Goal: Task Accomplishment & Management: Manage account settings

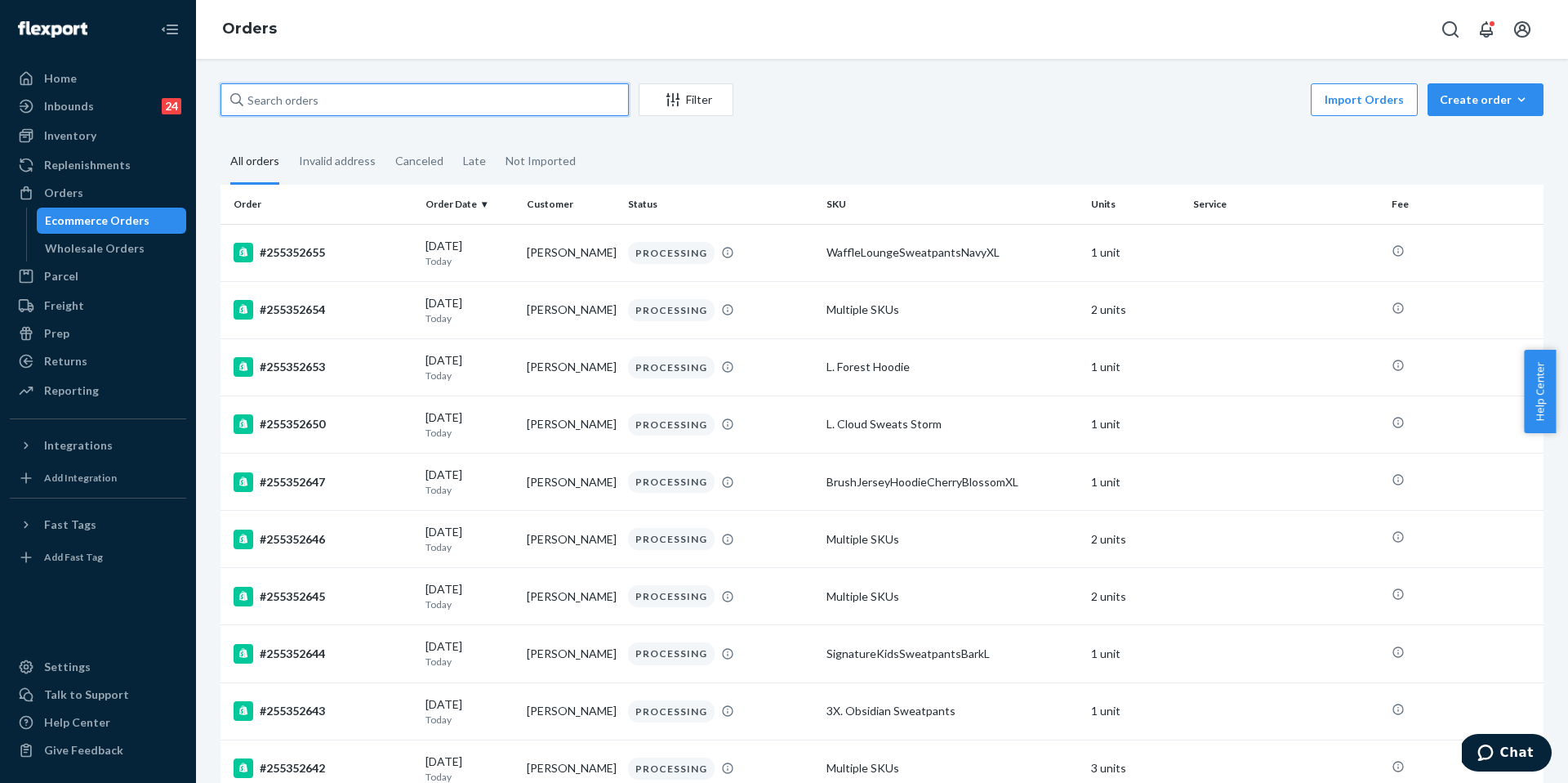
click at [529, 105] on input "text" at bounding box center [424, 100] width 409 height 33
paste input "N1313 county Hwy G Boyd wis 54726"
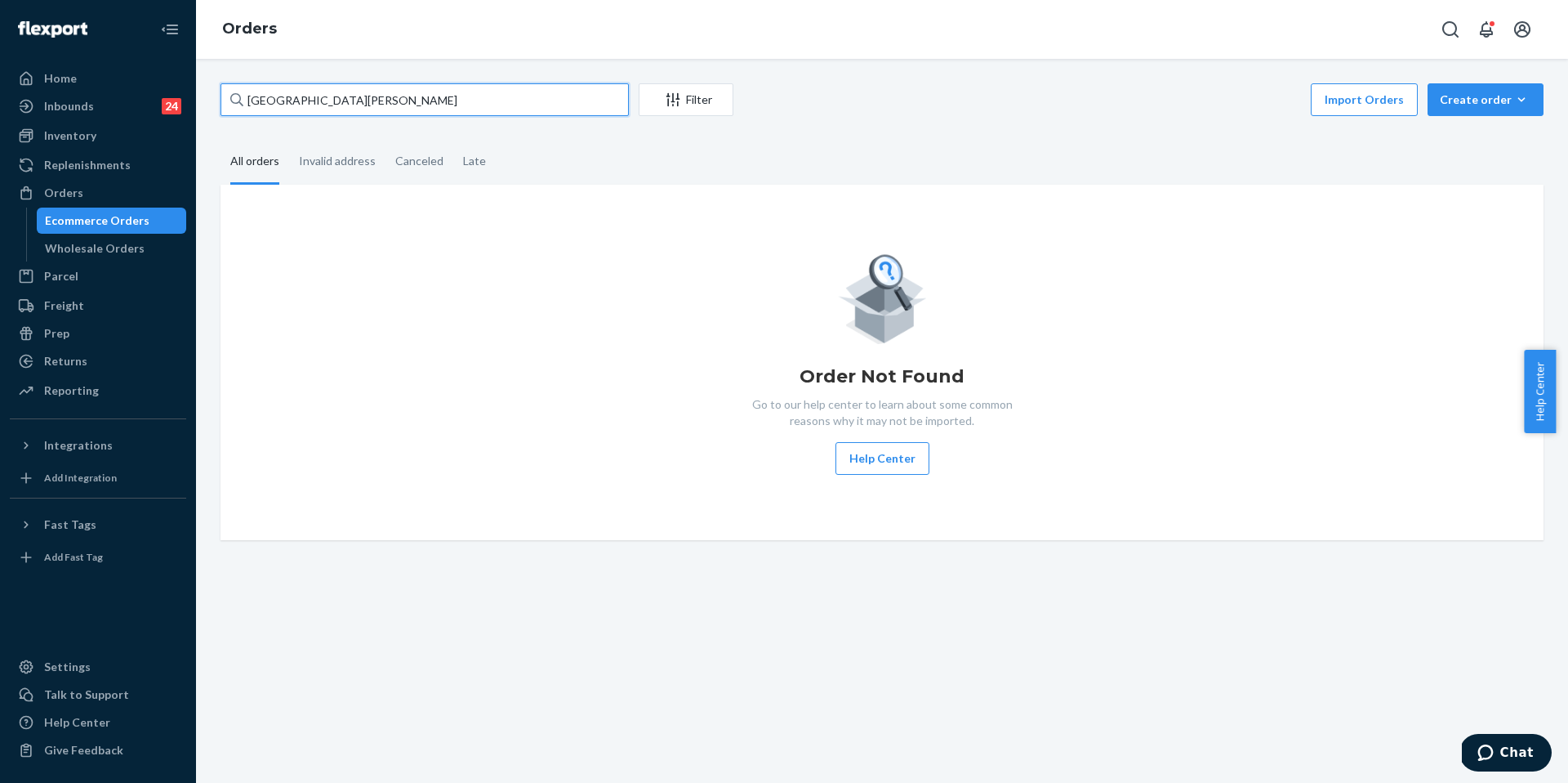
type input "N1313 county Hwy G Boyd wis 54726"
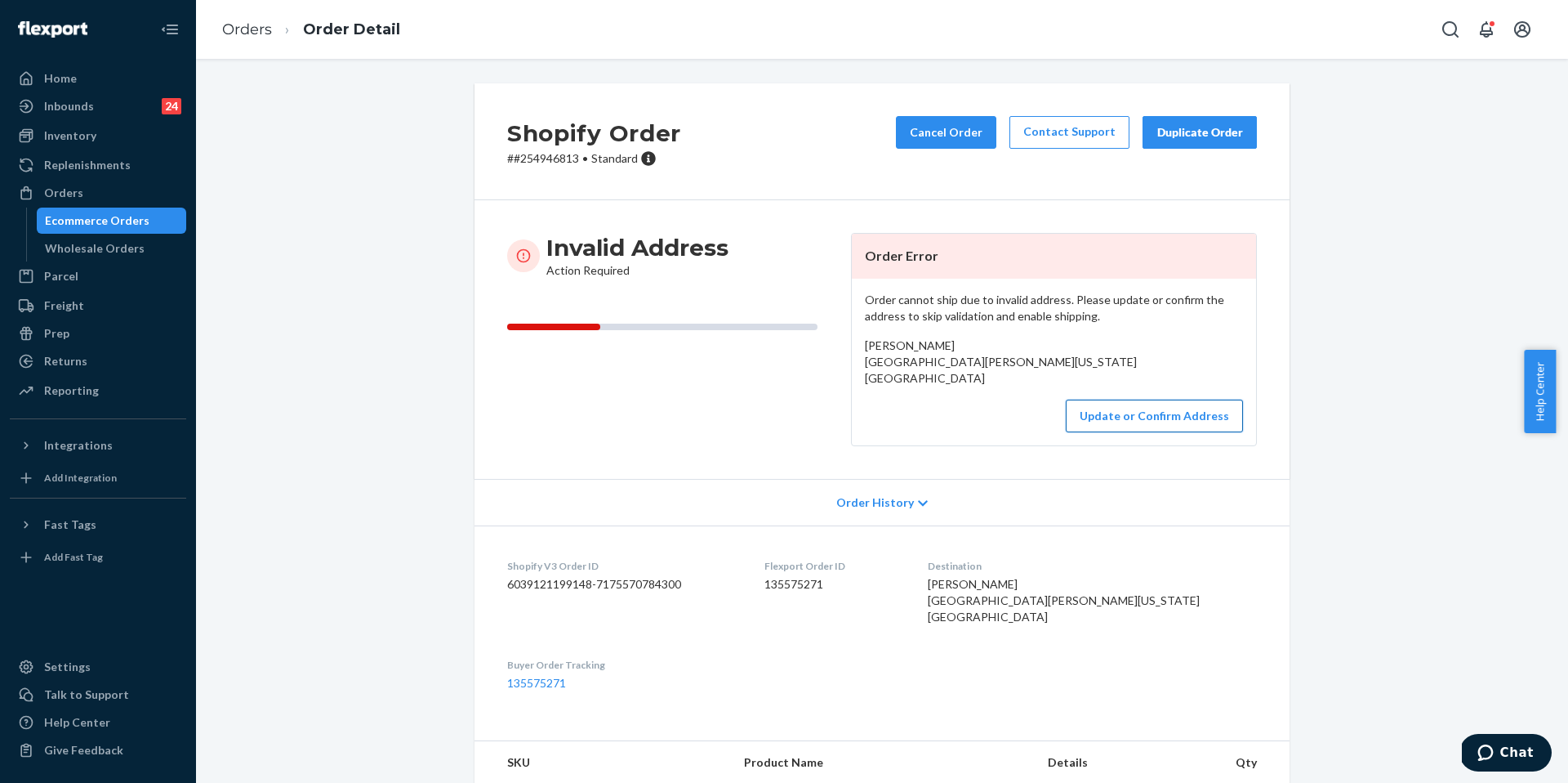
click at [1141, 431] on button "Update or Confirm Address" at bounding box center [1155, 416] width 177 height 33
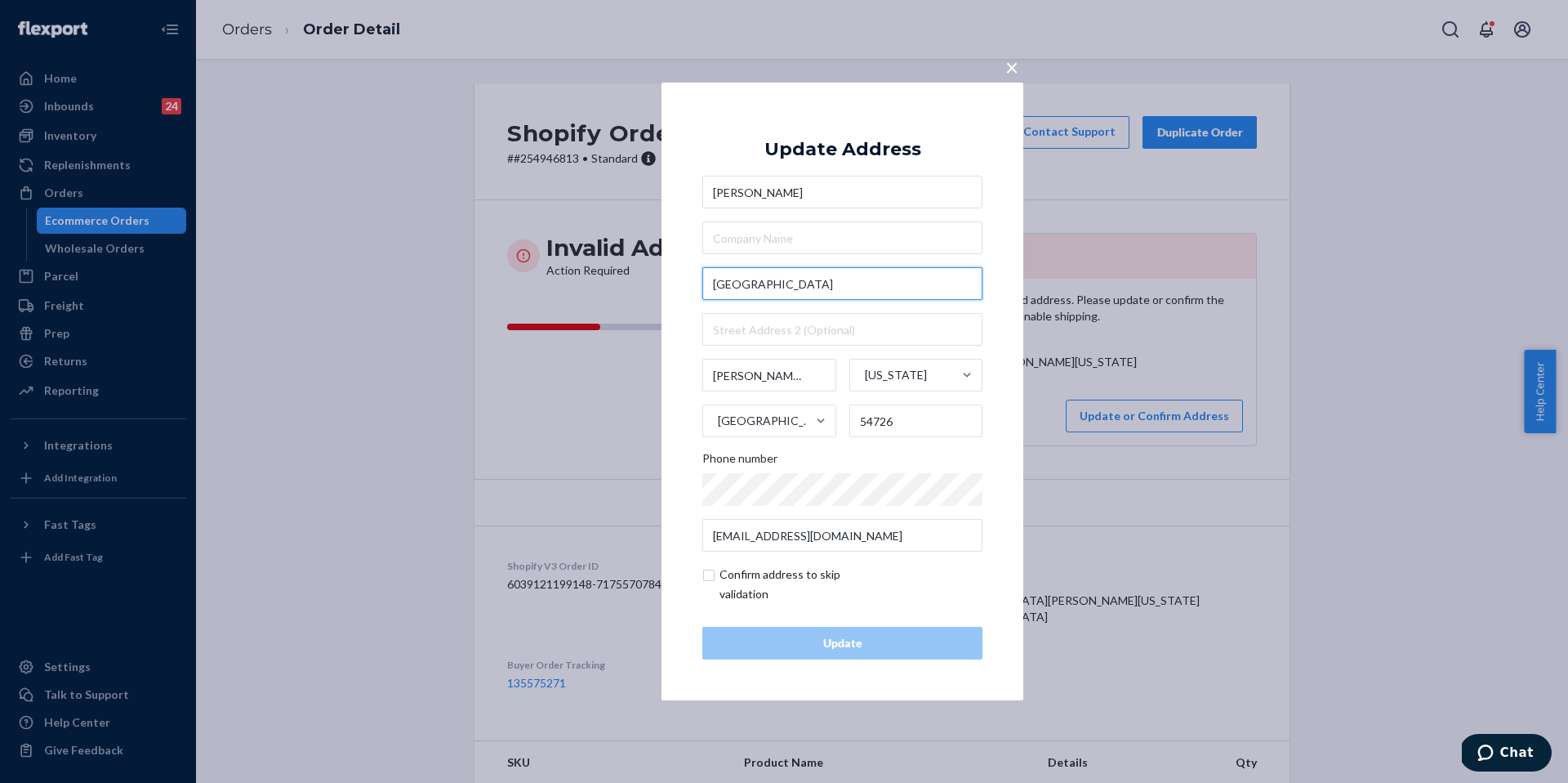
drag, startPoint x: 870, startPoint y: 292, endPoint x: 635, endPoint y: 270, distance: 236.0
click at [635, 270] on div "× Update Address Chris Benson N1313 County Hwy G Boyd Wisconsin United States 5…" at bounding box center [784, 392] width 1568 height 783
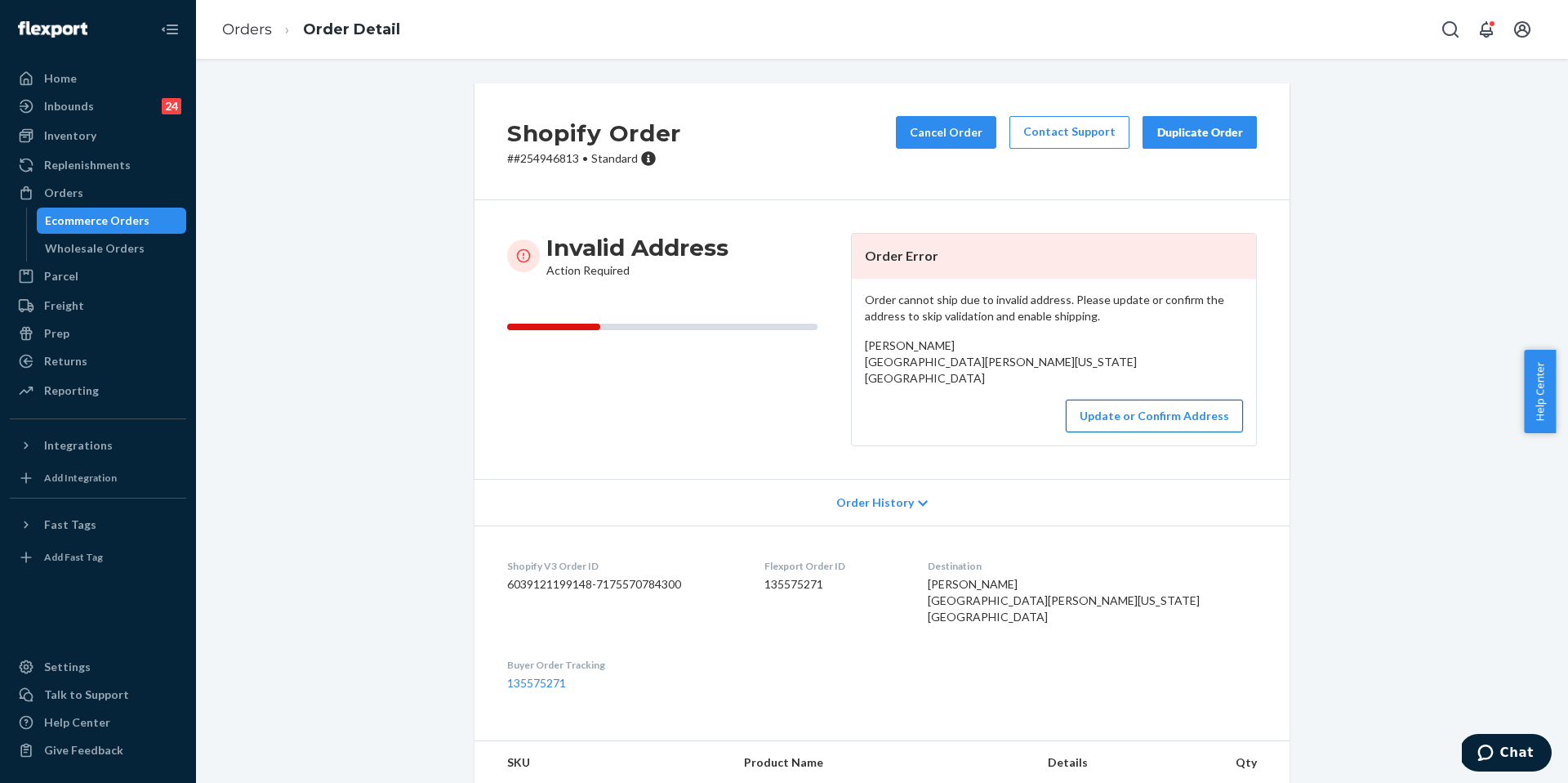
click at [1150, 423] on button "Update or Confirm Address" at bounding box center [1155, 416] width 177 height 33
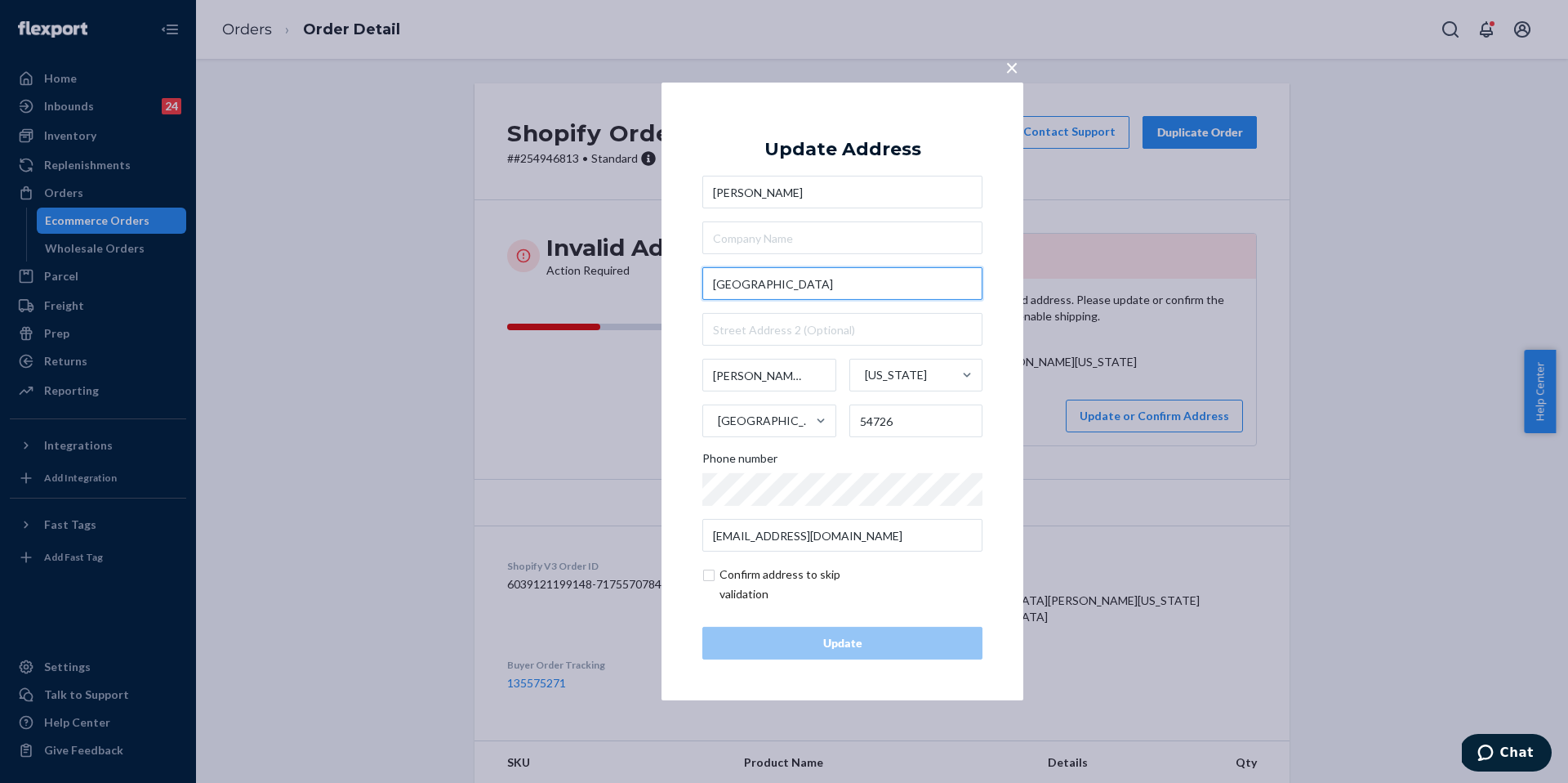
click at [733, 277] on input "N1313 County Hwy G" at bounding box center [843, 283] width 280 height 33
paste input "county Hwy G Boyd wis 54726"
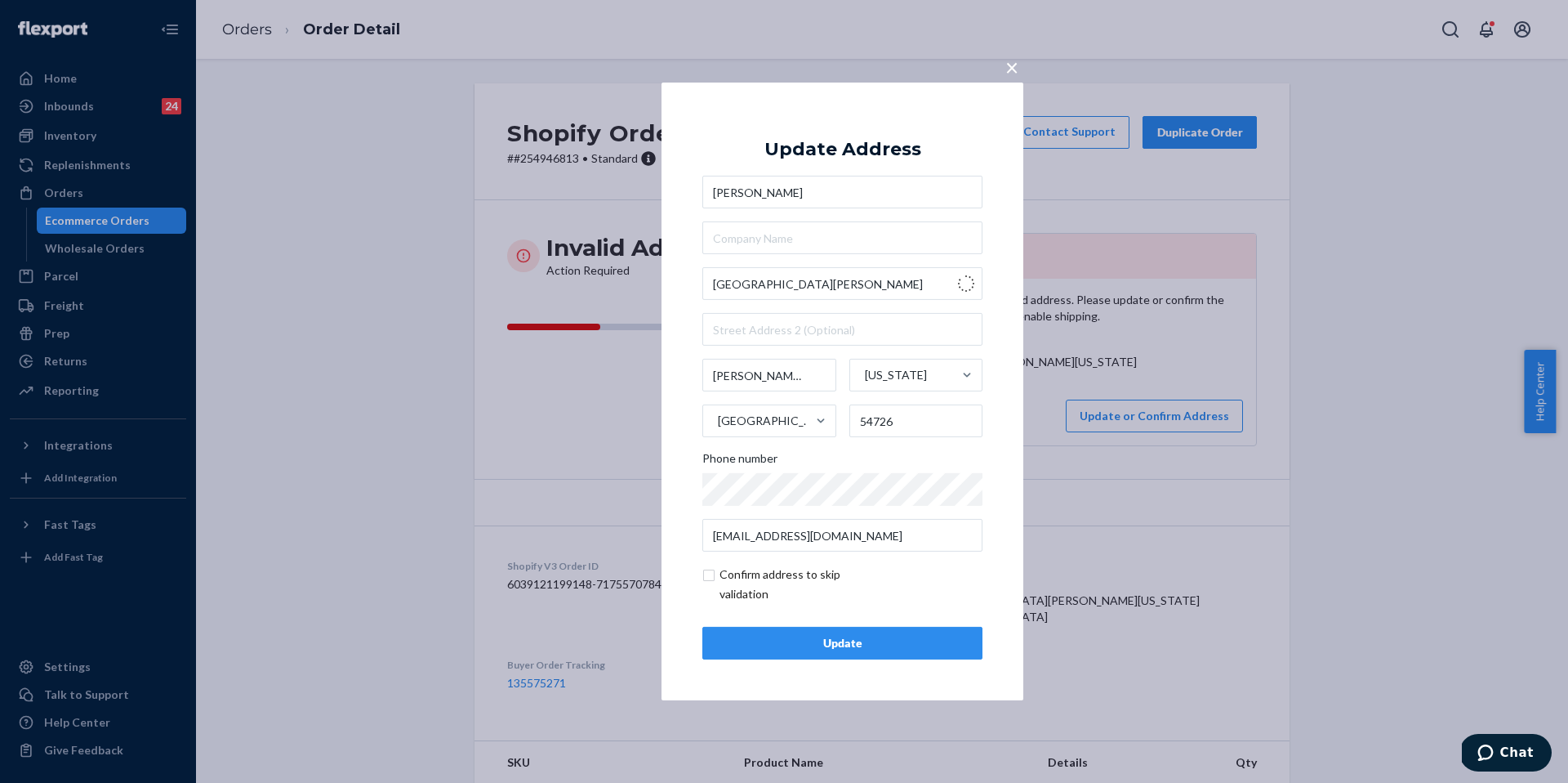
type input "County Hwy G"
type input "Wisconsin"
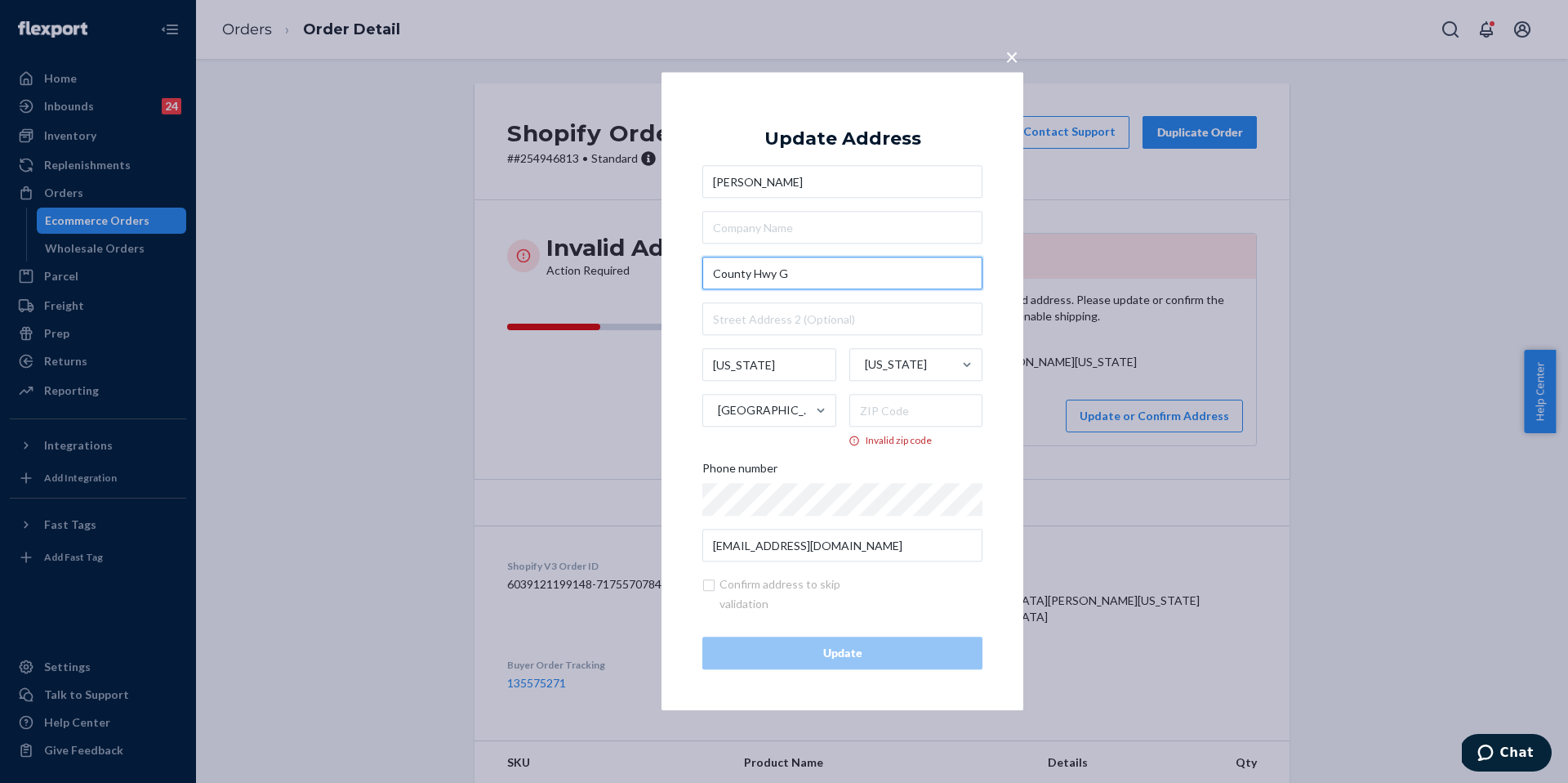
click at [820, 275] on input "County Hwy G" at bounding box center [843, 274] width 280 height 33
paste input "N1313 county Hwy G Boyd wis 54726"
type input "N1313 county Hwy G Boyd wis 54726"
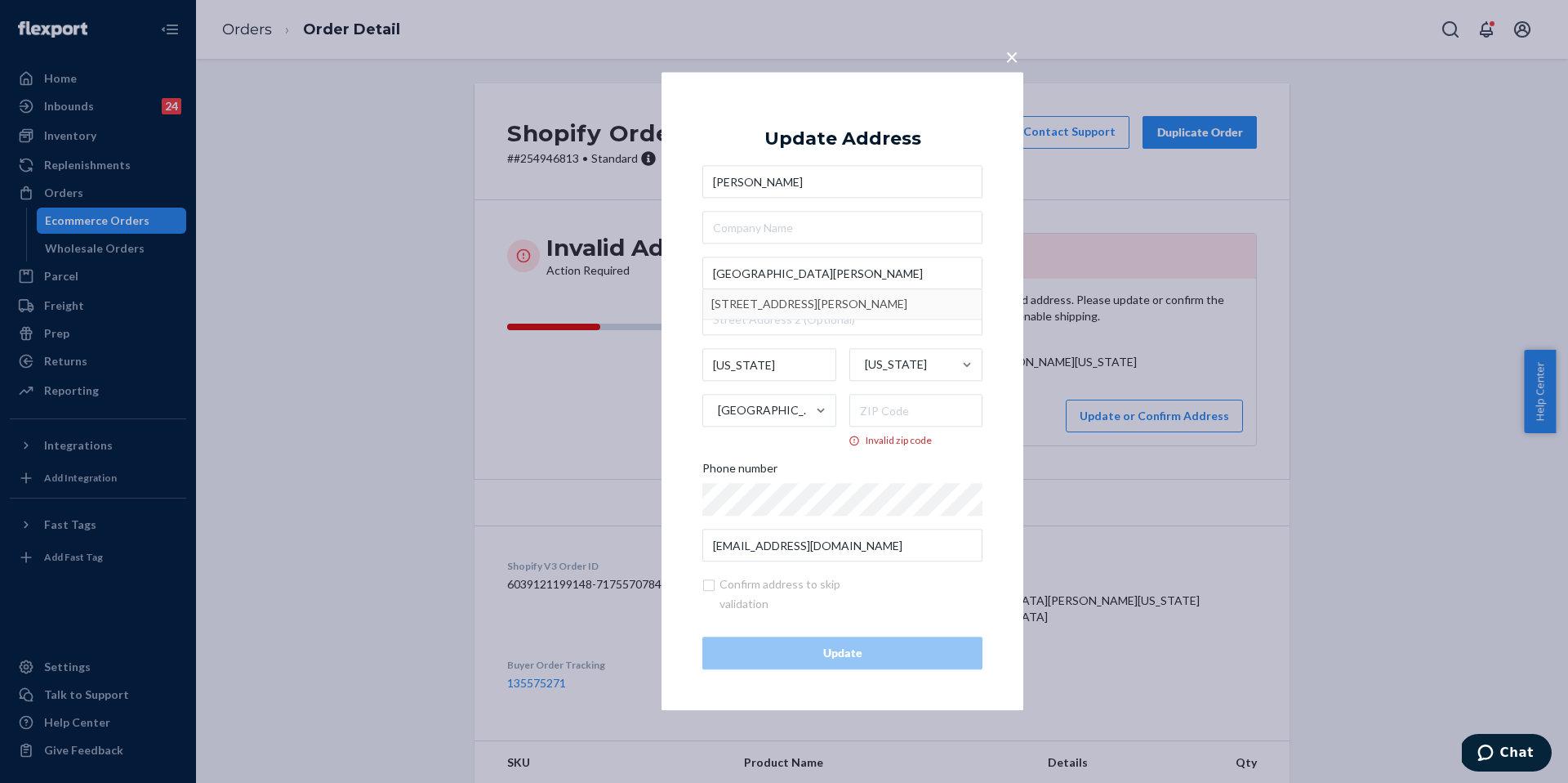
click at [1010, 55] on span "×" at bounding box center [1012, 57] width 13 height 28
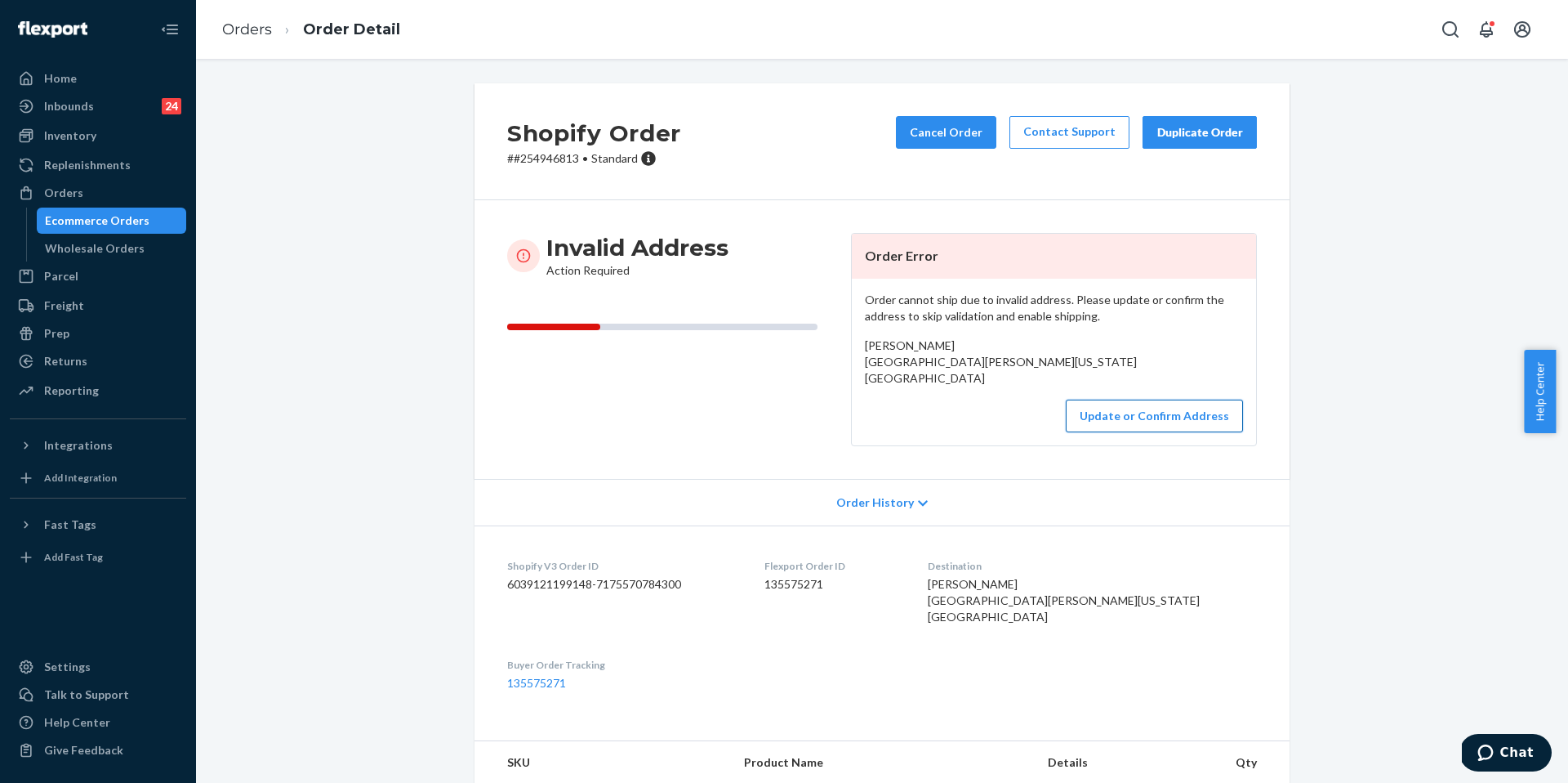
click at [1164, 432] on button "Update or Confirm Address" at bounding box center [1155, 416] width 177 height 33
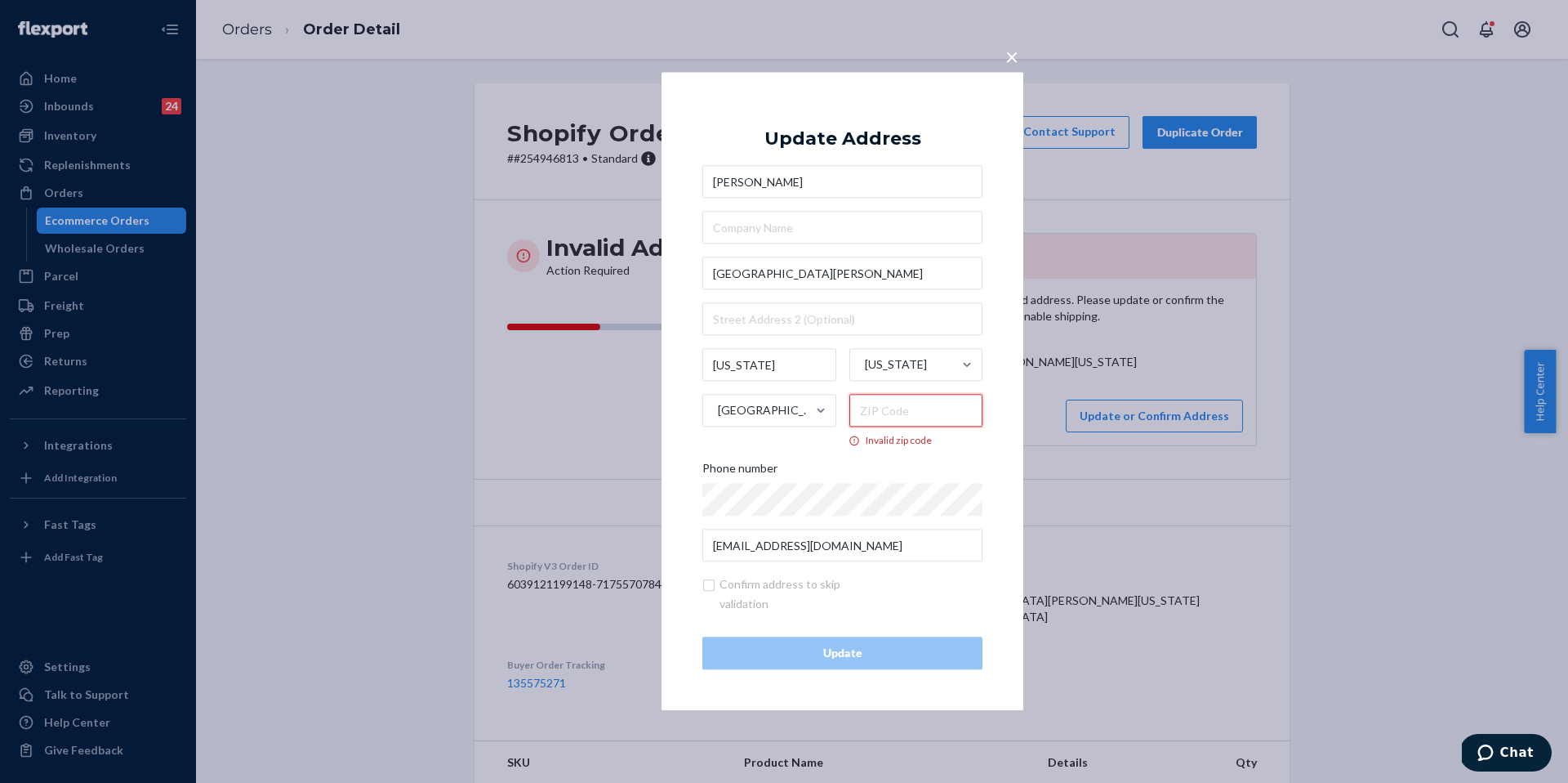
click at [905, 395] on input "Invalid zip code" at bounding box center [917, 411] width 134 height 33
paste input "54726"
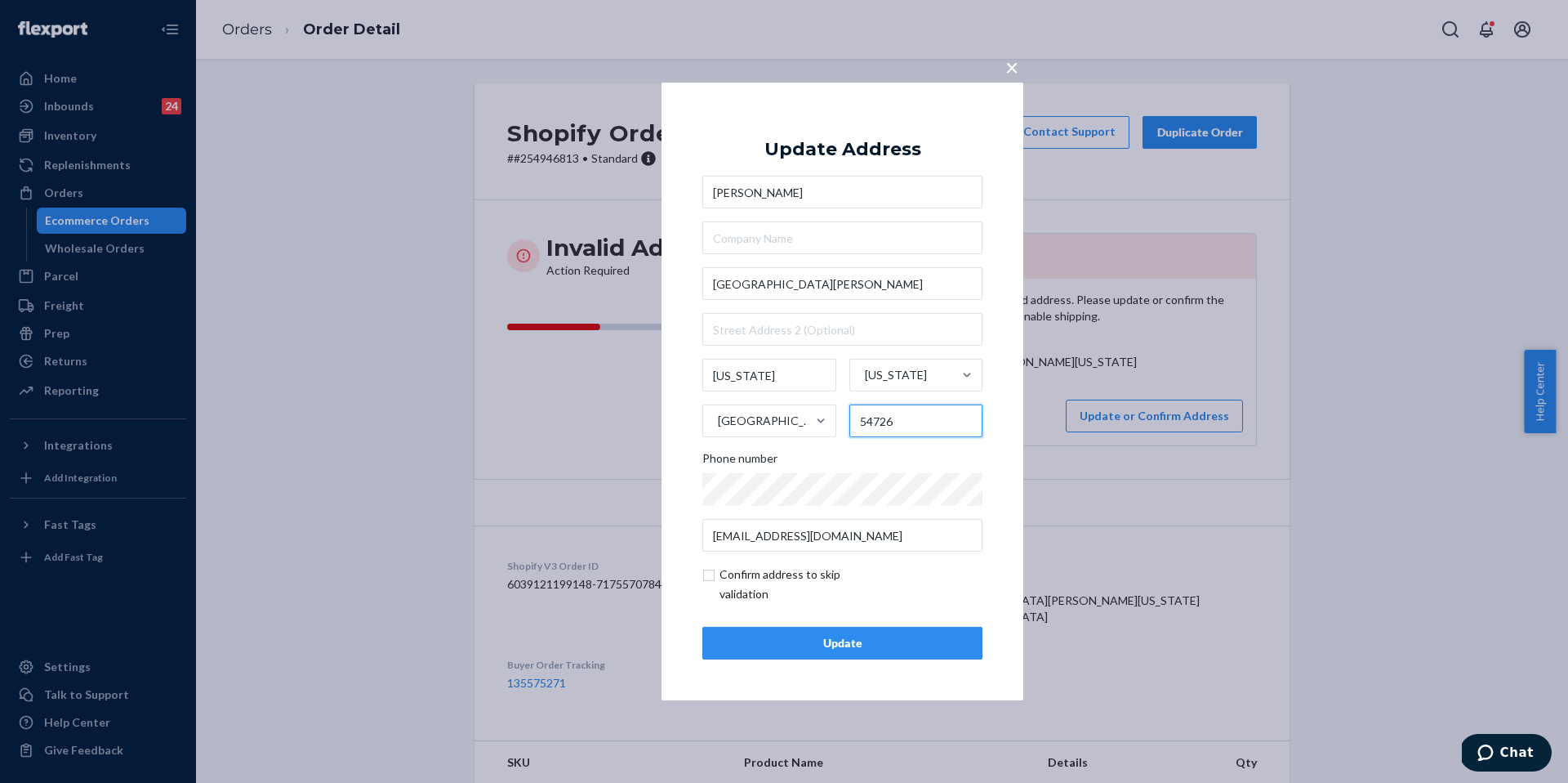
type input "54726"
click at [987, 480] on div "× Update Address Chris Benson N1313 county Hwy G Boyd wis 54726 Wisconsin Wisco…" at bounding box center [843, 392] width 362 height 618
drag, startPoint x: 952, startPoint y: 282, endPoint x: 825, endPoint y: 278, distance: 127.1
click at [825, 278] on input "N1313 county Hwy G Boyd wis 54726" at bounding box center [843, 283] width 280 height 33
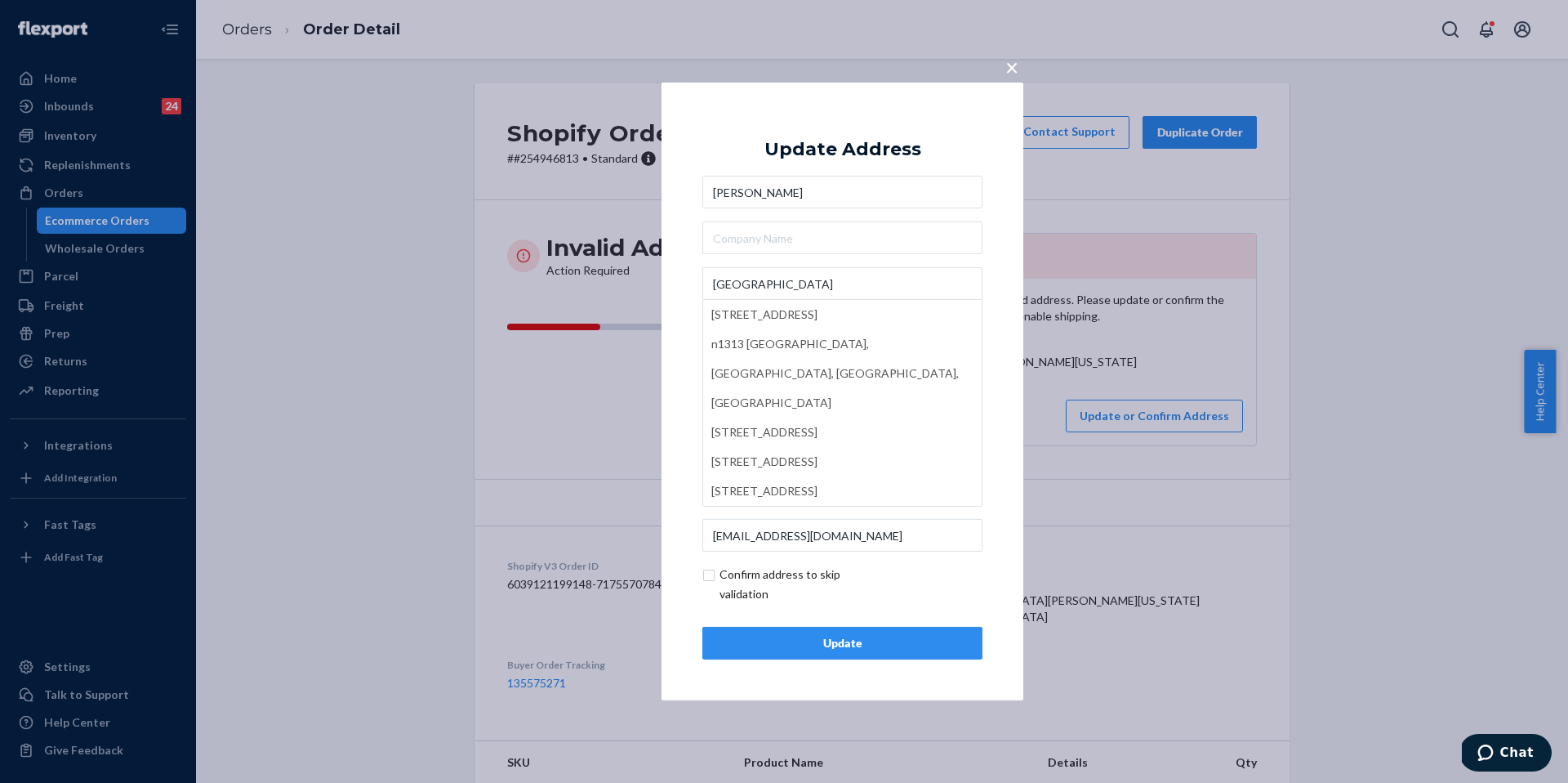
click at [984, 269] on div "× Update Address Chris Benson N1313 county Hwy G n1313 County Hwy G, Conrath, W…" at bounding box center [843, 392] width 362 height 618
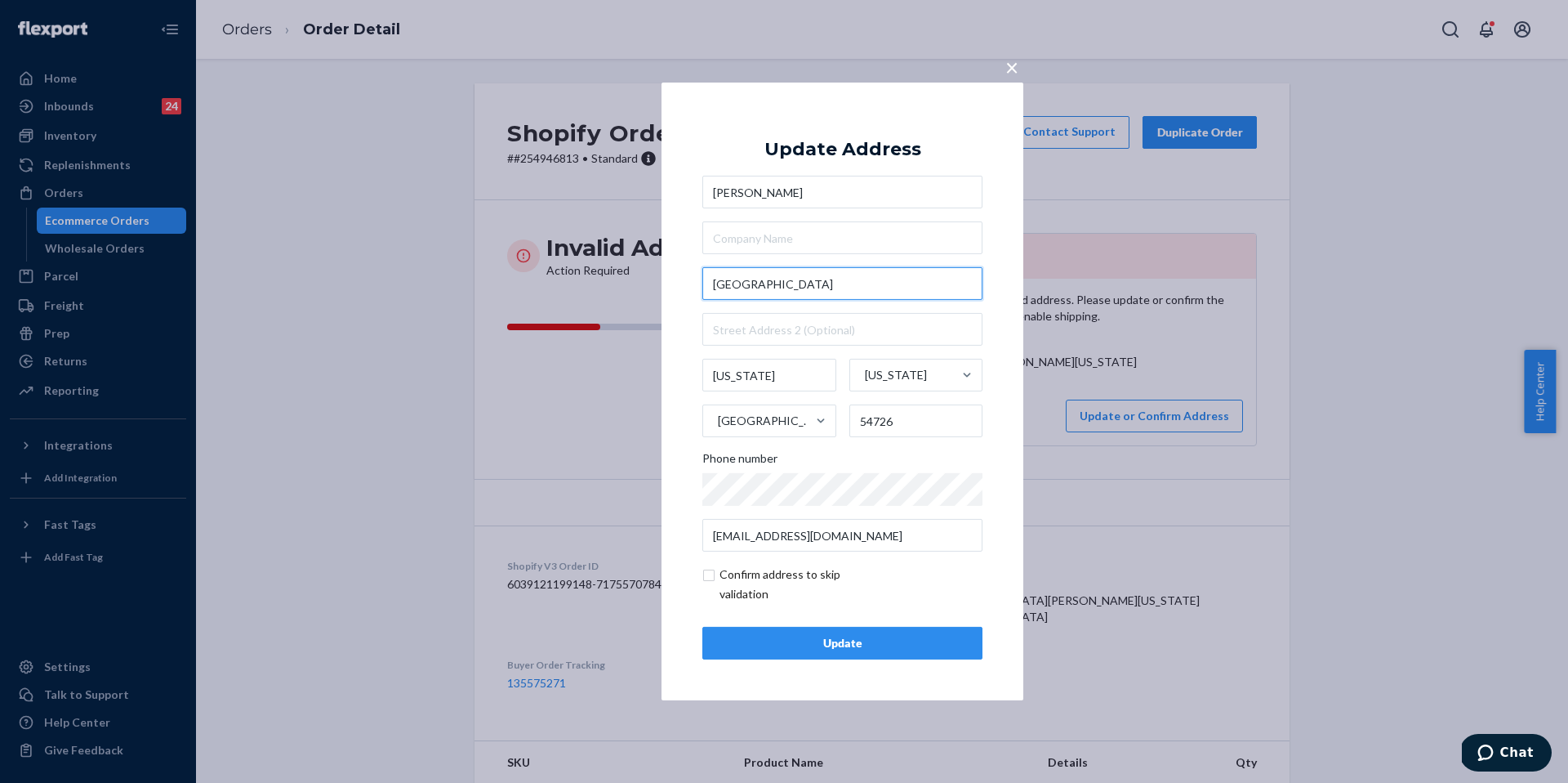
click at [754, 285] on input "N1313 county Hwy G" at bounding box center [843, 283] width 280 height 33
type input "N1313 County Hwy G"
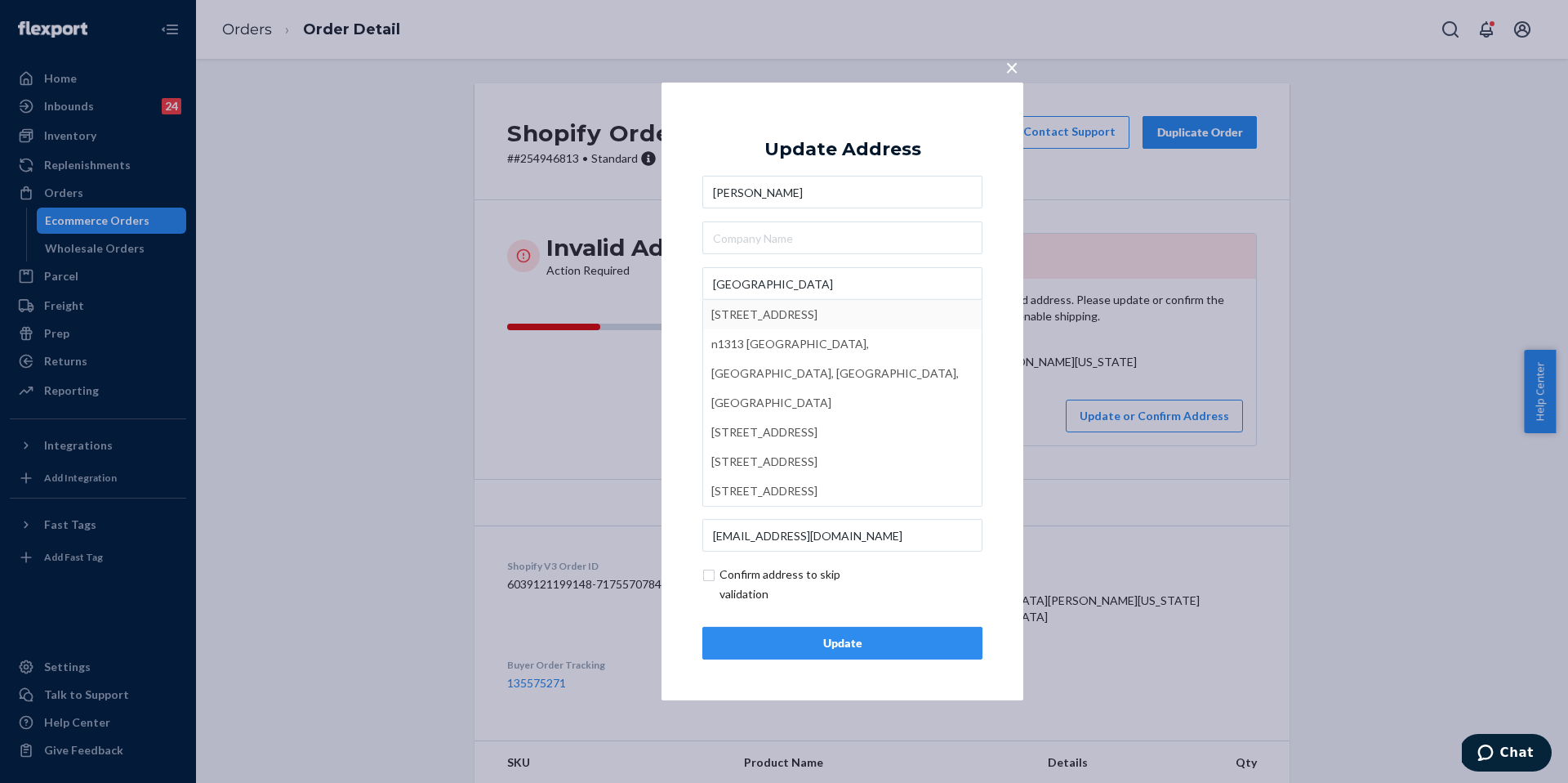
click at [999, 243] on div "× Update Address Chris Benson N1313 County Hwy G n1313 County Hwy G, Conrath, W…" at bounding box center [843, 392] width 362 height 618
click at [711, 575] on input "checkbox" at bounding box center [797, 584] width 189 height 39
checkbox input "true"
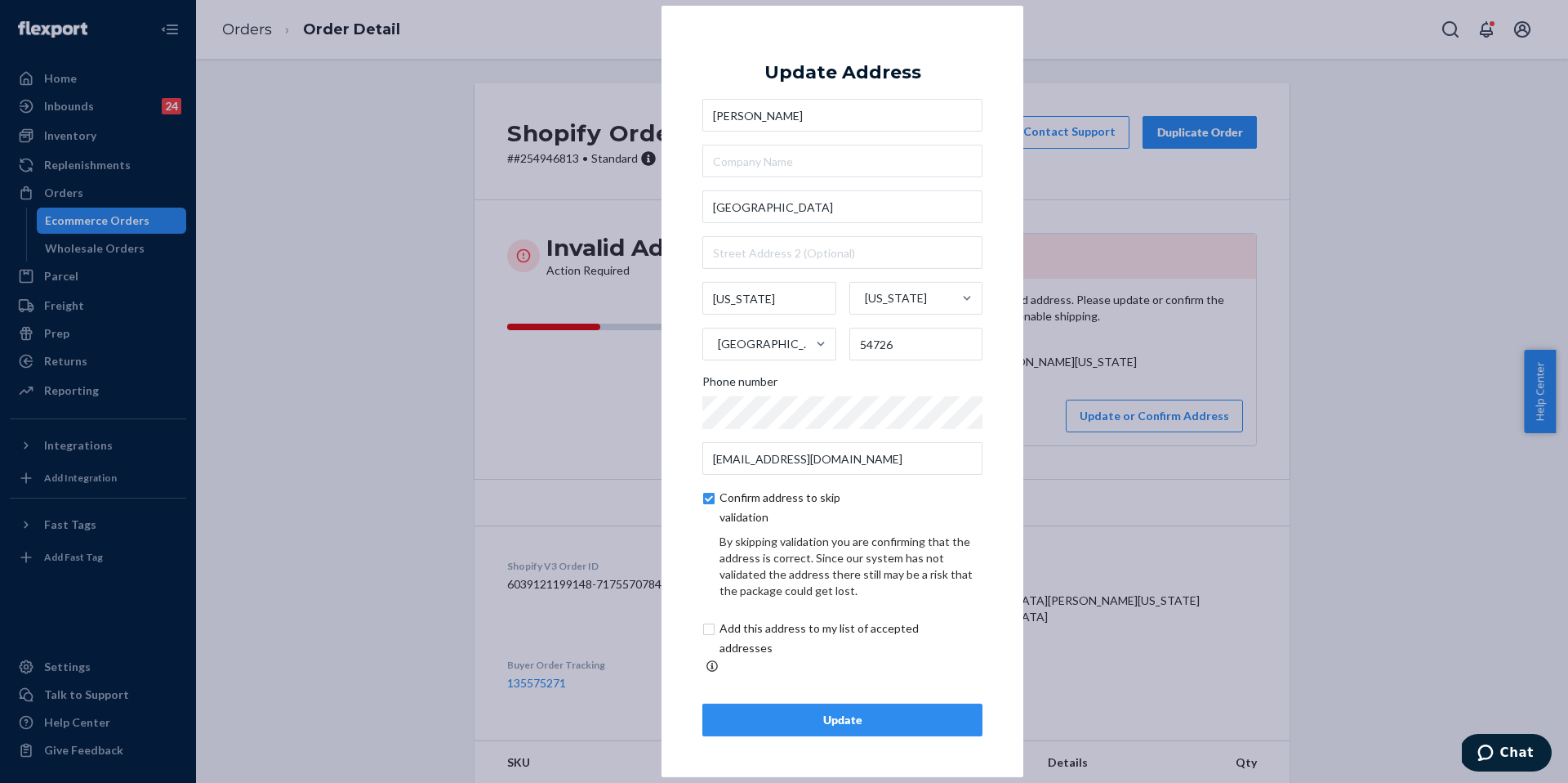
click at [786, 712] on div "Update" at bounding box center [843, 720] width 252 height 16
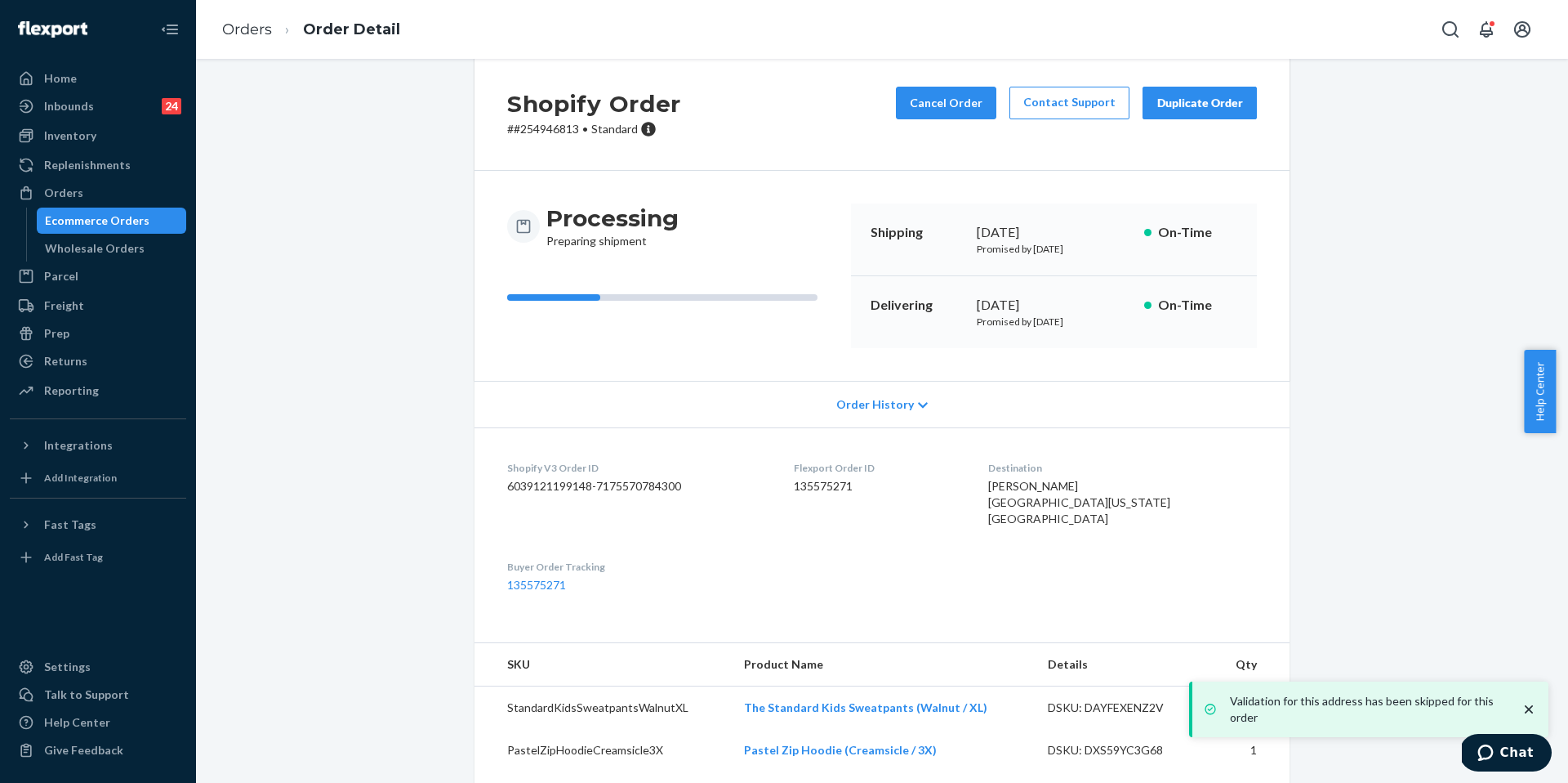
scroll to position [32, 0]
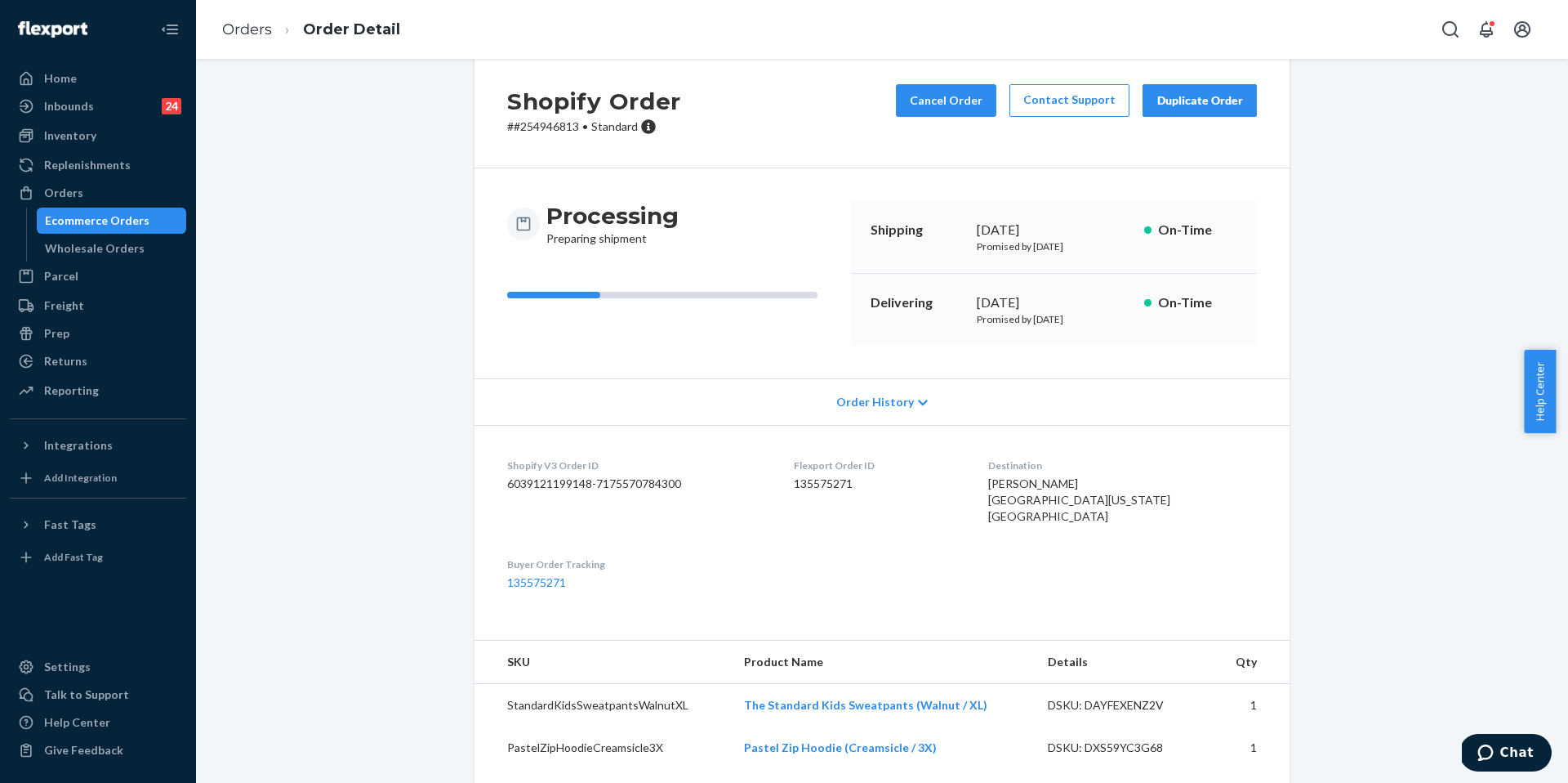
click at [1091, 477] on span "Chris Benson N1313 County Hwy G Wisconsin, WI 54726 US" at bounding box center [1079, 500] width 182 height 47
click at [1111, 507] on div "Chris Benson N1313 County Hwy G Wisconsin, WI 54726 US" at bounding box center [1123, 500] width 269 height 49
click at [819, 477] on dd "135575271" at bounding box center [878, 484] width 168 height 16
drag, startPoint x: 820, startPoint y: 470, endPoint x: 879, endPoint y: 491, distance: 62.6
click at [879, 491] on dl "Shopify V3 Order ID 6039121199148-7175570784300 Flexport Order ID 135575271 Des…" at bounding box center [883, 524] width 816 height 198
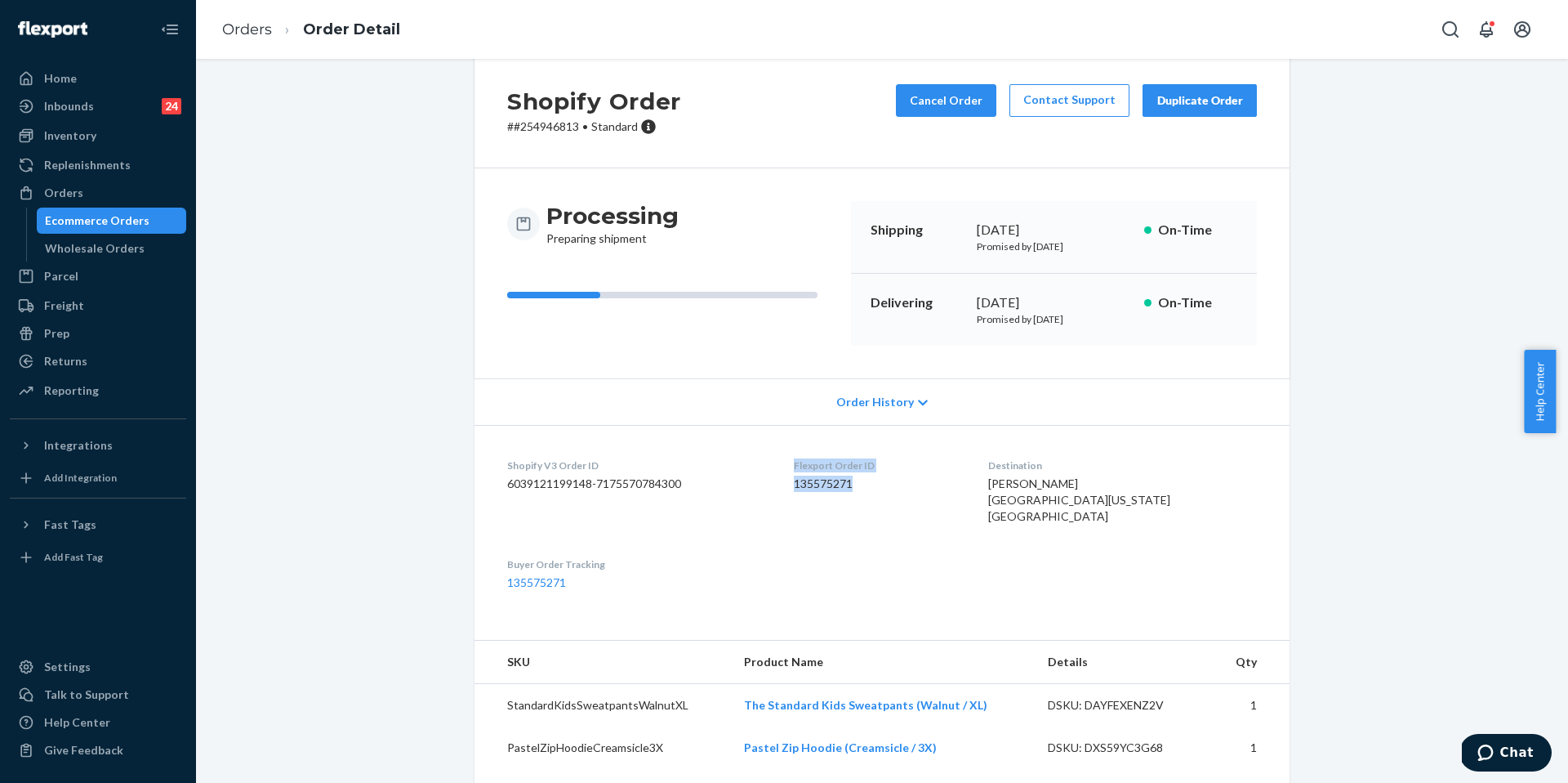
copy div "Flexport Order ID 135575271"
click at [1509, 759] on span "Chat" at bounding box center [1517, 753] width 34 height 15
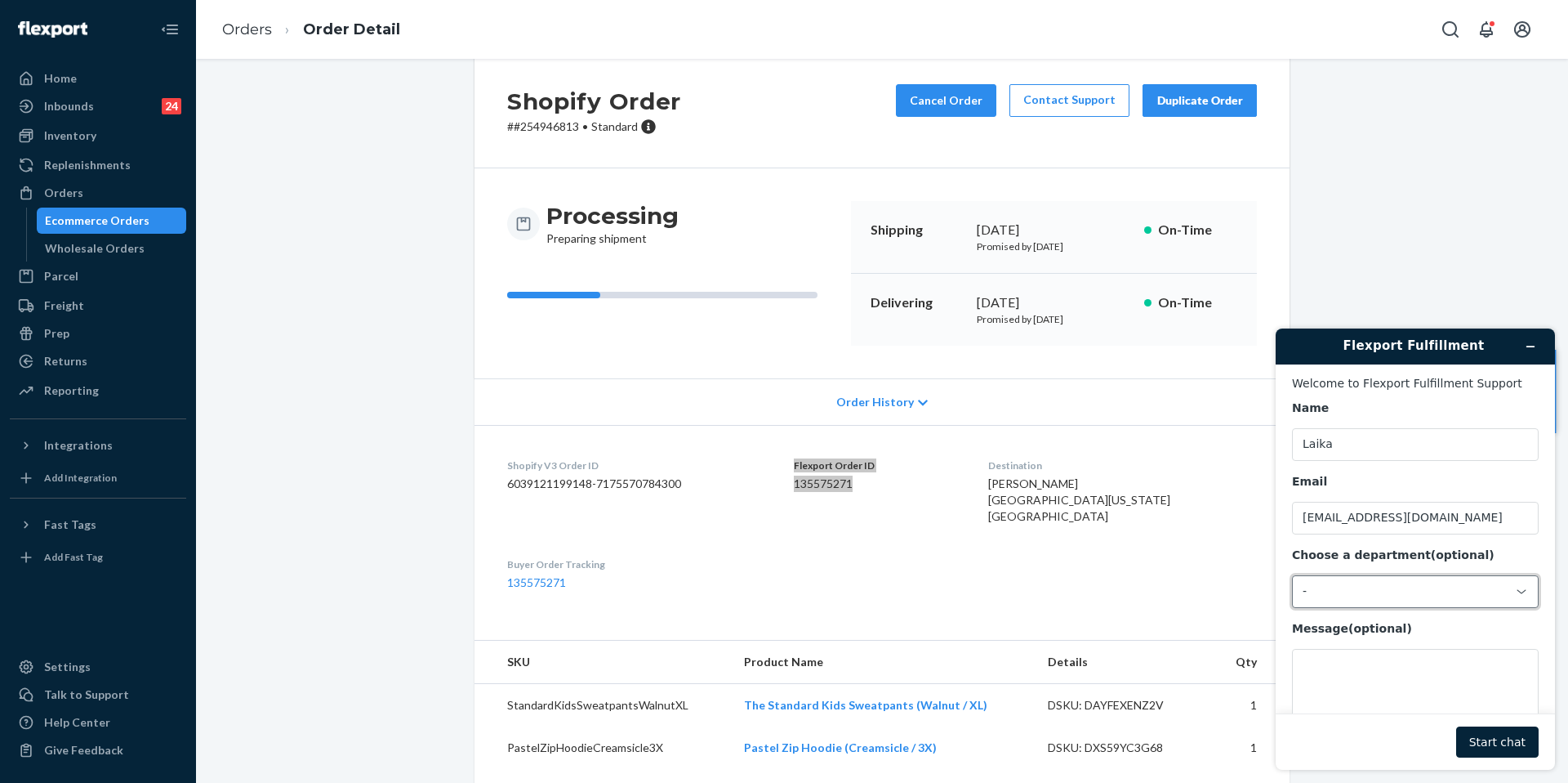
click at [1381, 599] on div "-" at bounding box center [1405, 591] width 206 height 15
click at [1364, 654] on li "Messaging (Chat Team)" at bounding box center [1412, 660] width 240 height 29
click at [1326, 689] on textarea "Message (optional)" at bounding box center [1415, 695] width 246 height 92
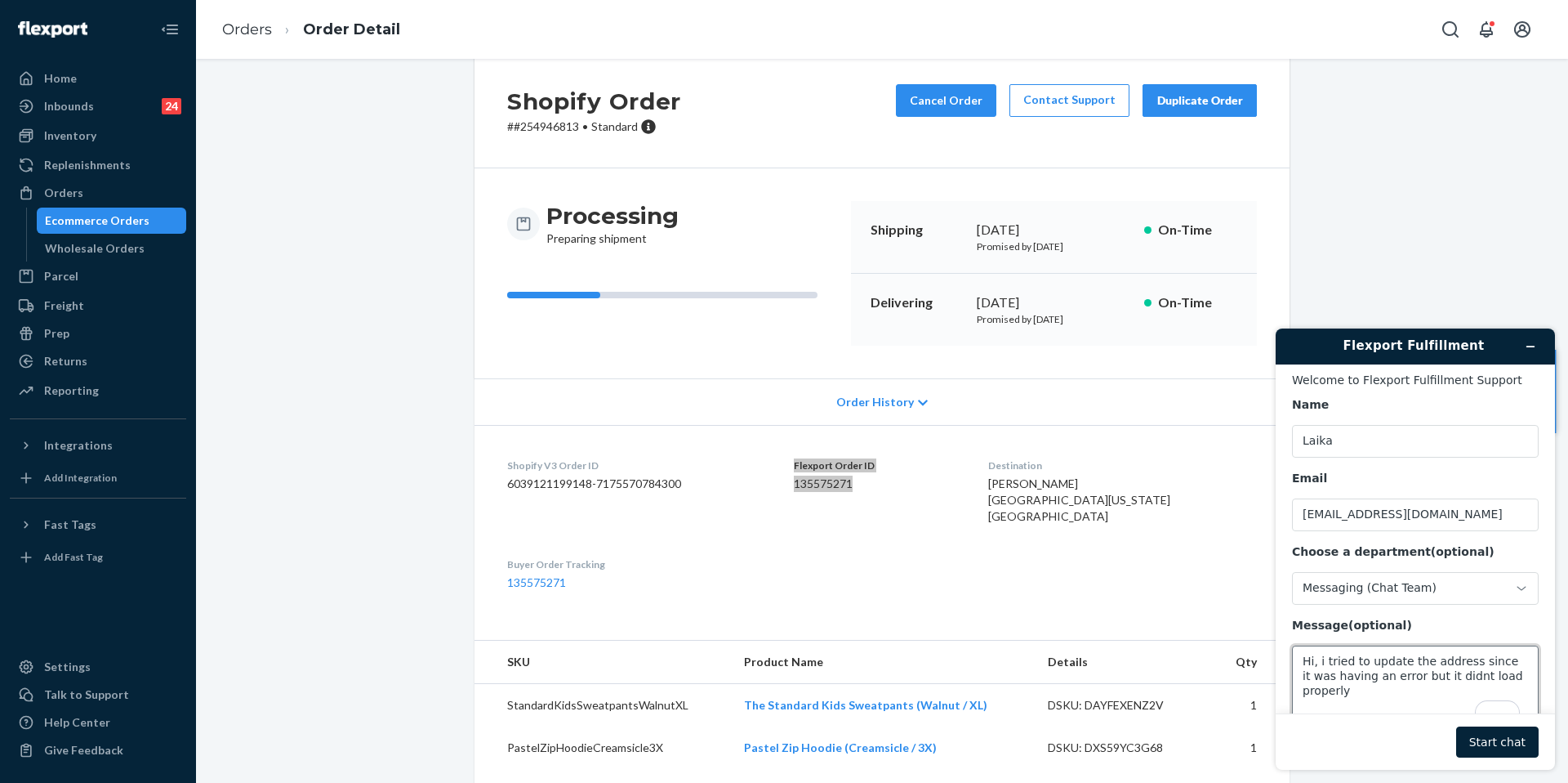
scroll to position [18, 0]
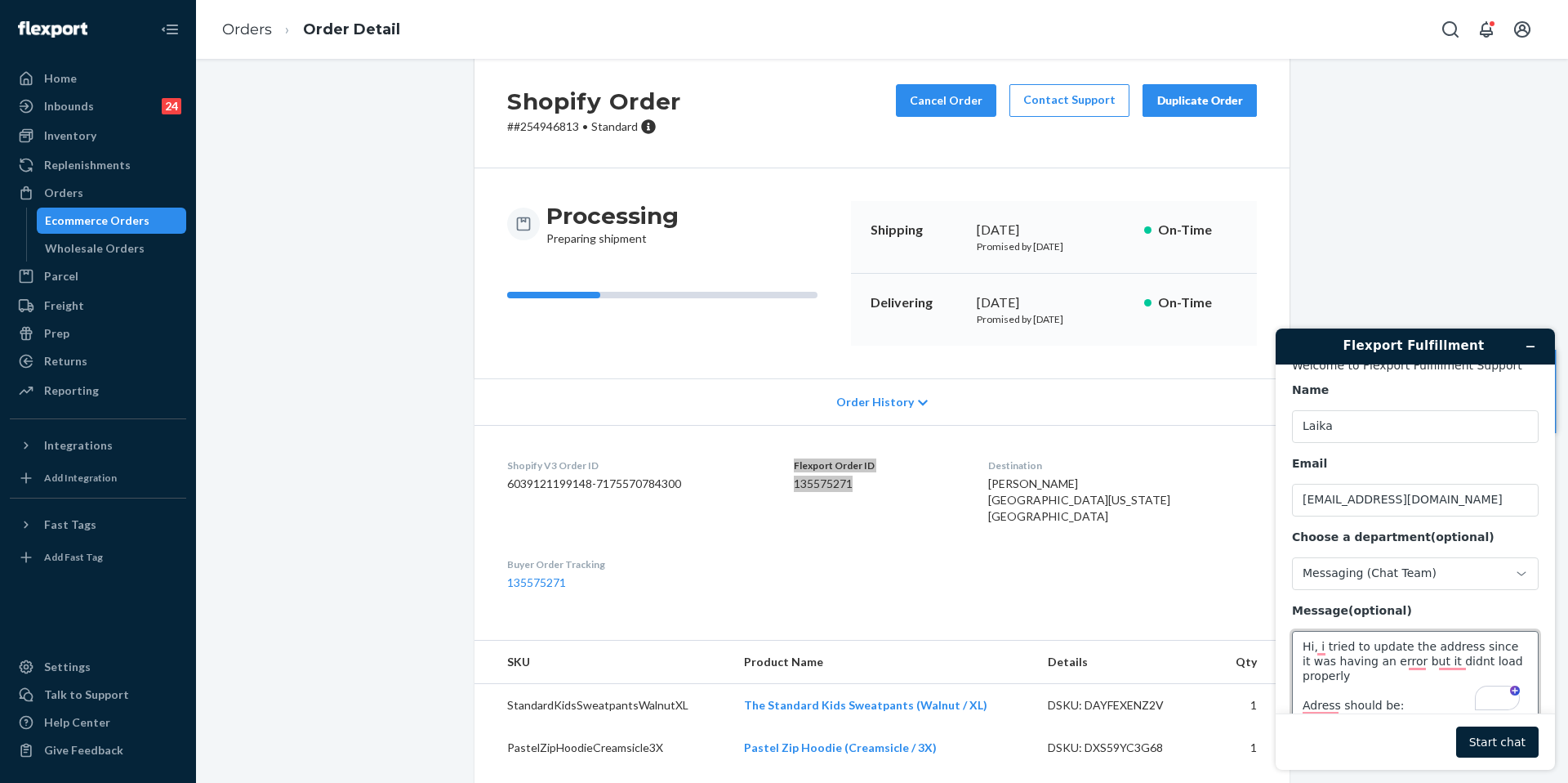
paste textarea "N1313 county Hwy G Boyd wis 54726"
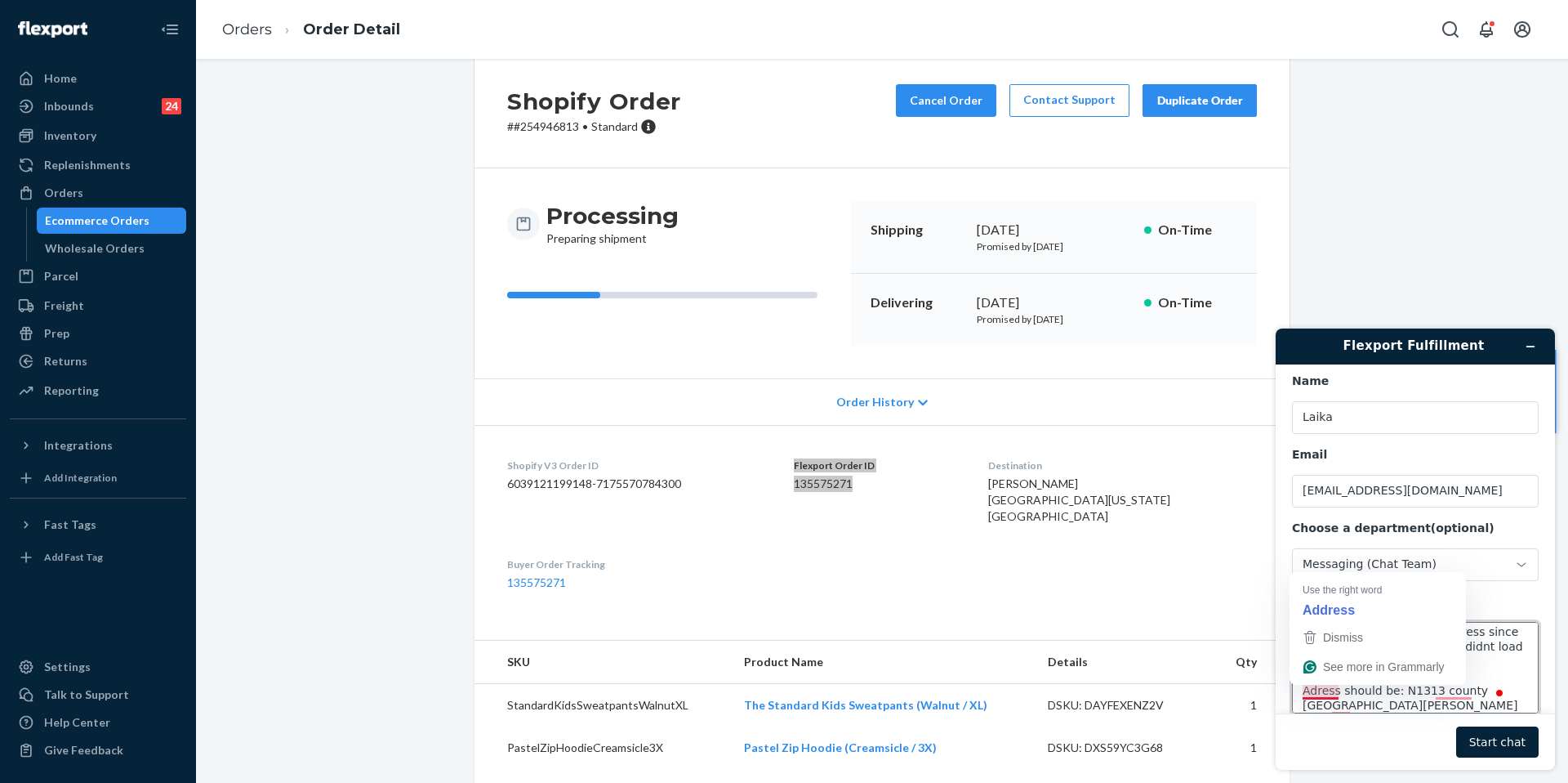
click at [1333, 690] on textarea "Hi, i tried to update the address since it was having an error but it didnt loa…" at bounding box center [1415, 668] width 246 height 92
type textarea "Hi, I tried to update the address since it was having an error, but it didn't l…"
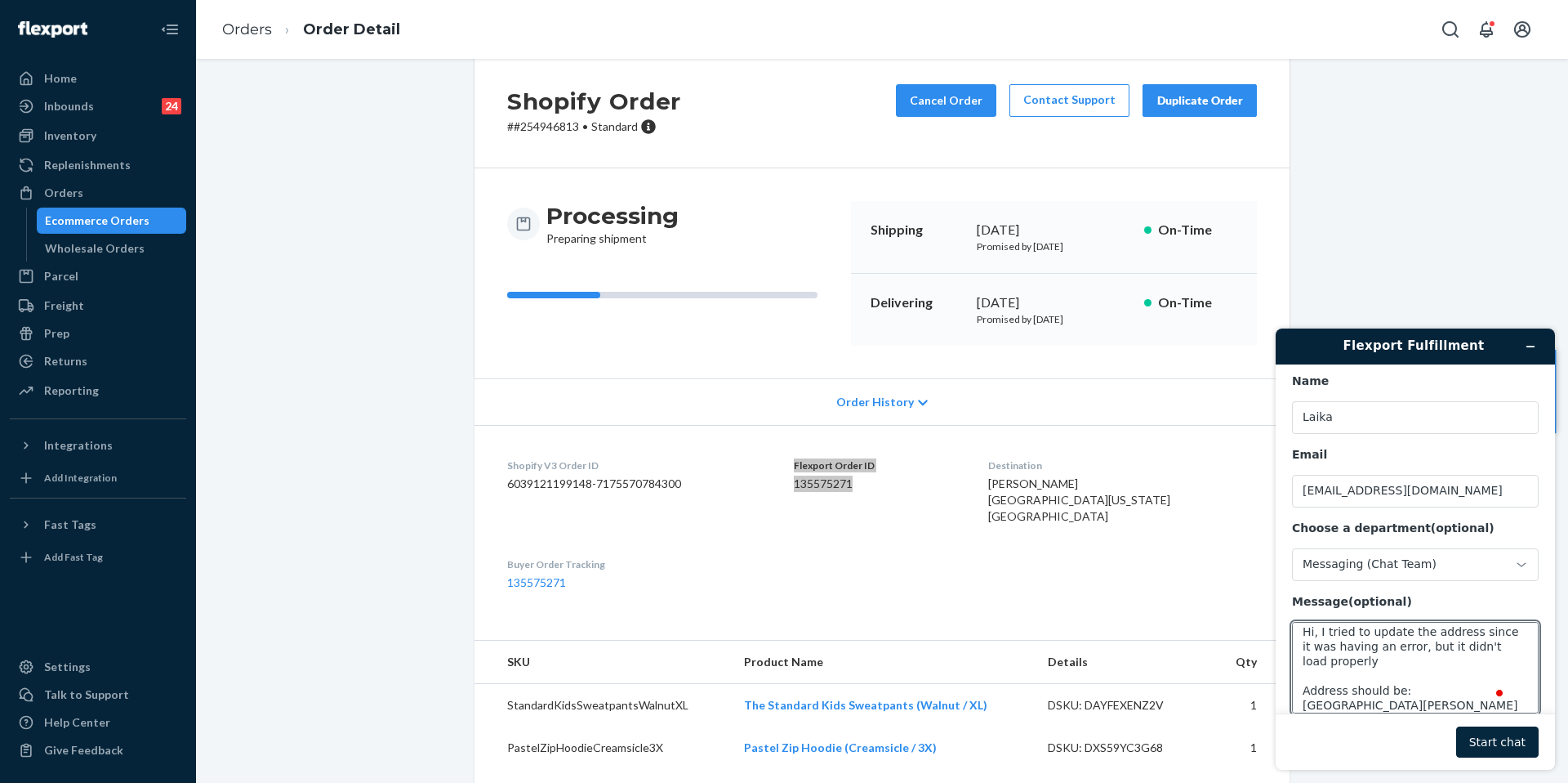
click at [1502, 749] on button "Start chat" at bounding box center [1498, 742] width 83 height 31
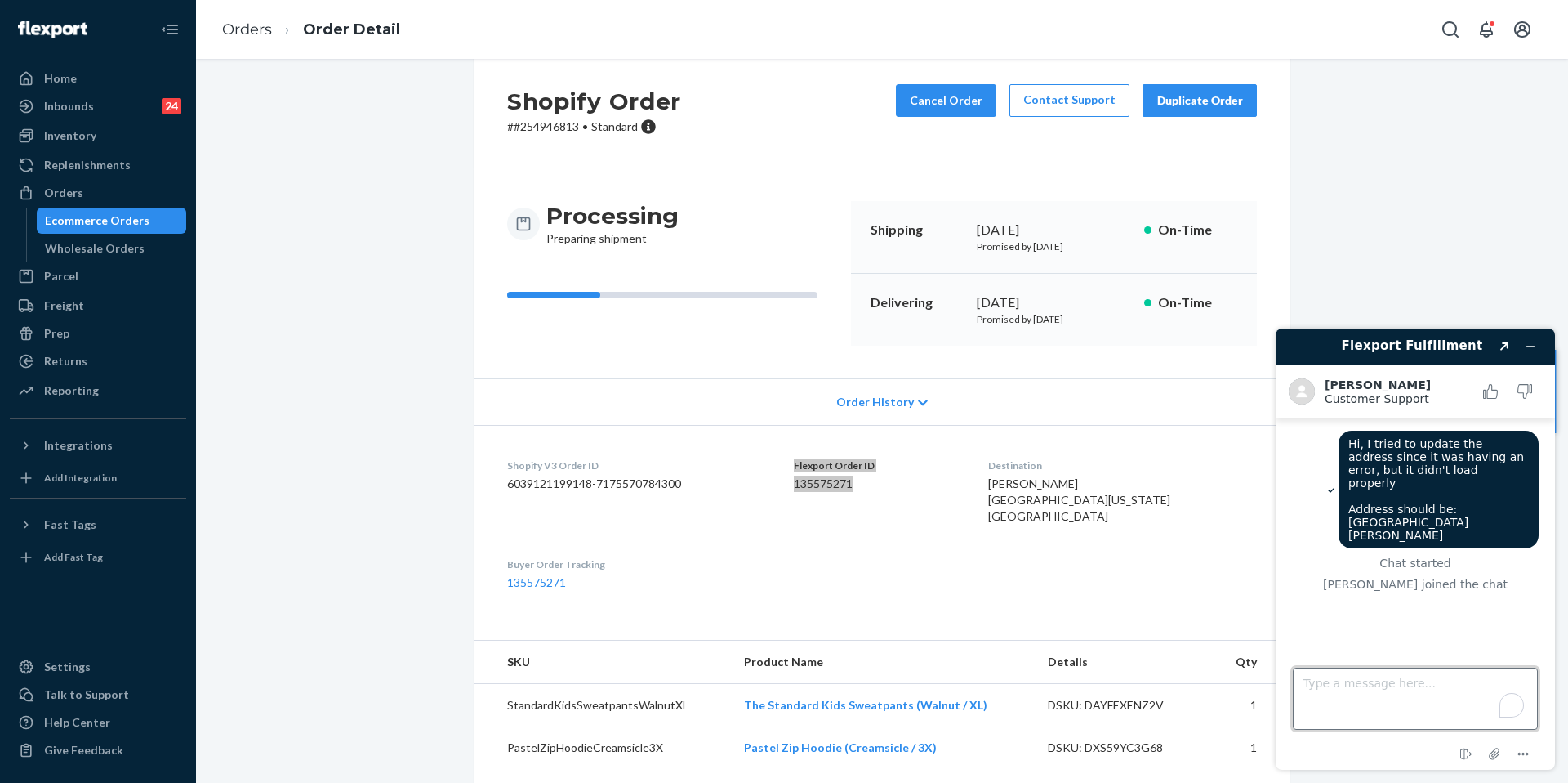
click at [1379, 708] on textarea "Type a message here..." at bounding box center [1415, 699] width 245 height 62
click at [1359, 693] on textarea "Type a message here..." at bounding box center [1415, 699] width 245 height 62
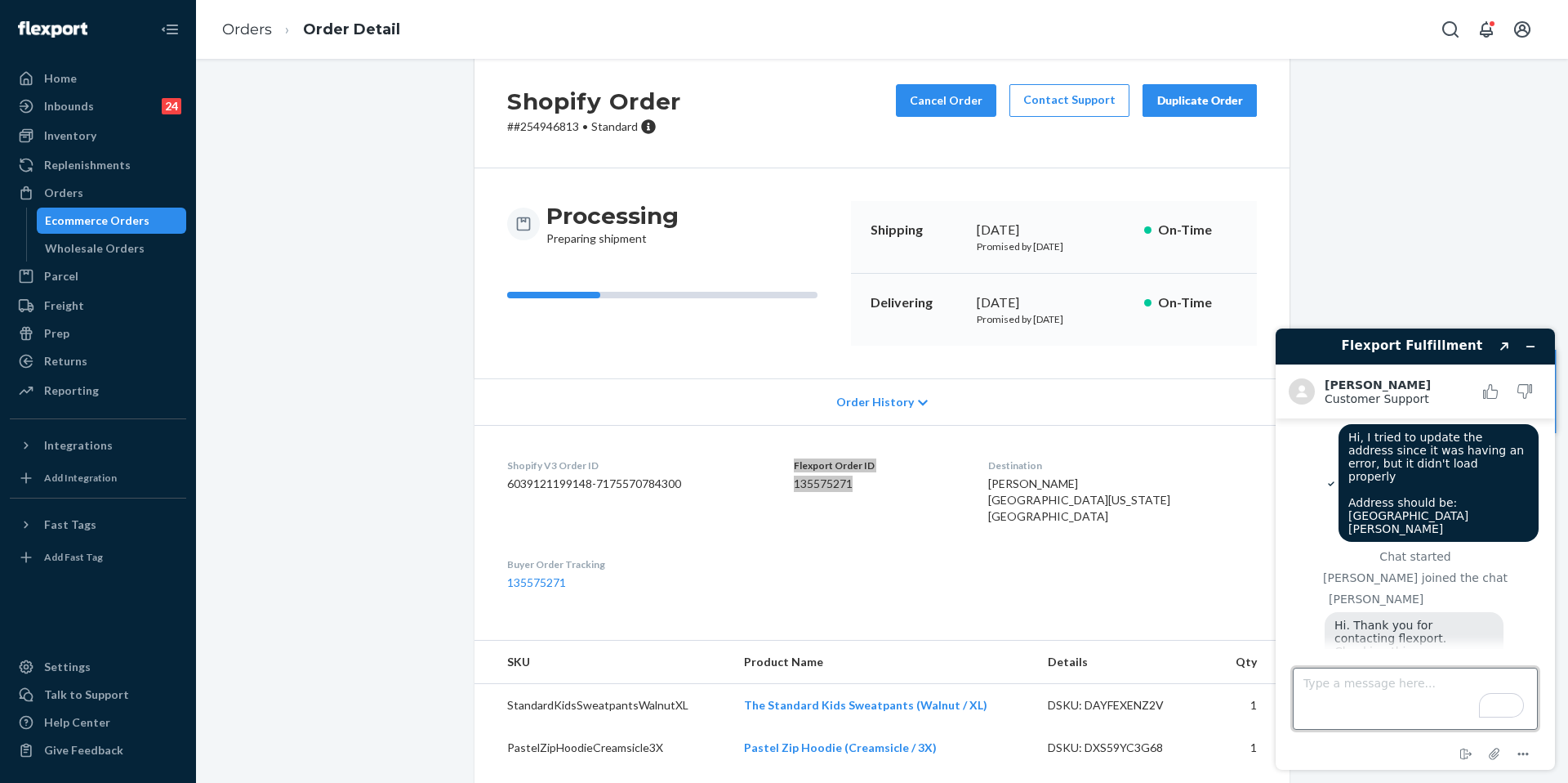
scroll to position [67, 0]
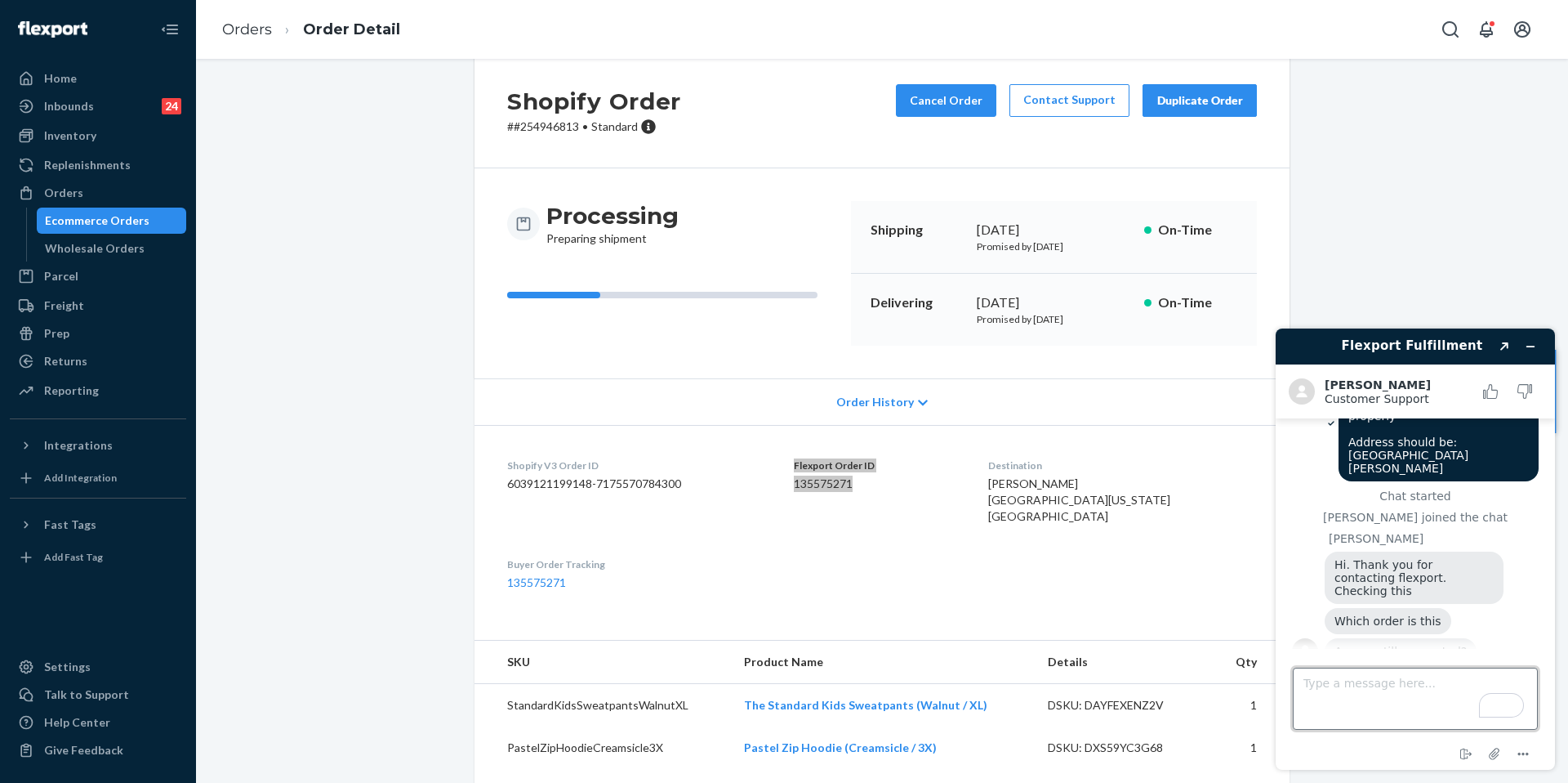
click at [1409, 690] on textarea "Type a message here..." at bounding box center [1415, 699] width 245 height 62
type textarea "yes"
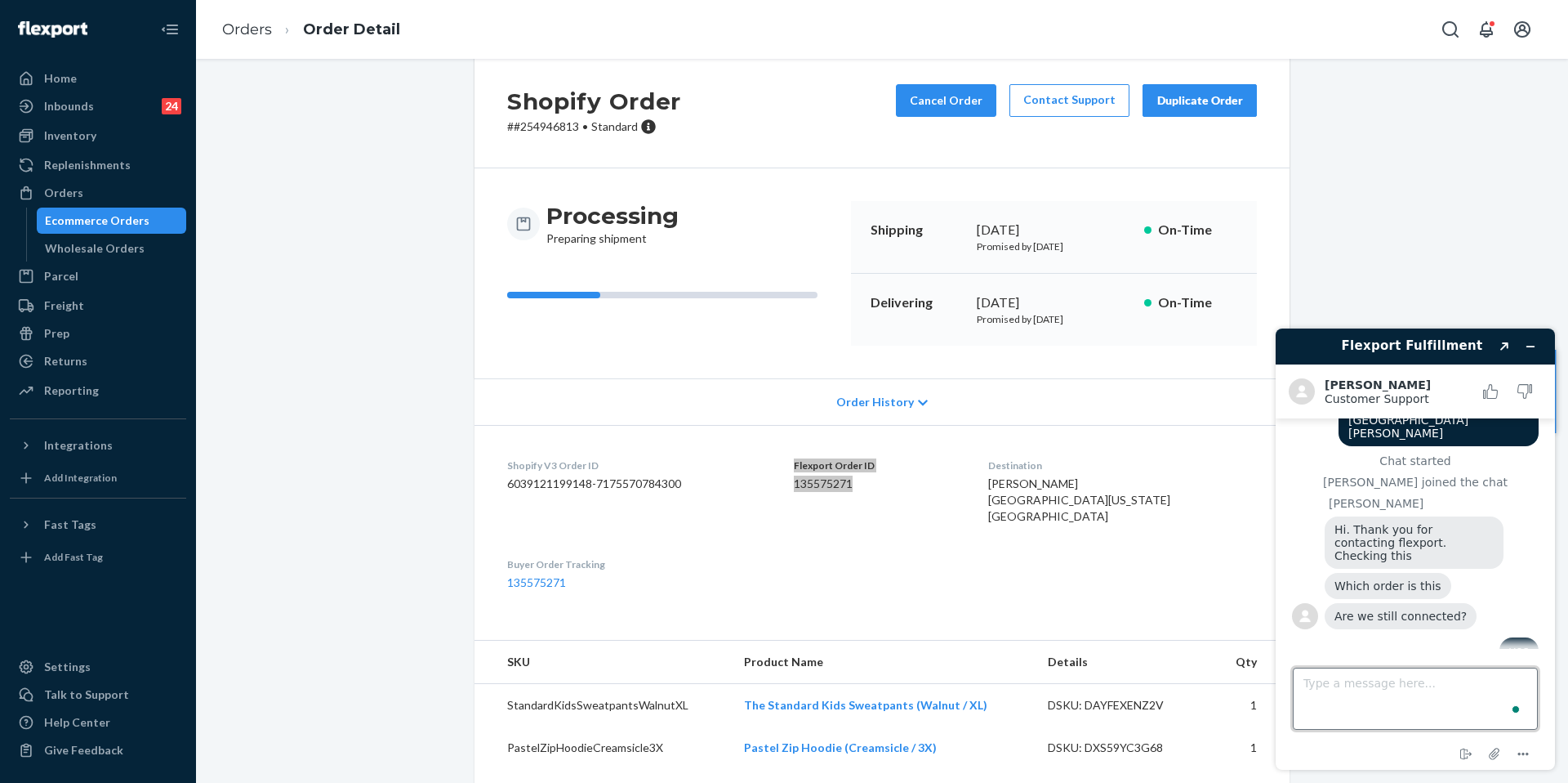
scroll to position [102, 0]
click at [944, 514] on div "Flexport Order ID 135575271" at bounding box center [878, 495] width 168 height 73
drag, startPoint x: 893, startPoint y: 487, endPoint x: 815, endPoint y: 462, distance: 81.9
click at [806, 466] on dl "Shopify V3 Order ID 6039121199148-7175570784300 Flexport Order ID 135575271 Des…" at bounding box center [883, 524] width 816 height 198
click at [813, 461] on dl "Shopify V3 Order ID 6039121199148-7175570784300 Flexport Order ID 135575271 Des…" at bounding box center [883, 524] width 816 height 198
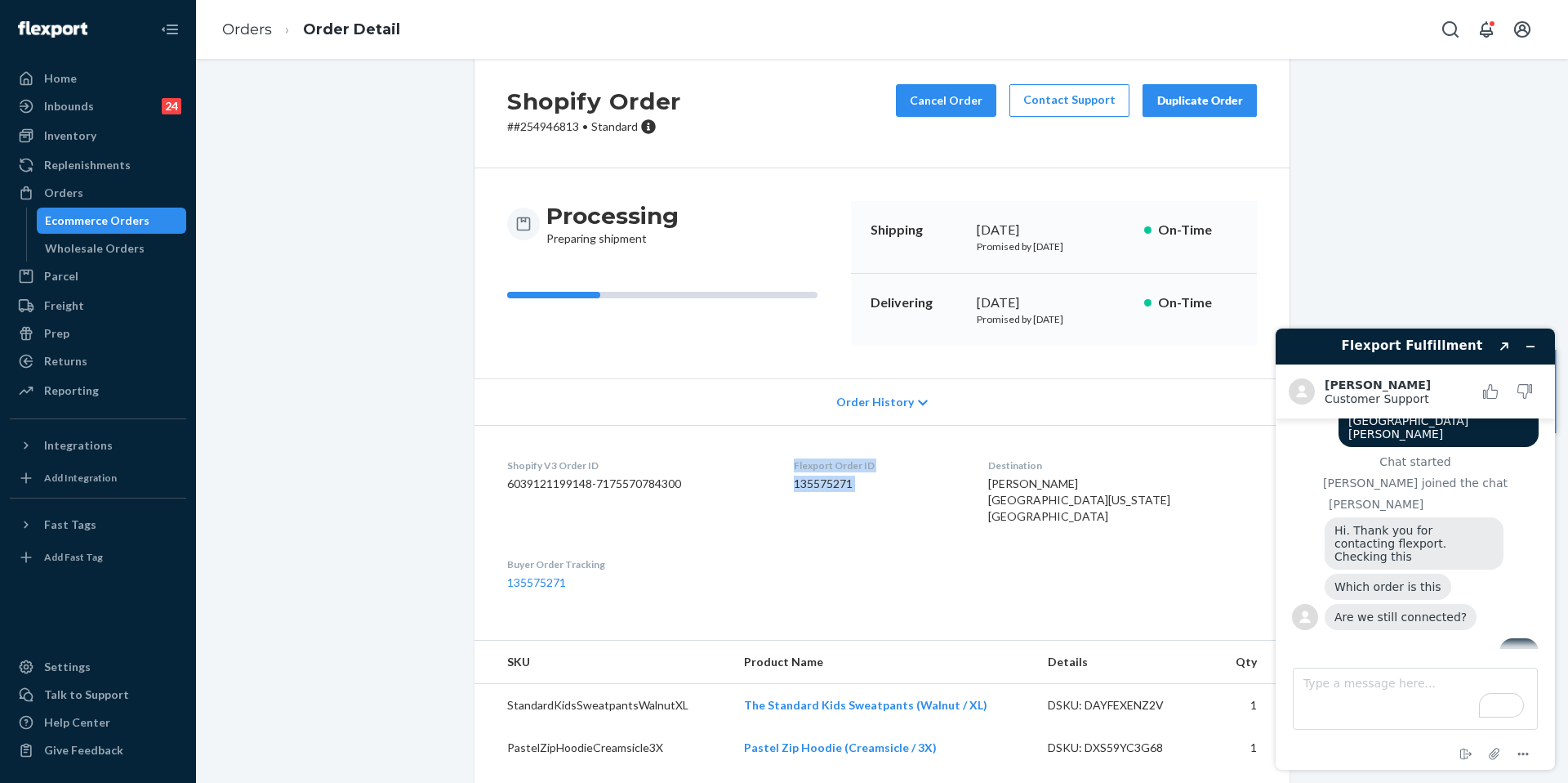
drag, startPoint x: 813, startPoint y: 461, endPoint x: 903, endPoint y: 485, distance: 93.1
click at [903, 485] on dl "Shopify V3 Order ID 6039121199148-7175570784300 Flexport Order ID 135575271 Des…" at bounding box center [883, 524] width 816 height 198
copy div "Flexport Order ID 135575271"
click at [1350, 709] on textarea "Type a message here..." at bounding box center [1415, 699] width 245 height 62
paste textarea "Flexport Order ID 135575271"
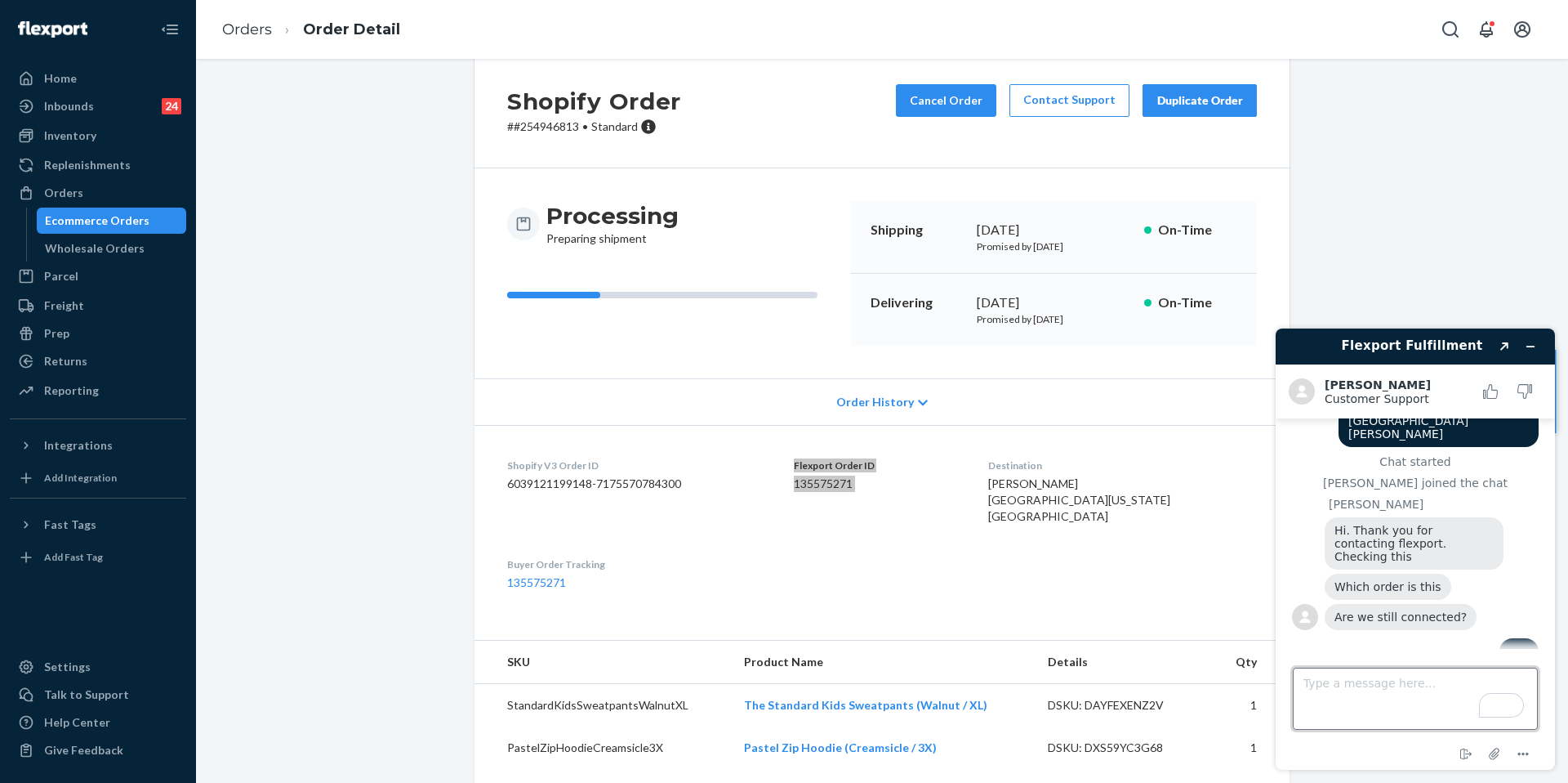
type textarea "Flexport Order ID 135575271"
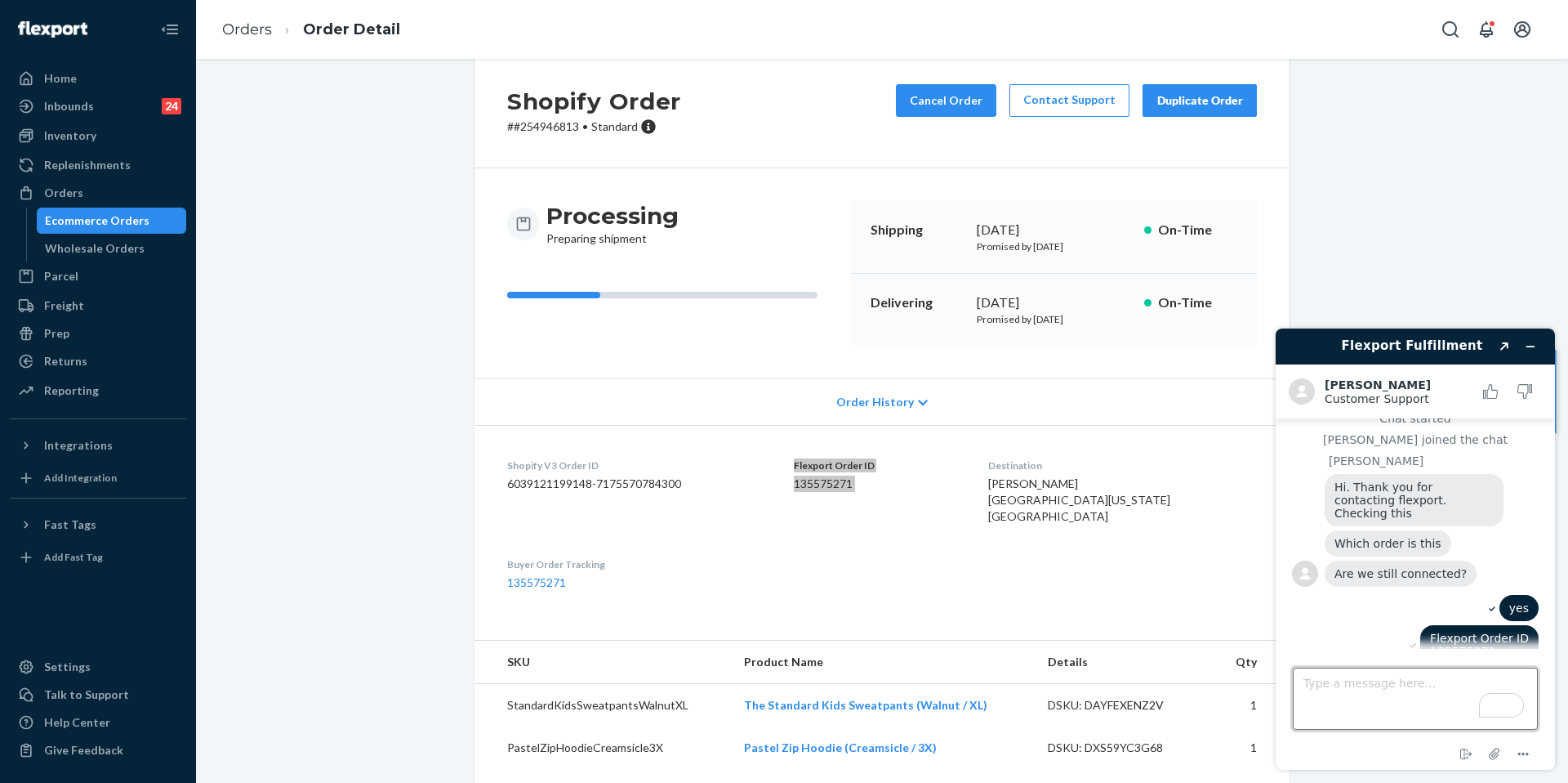
scroll to position [215, 0]
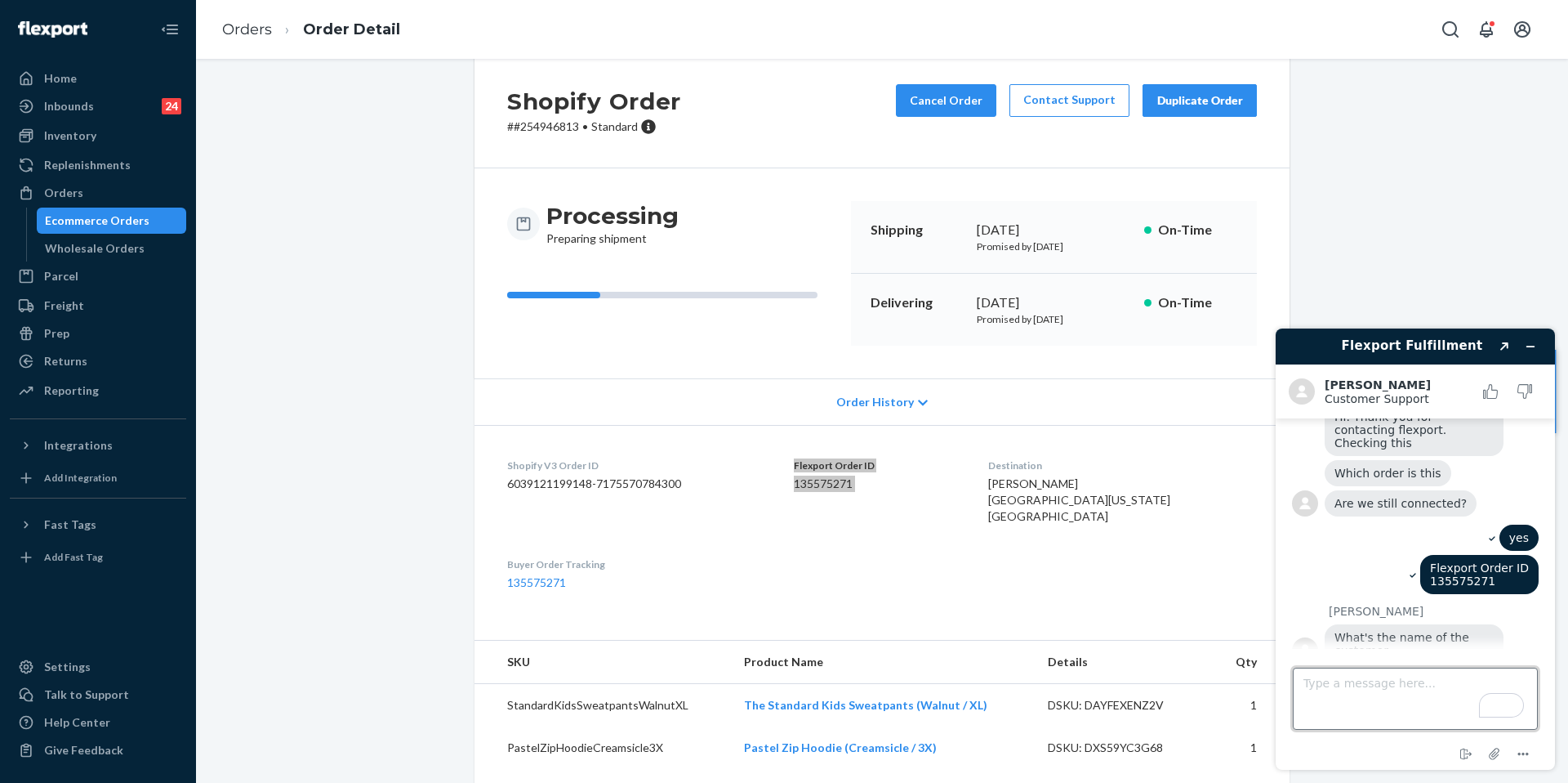
click at [1398, 668] on textarea "Type a message here..." at bounding box center [1415, 699] width 245 height 62
click at [1046, 482] on span "Chris Benson N1313 County Hwy G Wisconsin, WI 54726 US" at bounding box center [1079, 500] width 182 height 47
drag, startPoint x: 1031, startPoint y: 482, endPoint x: 1101, endPoint y: 491, distance: 70.6
click at [1101, 491] on div "Chris Benson N1313 County Hwy G Wisconsin, WI 54726 US" at bounding box center [1123, 500] width 269 height 49
copy span "Chris Benson"
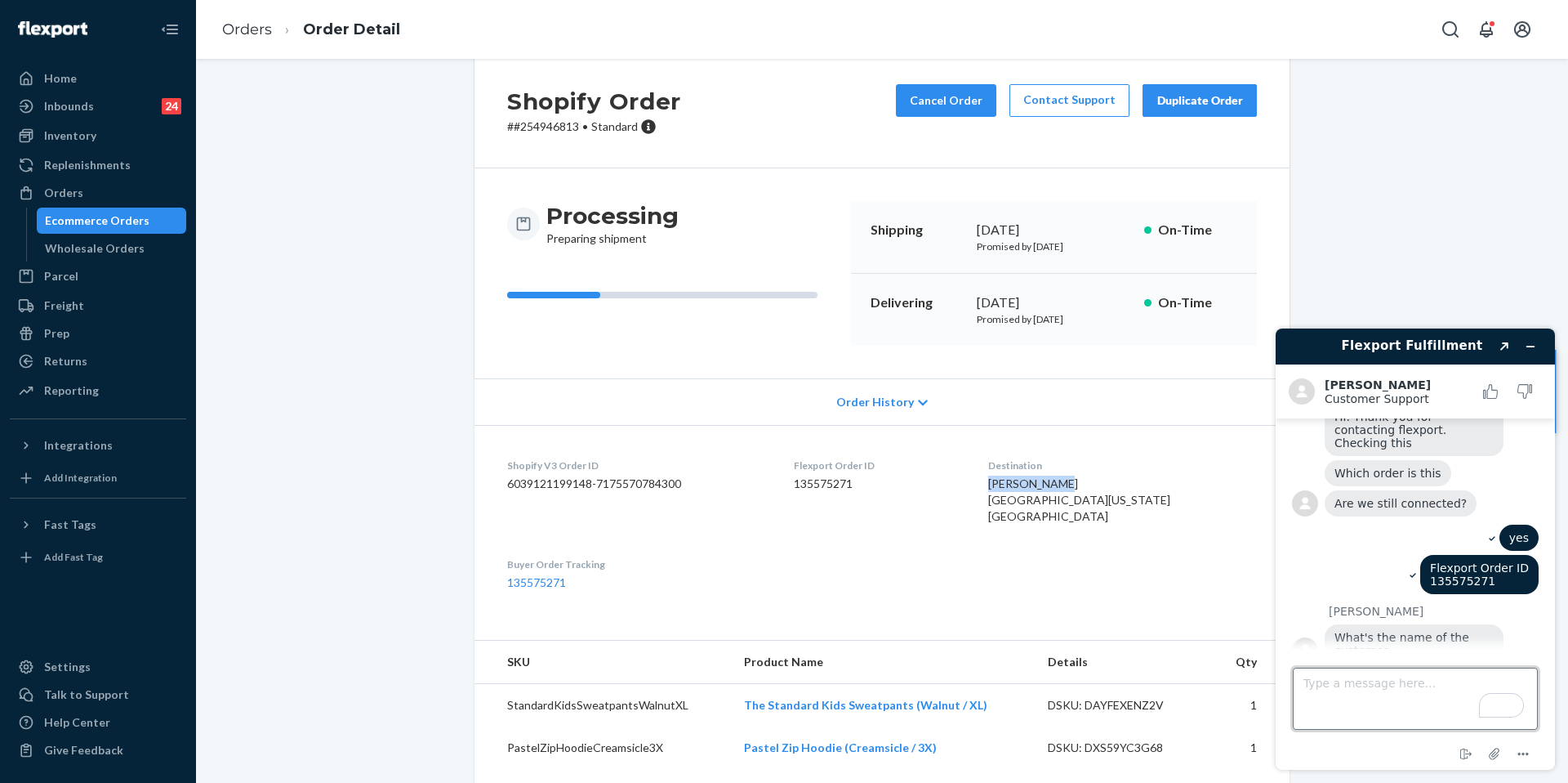
click at [1403, 693] on textarea "Type a message here..." at bounding box center [1415, 699] width 245 height 62
paste textarea "Chris Benson"
type textarea "Chris Benson"
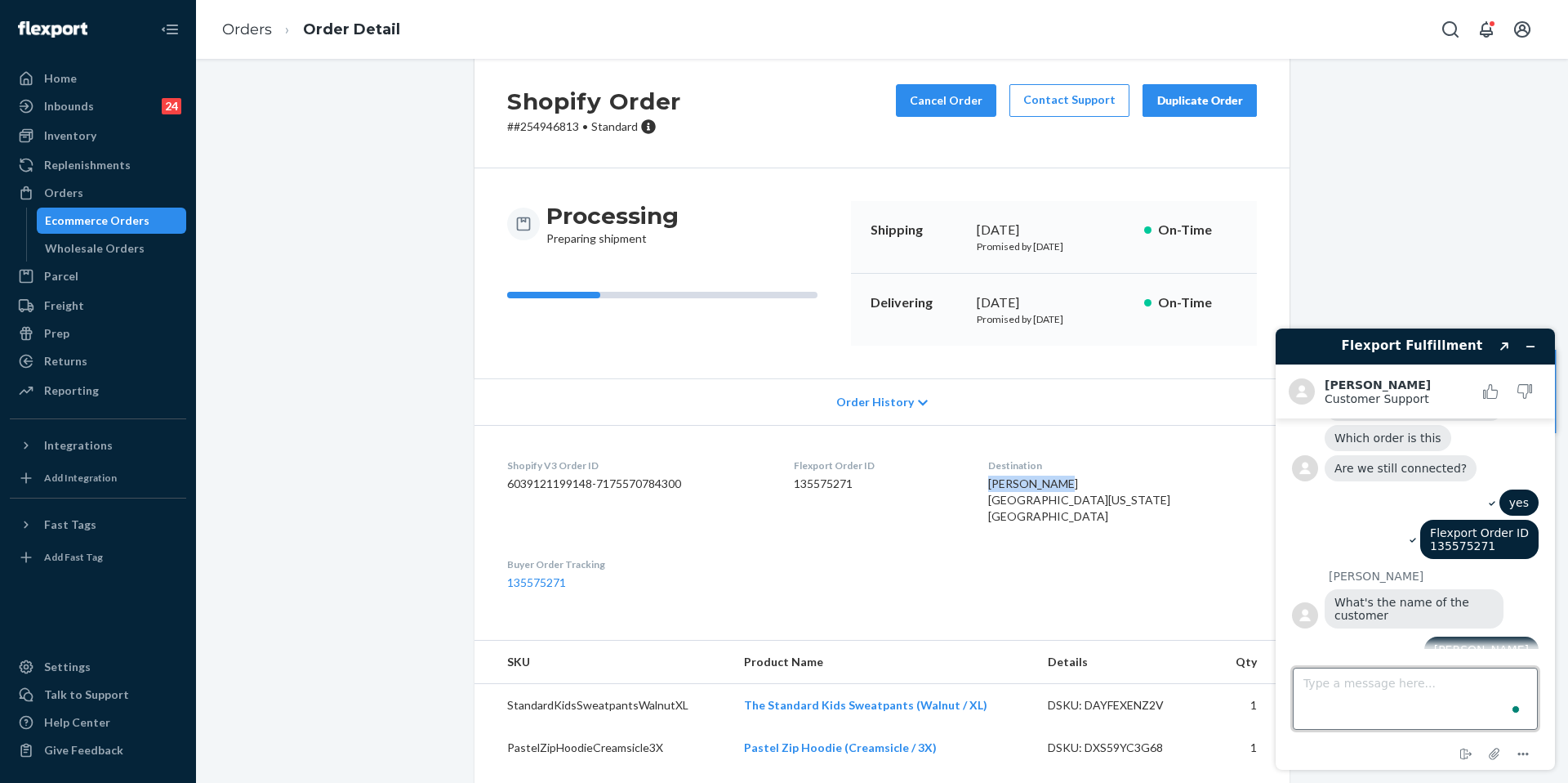
scroll to position [249, 0]
type textarea "t"
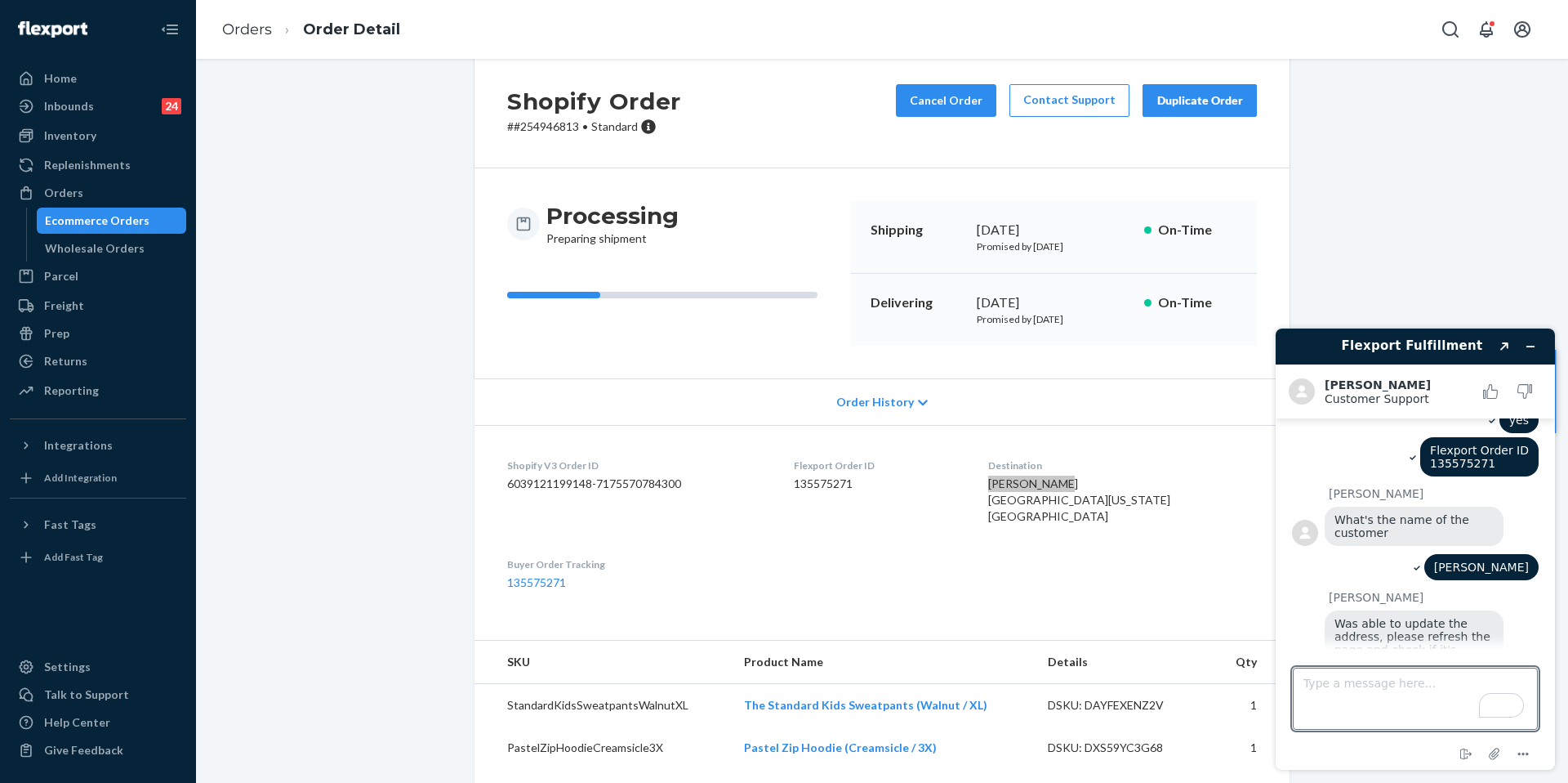
click at [1355, 625] on span "Was able to update the address, please refresh the page and check if it's corre…" at bounding box center [1414, 643] width 160 height 52
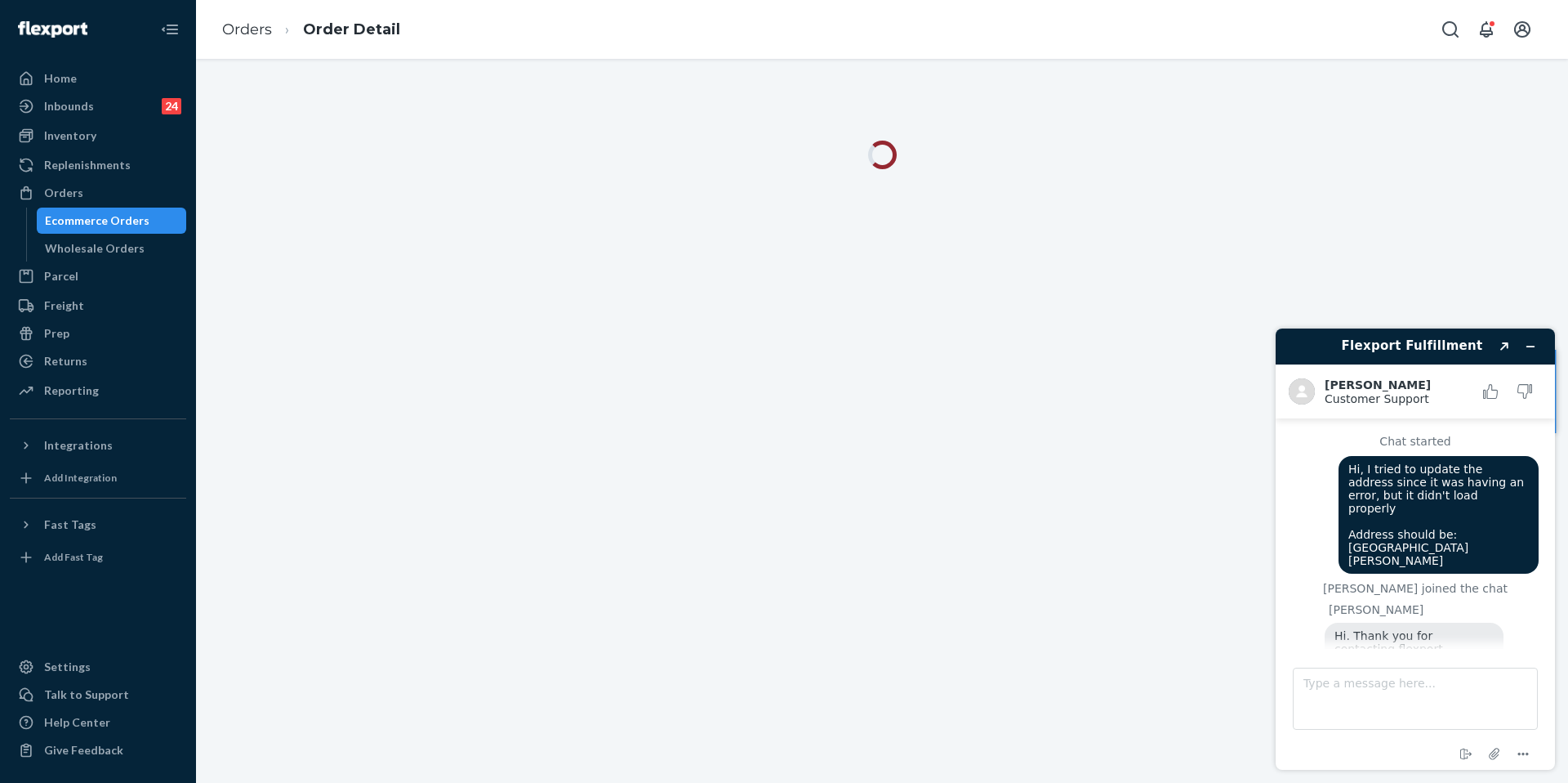
scroll to position [337, 0]
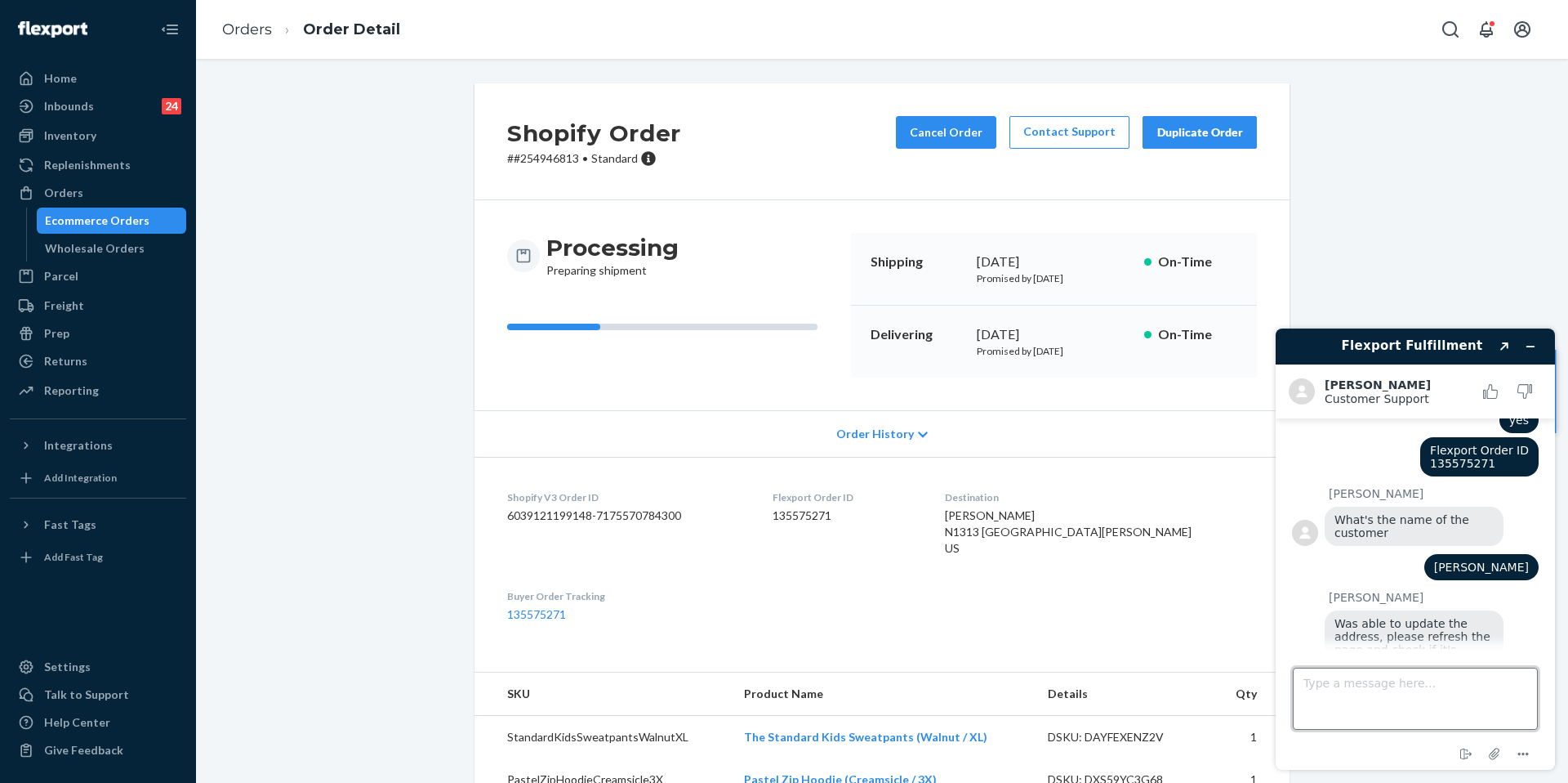
click at [1371, 689] on textarea "Type a message here..." at bounding box center [1415, 699] width 245 height 62
type textarea "That's perfect. Thanks!"
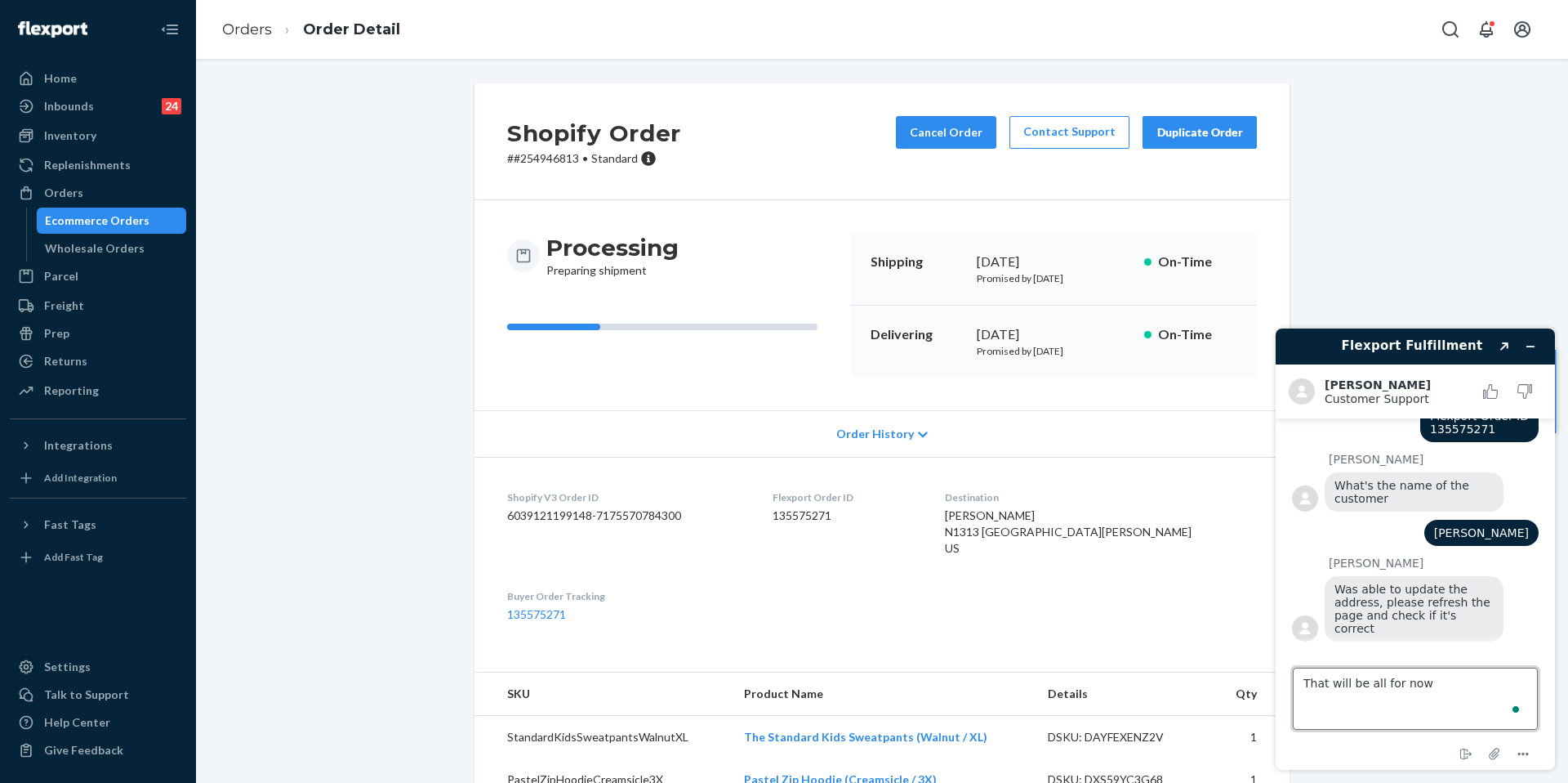
type textarea "That will be all for now."
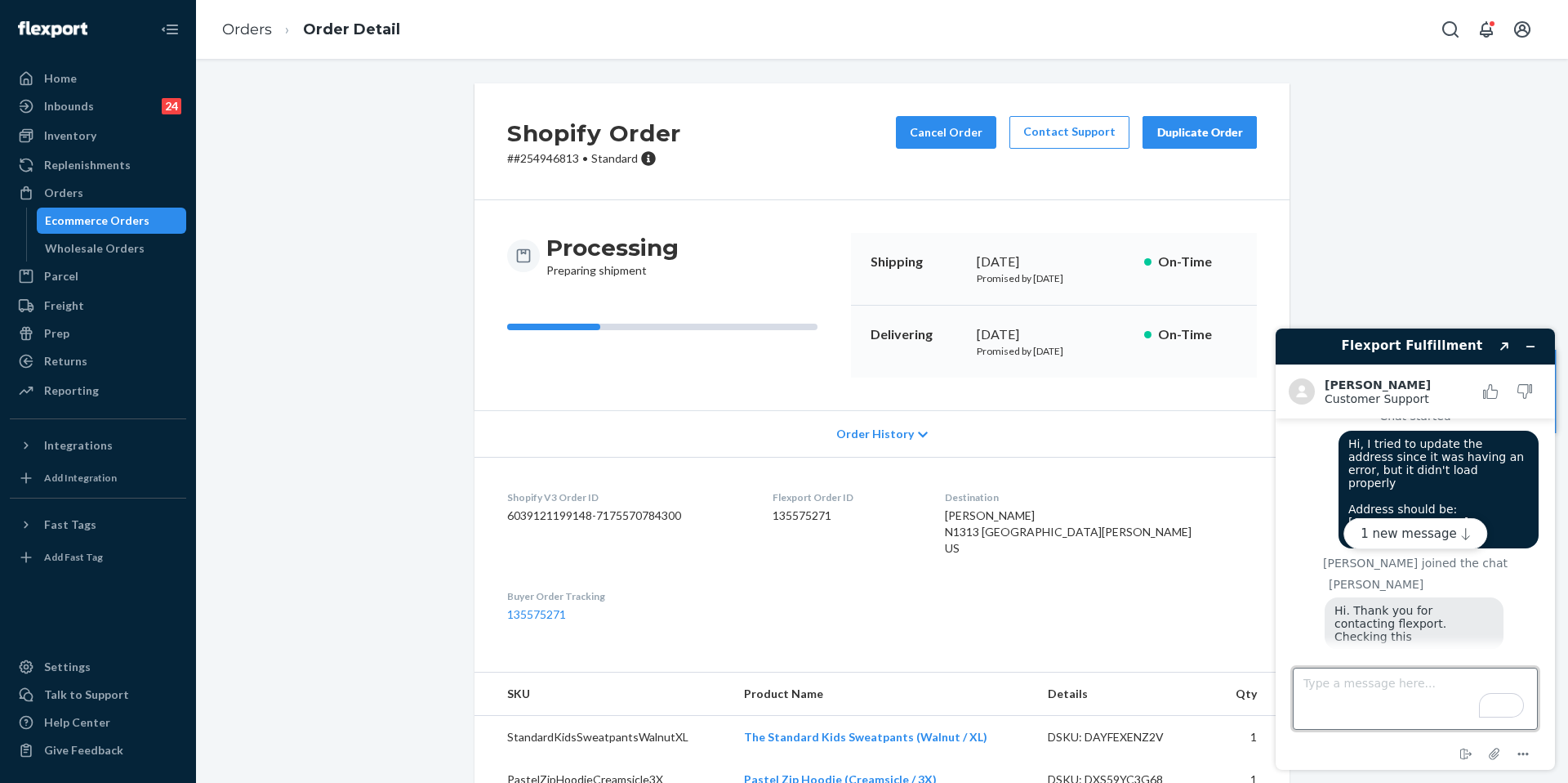
scroll to position [33, 0]
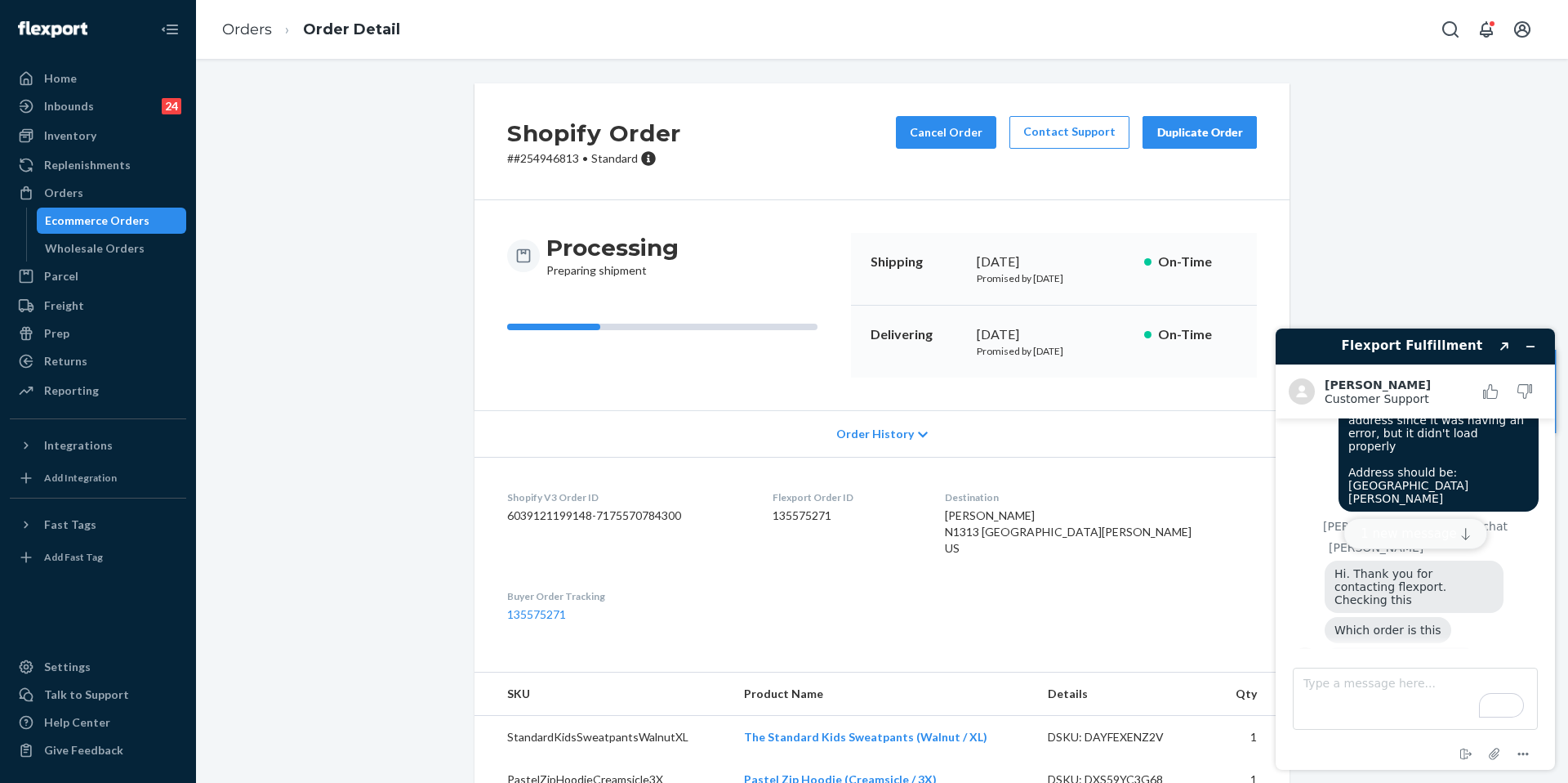
click at [1403, 536] on button "1 new message" at bounding box center [1416, 534] width 144 height 31
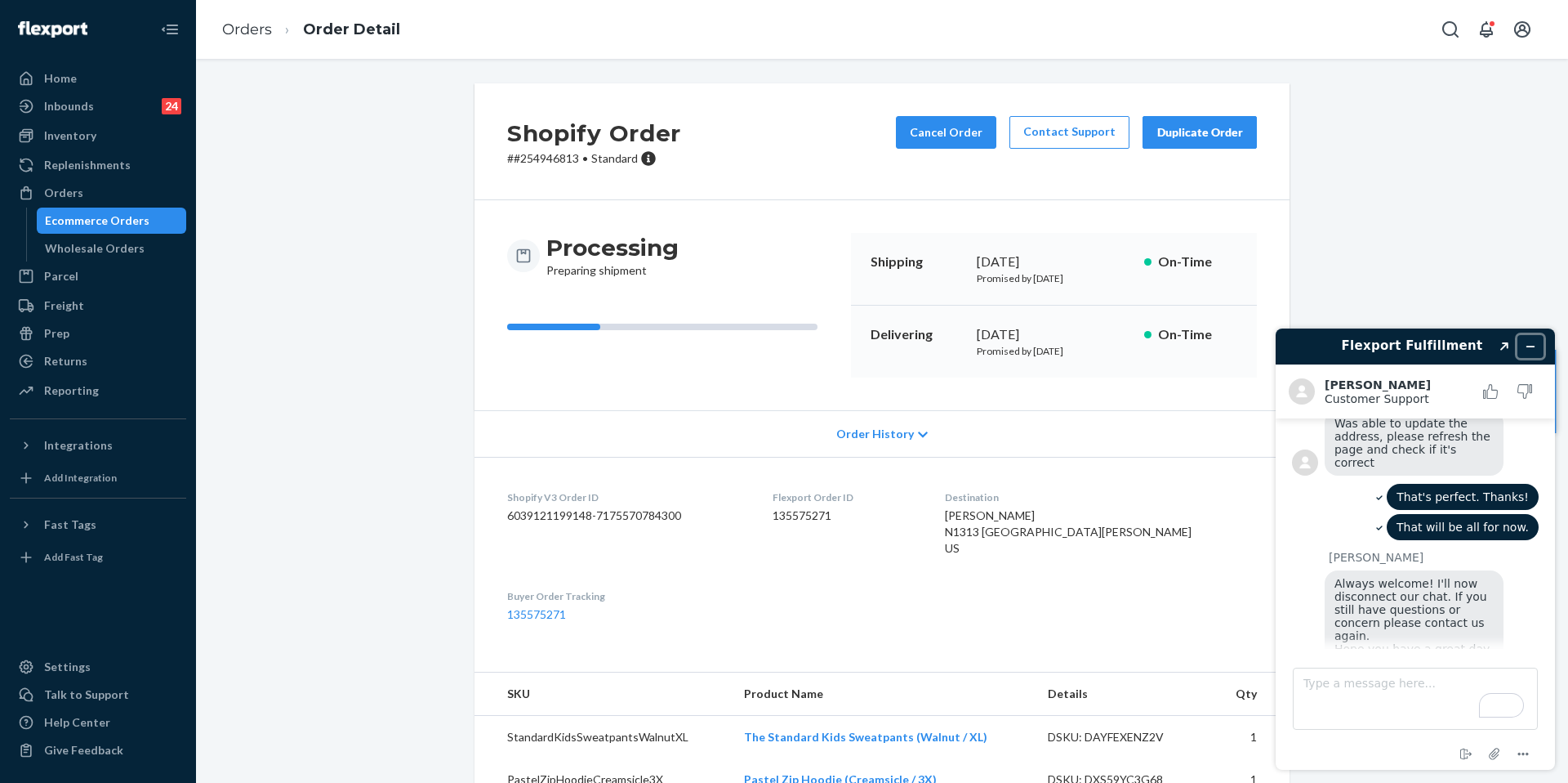
click at [1538, 350] on button "Minimize widget" at bounding box center [1531, 346] width 26 height 23
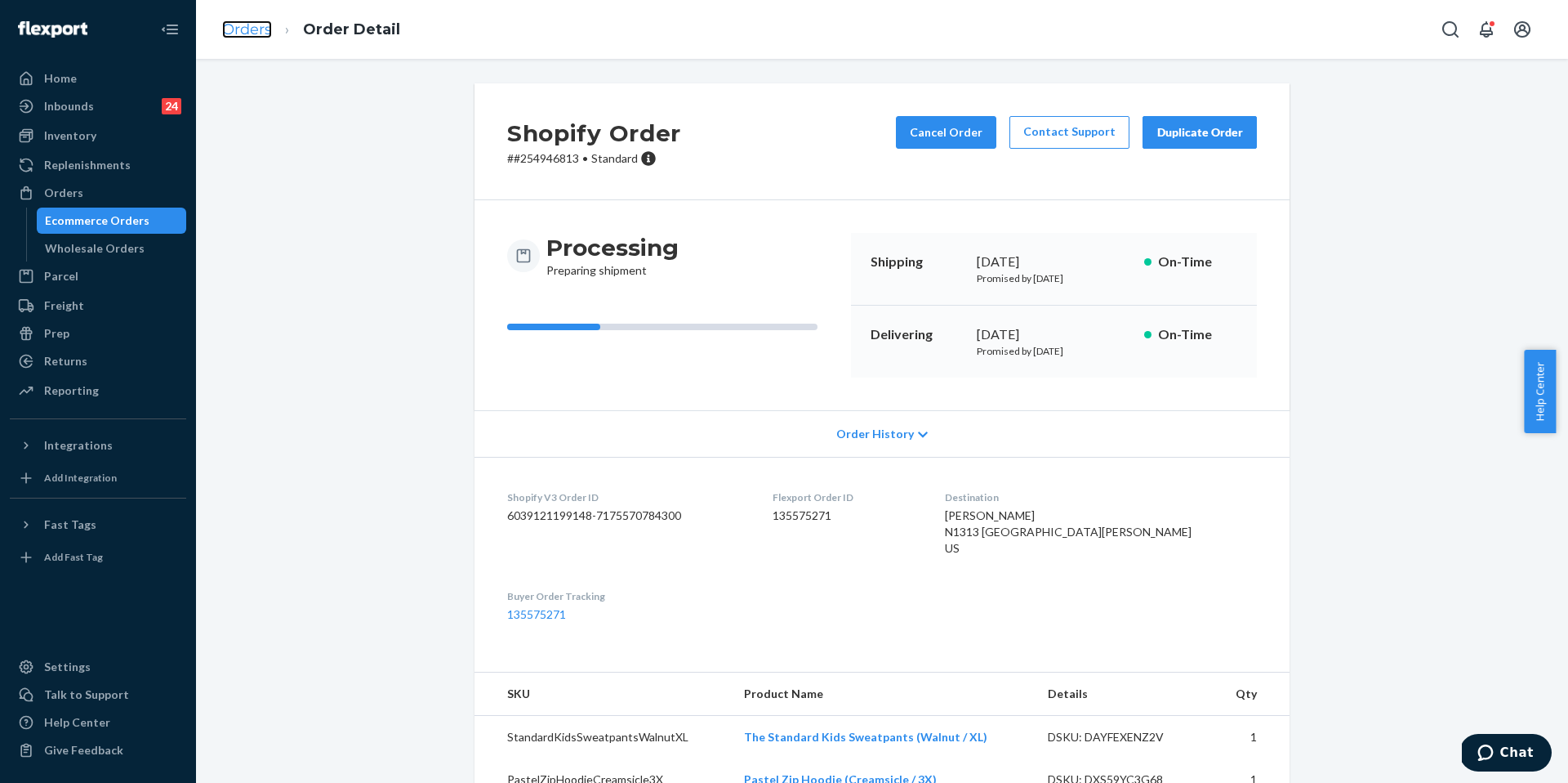
click at [255, 23] on link "Orders" at bounding box center [246, 29] width 50 height 18
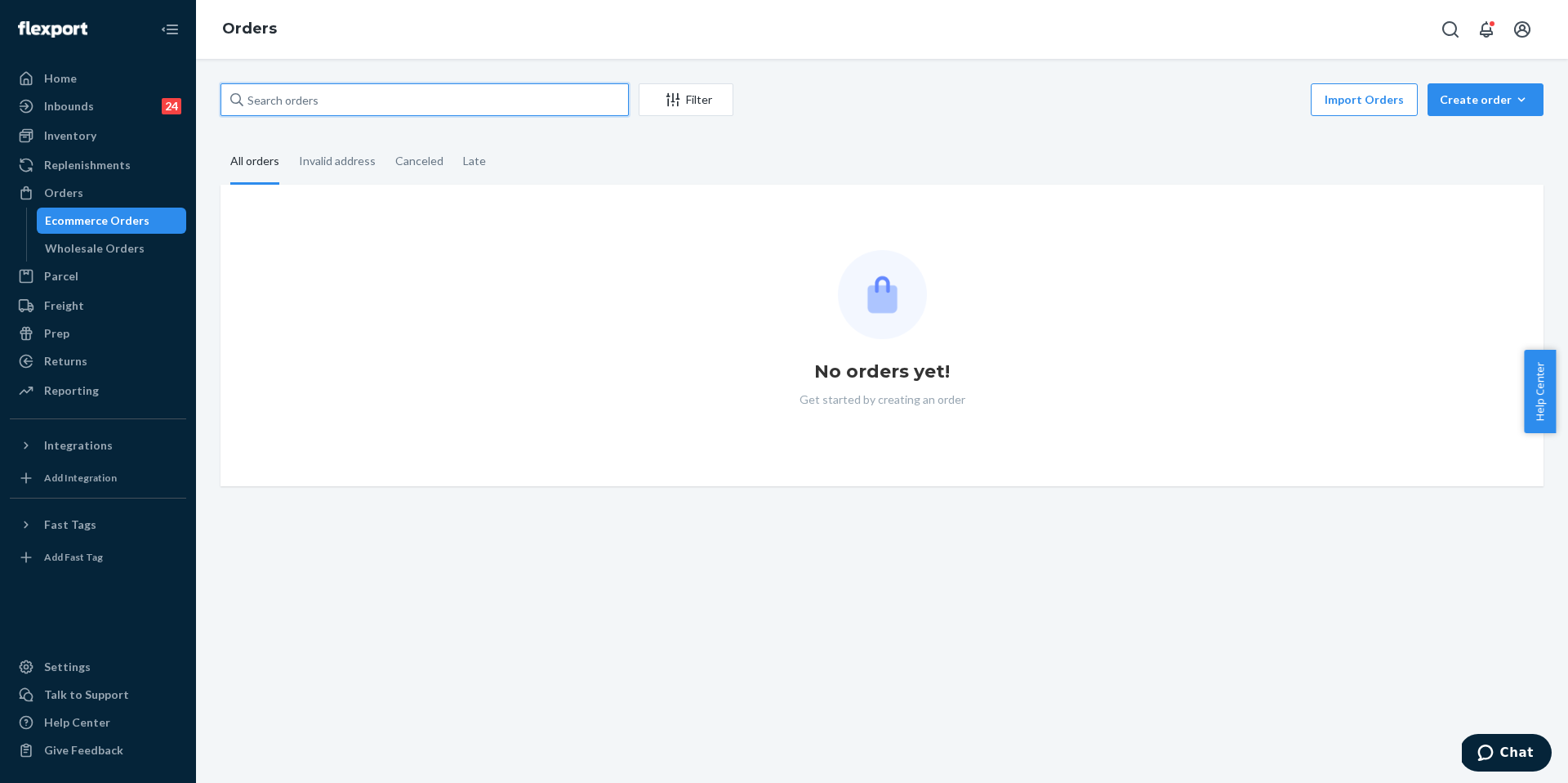
click at [413, 106] on input "text" at bounding box center [424, 100] width 409 height 33
paste input "253788561"
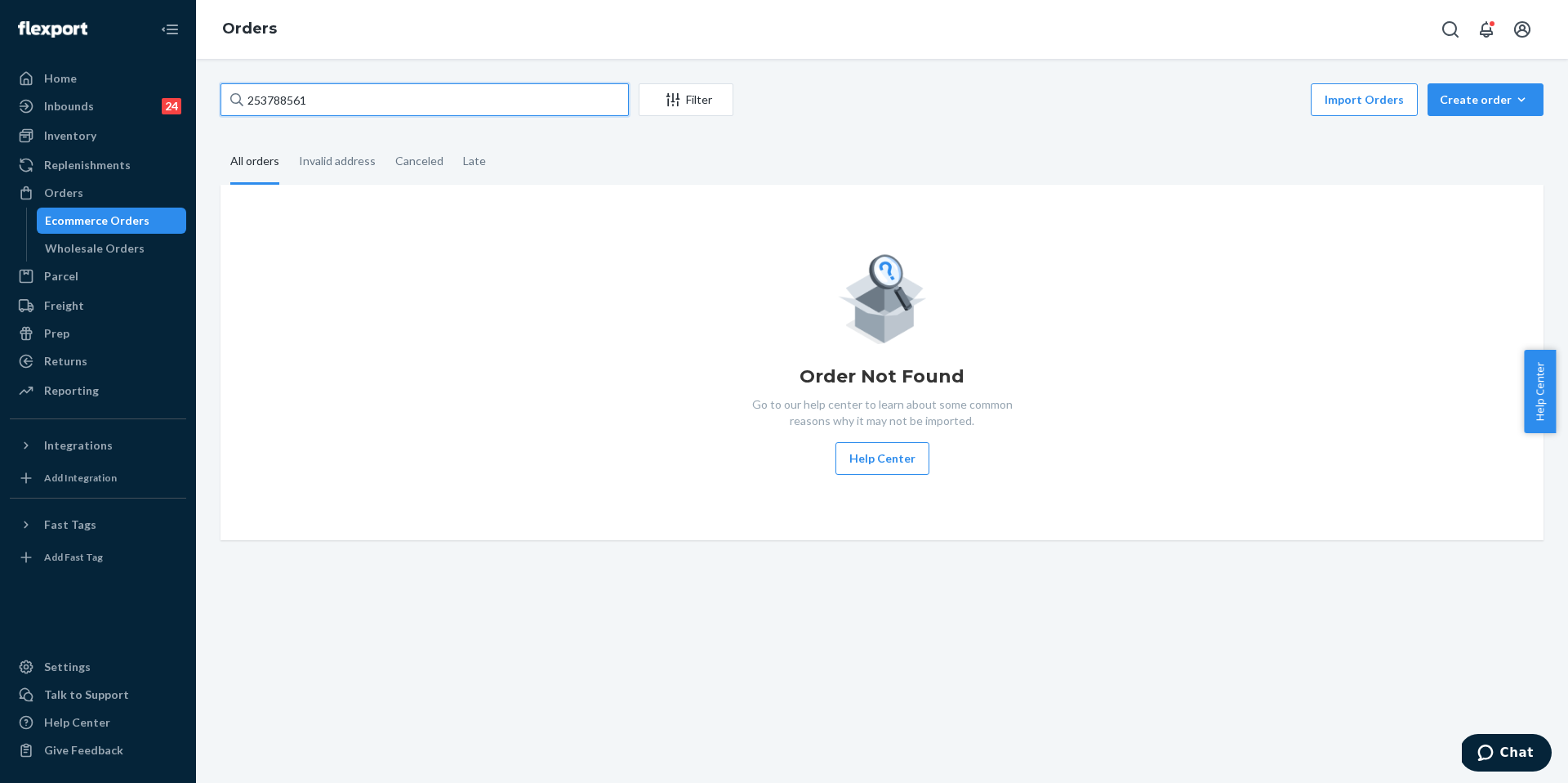
type input "253788561"
click at [1503, 747] on span "Chat" at bounding box center [1517, 753] width 34 height 15
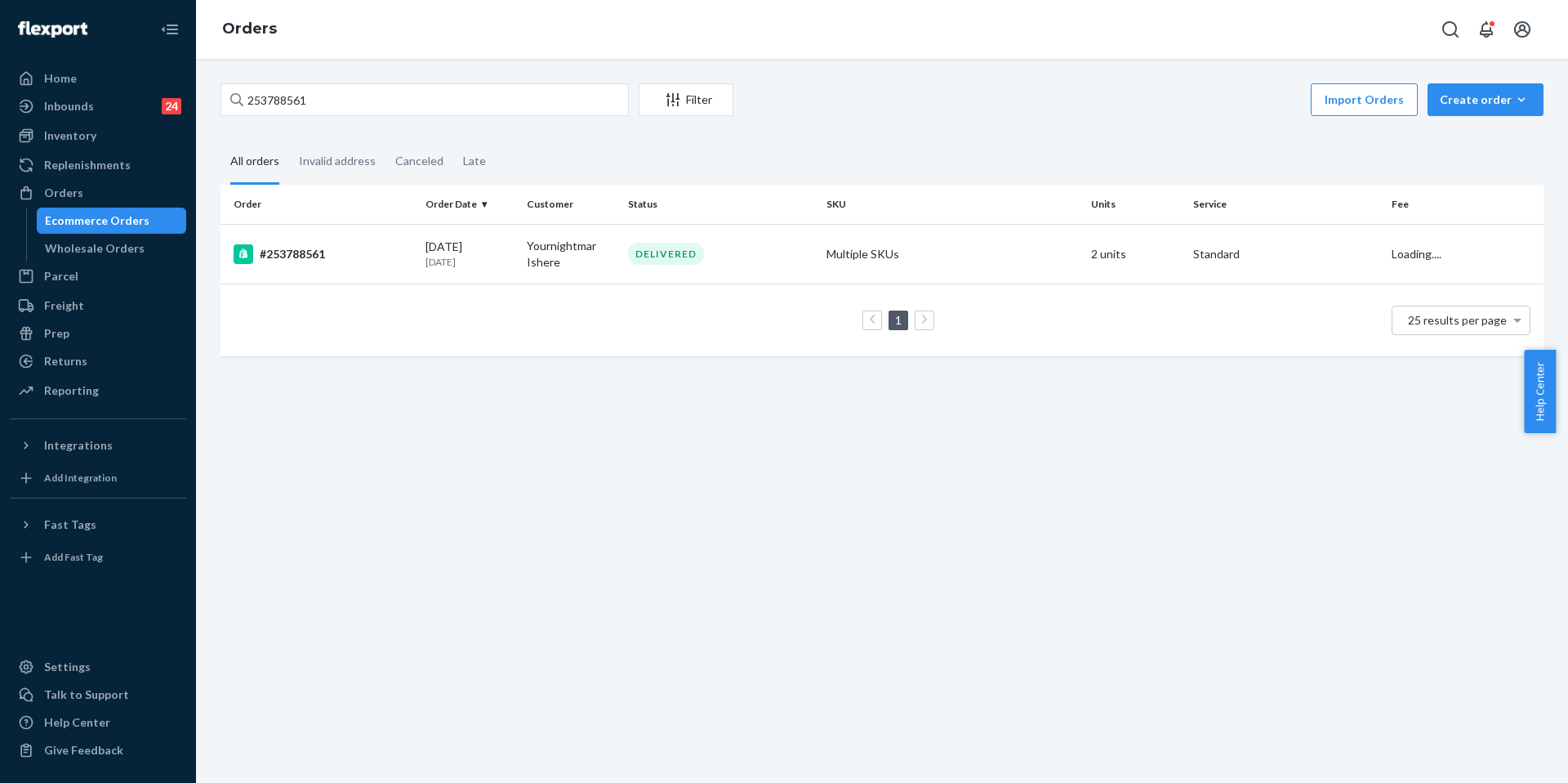
scroll to position [613, 0]
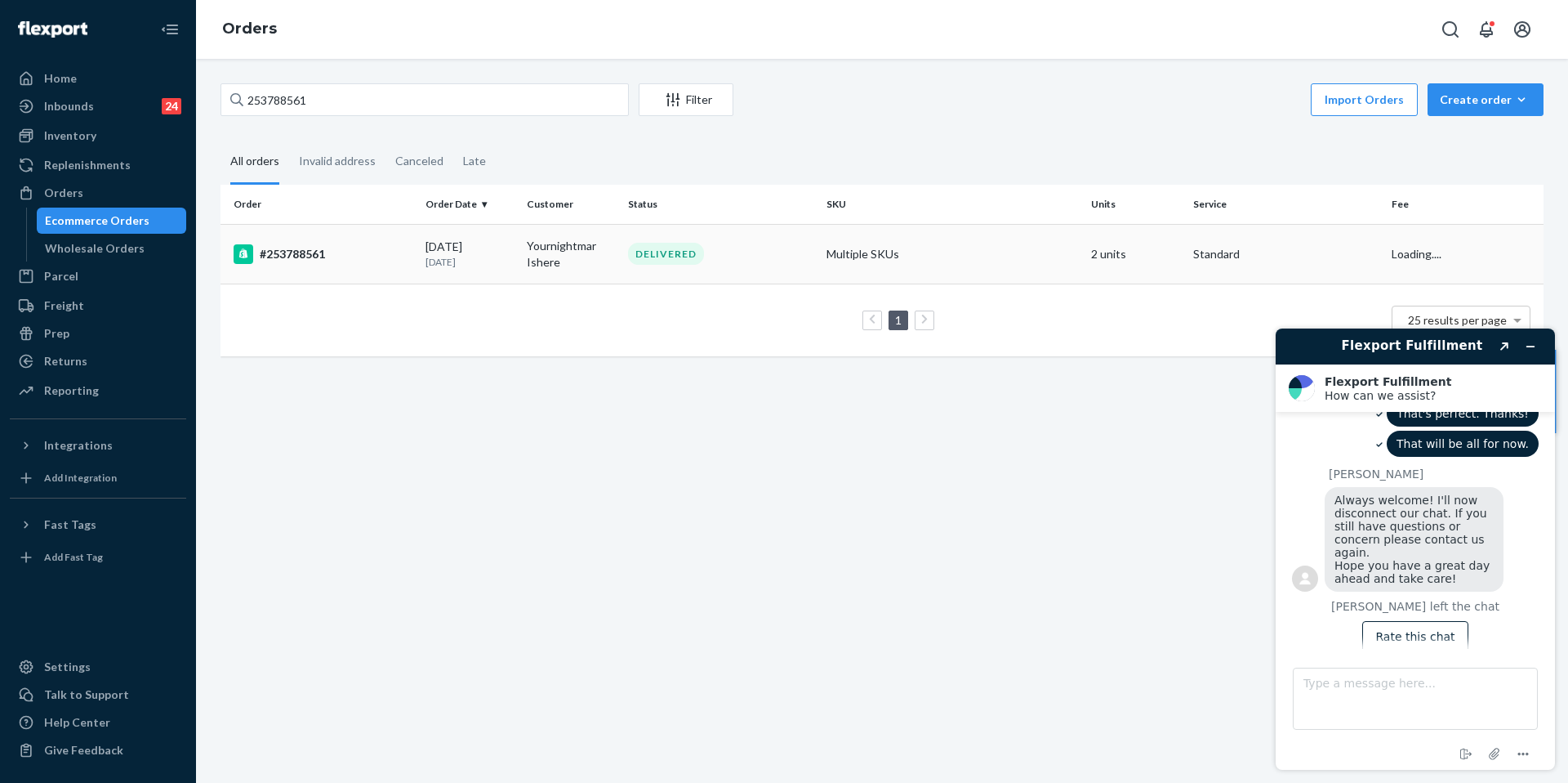
click at [359, 229] on td "#253788561" at bounding box center [319, 253] width 198 height 60
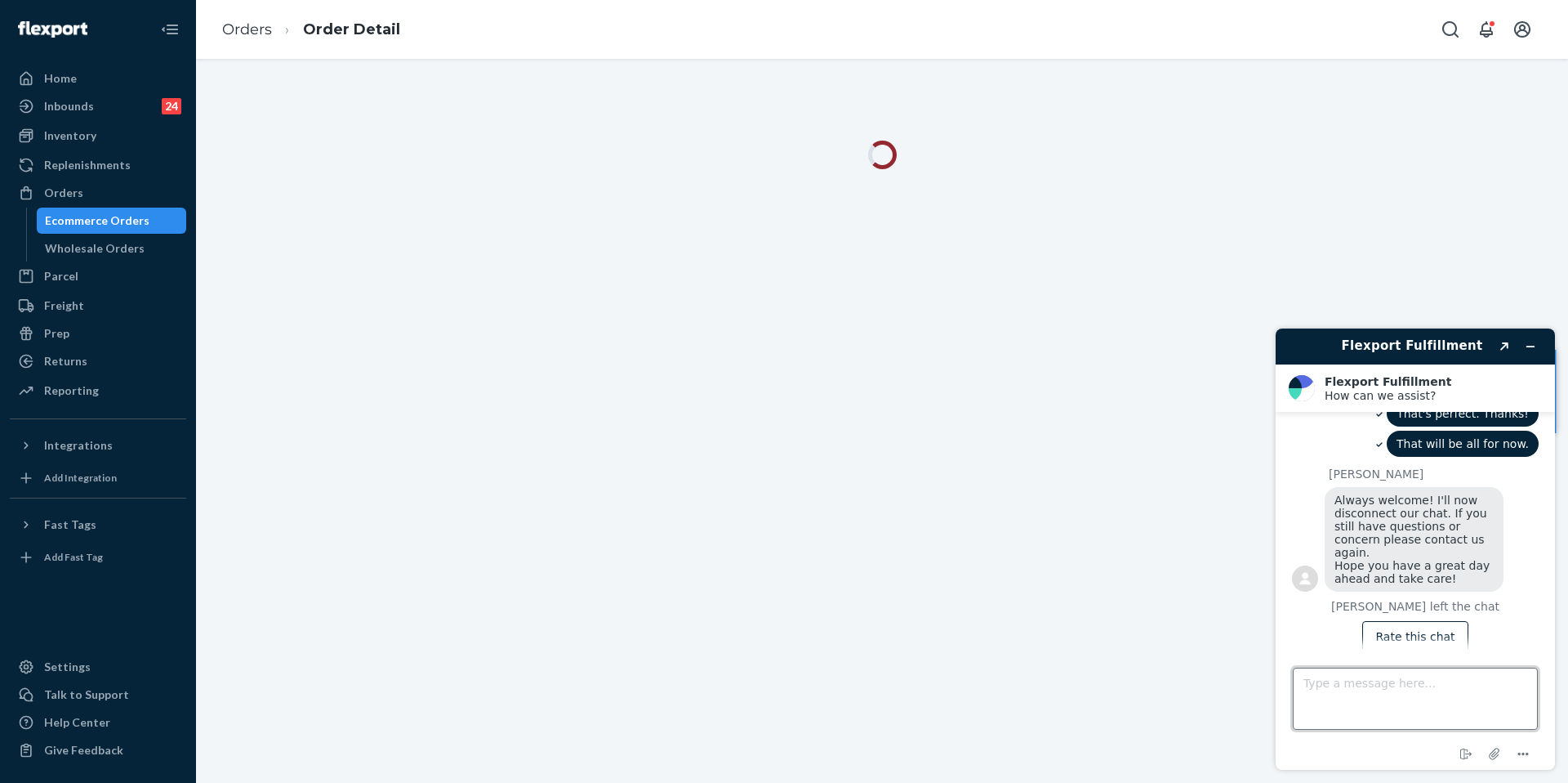
click at [1344, 714] on textarea "Type a message here..." at bounding box center [1415, 699] width 245 height 62
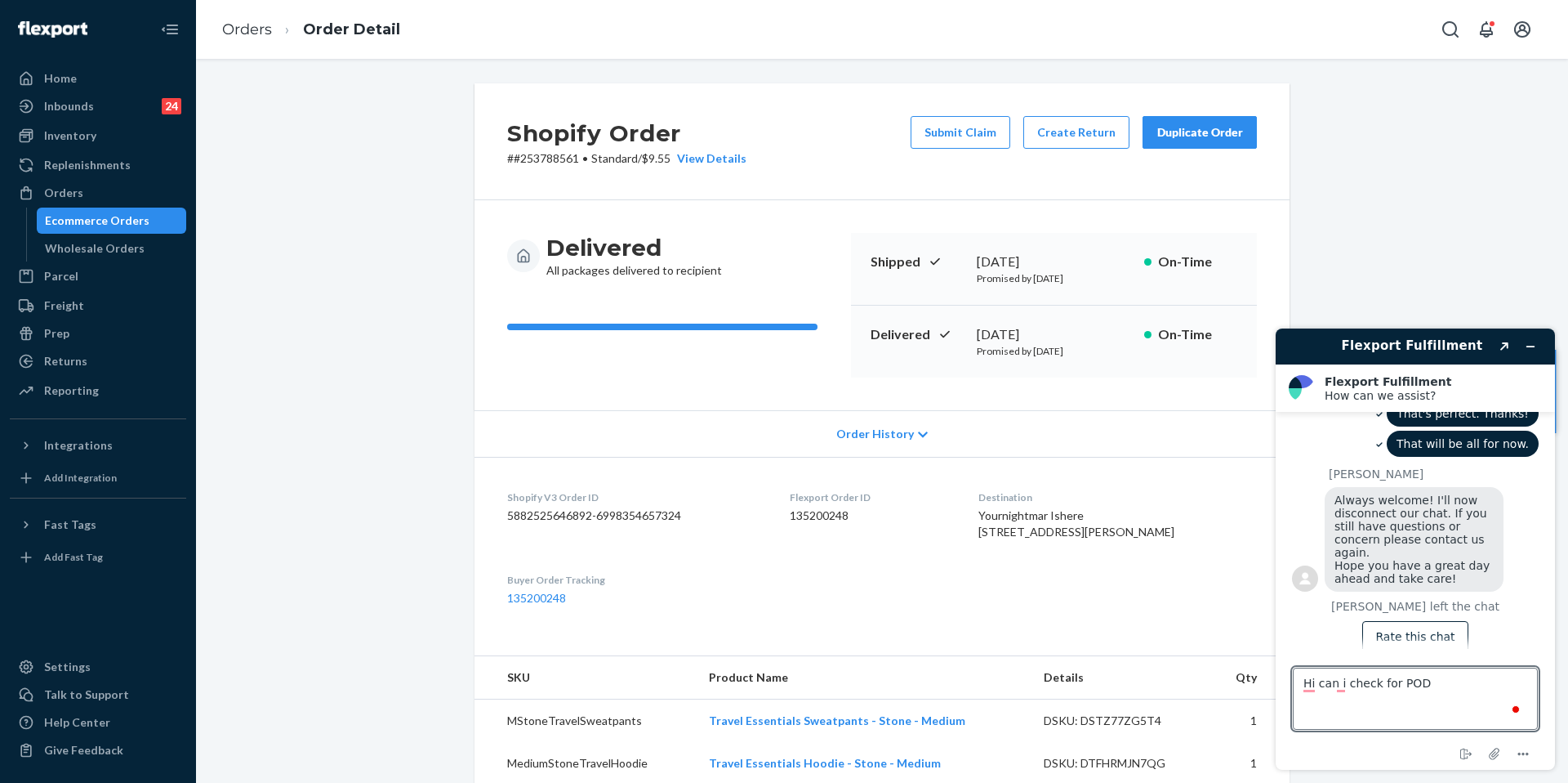
click at [883, 514] on dd "135200248" at bounding box center [872, 516] width 164 height 16
drag, startPoint x: 897, startPoint y: 523, endPoint x: 811, endPoint y: 484, distance: 94.4
click at [811, 484] on dl "Shopify V3 Order ID 5882525646892-6998354657324 Flexport Order ID 135200248 Des…" at bounding box center [883, 548] width 816 height 182
copy div "Flexport Order ID 135200248"
click at [1421, 708] on textarea "Hi can i check for POD" at bounding box center [1415, 699] width 245 height 62
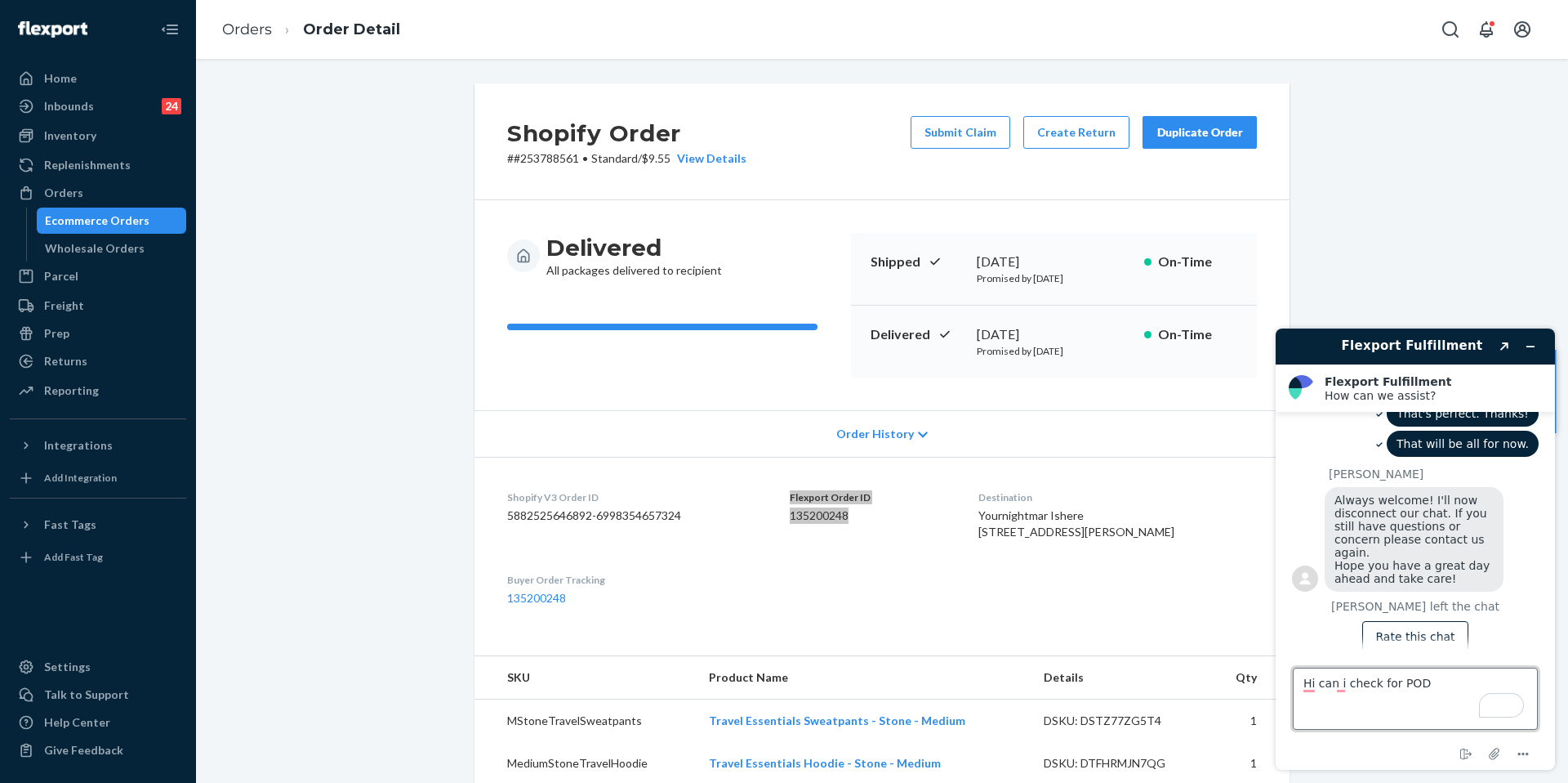
paste textarea "Flexport Order ID 135200248"
type textarea "Hi can i check for POD Flexport Order ID 135200248"
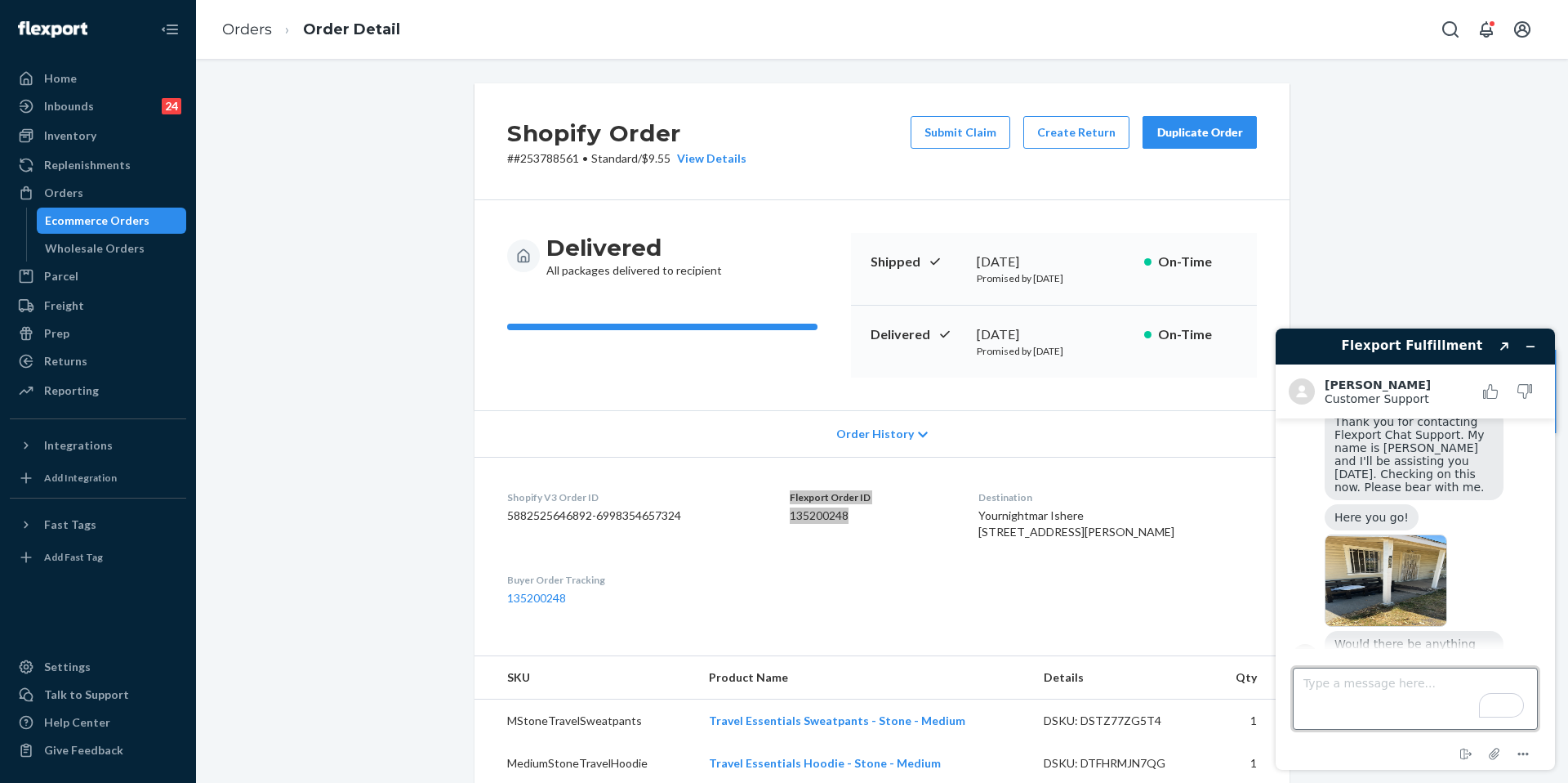
scroll to position [975, 0]
click at [1382, 695] on textarea "Type a message here..." at bounding box center [1415, 699] width 245 height 62
type textarea "Thanks. That's all."
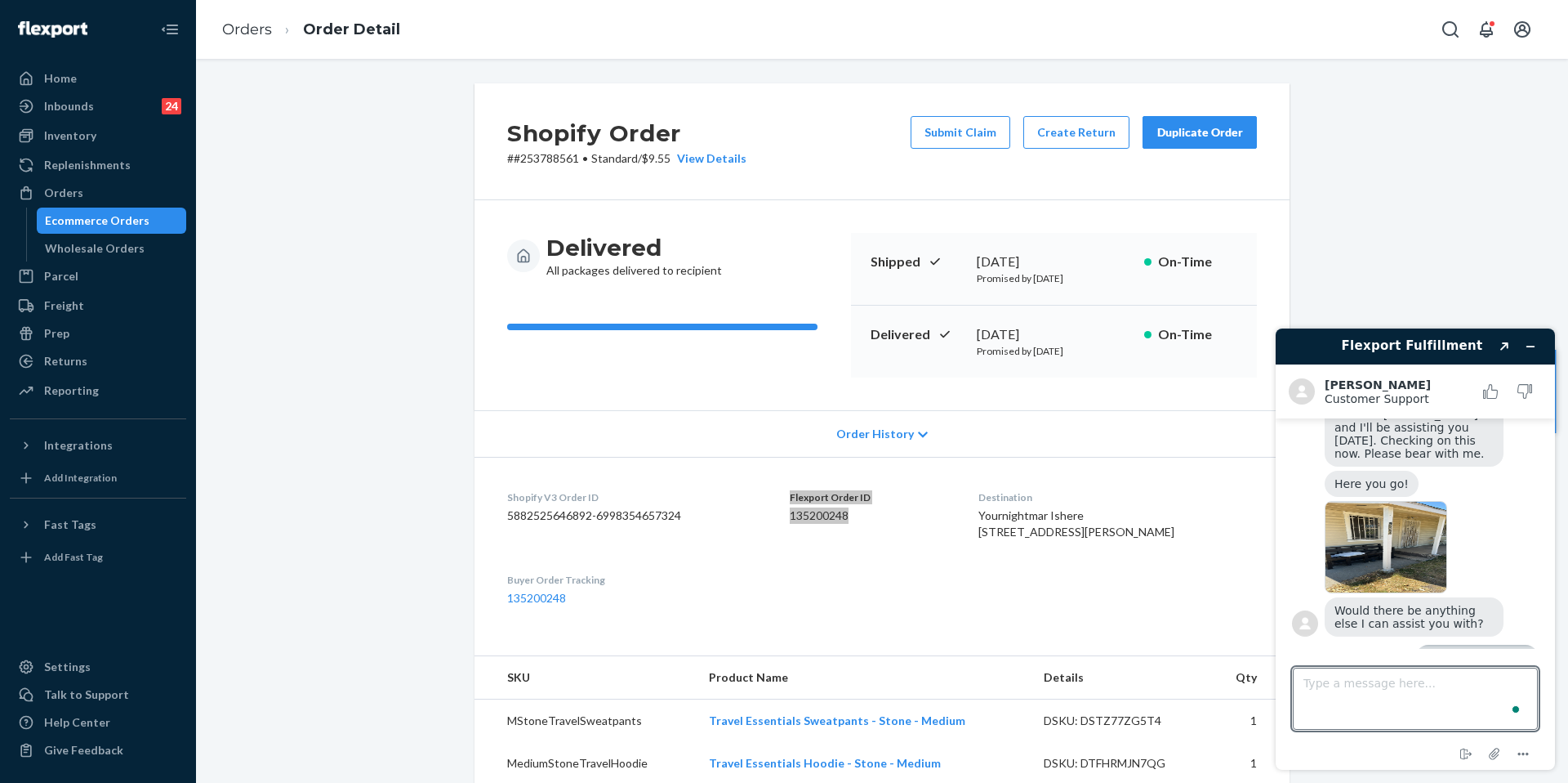
click at [1385, 501] on img at bounding box center [1386, 547] width 123 height 93
click at [1386, 527] on img at bounding box center [1386, 547] width 123 height 93
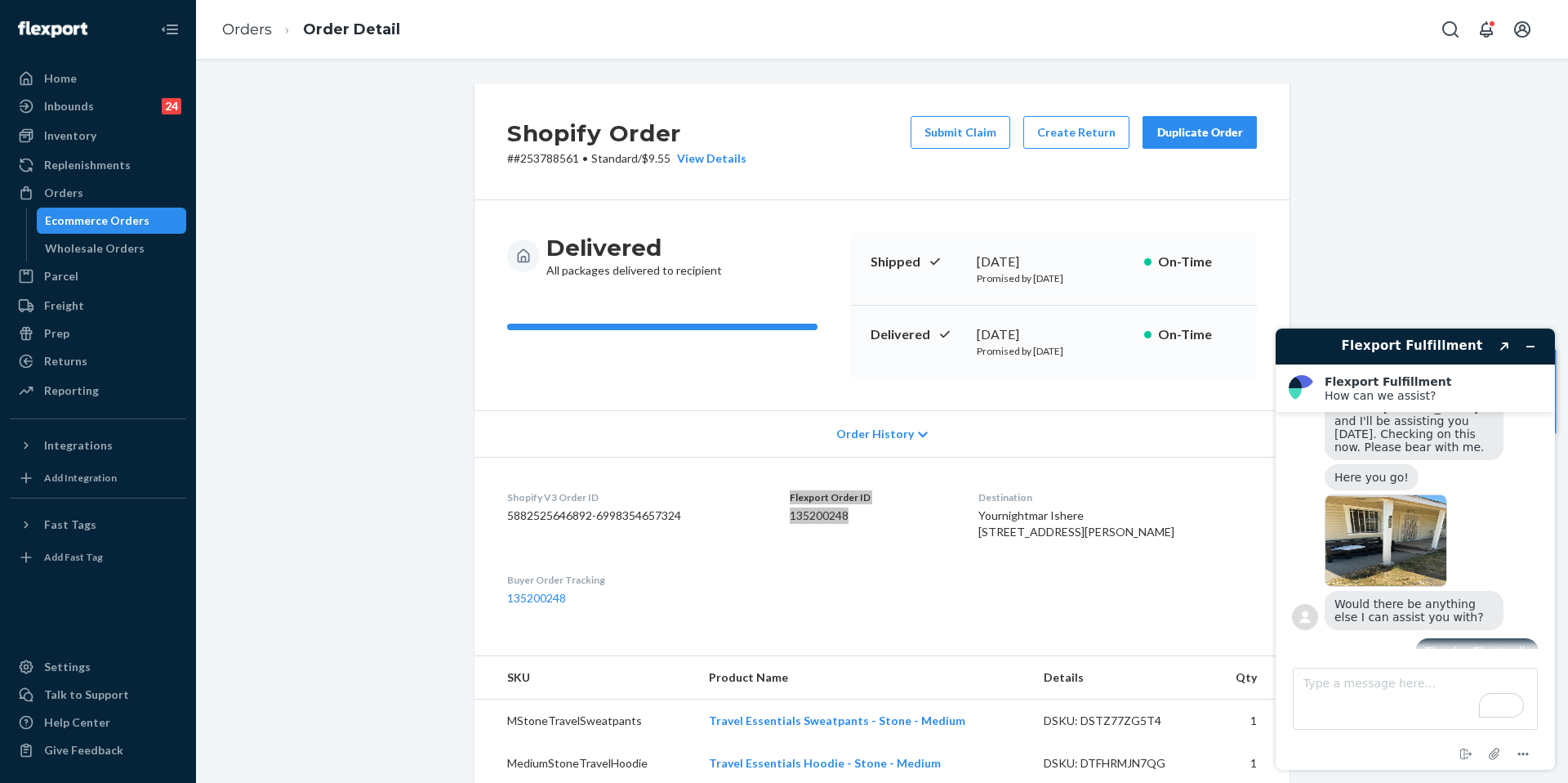
scroll to position [1222, 0]
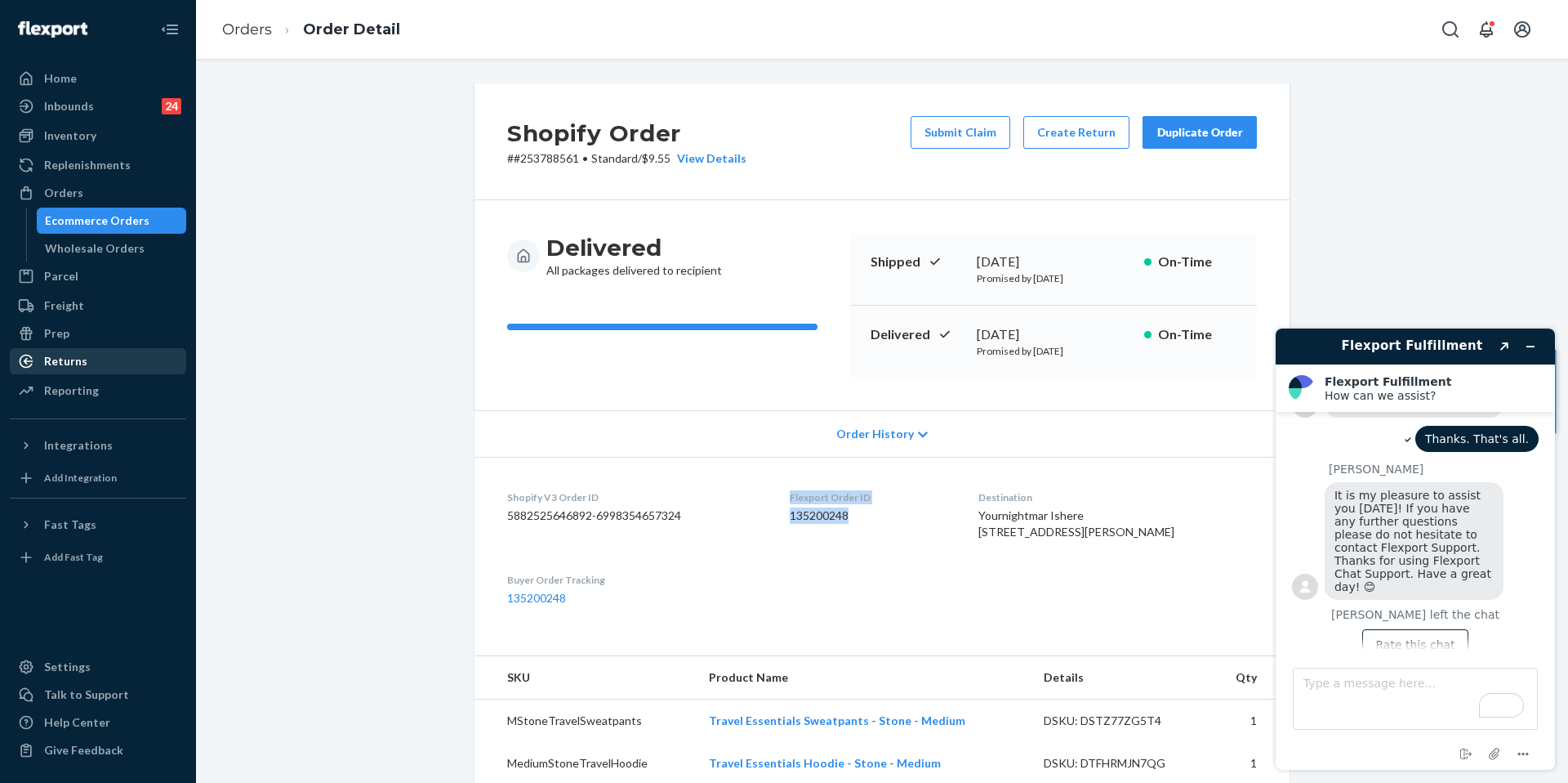
click at [79, 354] on div "Returns" at bounding box center [66, 361] width 43 height 16
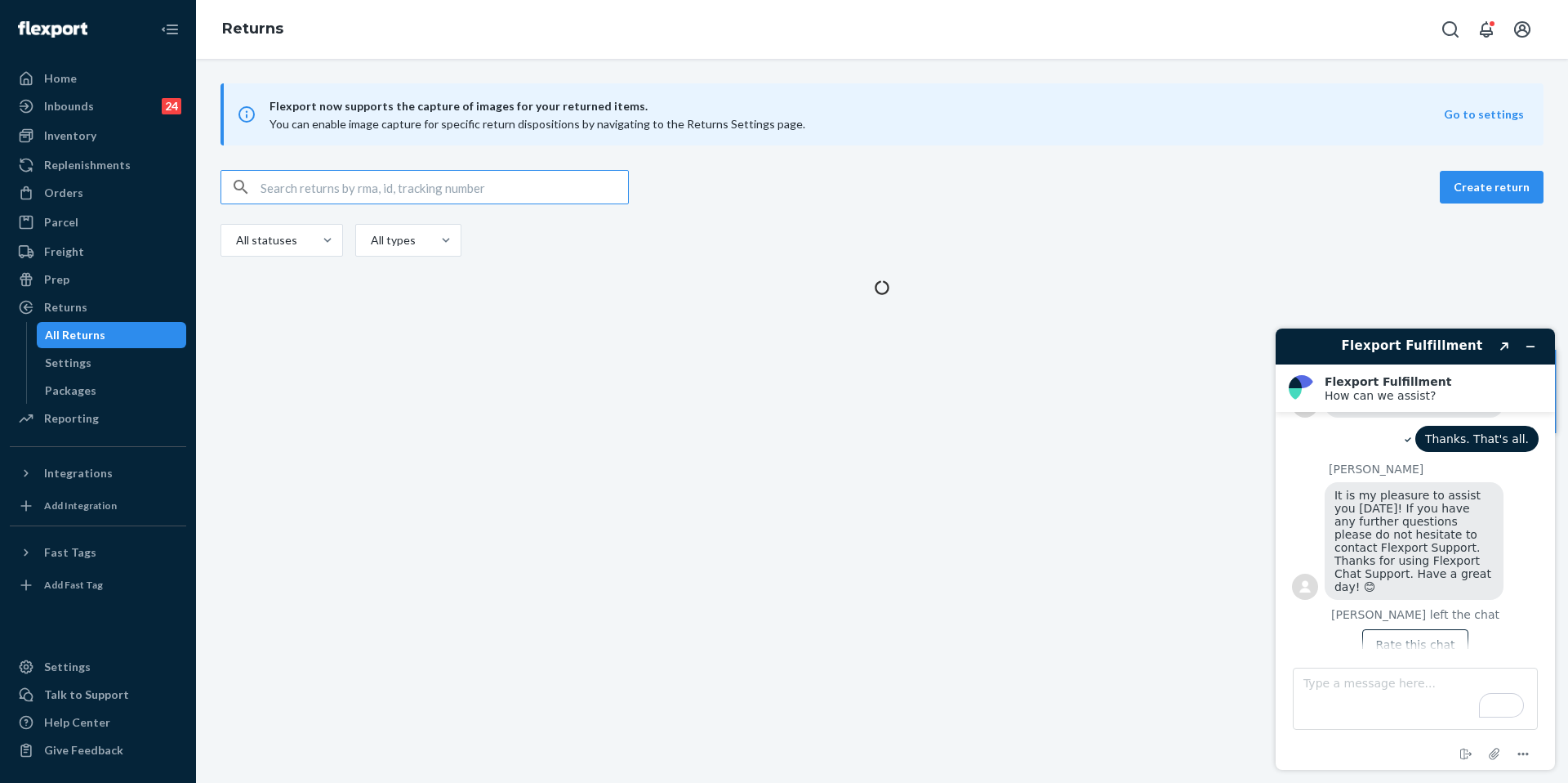
click at [319, 200] on input "text" at bounding box center [444, 188] width 368 height 33
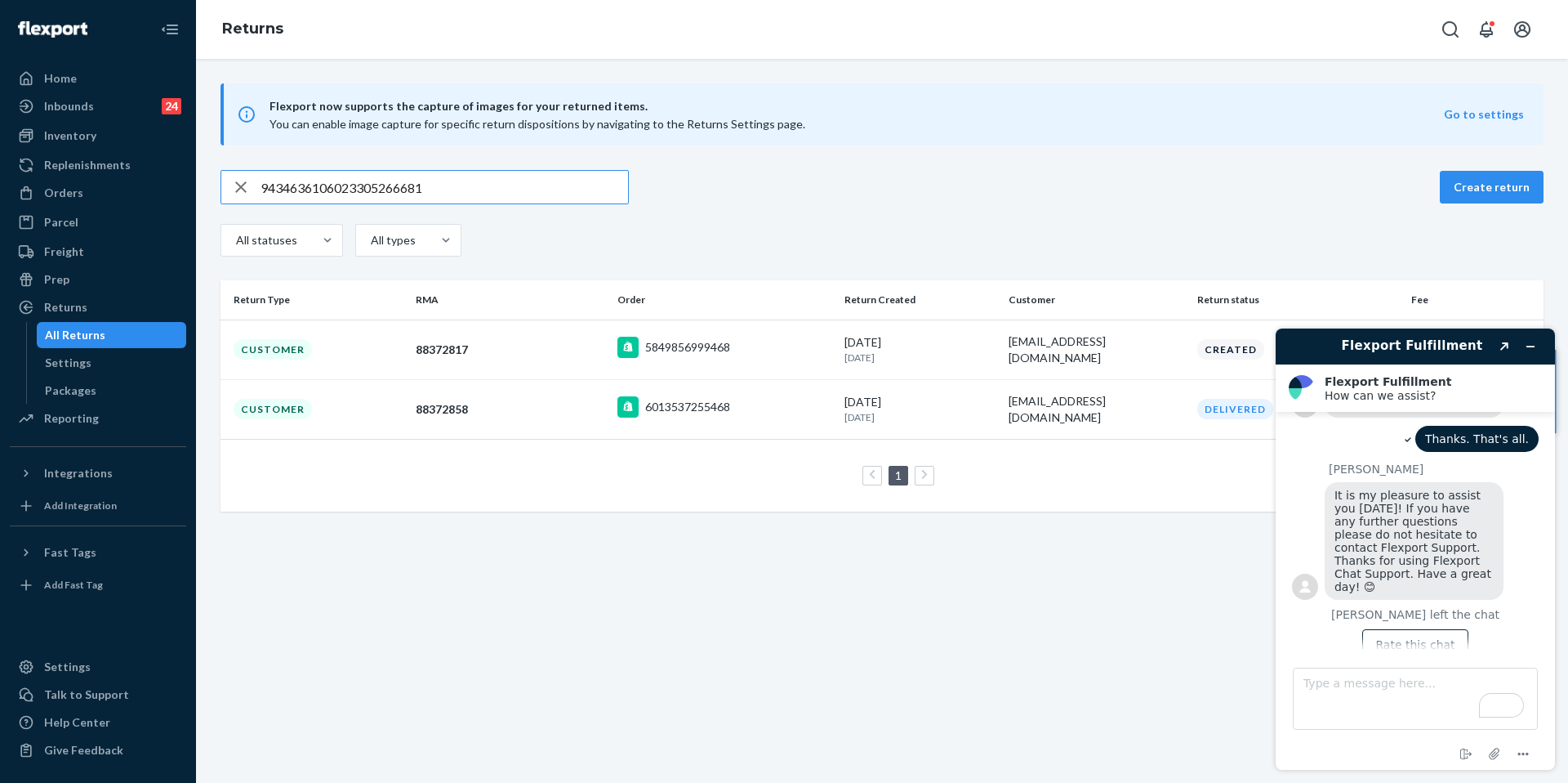
type input "9434636106023305266681"
click at [305, 411] on div "Customer" at bounding box center [273, 409] width 79 height 20
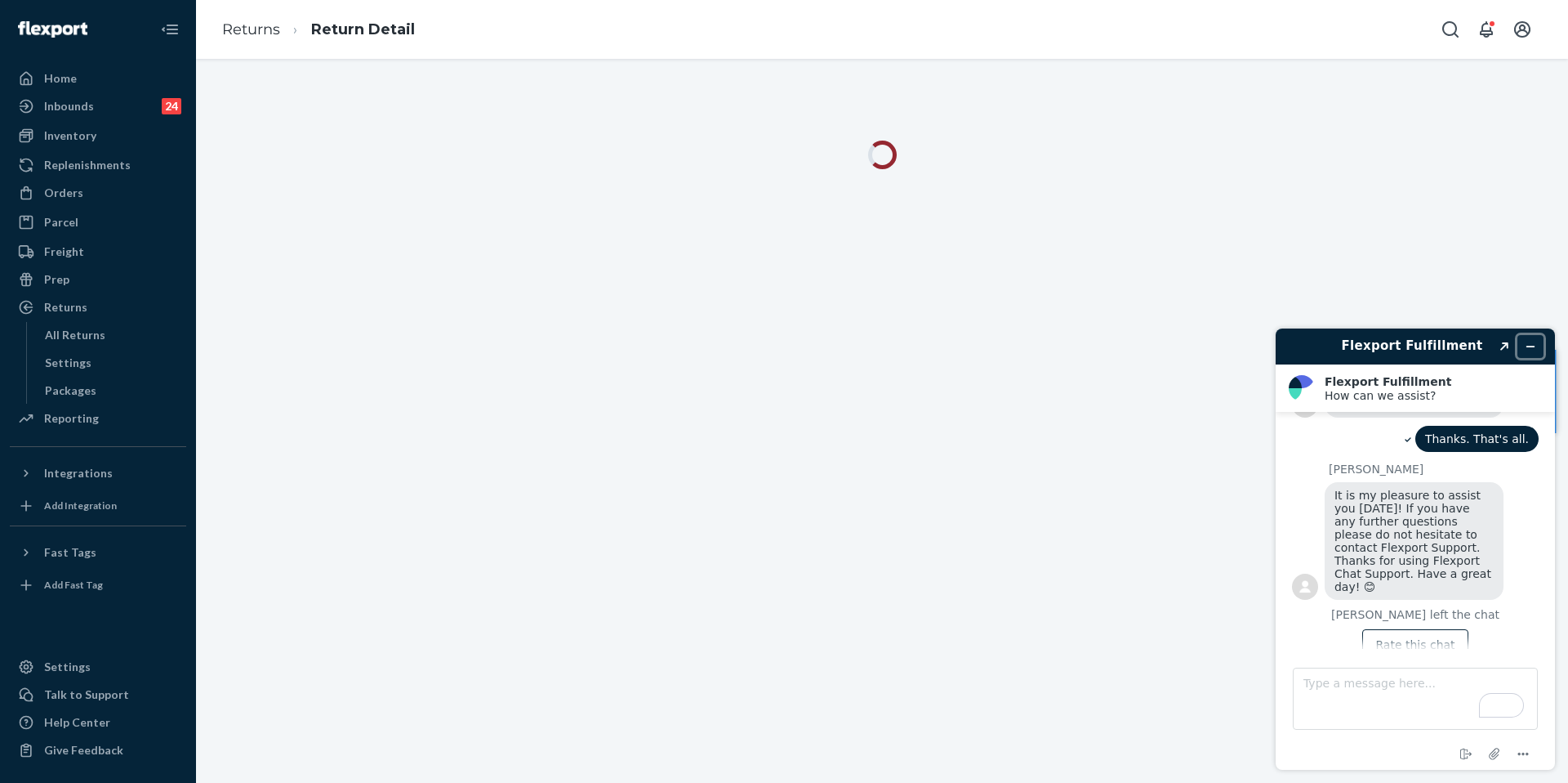
click at [1523, 341] on button "Minimize widget" at bounding box center [1531, 346] width 26 height 23
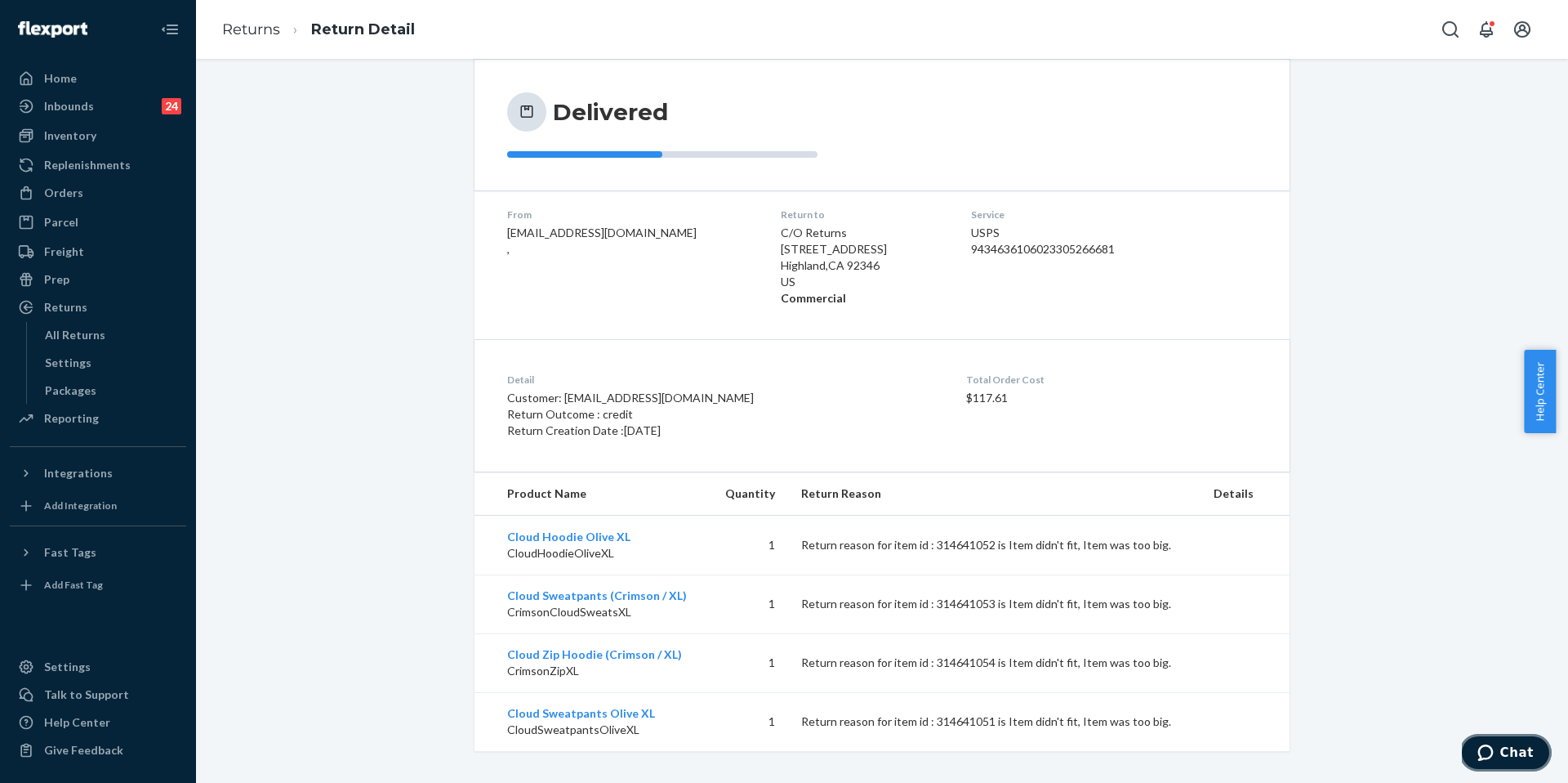
scroll to position [150, 0]
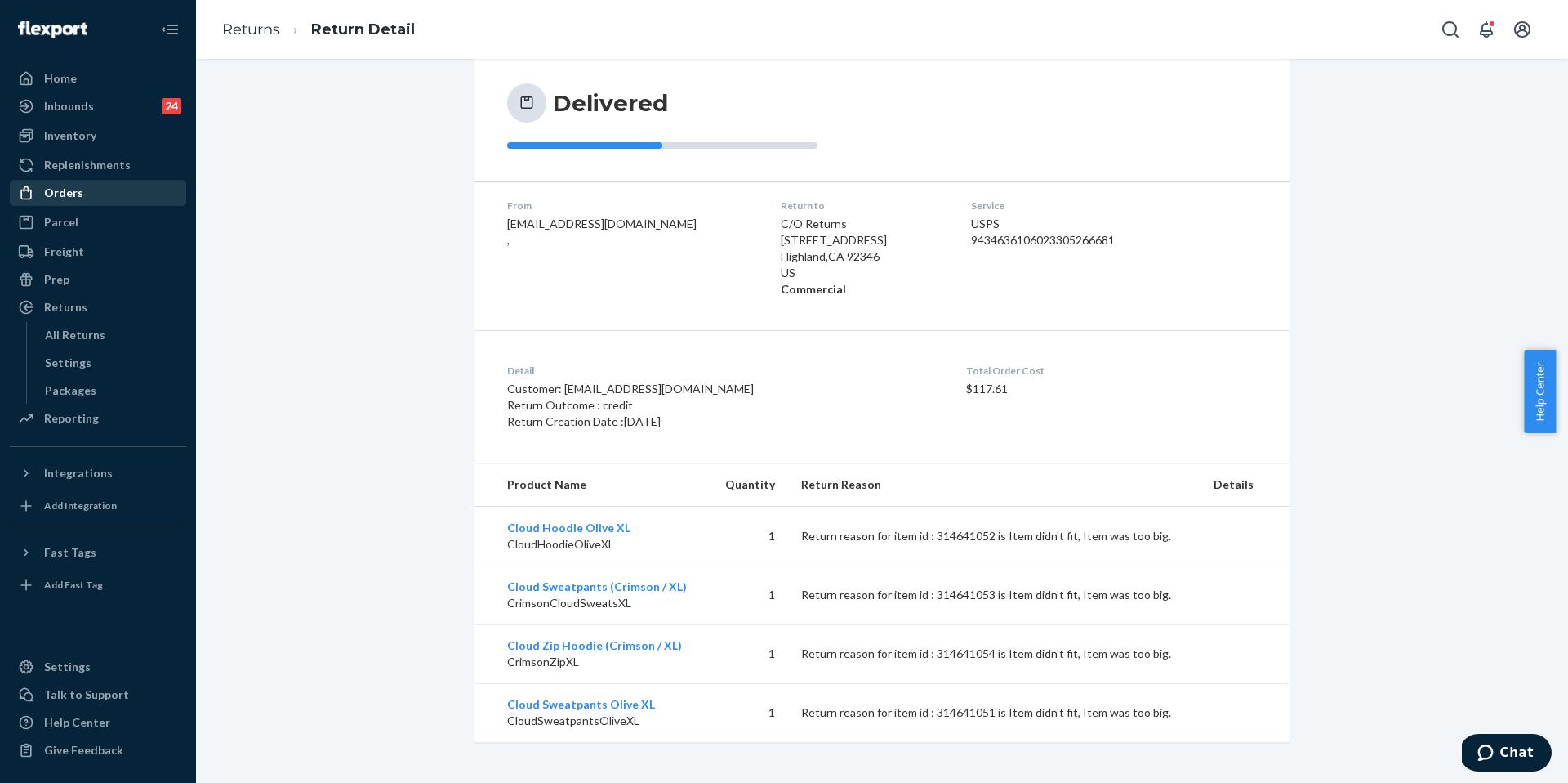
click at [110, 186] on div "Orders" at bounding box center [98, 192] width 174 height 23
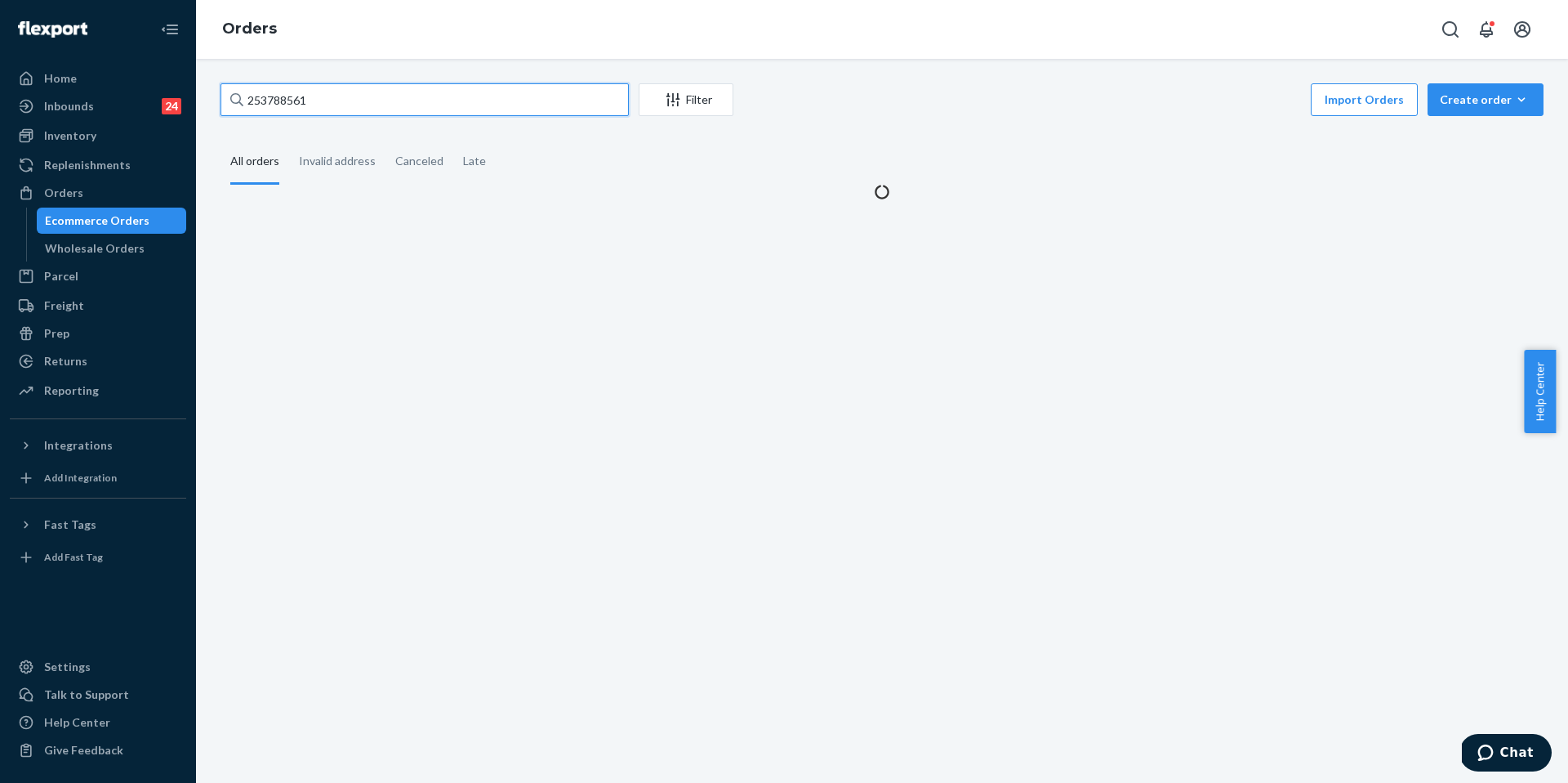
click at [423, 102] on input "253788561" at bounding box center [424, 100] width 409 height 33
paste input "5187324"
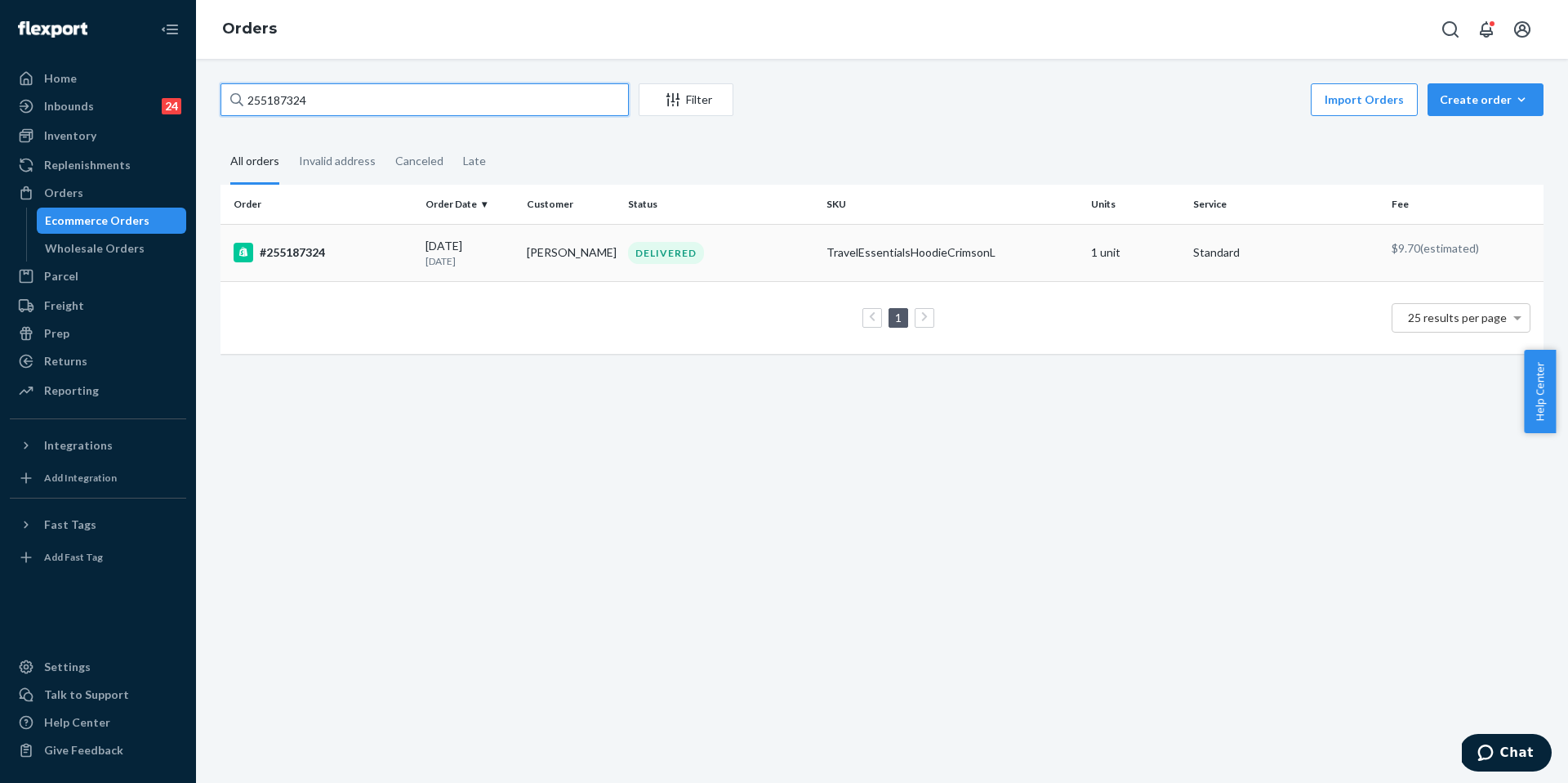
type input "255187324"
click at [352, 261] on td "#255187324" at bounding box center [319, 252] width 198 height 57
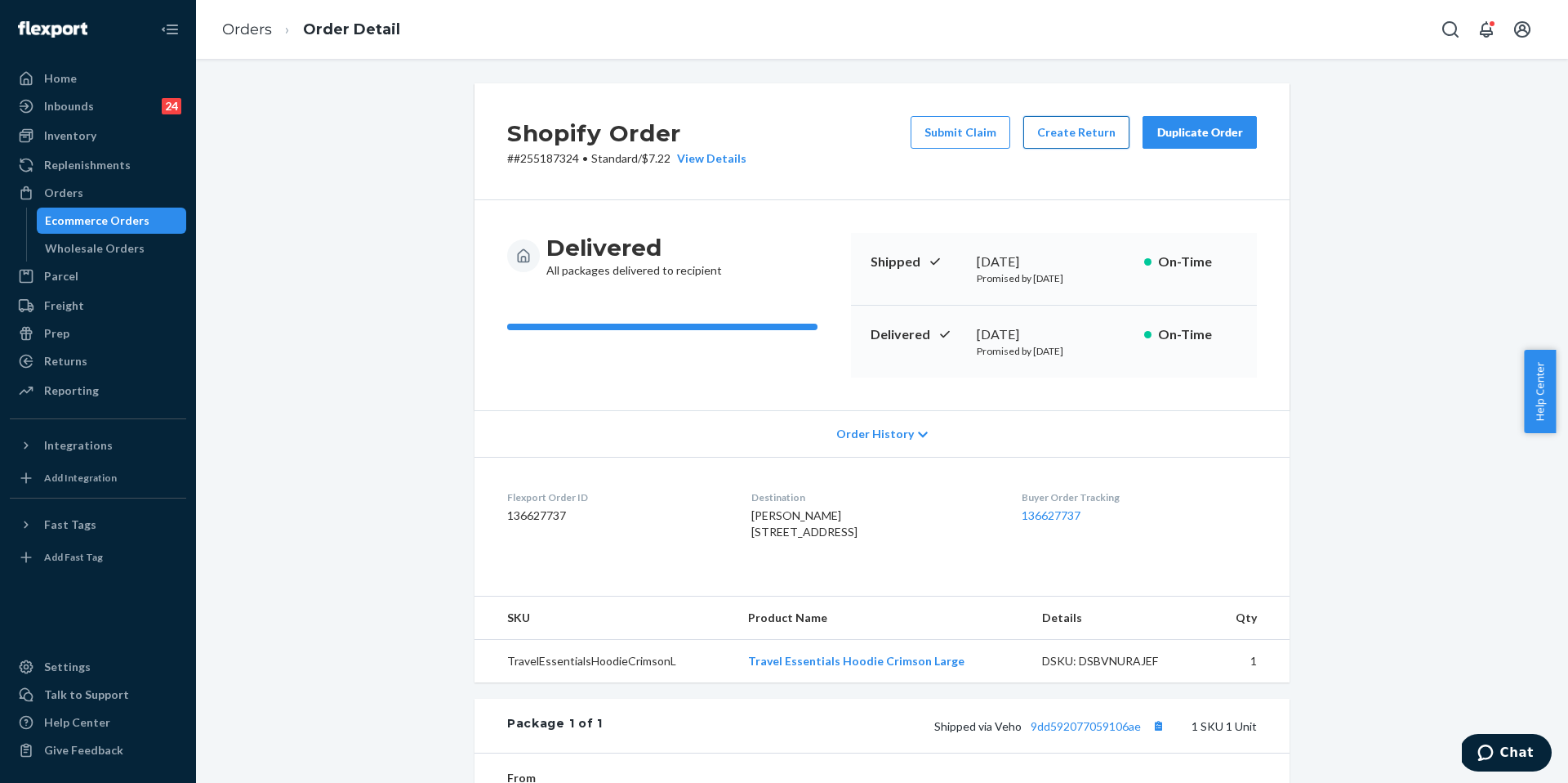
click at [1070, 132] on button "Create Return" at bounding box center [1077, 133] width 106 height 33
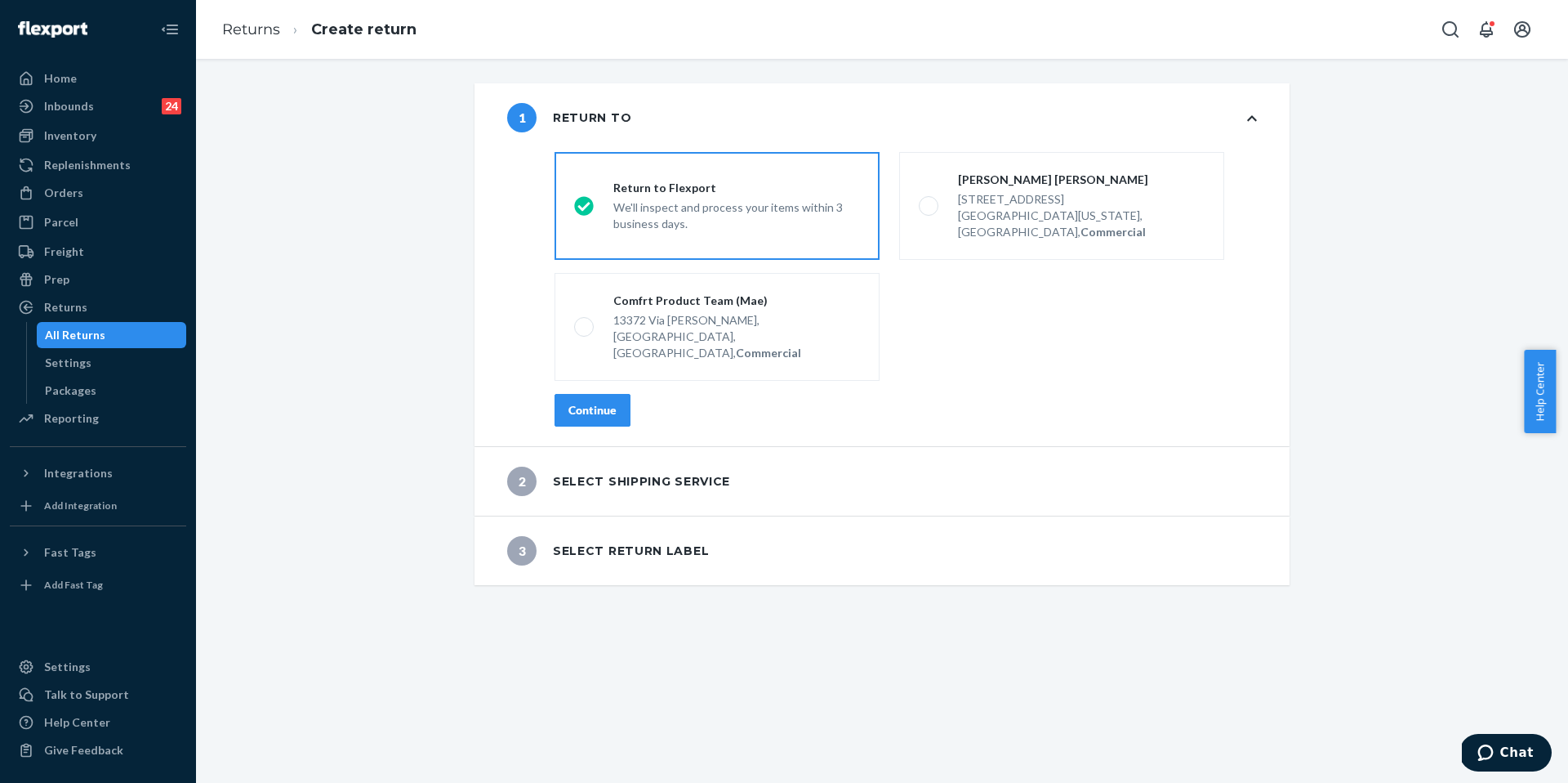
click at [602, 402] on div "Continue" at bounding box center [592, 410] width 48 height 16
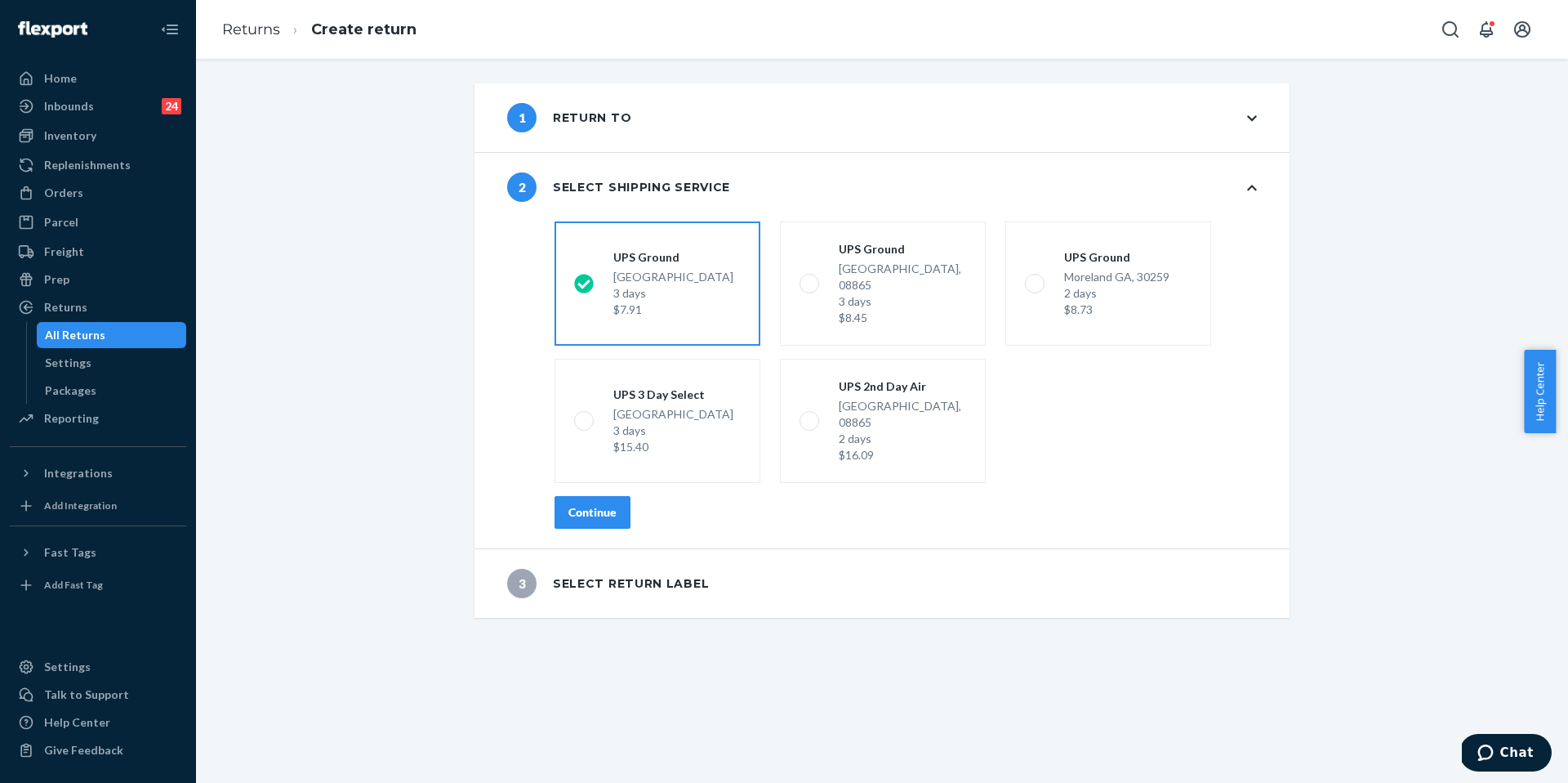
click at [581, 505] on div "Continue" at bounding box center [592, 513] width 48 height 16
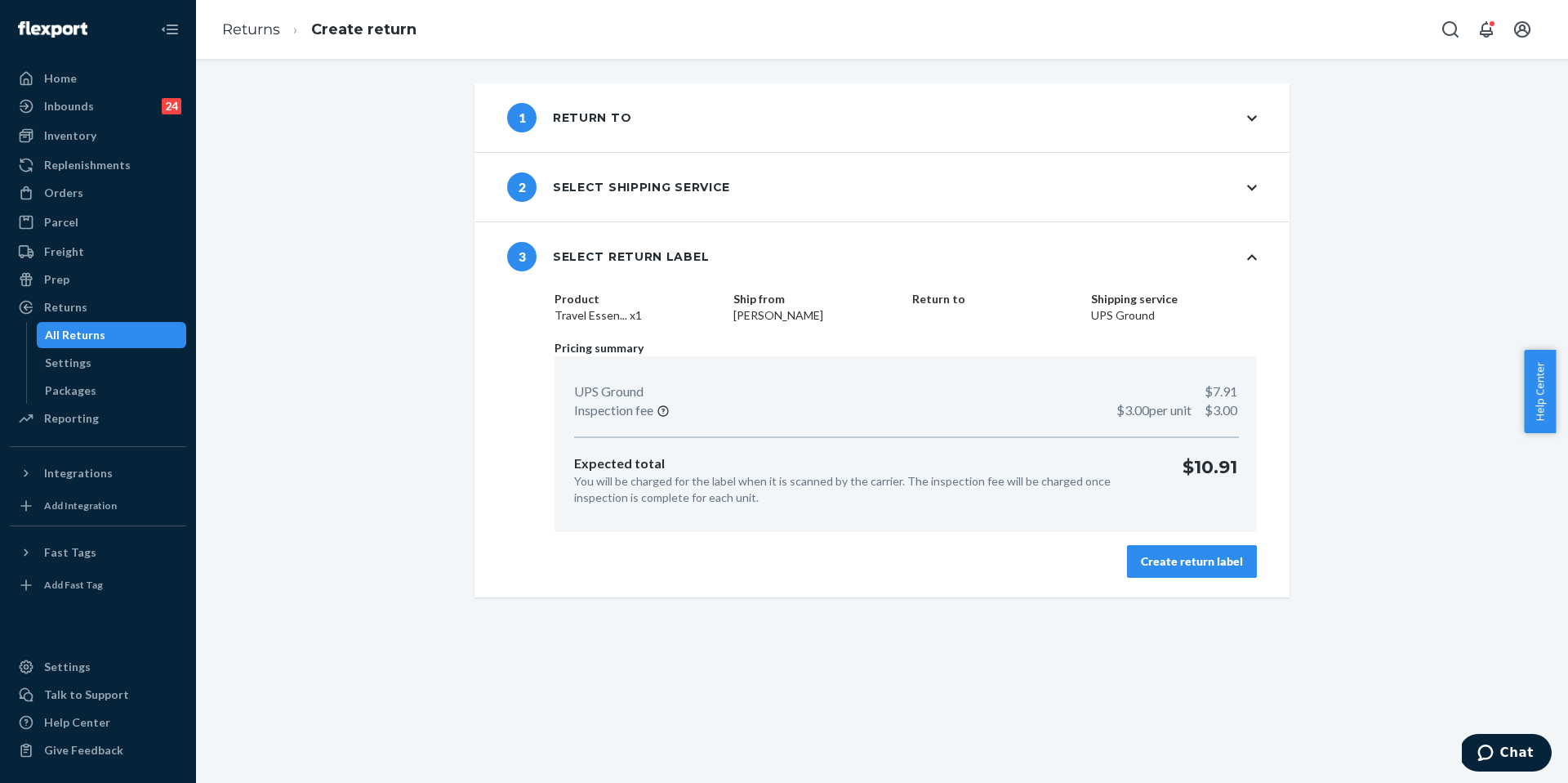
click at [1152, 557] on div "Create return label" at bounding box center [1192, 561] width 102 height 16
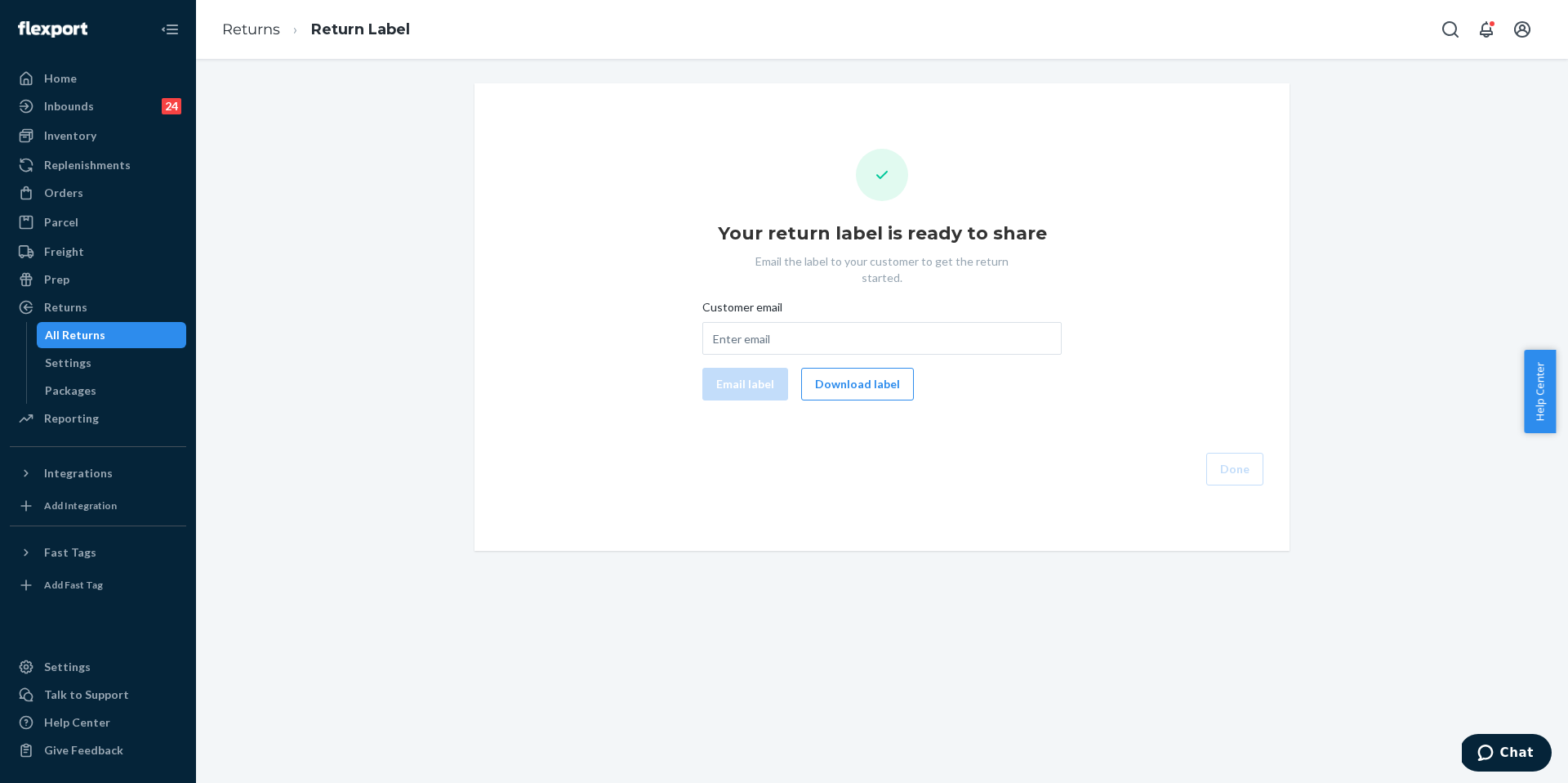
drag, startPoint x: 807, startPoint y: 342, endPoint x: 804, endPoint y: 326, distance: 16.3
click at [807, 342] on div "Customer email Email label Download label" at bounding box center [882, 350] width 359 height 102
click at [804, 326] on input "Customer email" at bounding box center [882, 338] width 359 height 33
paste input "lmkuchar@yahoo.com"
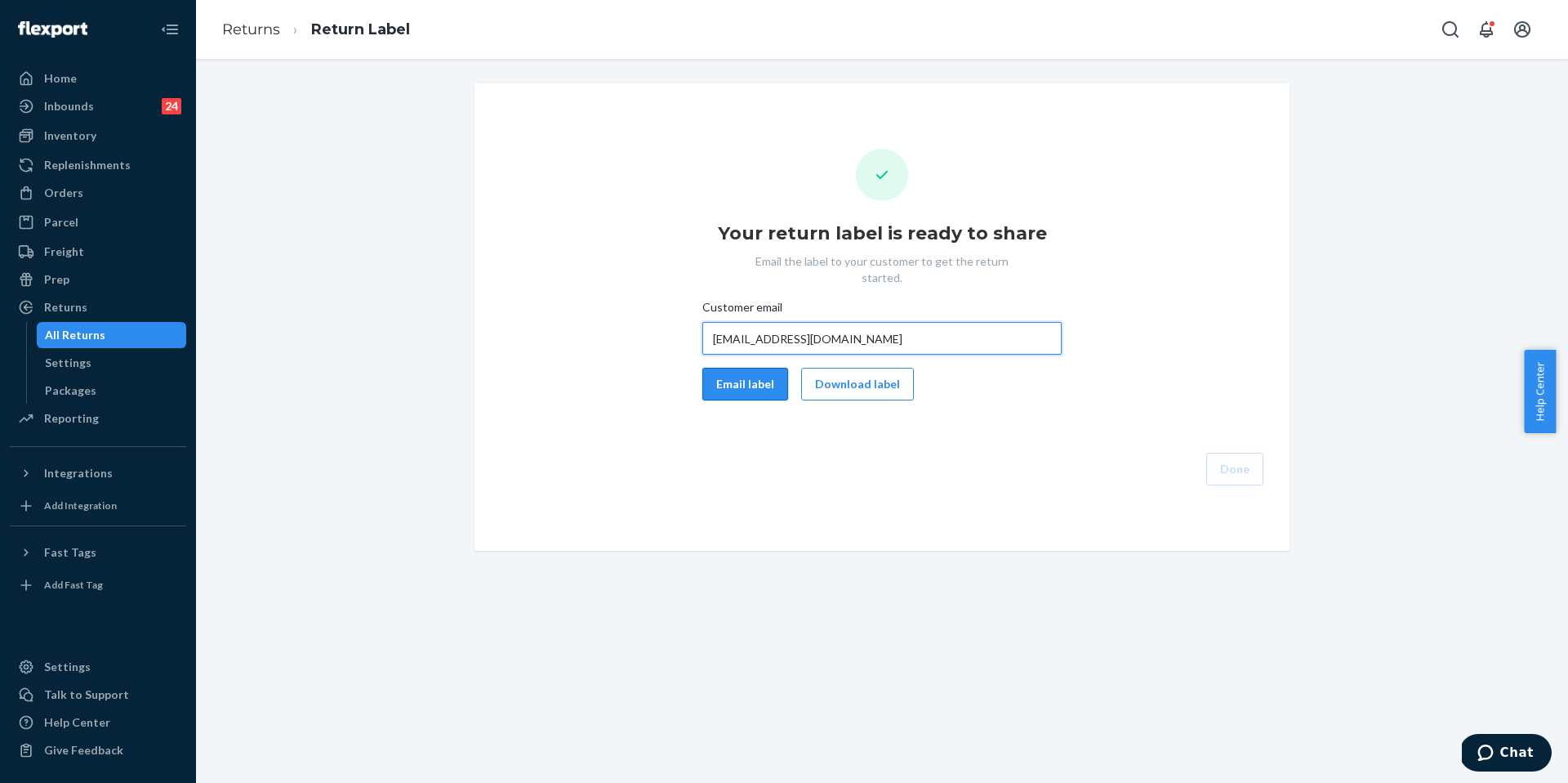
type input "lmkuchar@yahoo.com"
click at [734, 375] on button "Email label" at bounding box center [745, 384] width 86 height 33
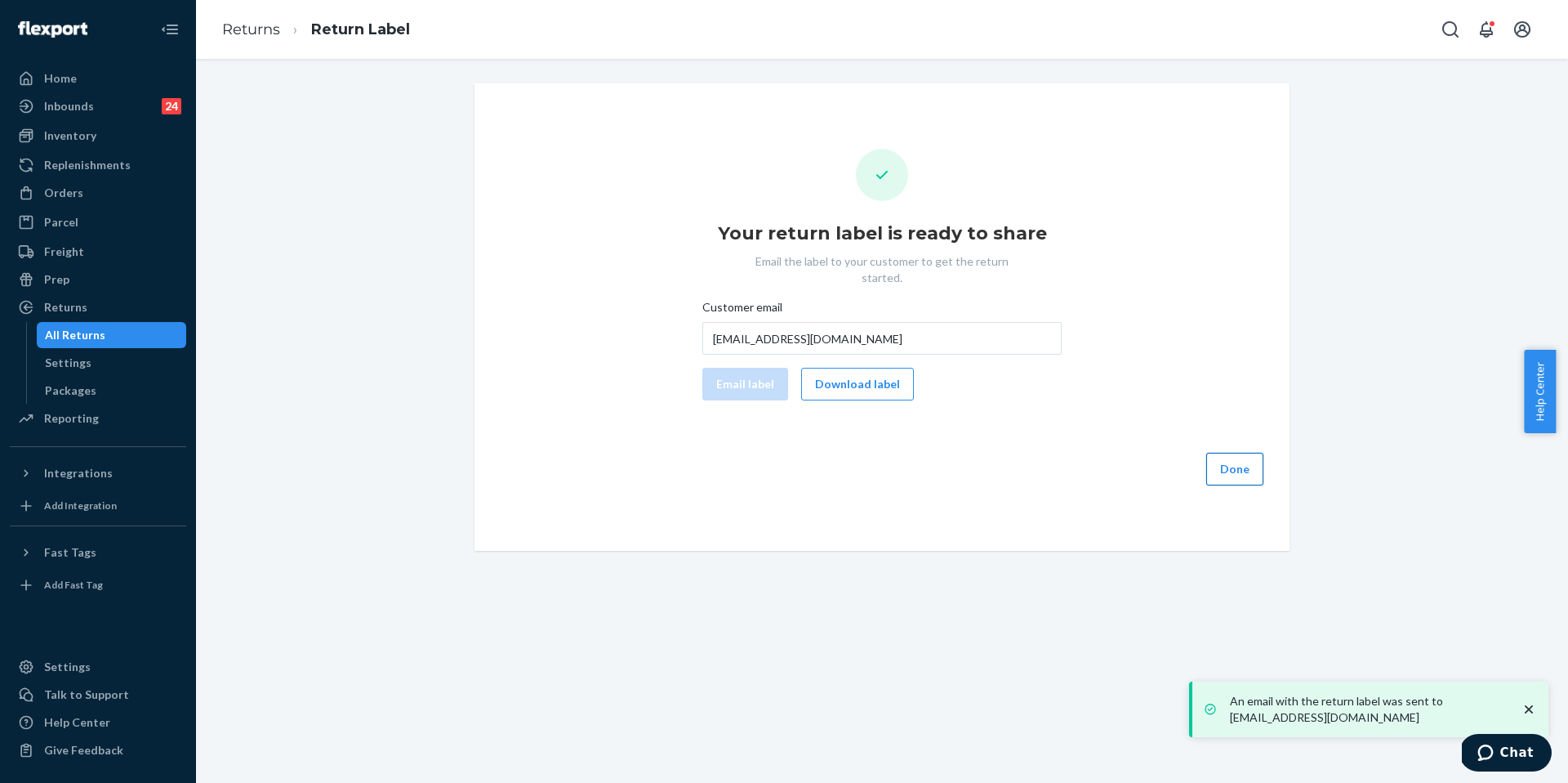
click at [1221, 453] on button "Done" at bounding box center [1236, 469] width 57 height 33
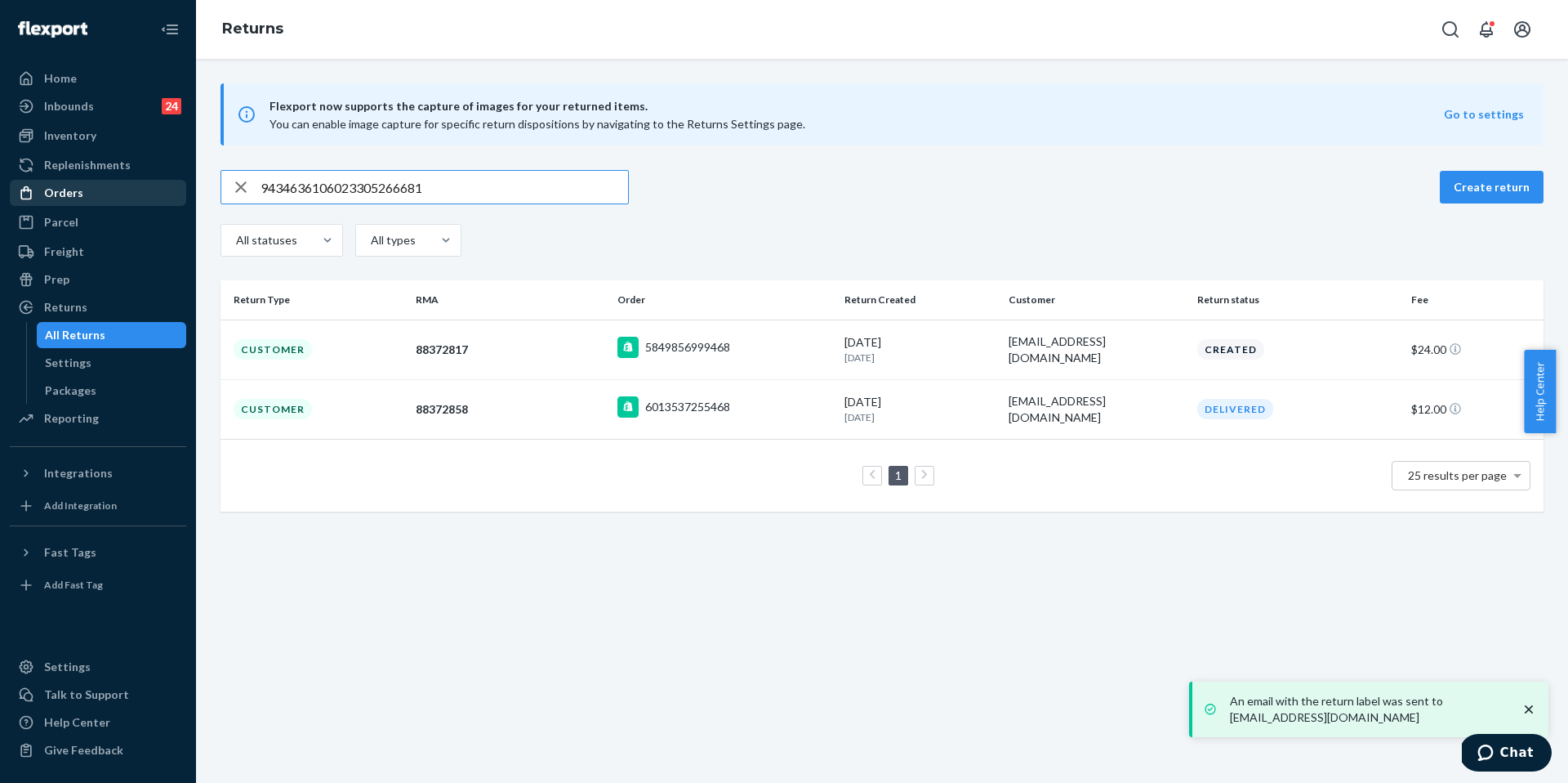
click at [119, 179] on link "Orders" at bounding box center [97, 192] width 176 height 26
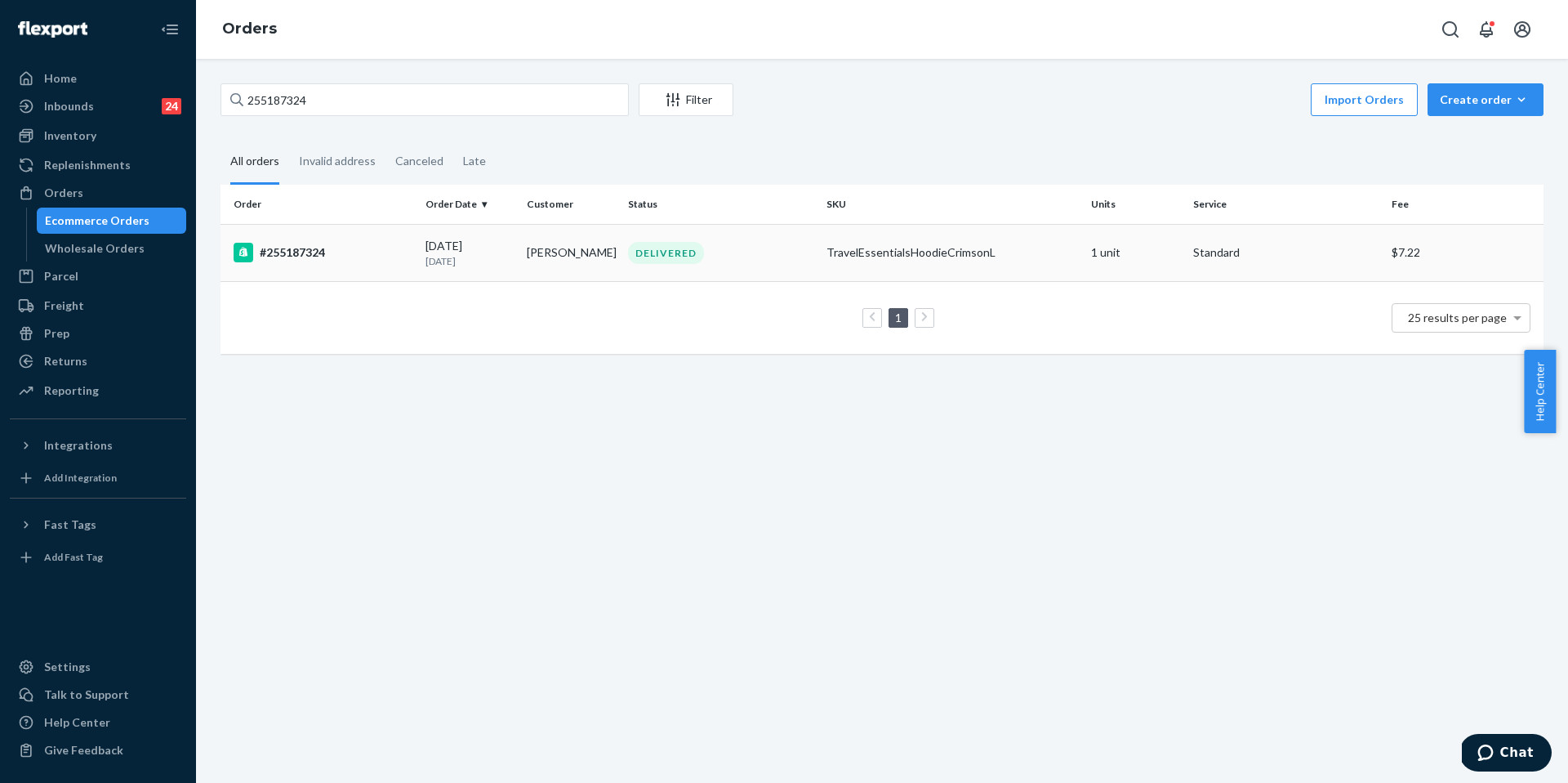
click at [375, 242] on div "#255187324" at bounding box center [323, 252] width 178 height 20
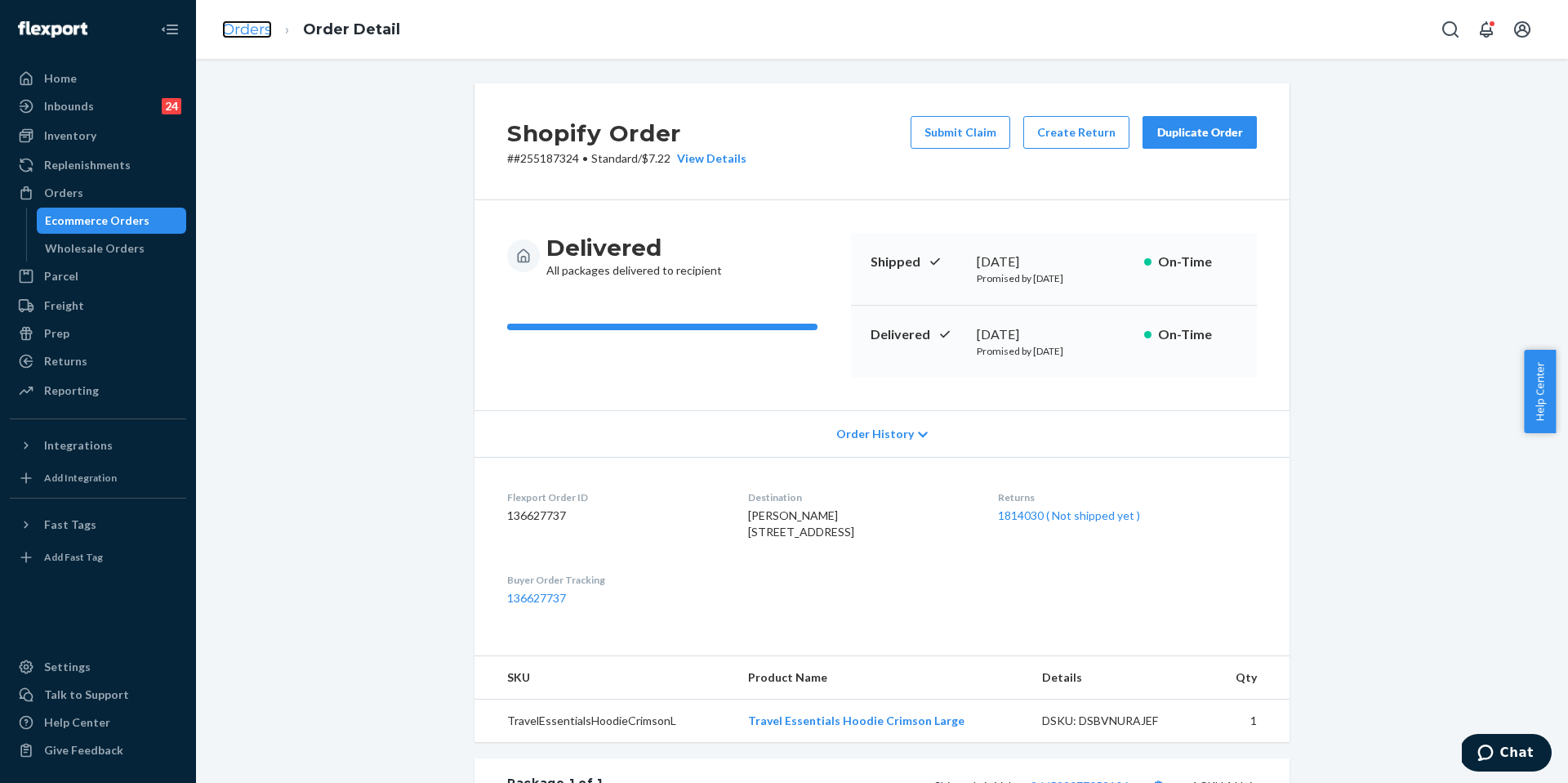
click at [254, 37] on link "Orders" at bounding box center [246, 29] width 50 height 18
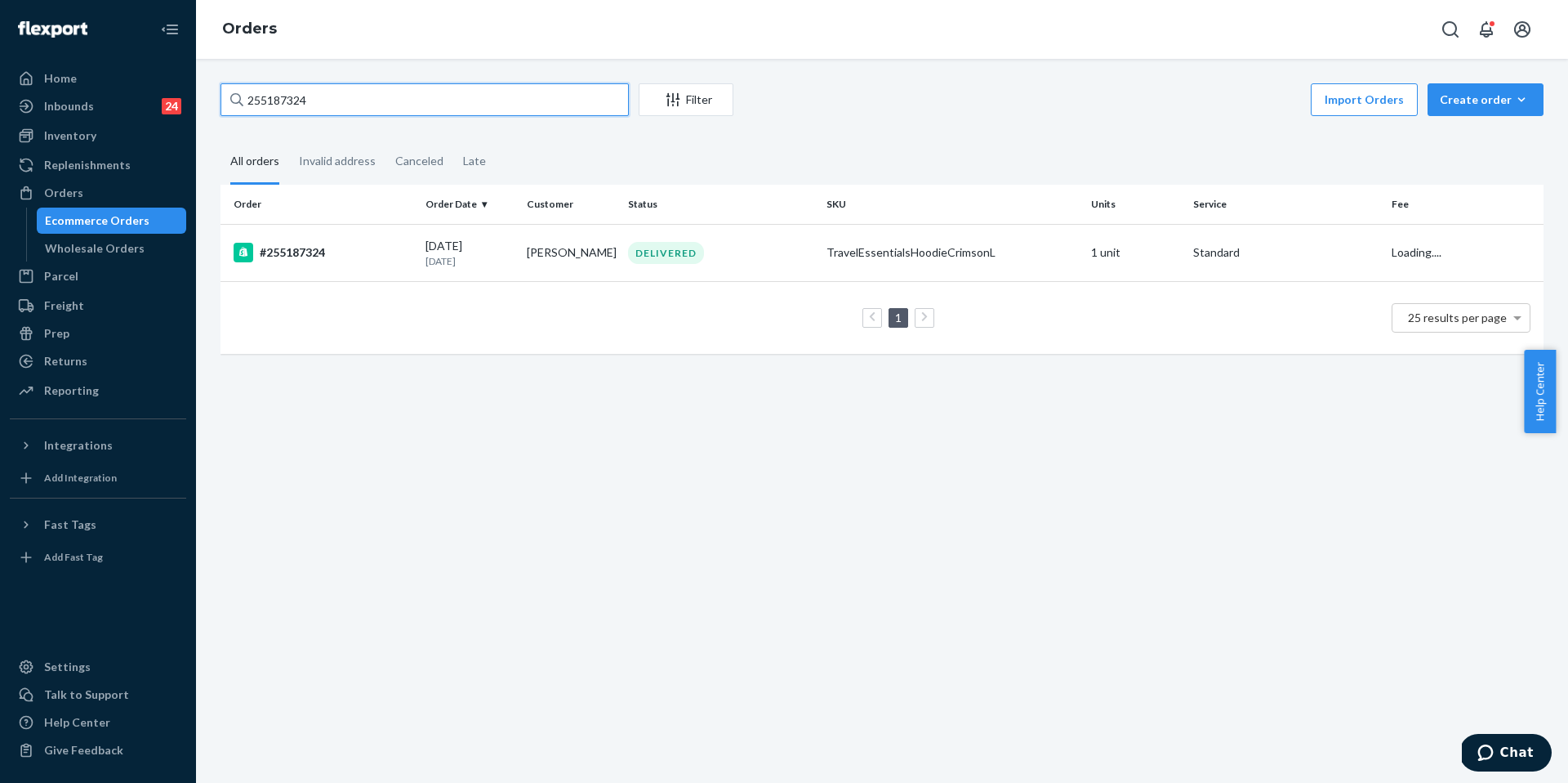
click at [332, 106] on input "255187324" at bounding box center [424, 100] width 409 height 33
click at [332, 106] on input "255187324" at bounding box center [424, 100] width 409 height 33
paste input "4974179"
type input "254974179"
click at [349, 247] on div "#254974179" at bounding box center [323, 252] width 178 height 20
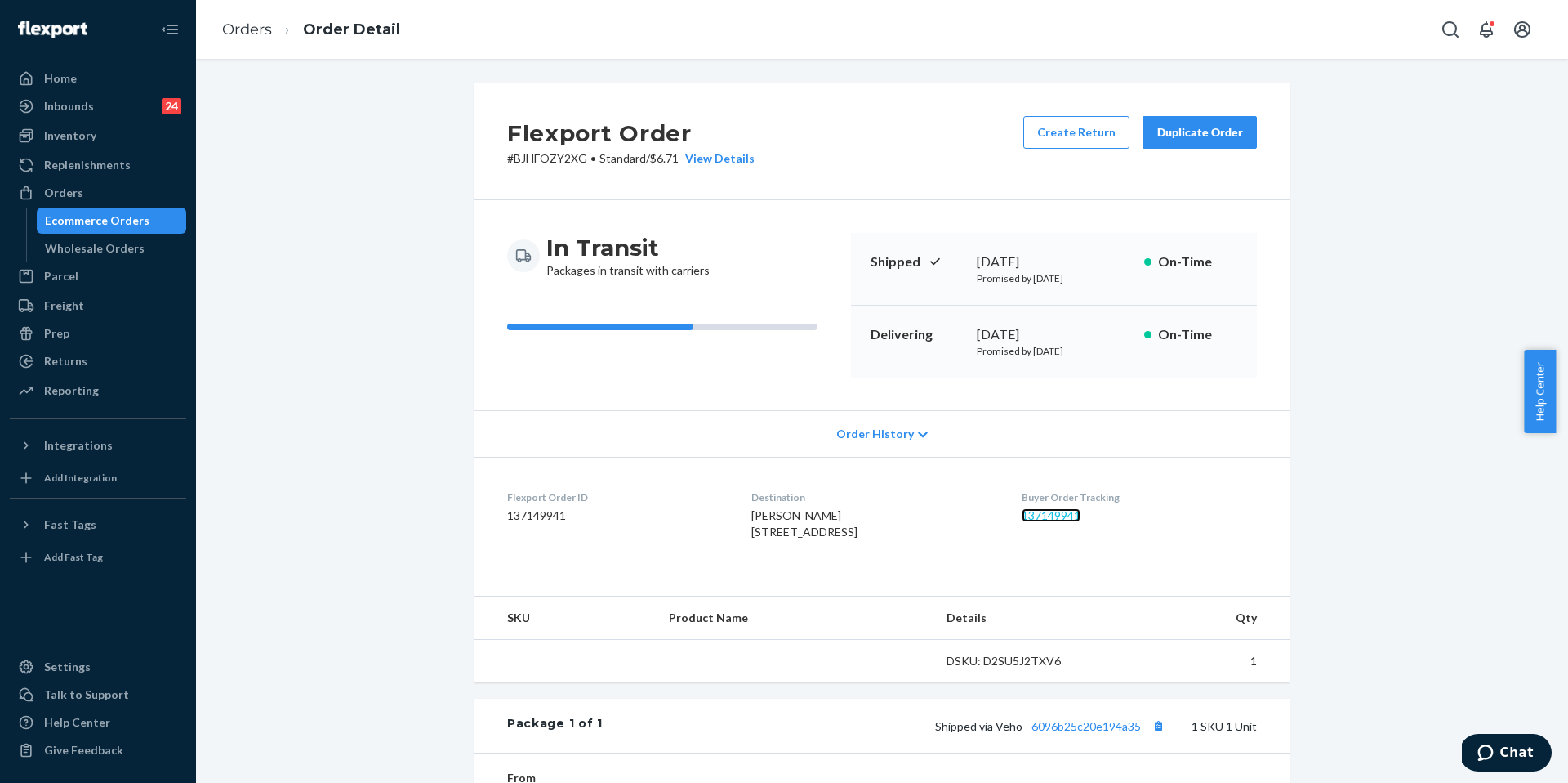
click at [1064, 513] on link "137149941" at bounding box center [1051, 515] width 59 height 14
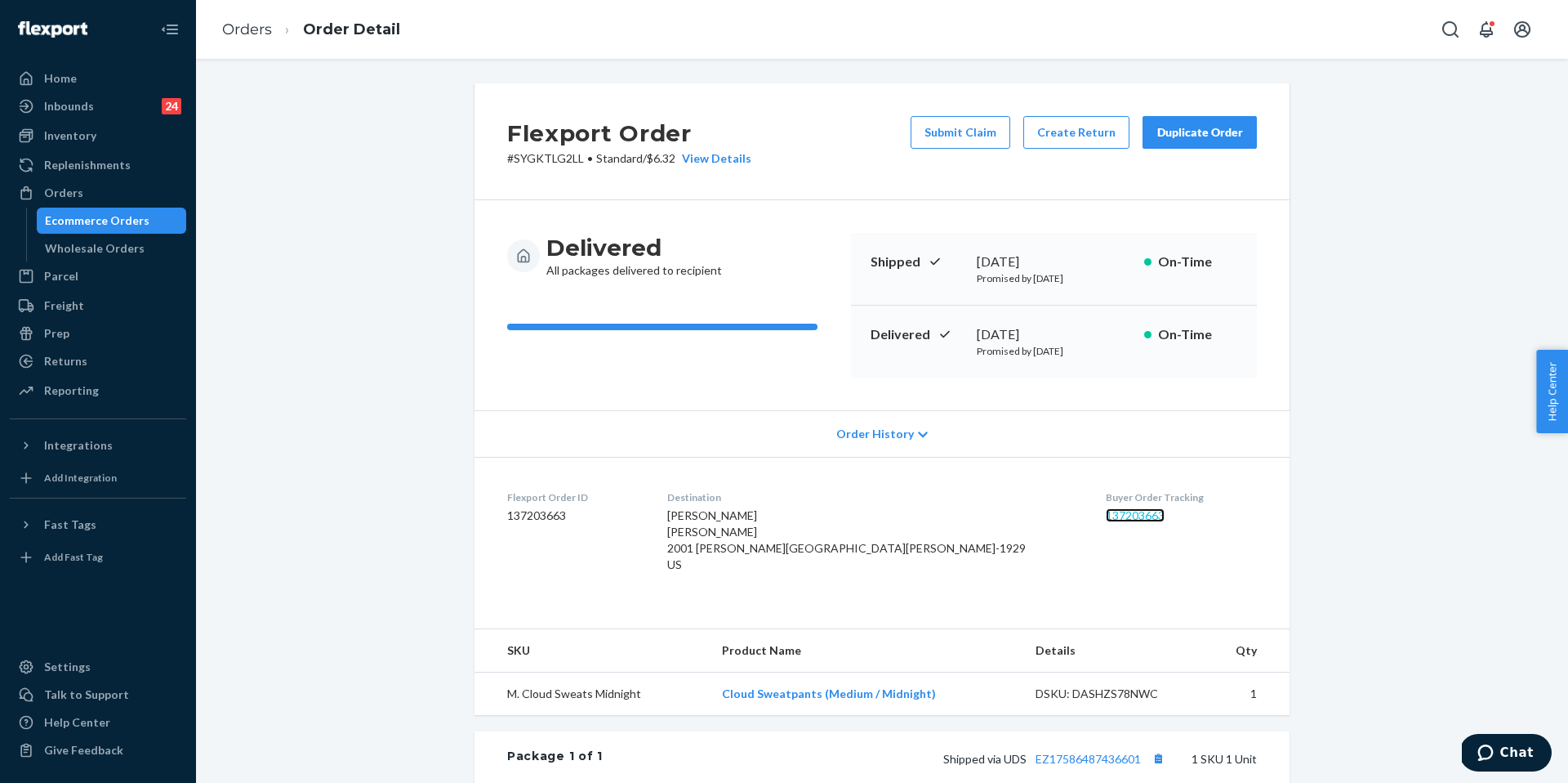
click at [1106, 514] on link "137203663" at bounding box center [1136, 515] width 59 height 14
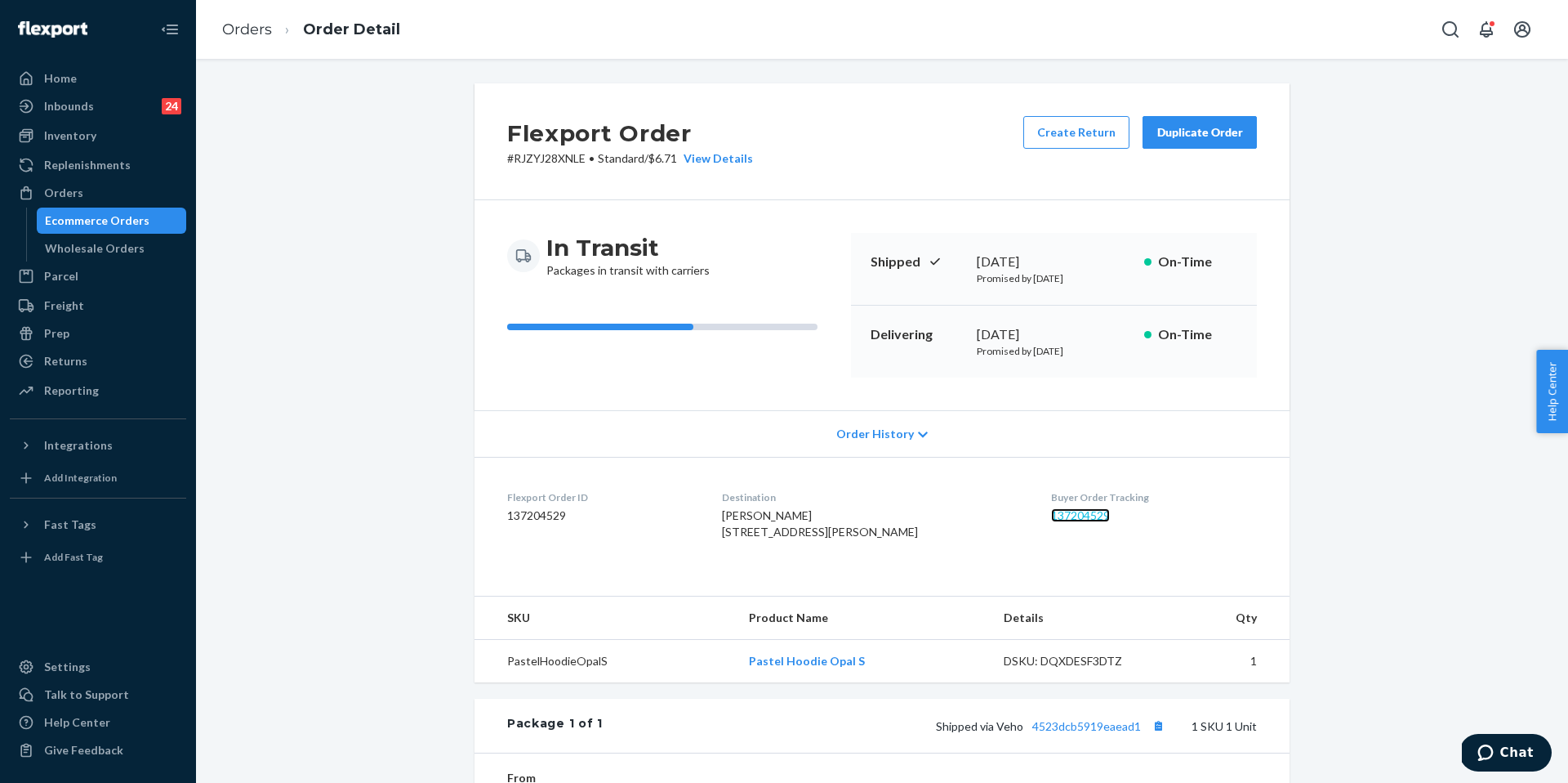
click at [1051, 510] on link "137204529" at bounding box center [1081, 515] width 59 height 14
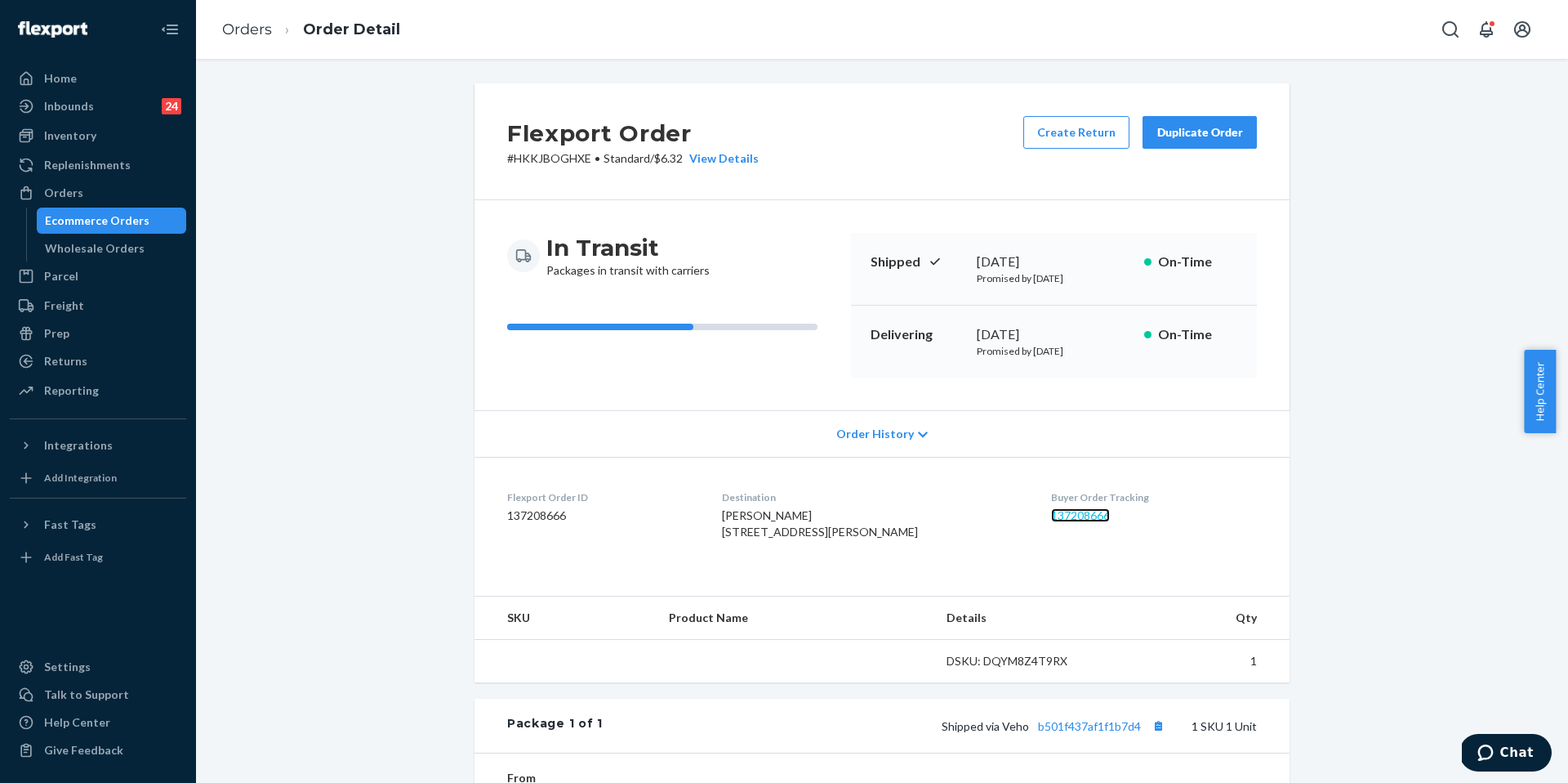
click at [1074, 517] on link "137208666" at bounding box center [1081, 515] width 59 height 14
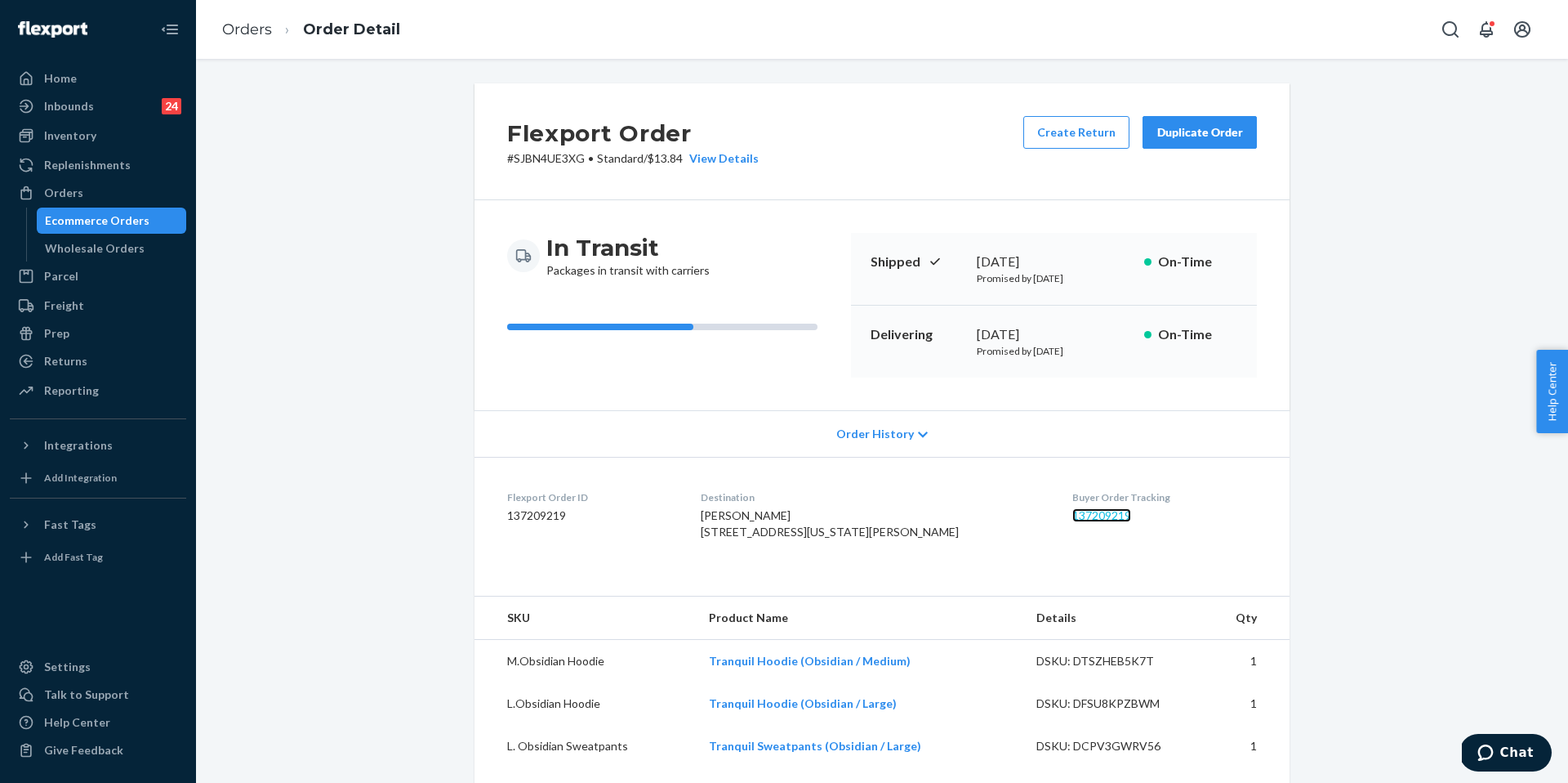
click at [1073, 516] on link "137209219" at bounding box center [1102, 515] width 59 height 14
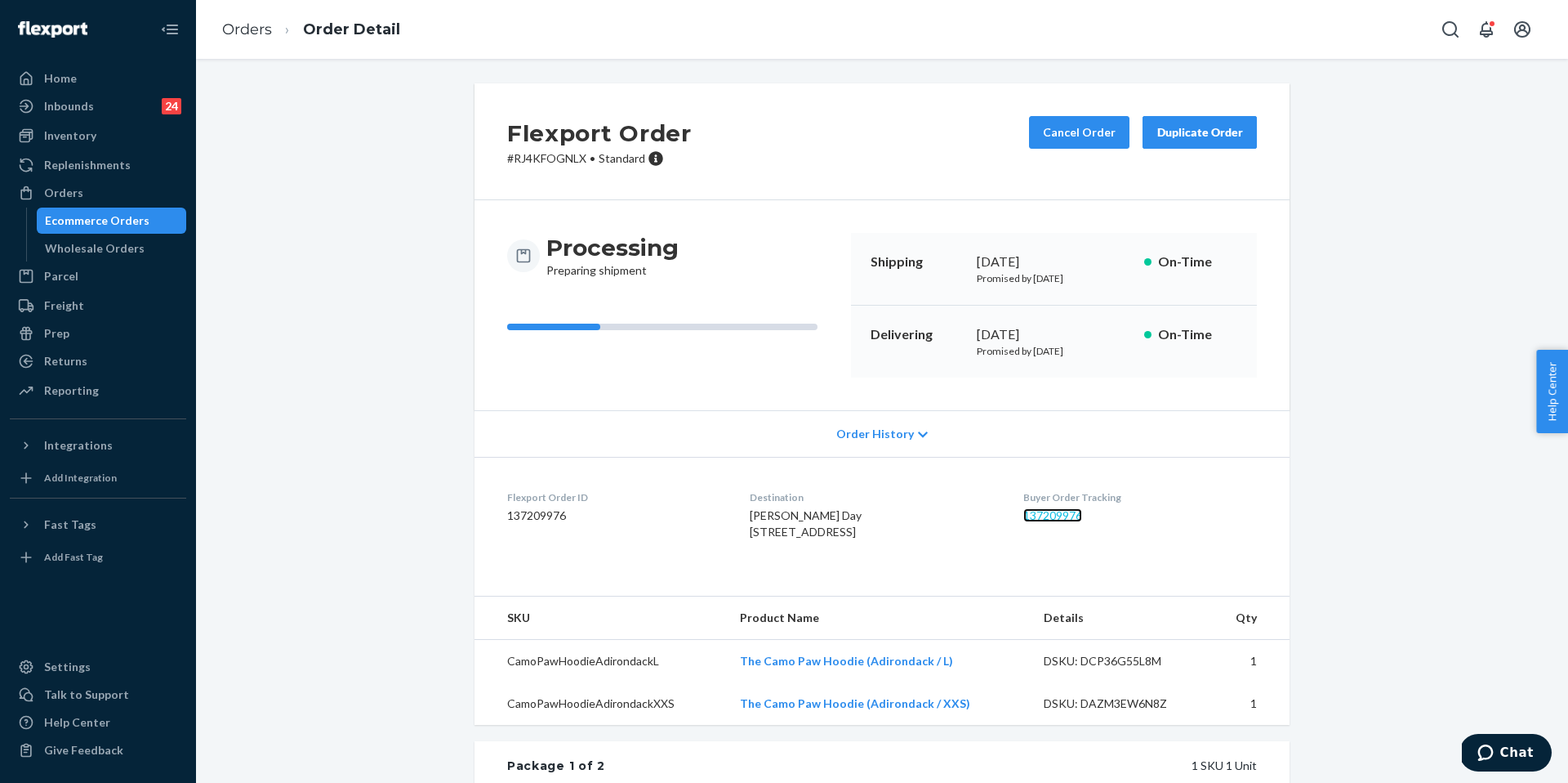
click at [1082, 517] on link "137209976" at bounding box center [1053, 515] width 59 height 14
click at [231, 30] on link "Orders" at bounding box center [246, 29] width 50 height 18
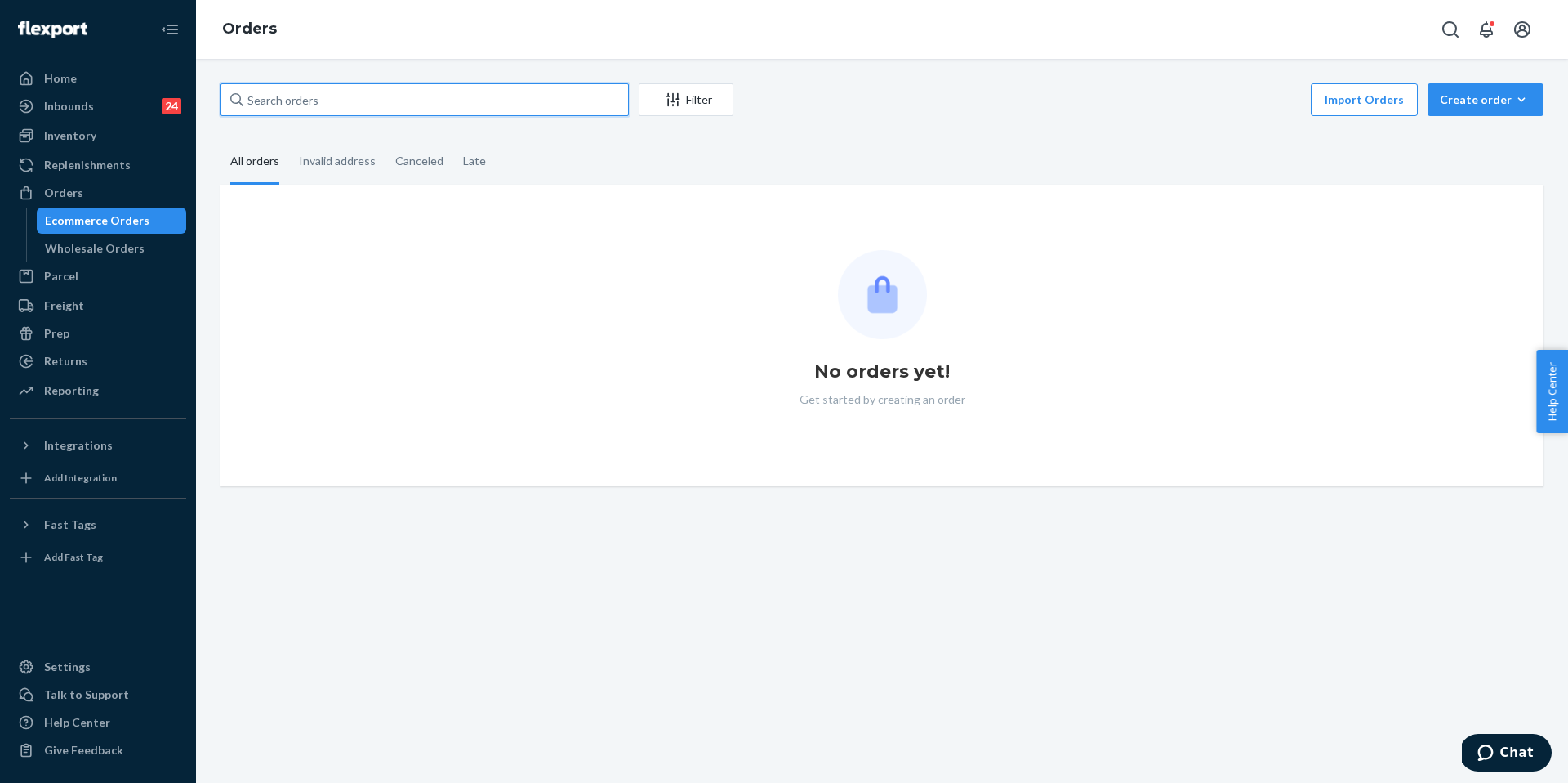
click at [394, 108] on input "text" at bounding box center [424, 100] width 409 height 33
click at [391, 108] on input "text" at bounding box center [424, 100] width 409 height 33
paste input "255209252"
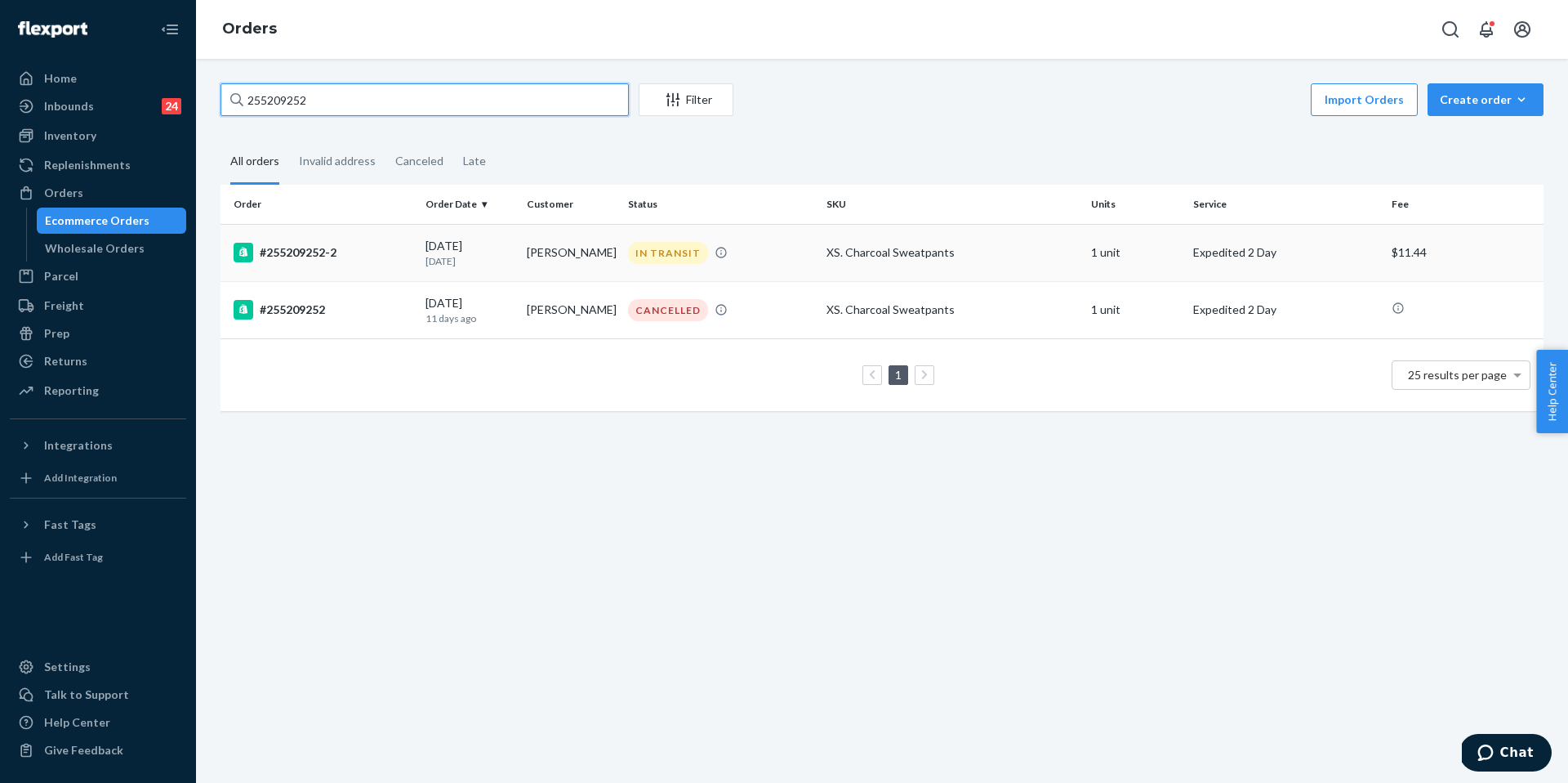
type input "255209252"
click at [320, 256] on div "#255209252-2" at bounding box center [323, 252] width 178 height 20
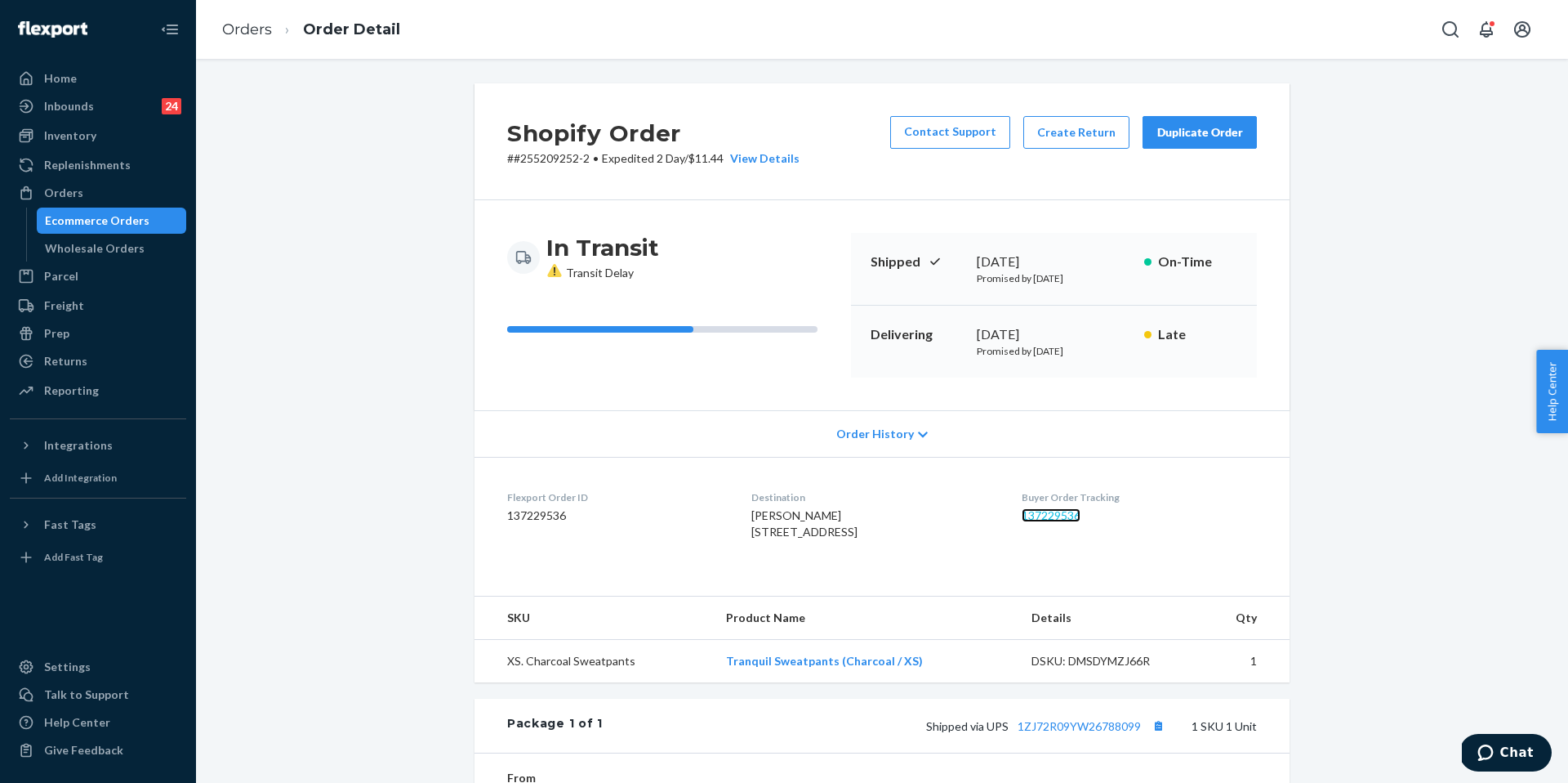
click at [1051, 514] on link "137229536" at bounding box center [1051, 515] width 59 height 14
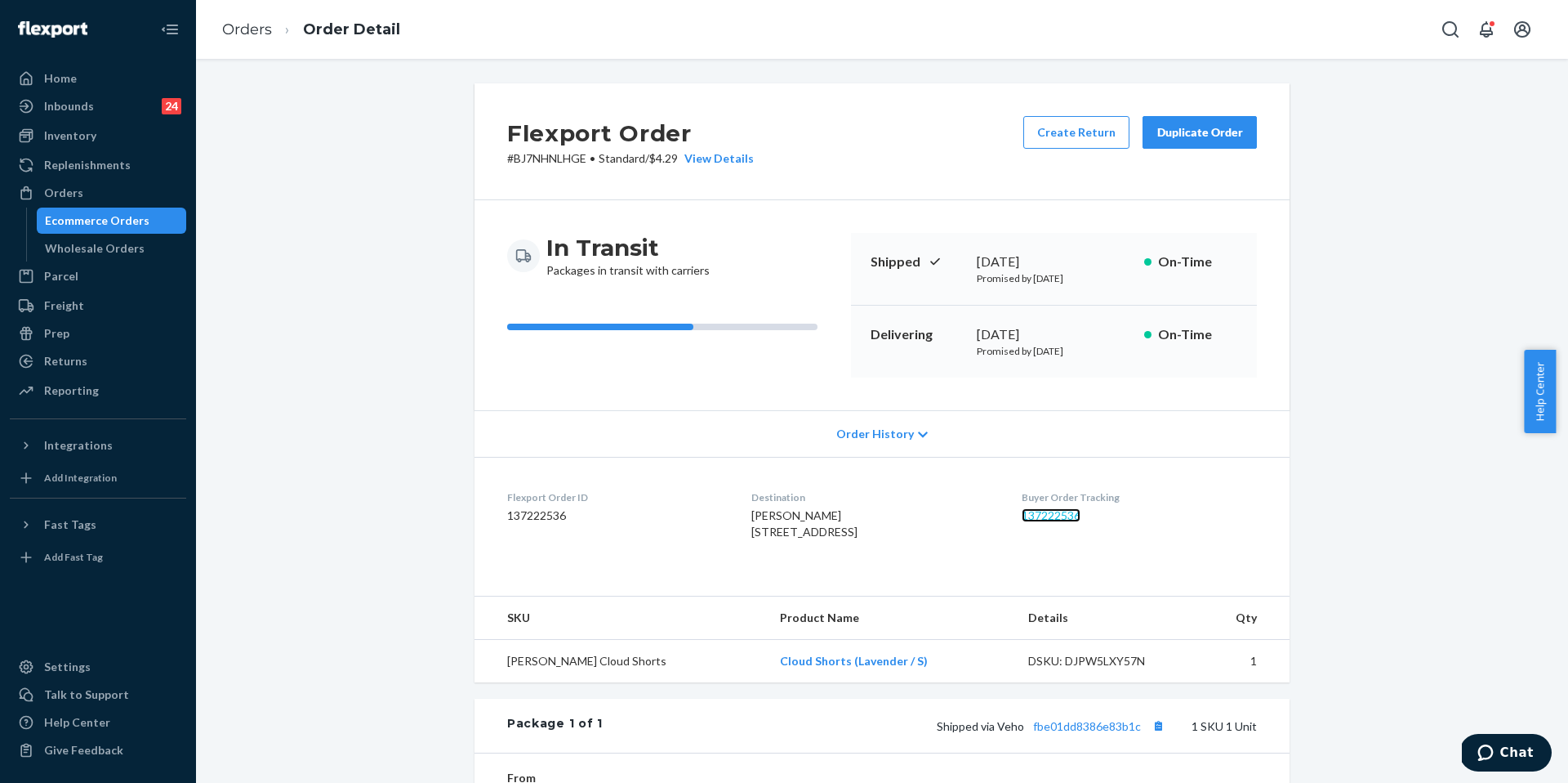
click at [1069, 518] on link "137222536" at bounding box center [1051, 515] width 59 height 14
click at [231, 28] on link "Orders" at bounding box center [246, 29] width 50 height 18
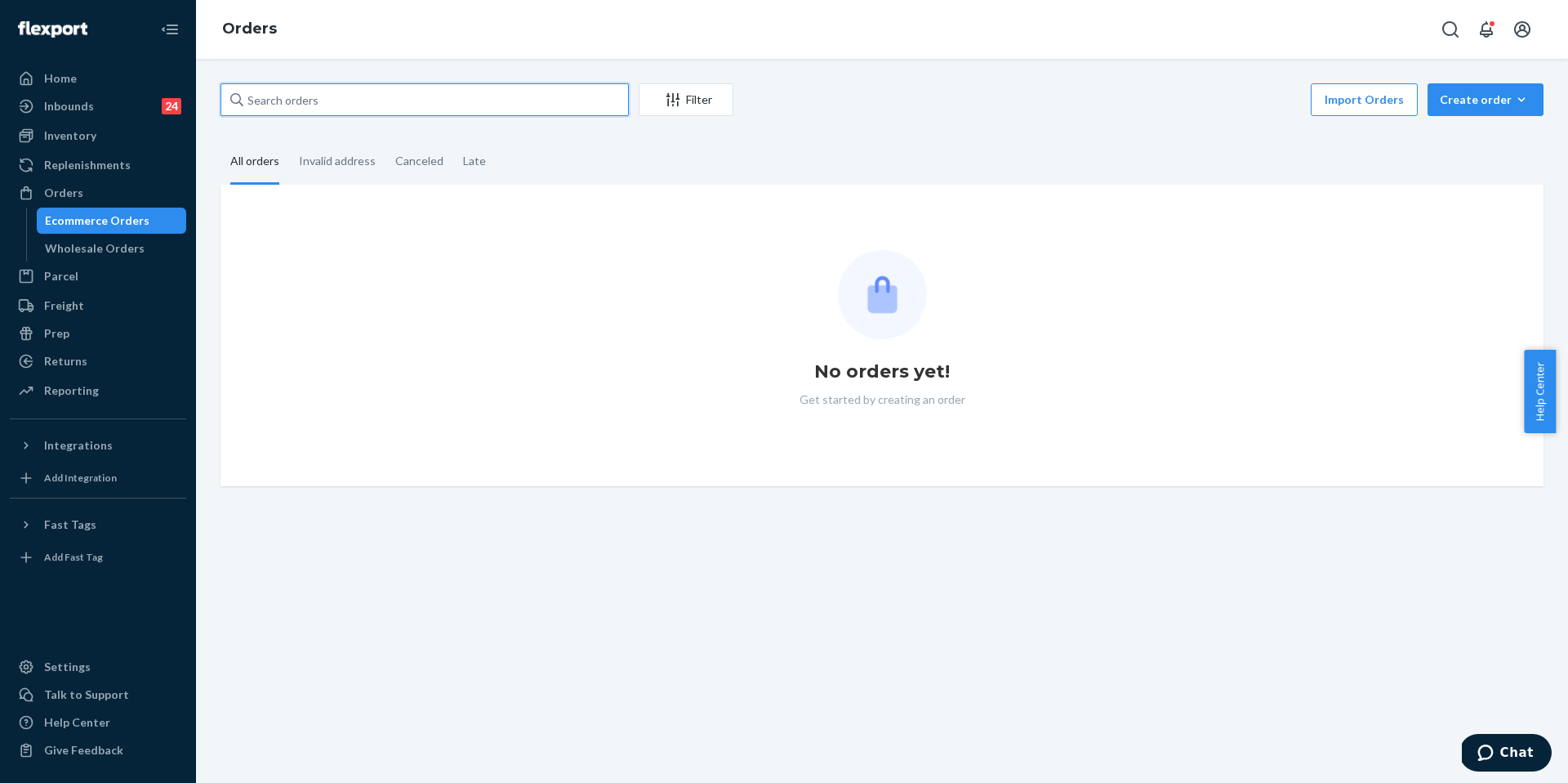
click at [350, 102] on input "text" at bounding box center [424, 100] width 409 height 33
paste input "255094930"
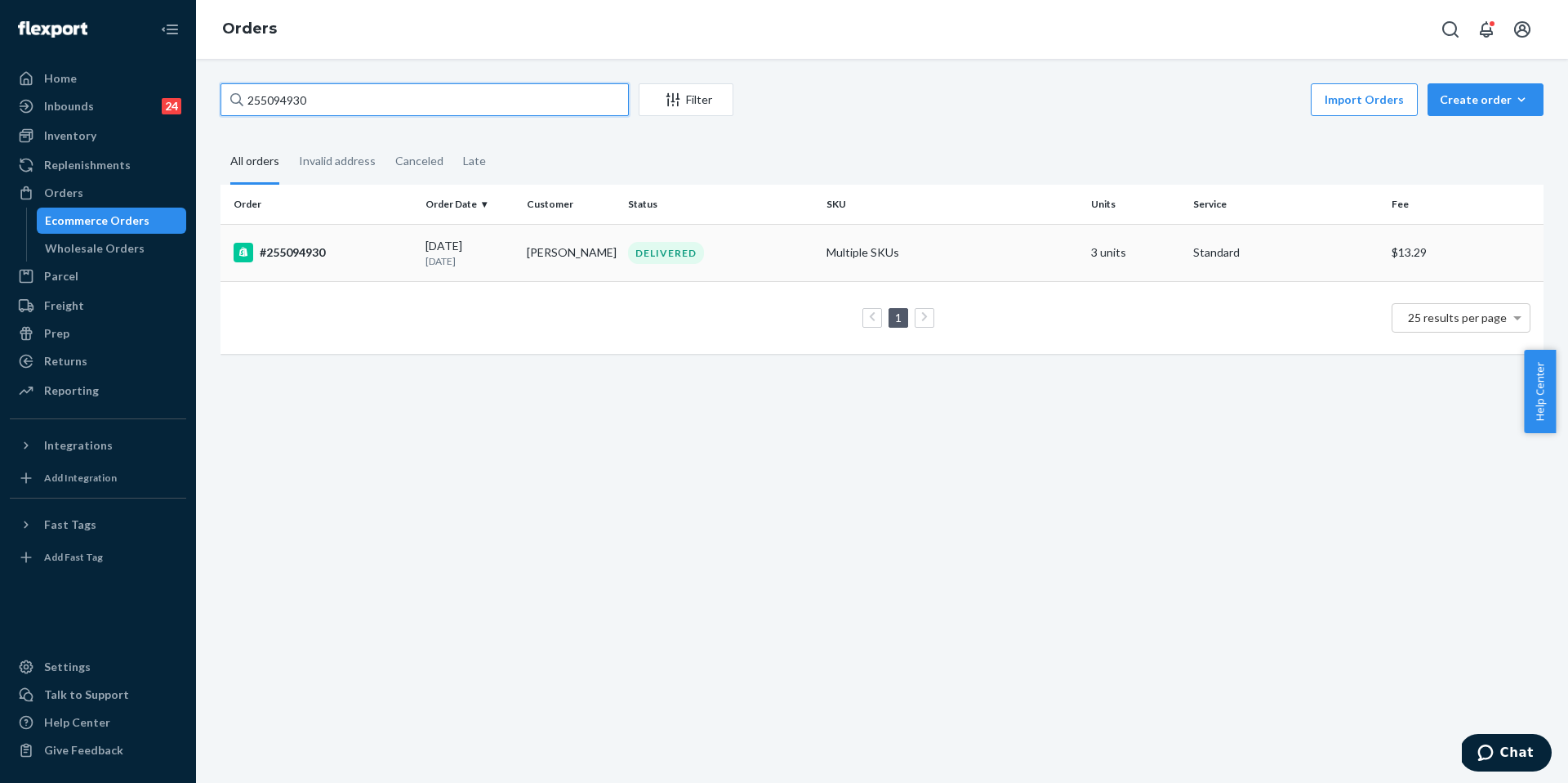
type input "255094930"
click at [323, 245] on div "#255094930" at bounding box center [323, 252] width 178 height 20
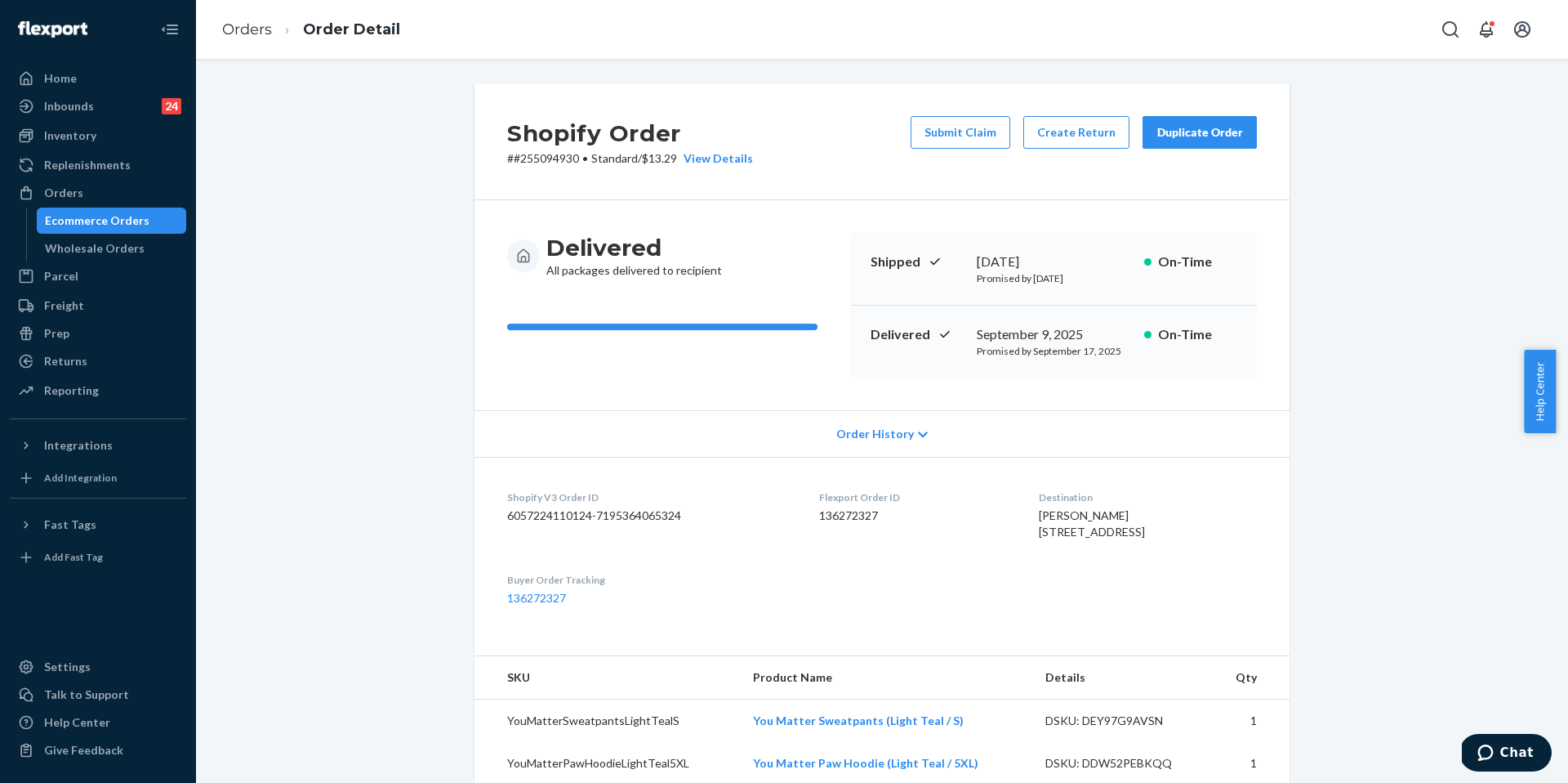
click at [1169, 134] on div "Duplicate Order" at bounding box center [1200, 133] width 87 height 16
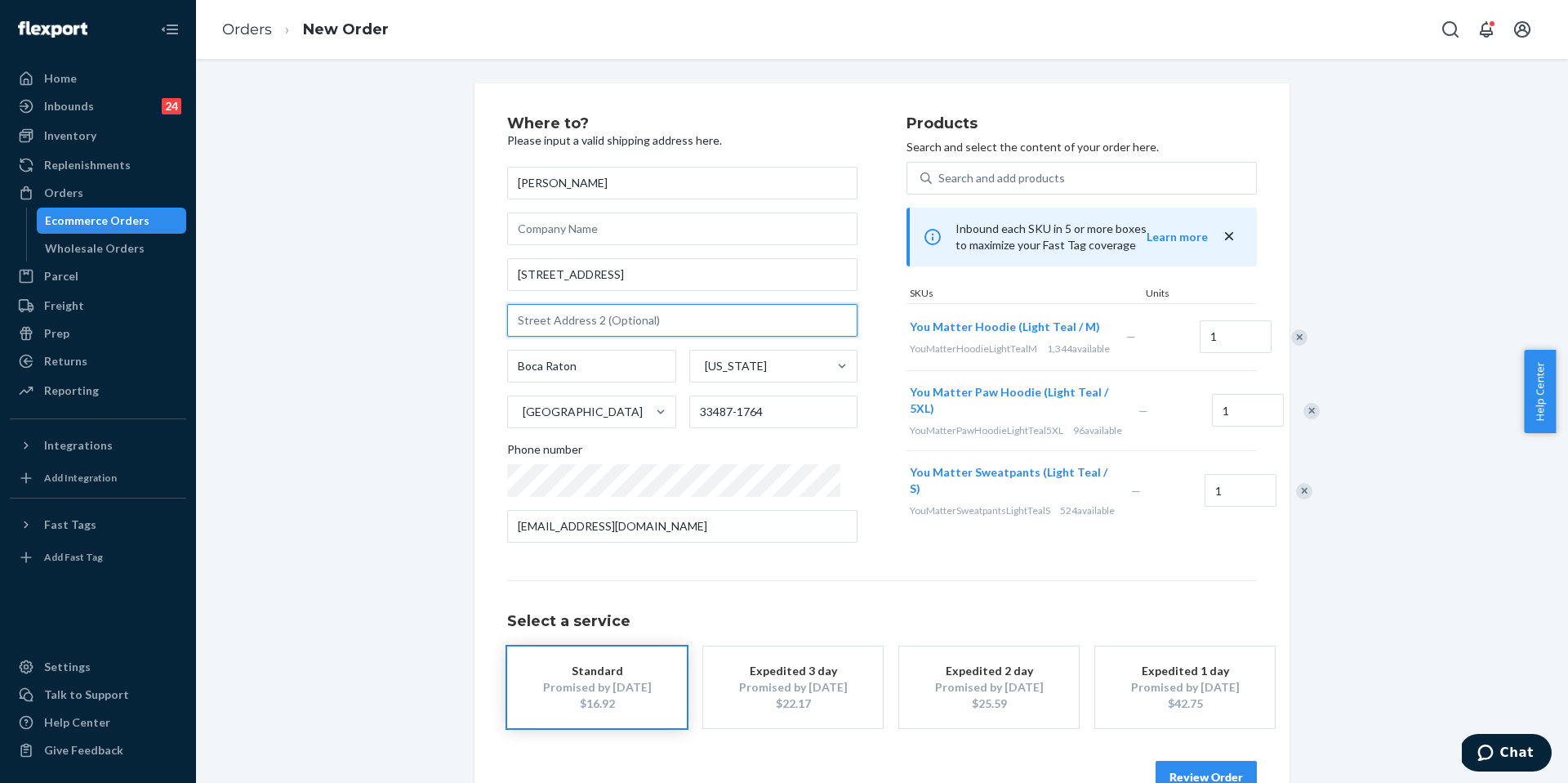
click at [599, 310] on input "text" at bounding box center [683, 320] width 350 height 33
paste input "[STREET_ADDRESS]"
type input "[STREET_ADDRESS]"
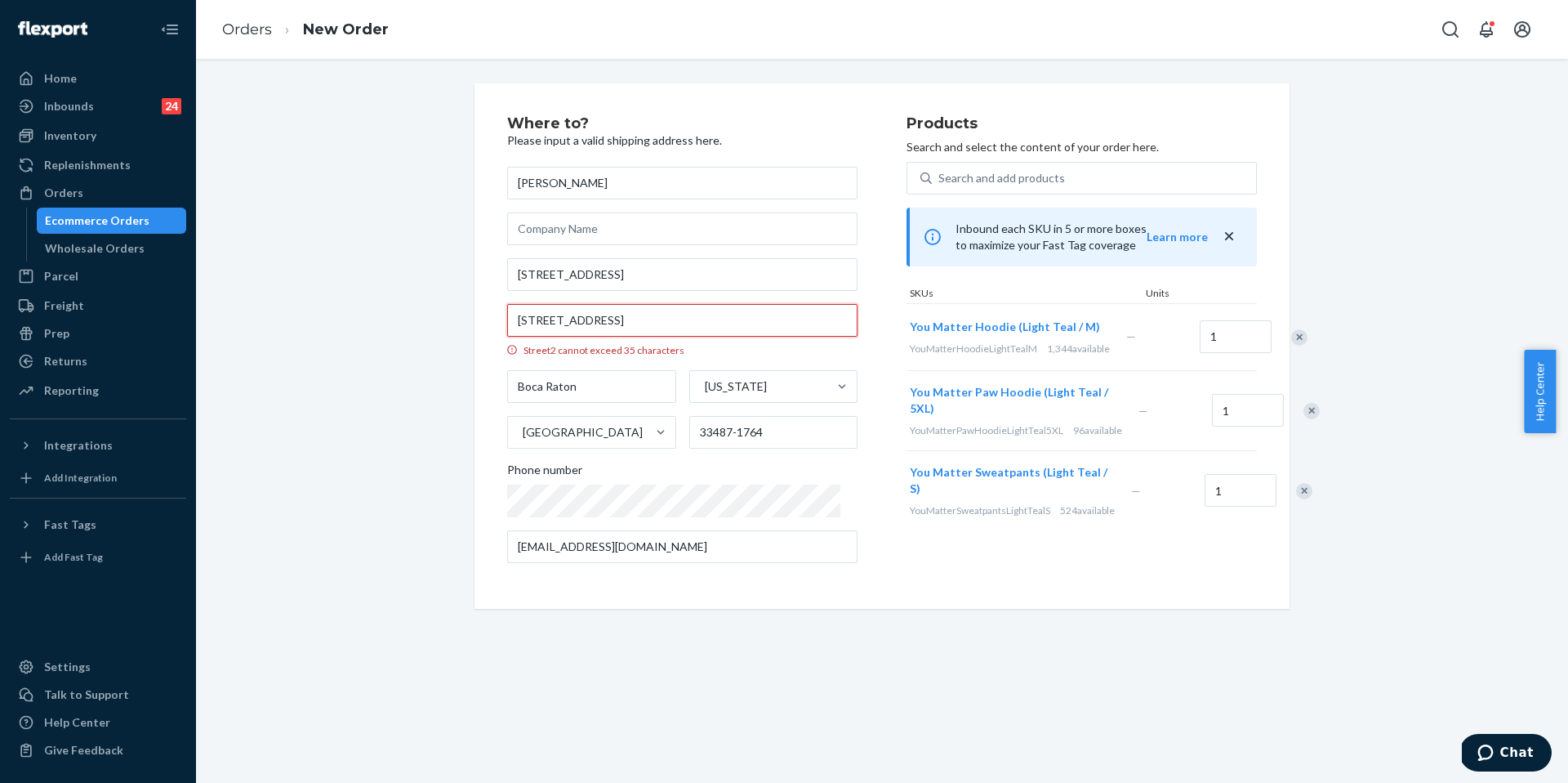
drag, startPoint x: 817, startPoint y: 324, endPoint x: 454, endPoint y: 314, distance: 363.1
click at [454, 314] on div "Where to? Please input a valid shipping address here. [PERSON_NAME] [STREET_ADD…" at bounding box center [882, 346] width 1348 height 525
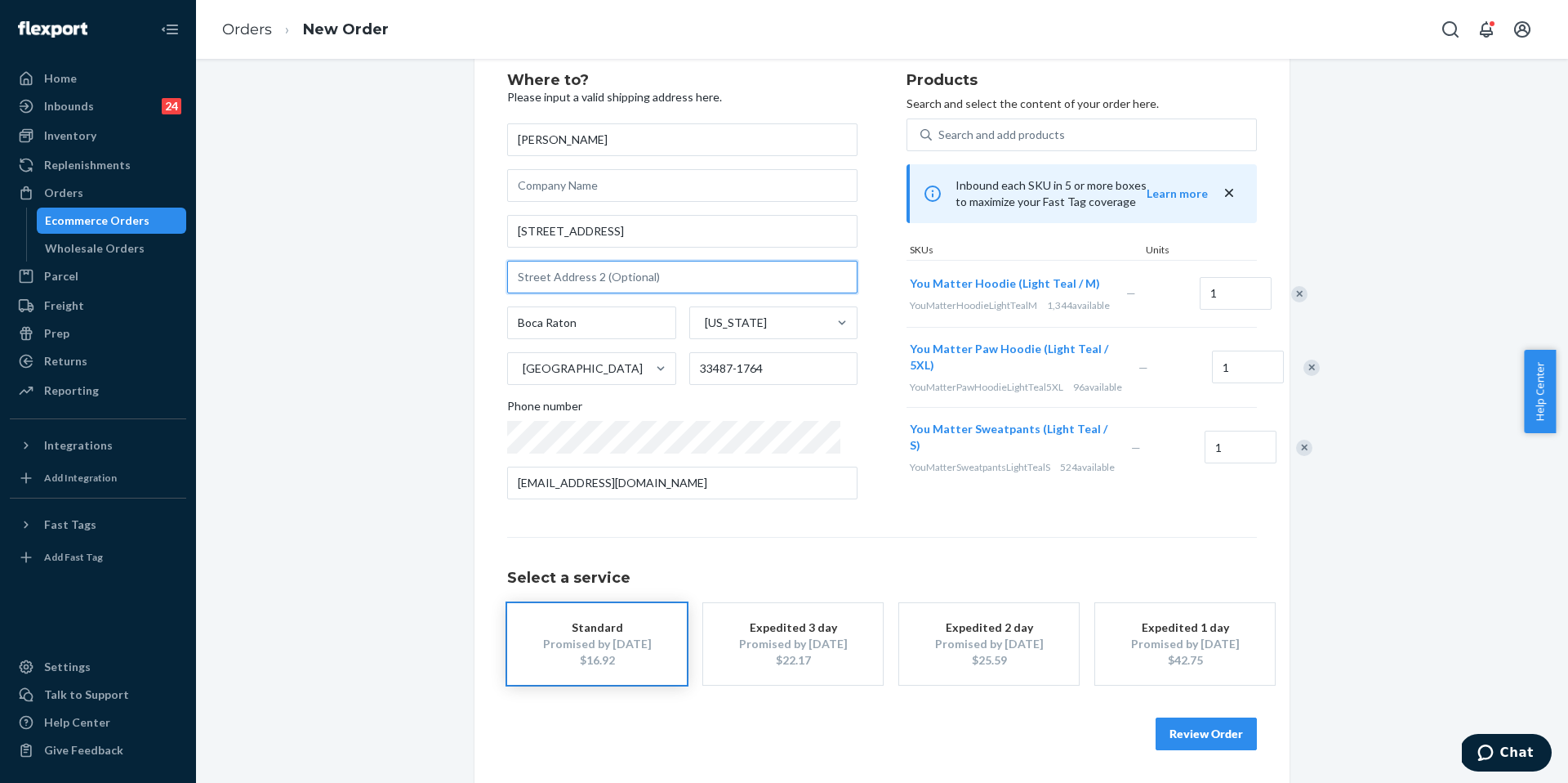
scroll to position [74, 0]
click at [1198, 728] on button "Review Order" at bounding box center [1207, 734] width 102 height 33
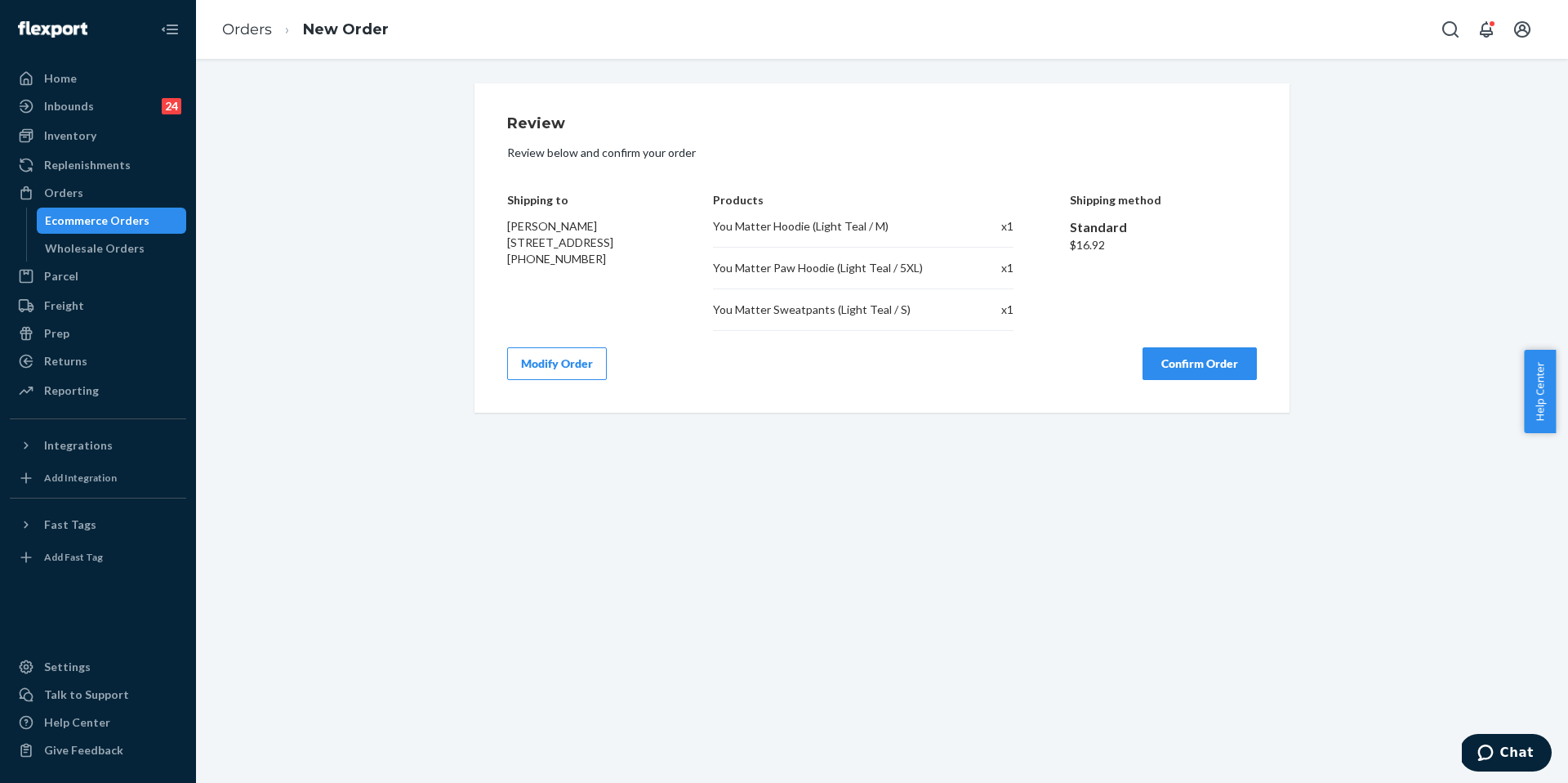
click at [1175, 360] on button "Confirm Order" at bounding box center [1200, 364] width 115 height 33
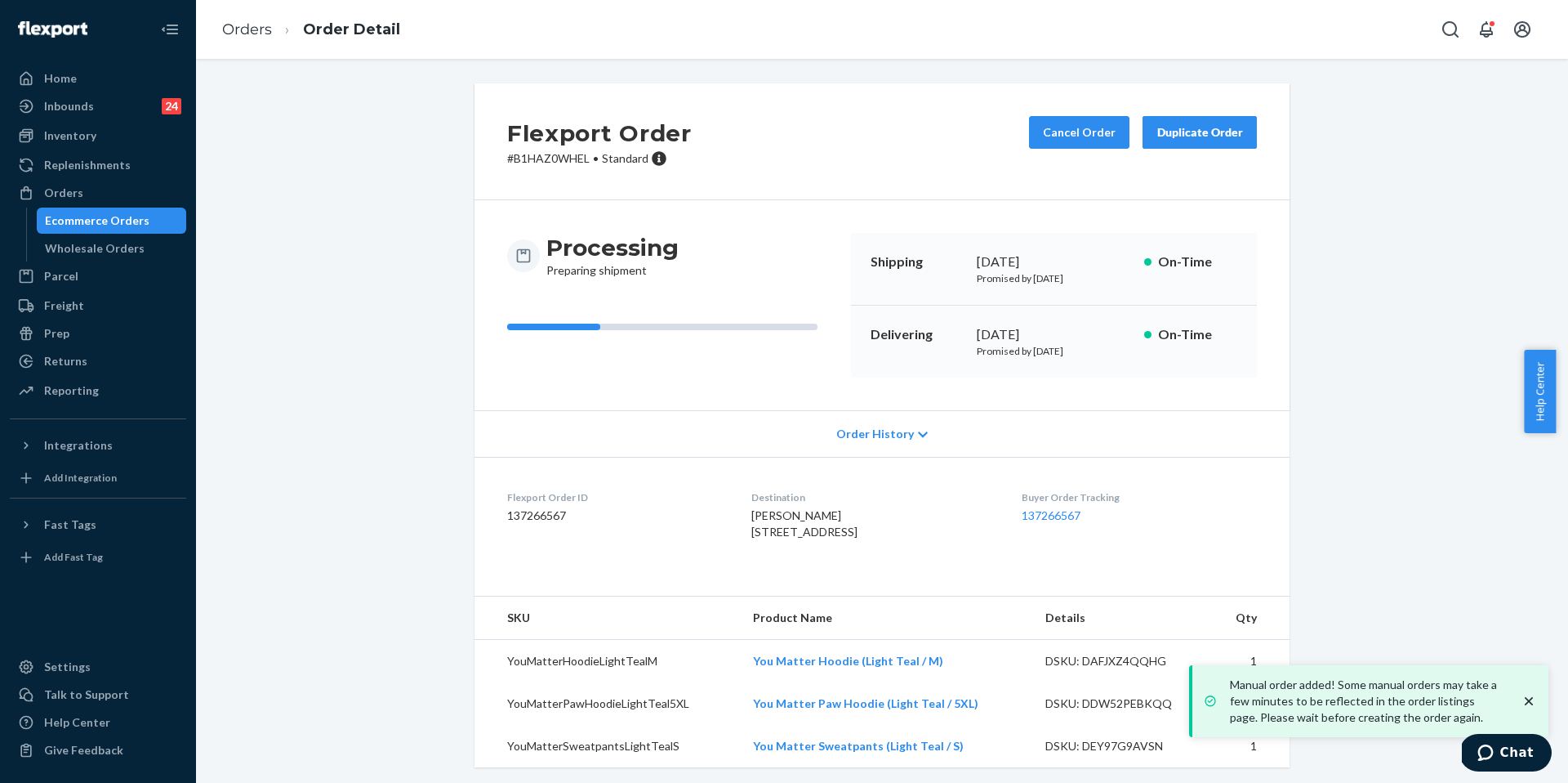
click at [682, 476] on dl "Flexport Order ID 137266567 Destination [PERSON_NAME] [STREET_ADDRESS] US Buyer…" at bounding box center [883, 518] width 816 height 123
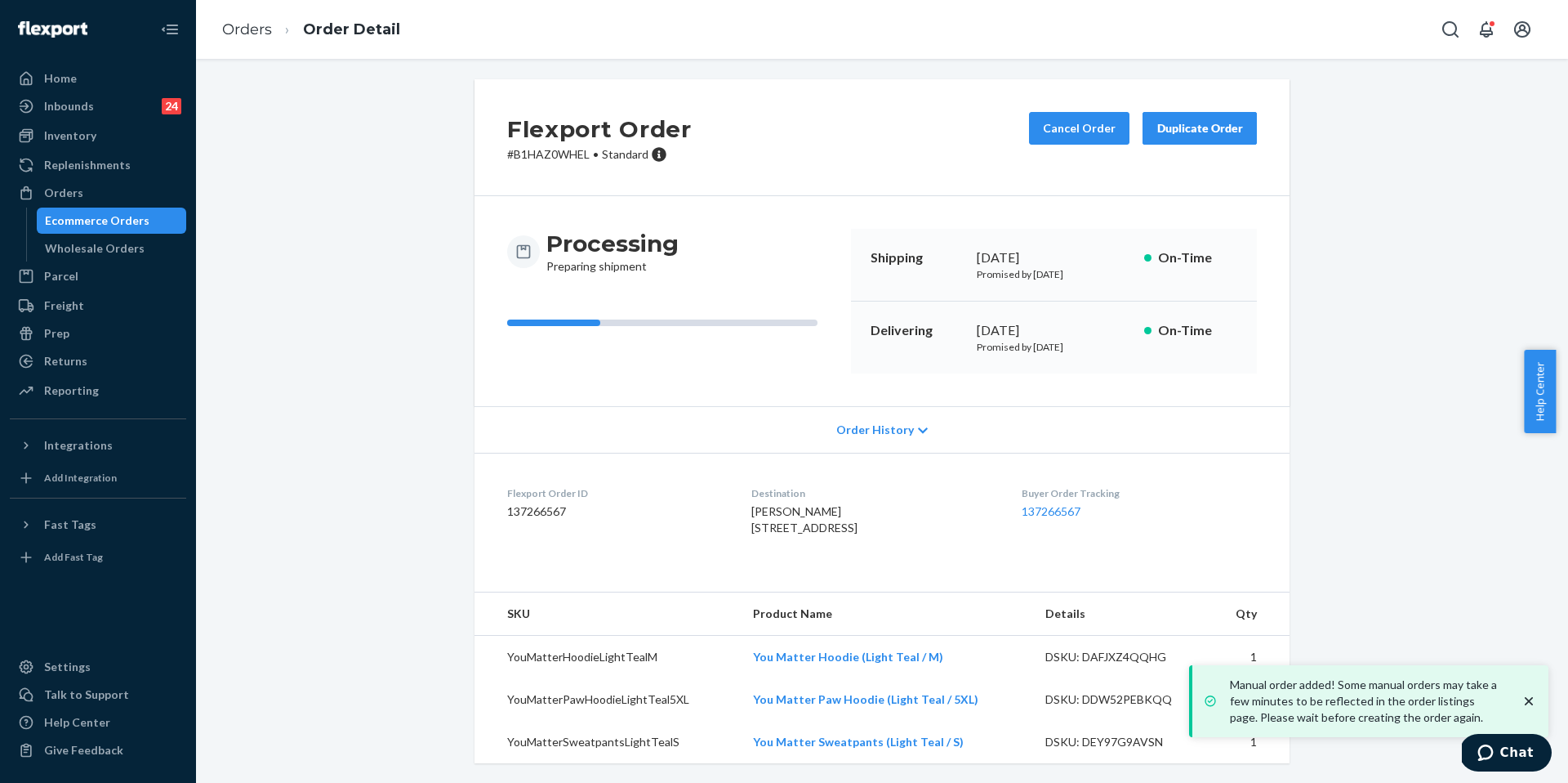
scroll to position [37, 0]
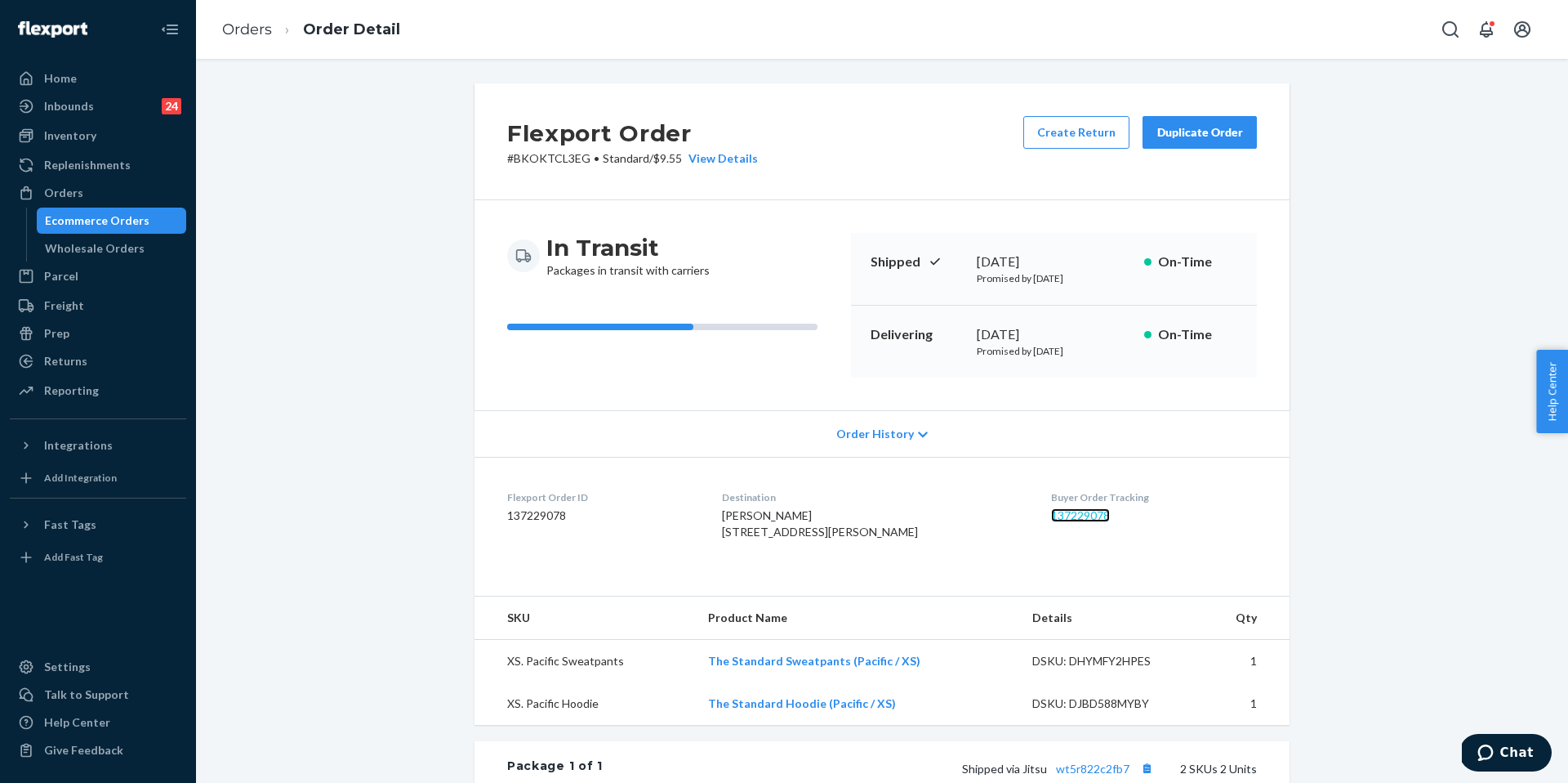
click at [1063, 522] on link "137229078" at bounding box center [1081, 515] width 59 height 14
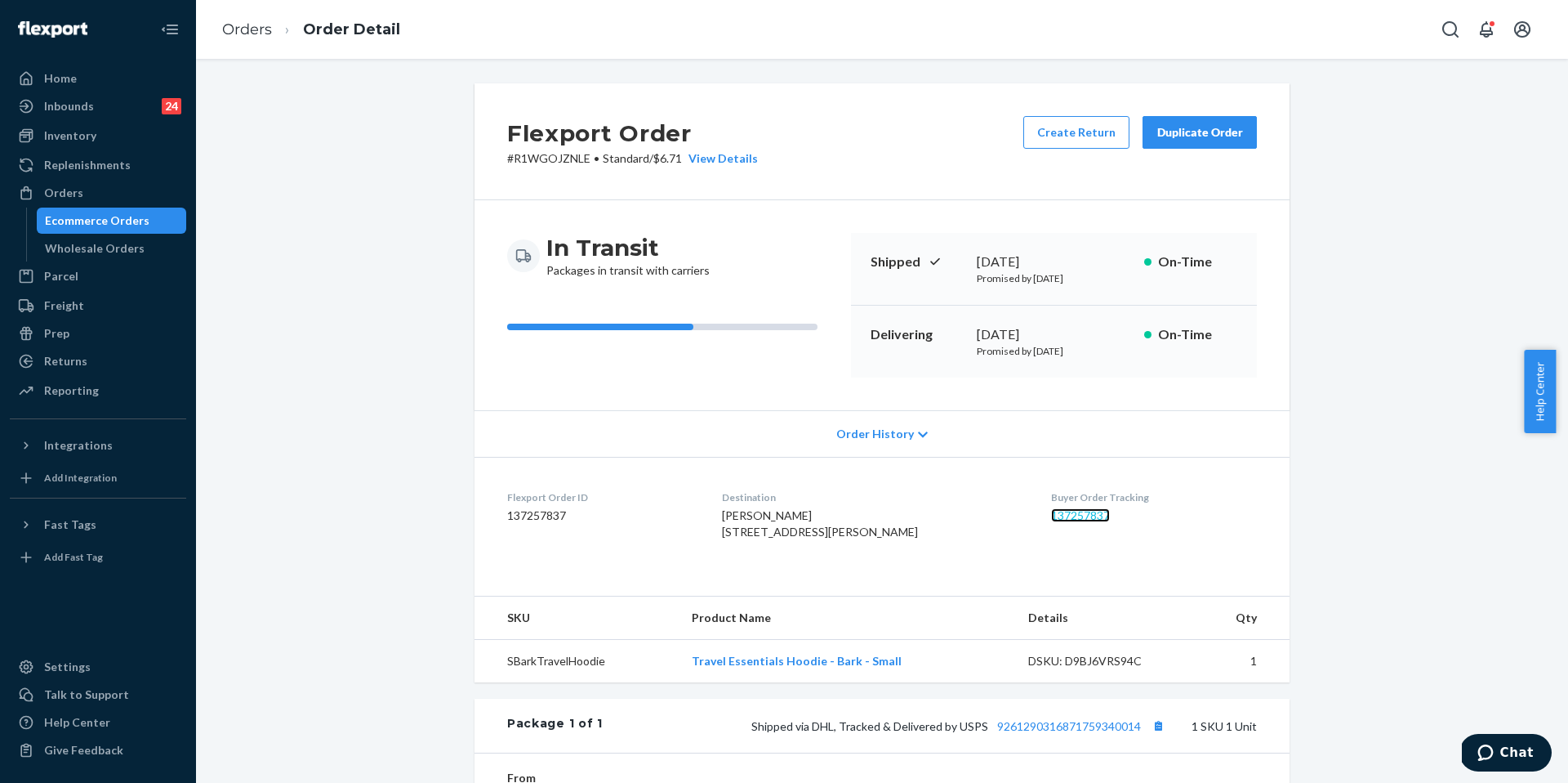
click at [1051, 514] on link "137257837" at bounding box center [1081, 515] width 59 height 14
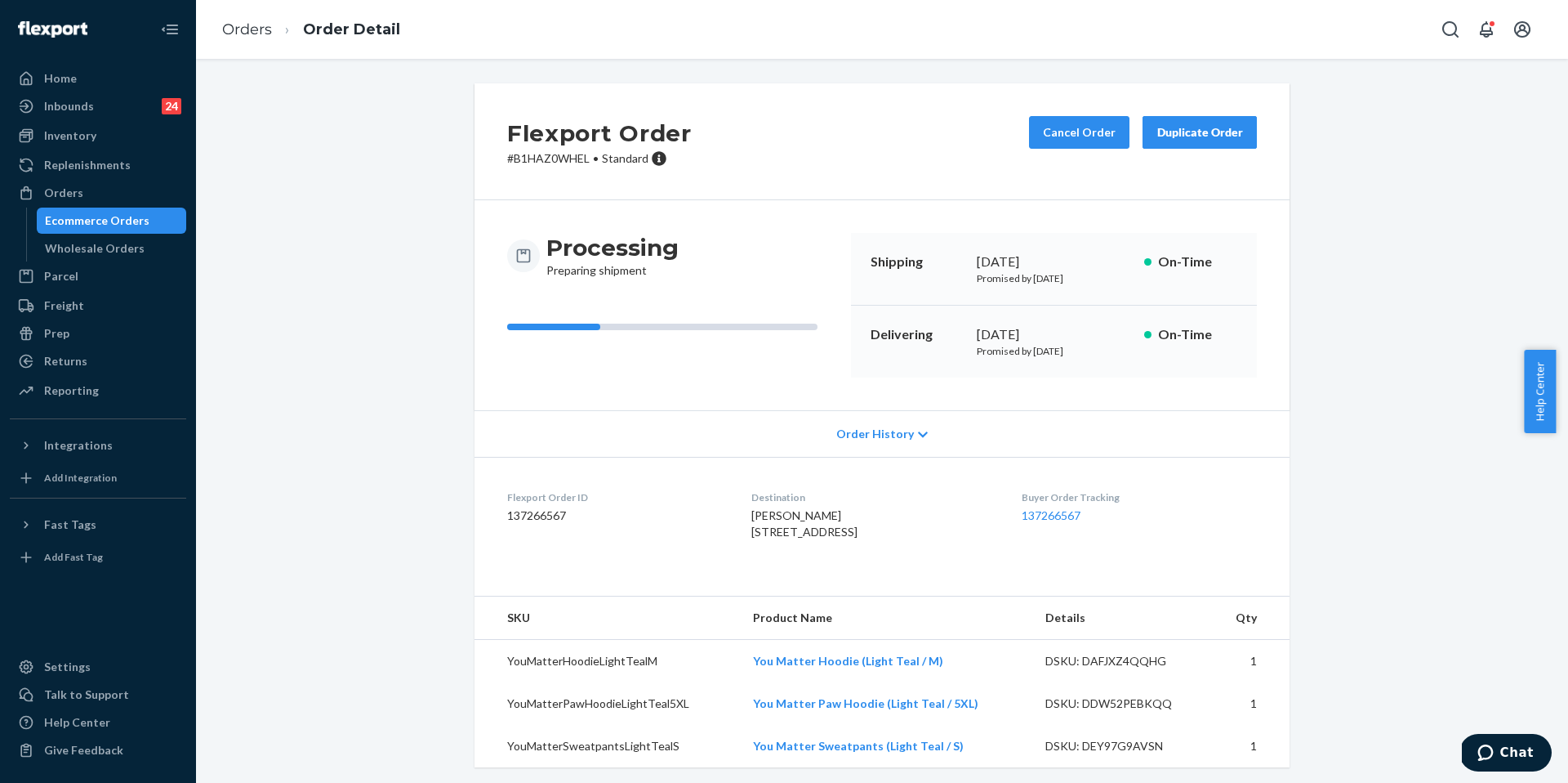
click at [87, 149] on div "Inventory Products" at bounding box center [97, 137] width 176 height 28
click at [84, 134] on div "Inventory" at bounding box center [70, 136] width 52 height 16
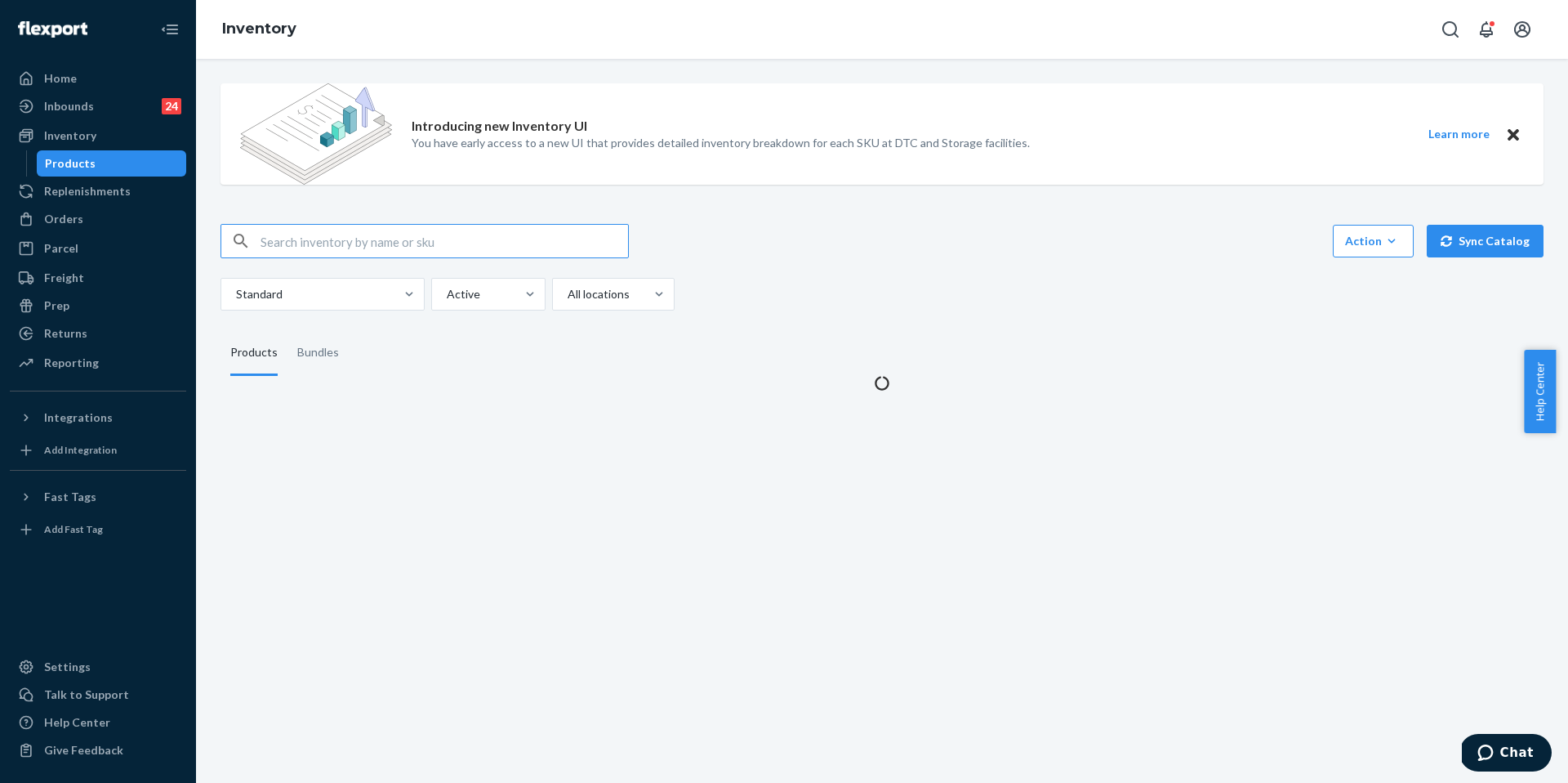
click at [375, 245] on input "text" at bounding box center [444, 241] width 368 height 33
click at [380, 245] on input "Minimalist Shorts Panther / XS" at bounding box center [444, 241] width 368 height 33
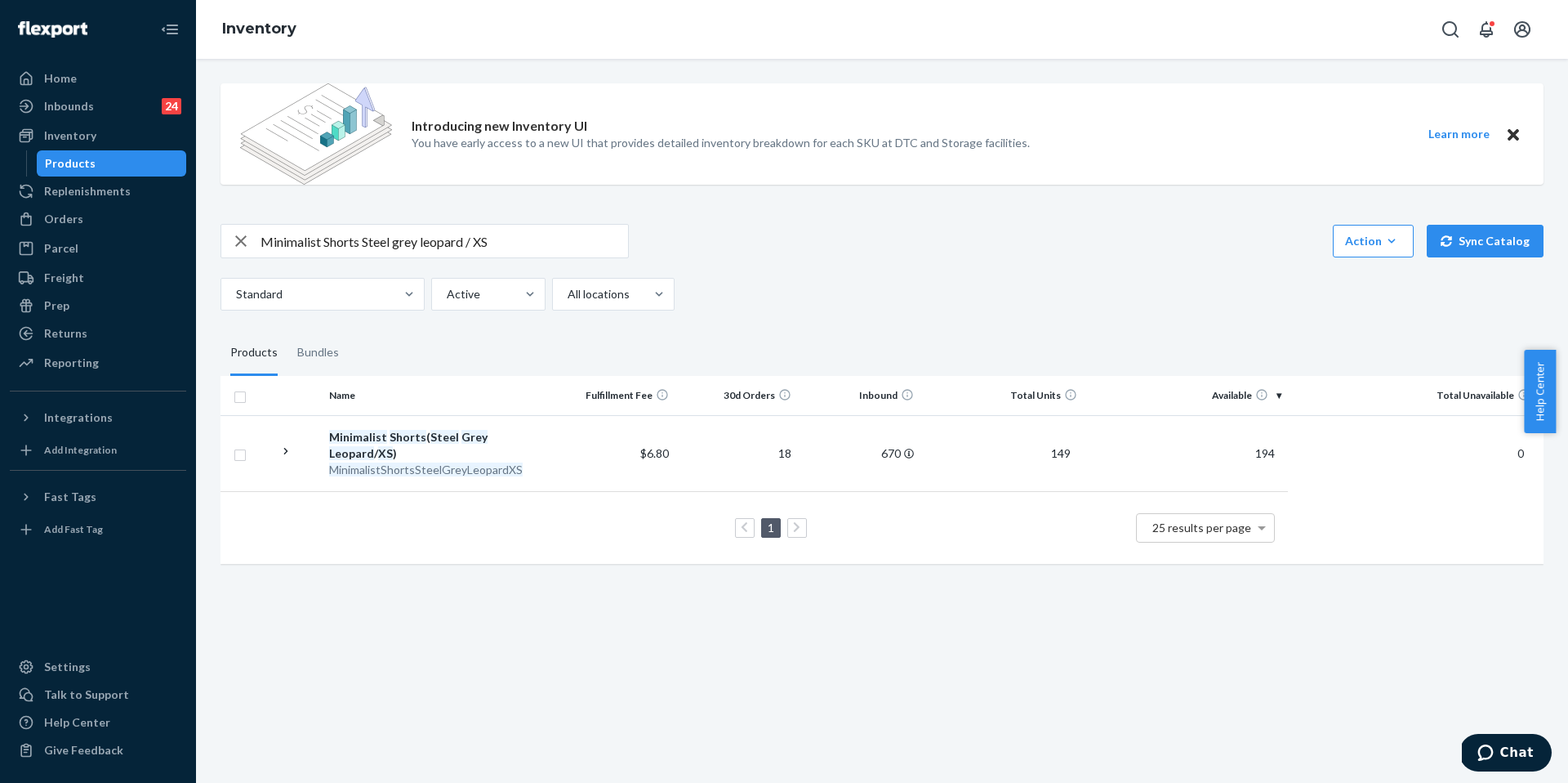
click at [491, 242] on input "Minimalist Shorts Steel grey leopard / XS" at bounding box center [444, 241] width 368 height 33
click at [344, 246] on input "Minimalist Shorts Steel grey leopard / M" at bounding box center [444, 241] width 368 height 33
type input "Minimalist Hoodie Steel grey leopard / M"
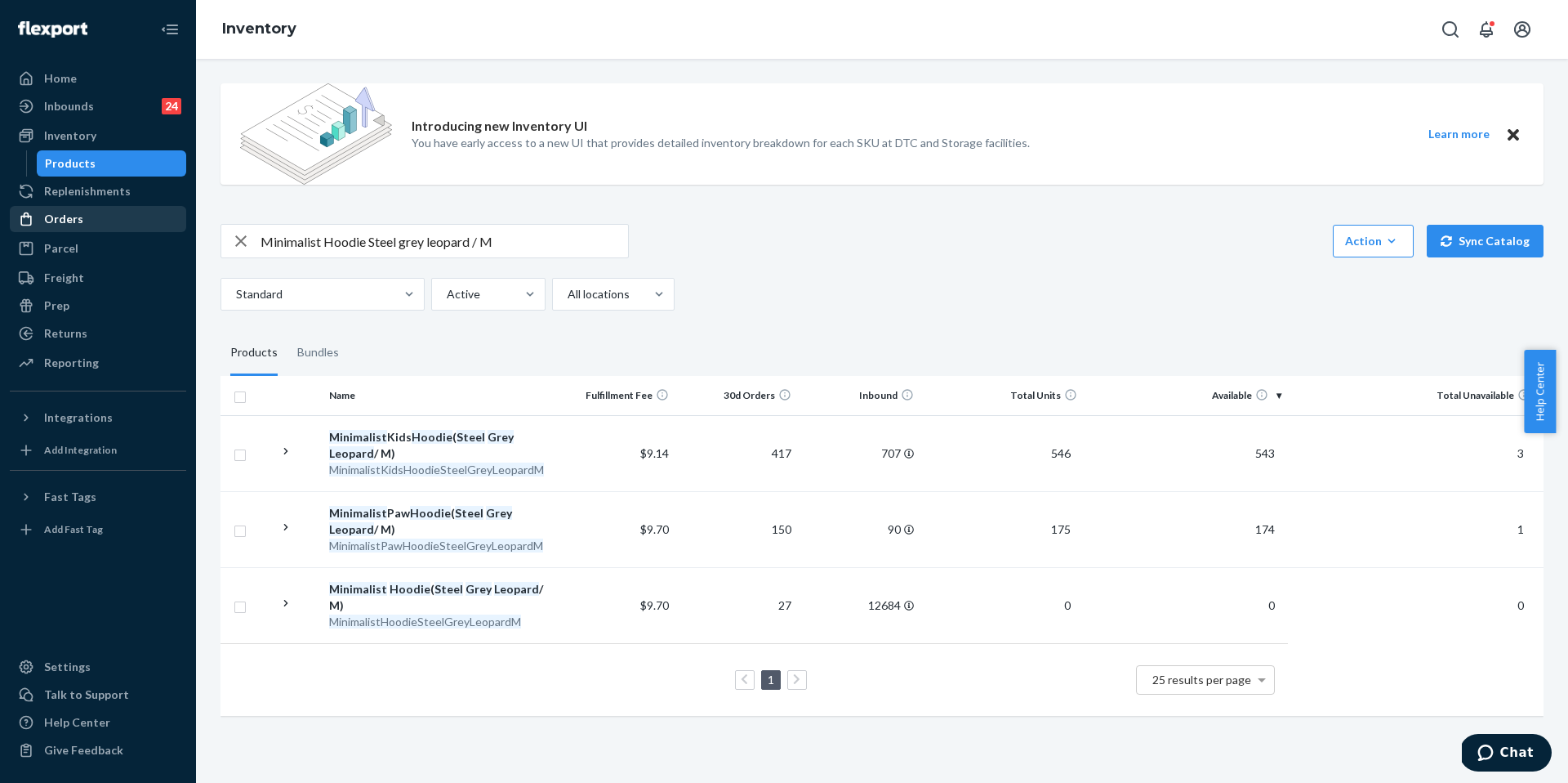
click at [86, 222] on div "Orders" at bounding box center [98, 219] width 174 height 23
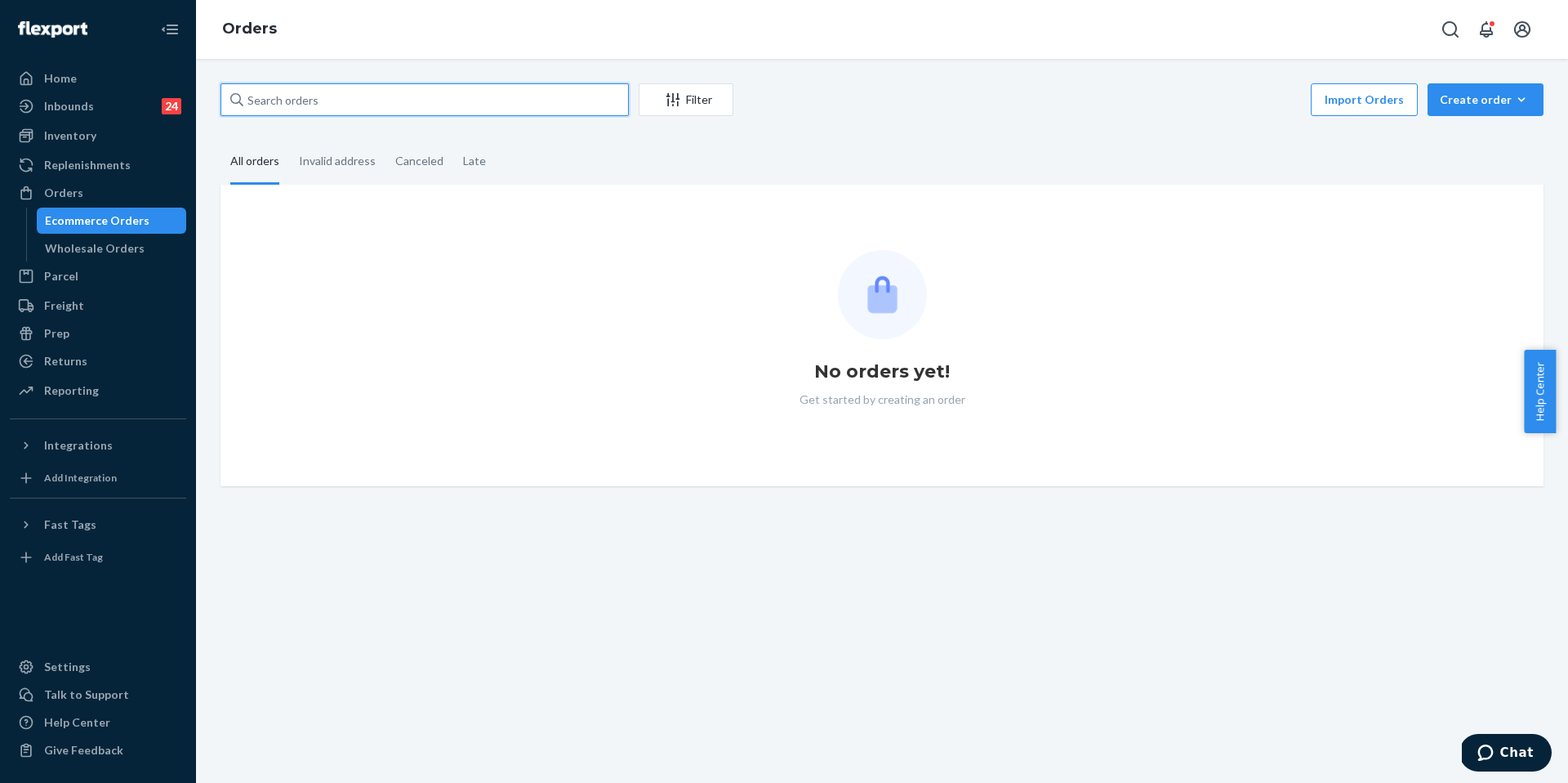
click at [342, 104] on input "text" at bounding box center [424, 100] width 409 height 33
paste input "255144963"
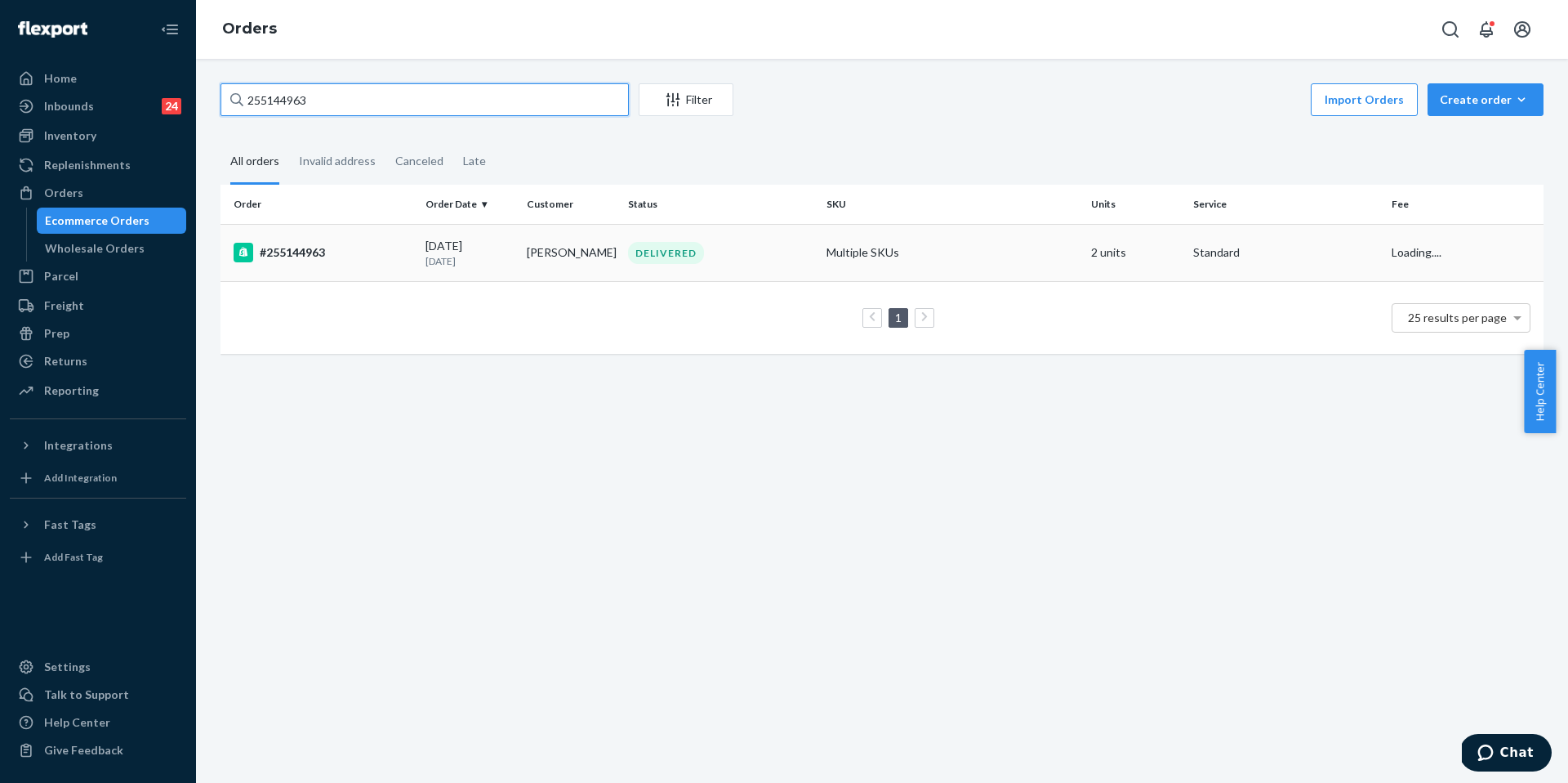
type input "255144963"
click at [317, 236] on td "#255144963" at bounding box center [319, 252] width 198 height 57
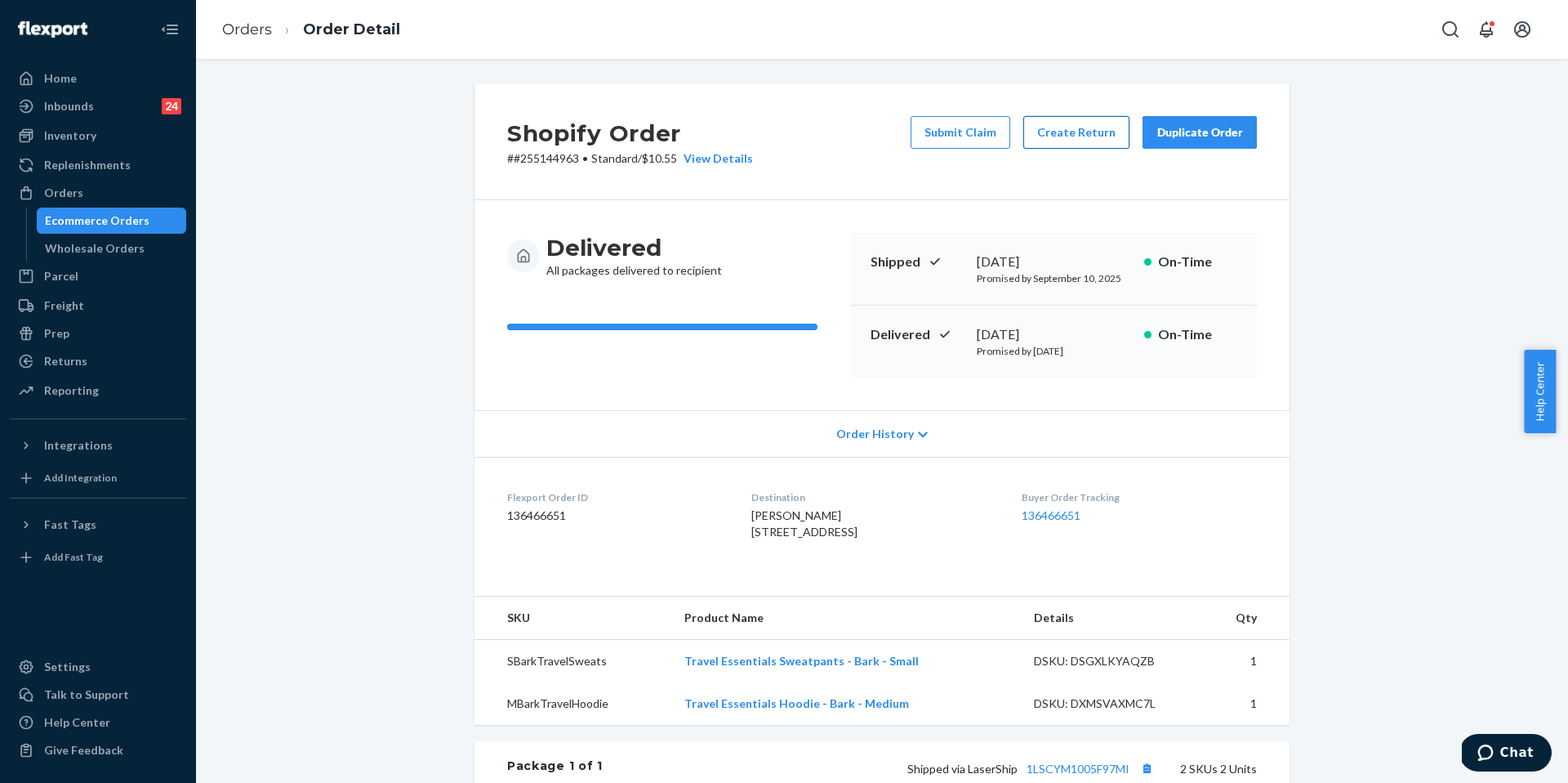
click at [1051, 129] on button "Create Return" at bounding box center [1077, 133] width 106 height 33
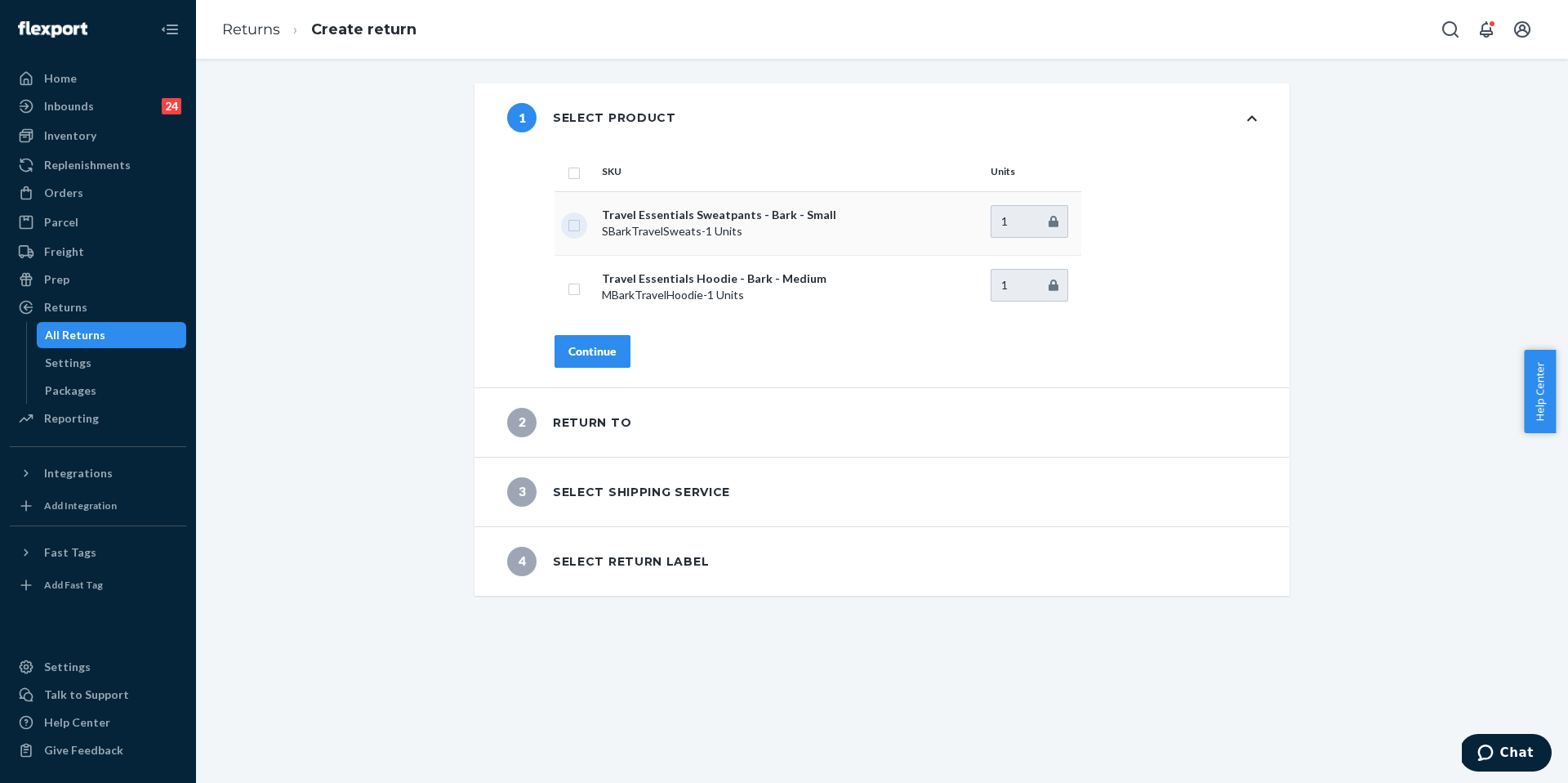
click at [572, 222] on input "checkbox" at bounding box center [574, 223] width 13 height 17
checkbox input "true"
click at [576, 355] on div "Continue" at bounding box center [592, 351] width 48 height 16
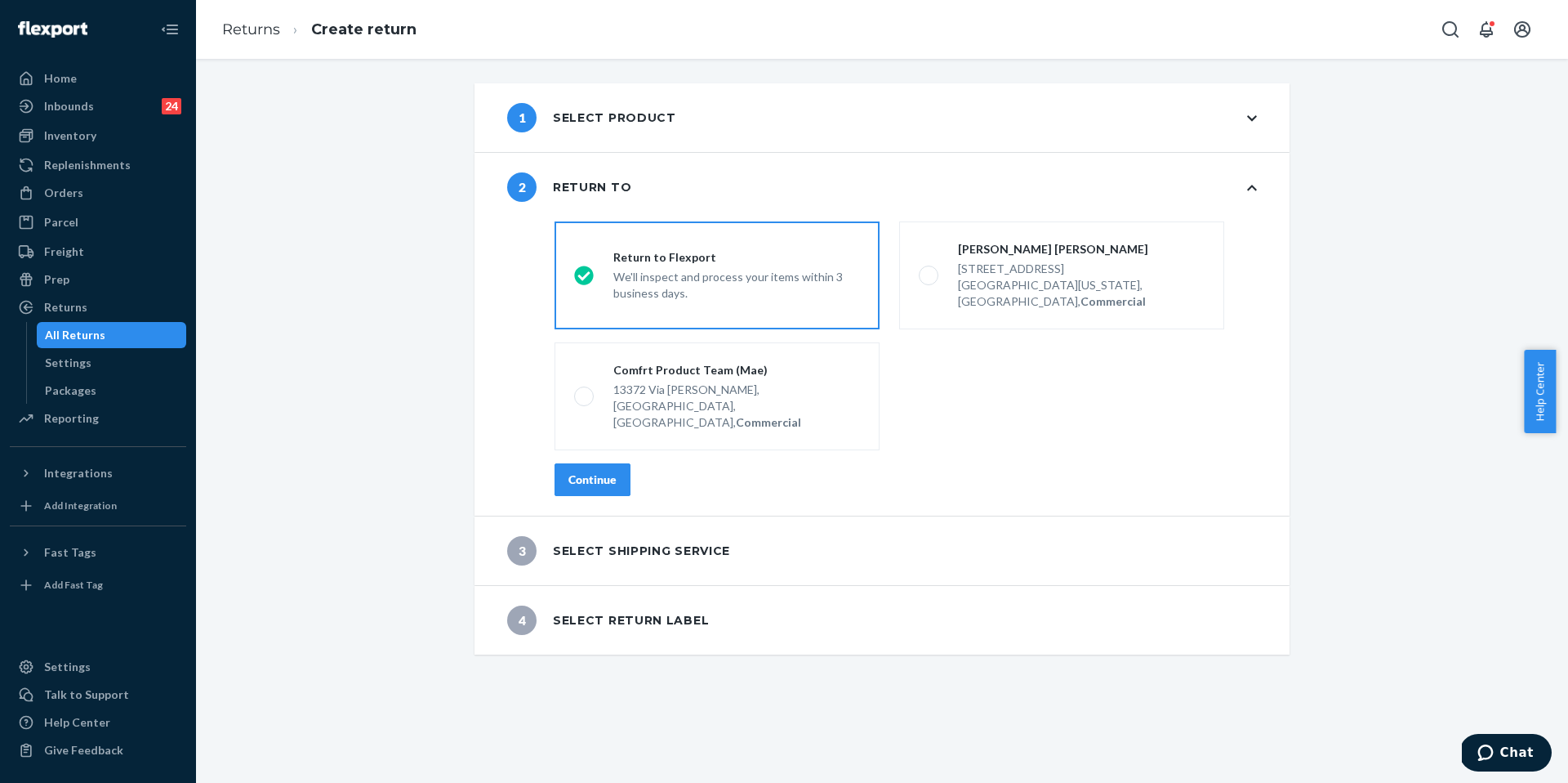
click at [575, 464] on button "Continue" at bounding box center [592, 480] width 76 height 33
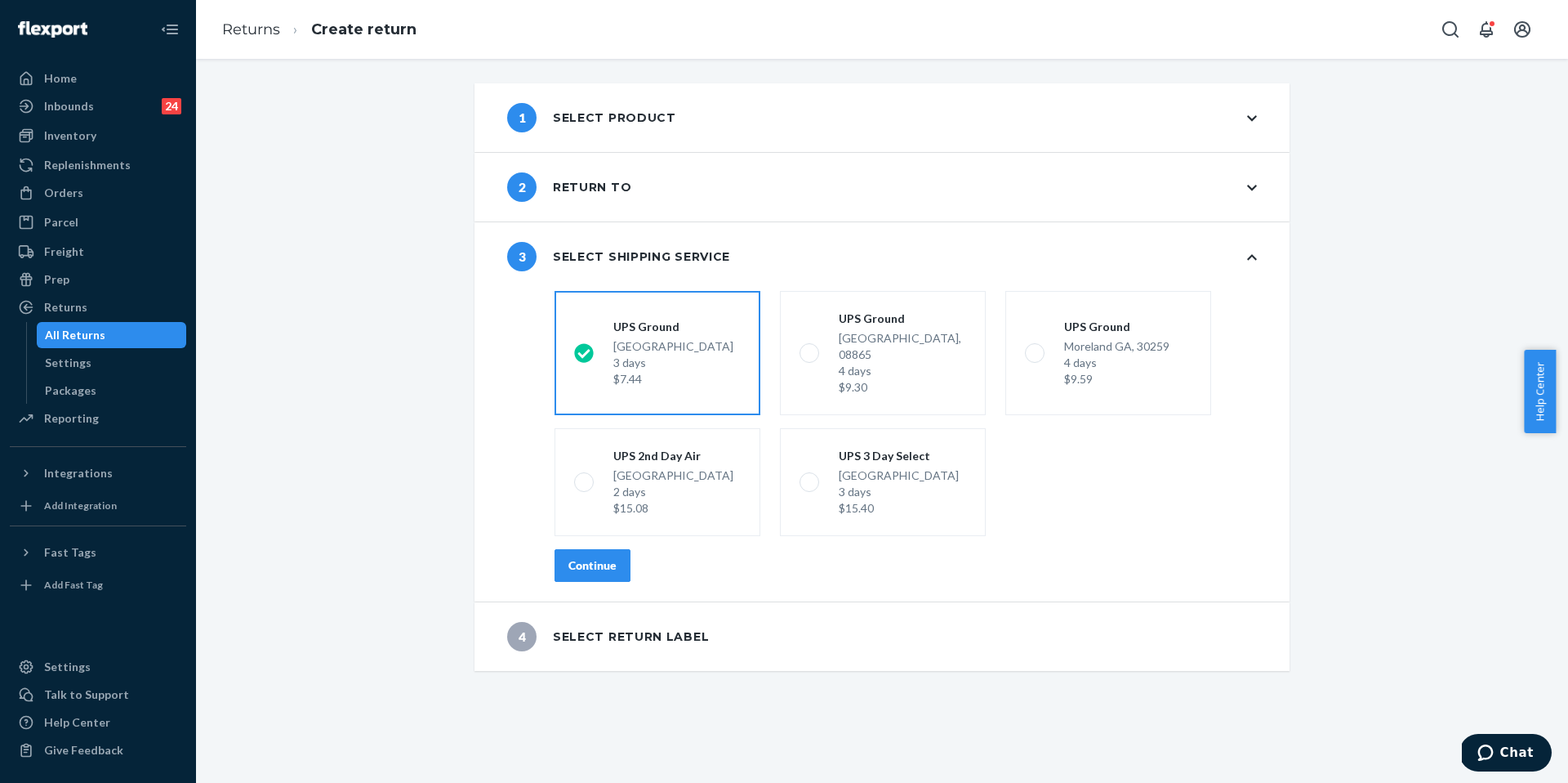
click at [586, 557] on button "Continue" at bounding box center [592, 565] width 76 height 33
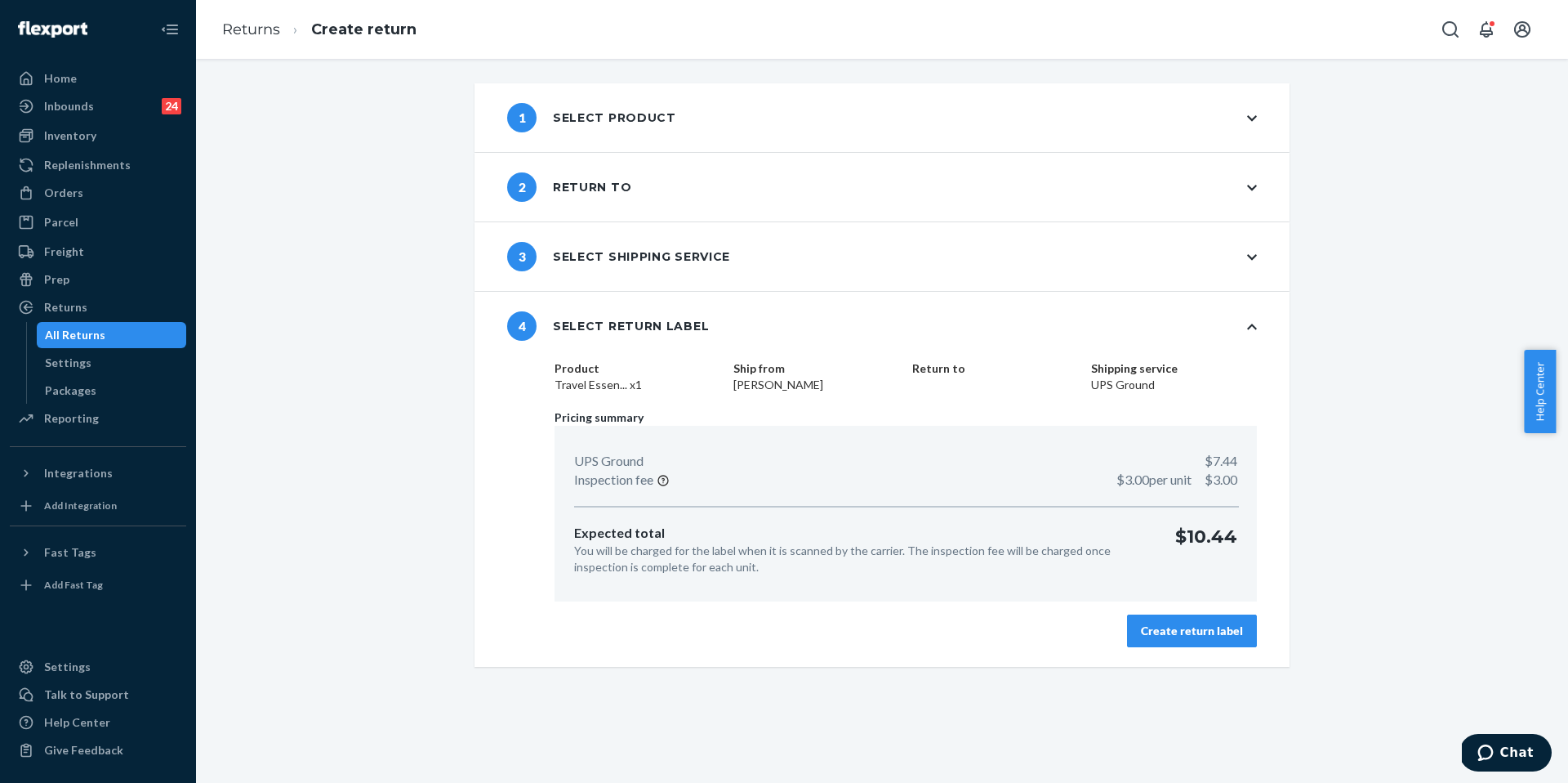
click at [1167, 622] on div "Create return label" at bounding box center [1192, 631] width 102 height 16
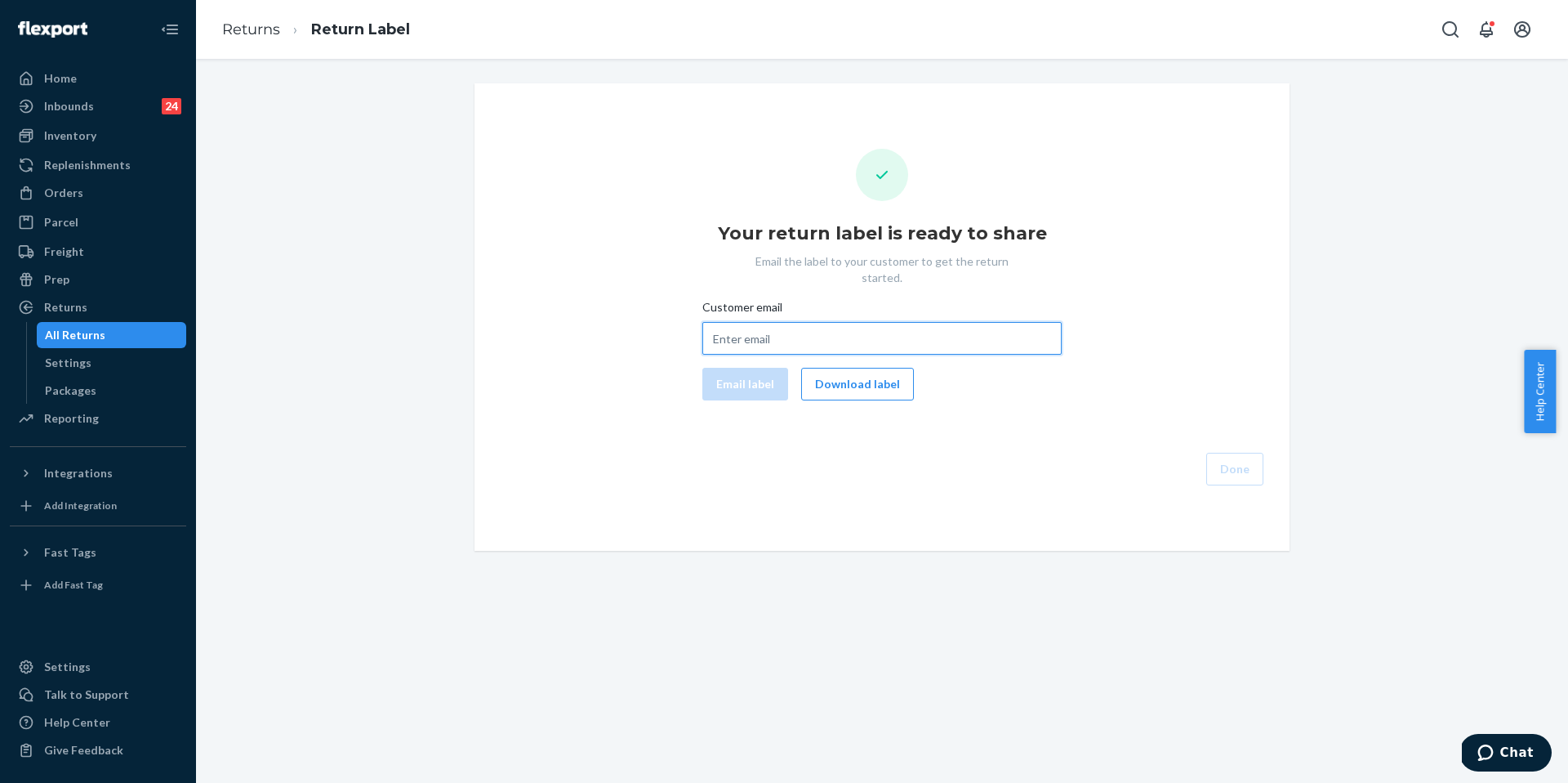
click at [865, 333] on input "Customer email" at bounding box center [882, 338] width 359 height 33
paste input "sharris08@hotmail.com"
click at [744, 370] on button "Email label" at bounding box center [745, 384] width 86 height 33
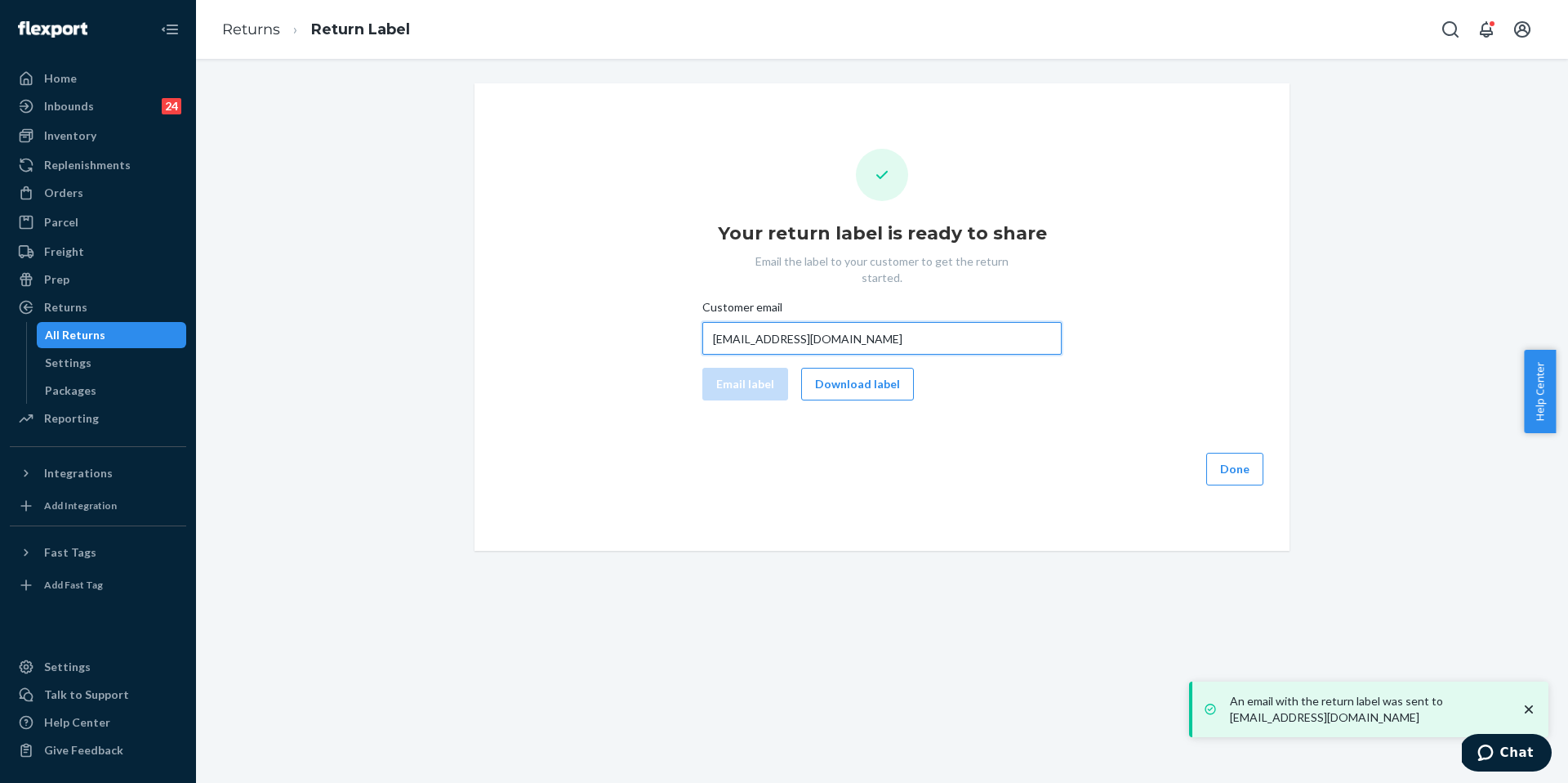
click at [866, 322] on input "sharris08@hotmail.com" at bounding box center [882, 338] width 359 height 33
paste input "8908@g"
type input "sharris8908@gmail.com"
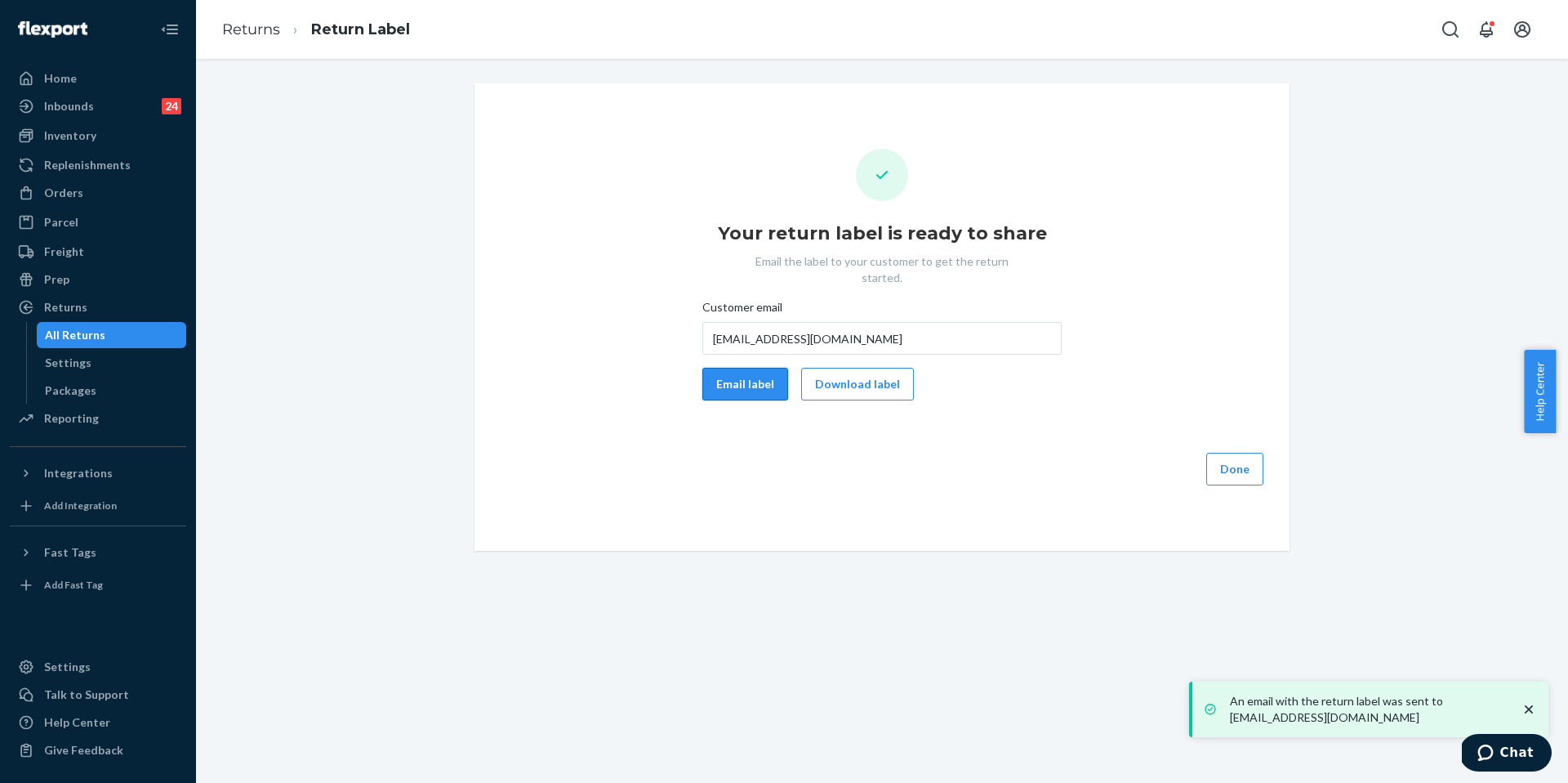
click at [760, 368] on button "Email label" at bounding box center [745, 384] width 86 height 33
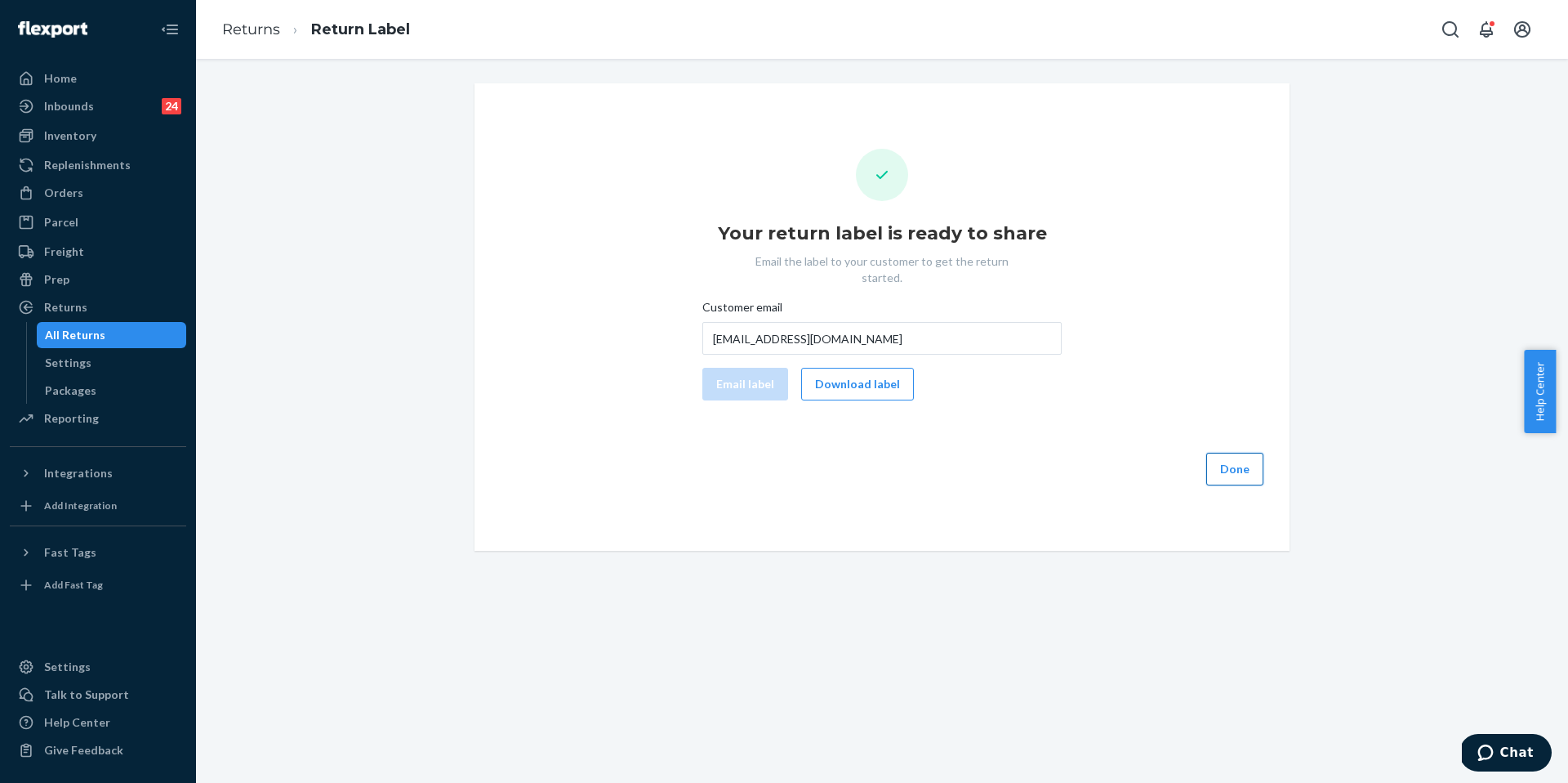
click at [1230, 453] on button "Done" at bounding box center [1236, 469] width 57 height 33
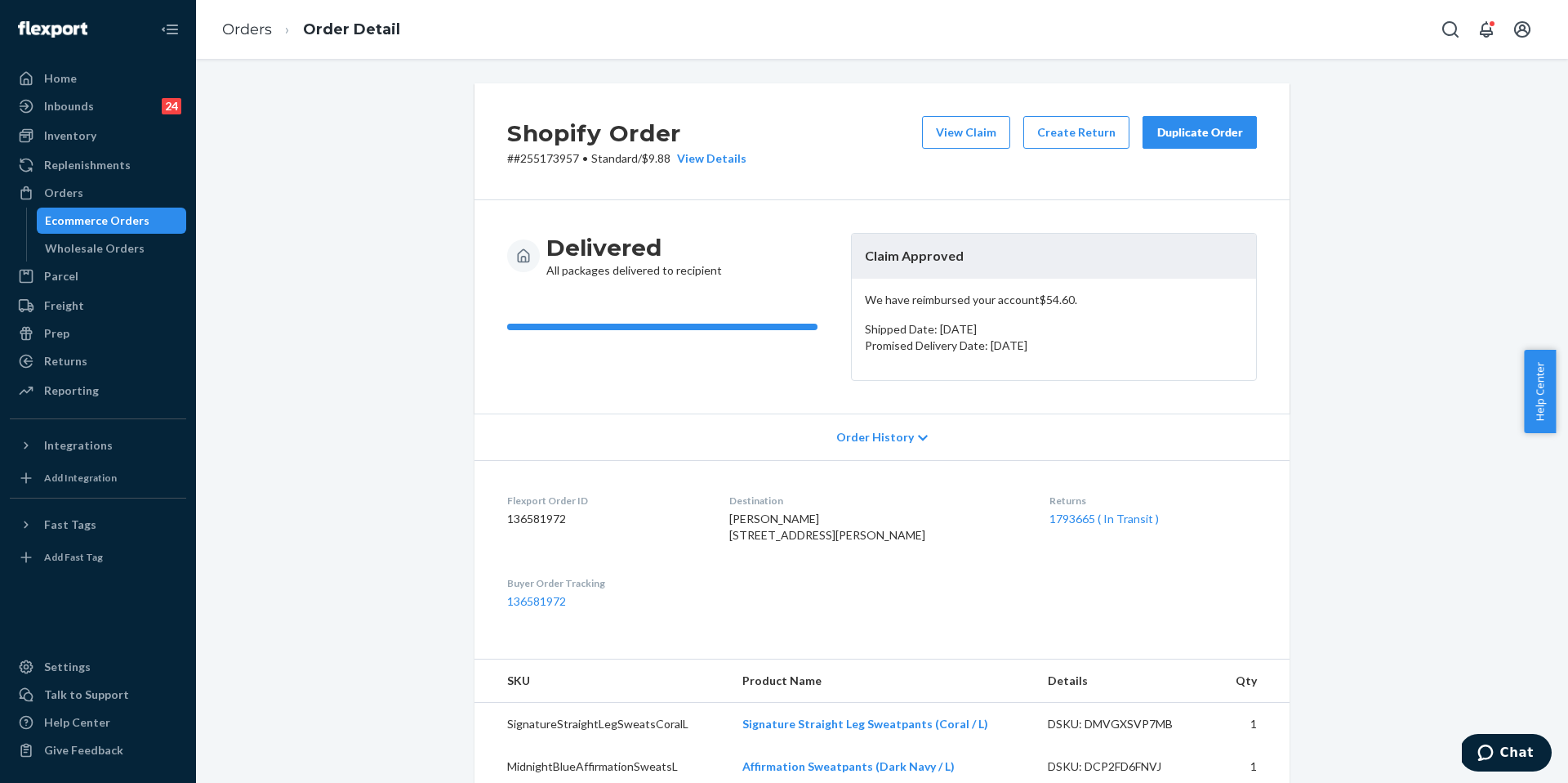
click at [1178, 124] on div "Duplicate Order" at bounding box center [1200, 133] width 87 height 16
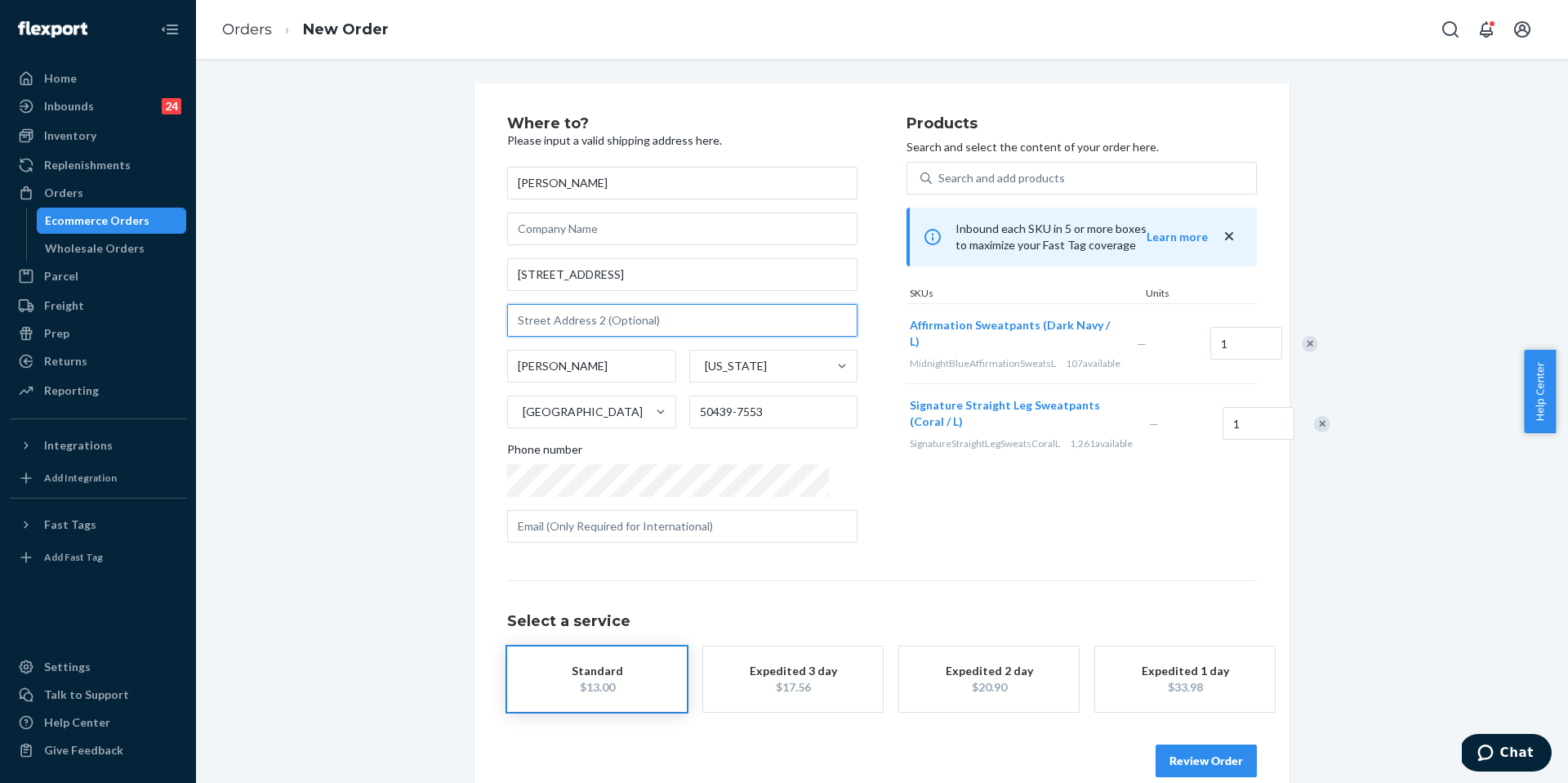
click at [577, 331] on input "text" at bounding box center [683, 320] width 350 height 33
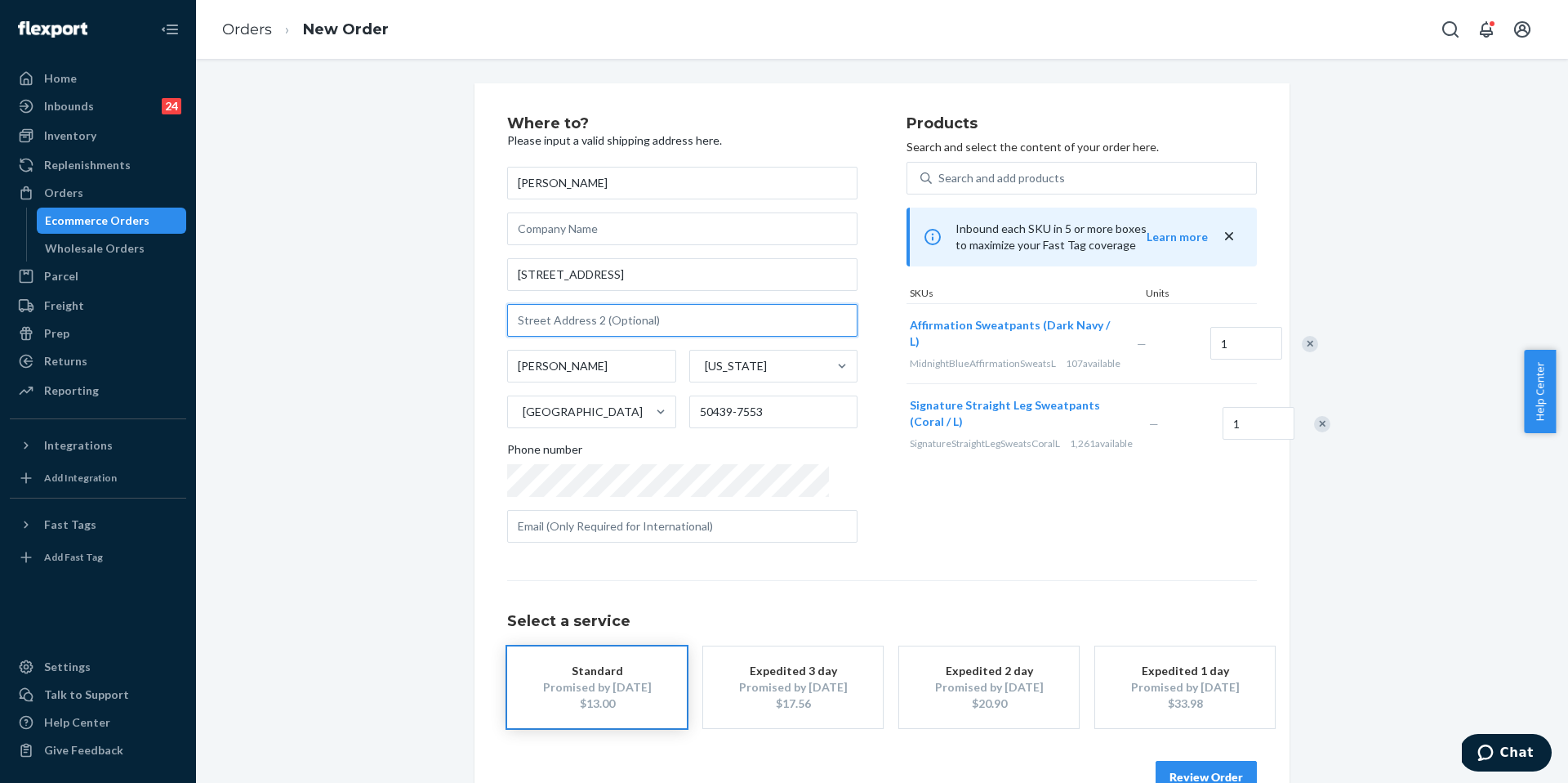
paste input "[STREET_ADDRESS][PERSON_NAME]"
type input "[STREET_ADDRESS][PERSON_NAME]"
drag, startPoint x: 739, startPoint y: 318, endPoint x: 427, endPoint y: 306, distance: 312.2
click at [427, 306] on div "Where to? Please input a valid shipping address here. [PERSON_NAME] [STREET_ADD…" at bounding box center [882, 455] width 1348 height 743
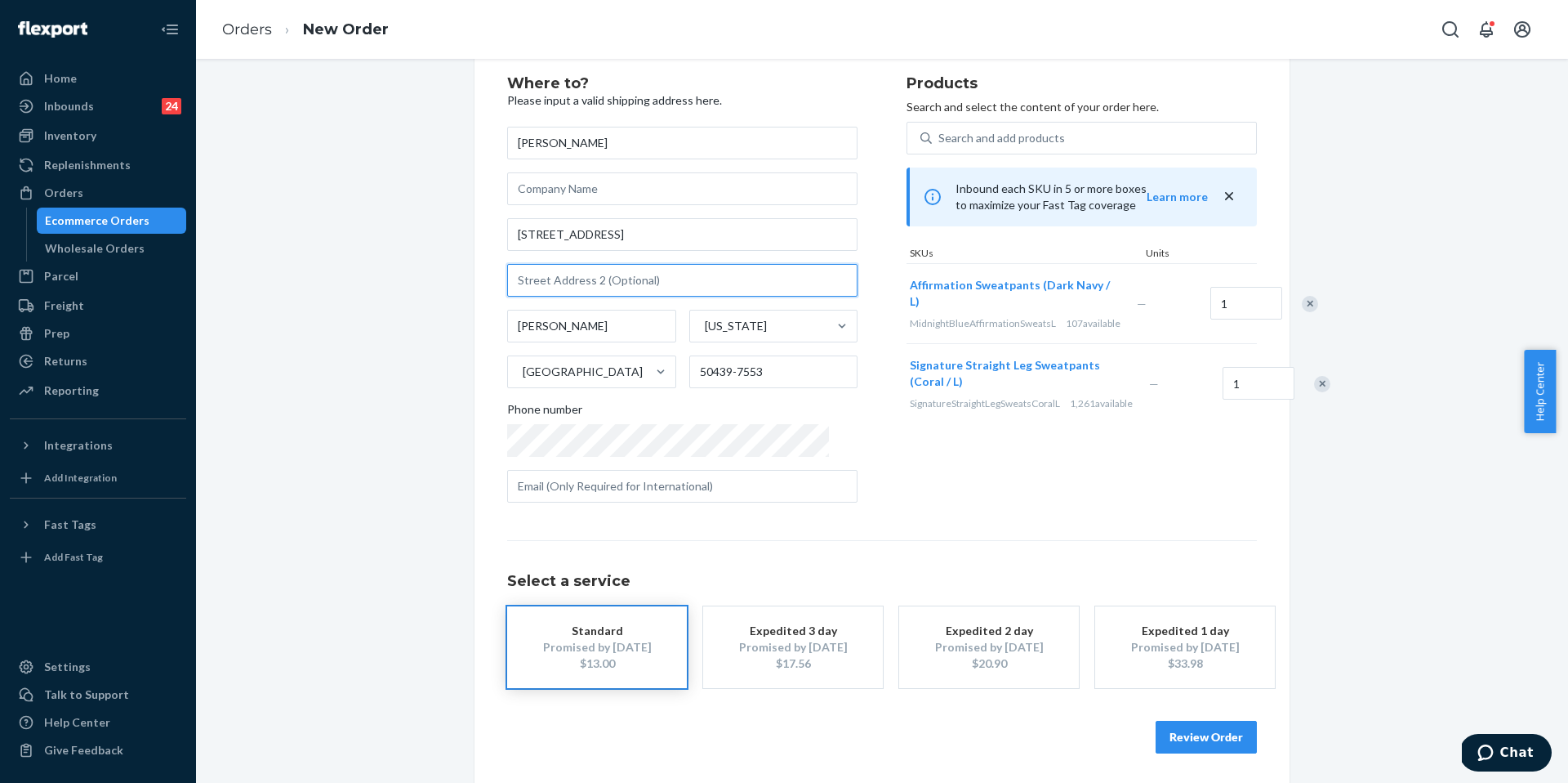
scroll to position [43, 0]
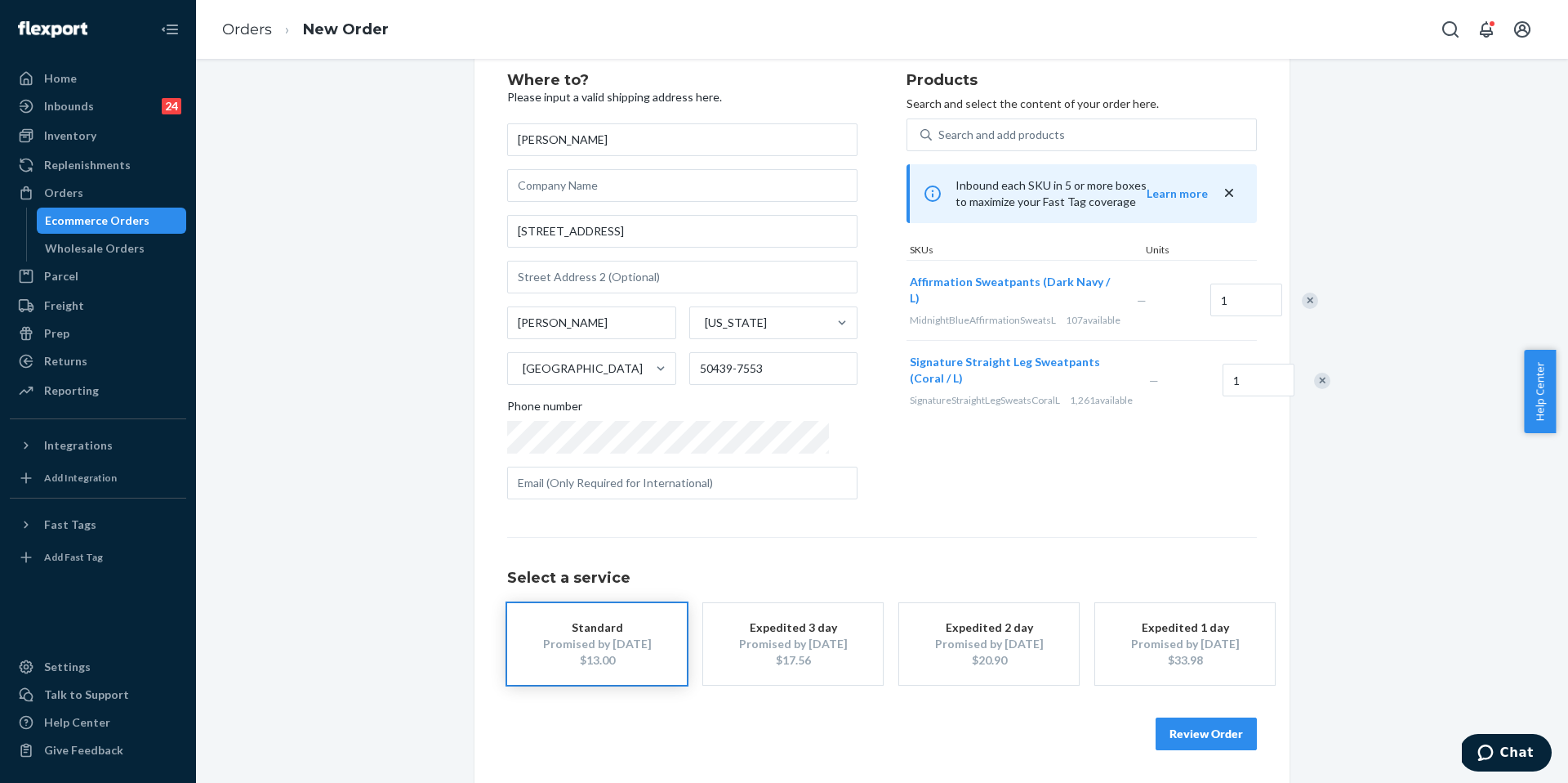
click at [1159, 733] on button "Review Order" at bounding box center [1207, 734] width 102 height 33
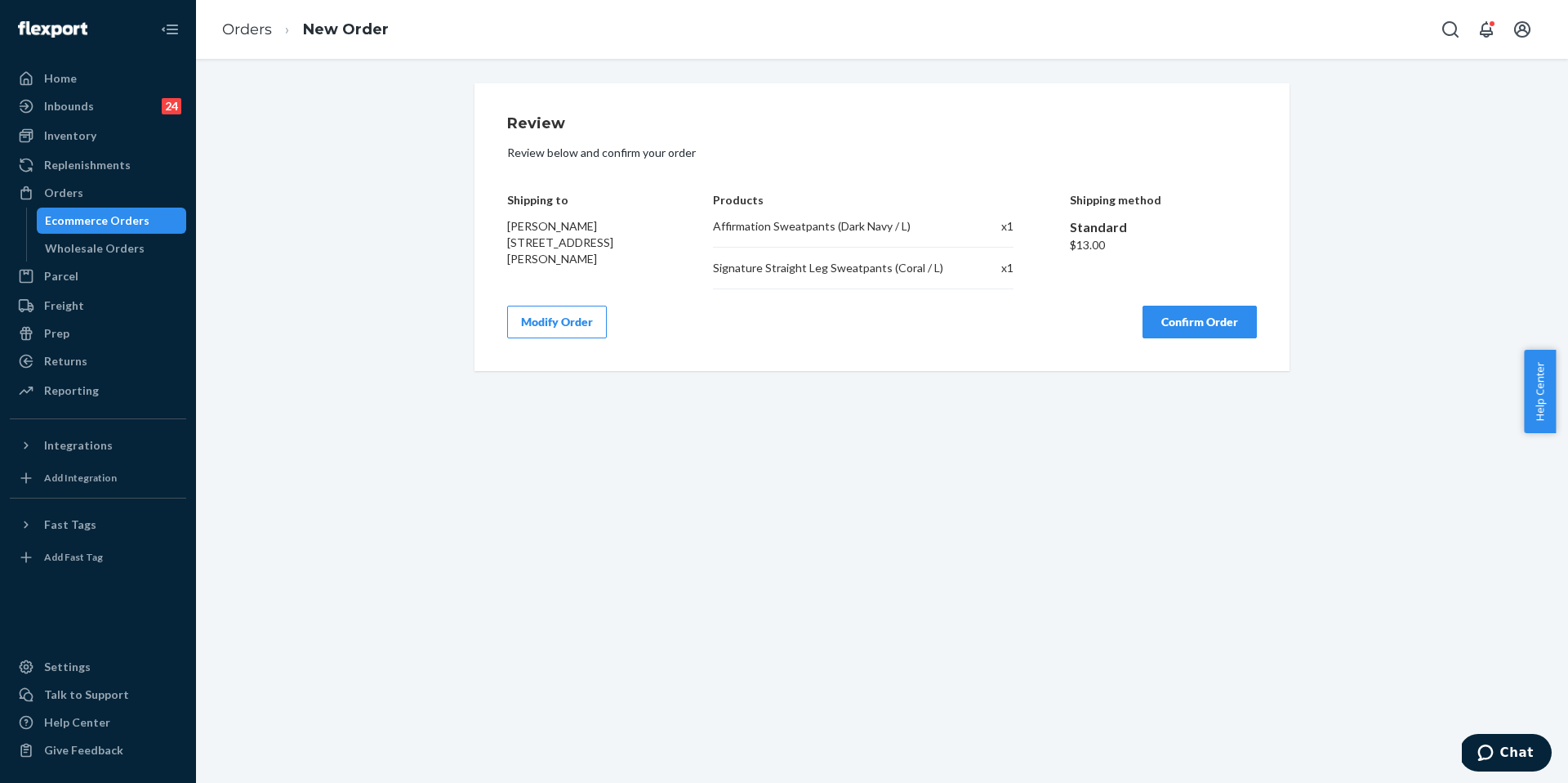
scroll to position [0, 0]
click at [1212, 319] on button "Confirm Order" at bounding box center [1200, 322] width 115 height 33
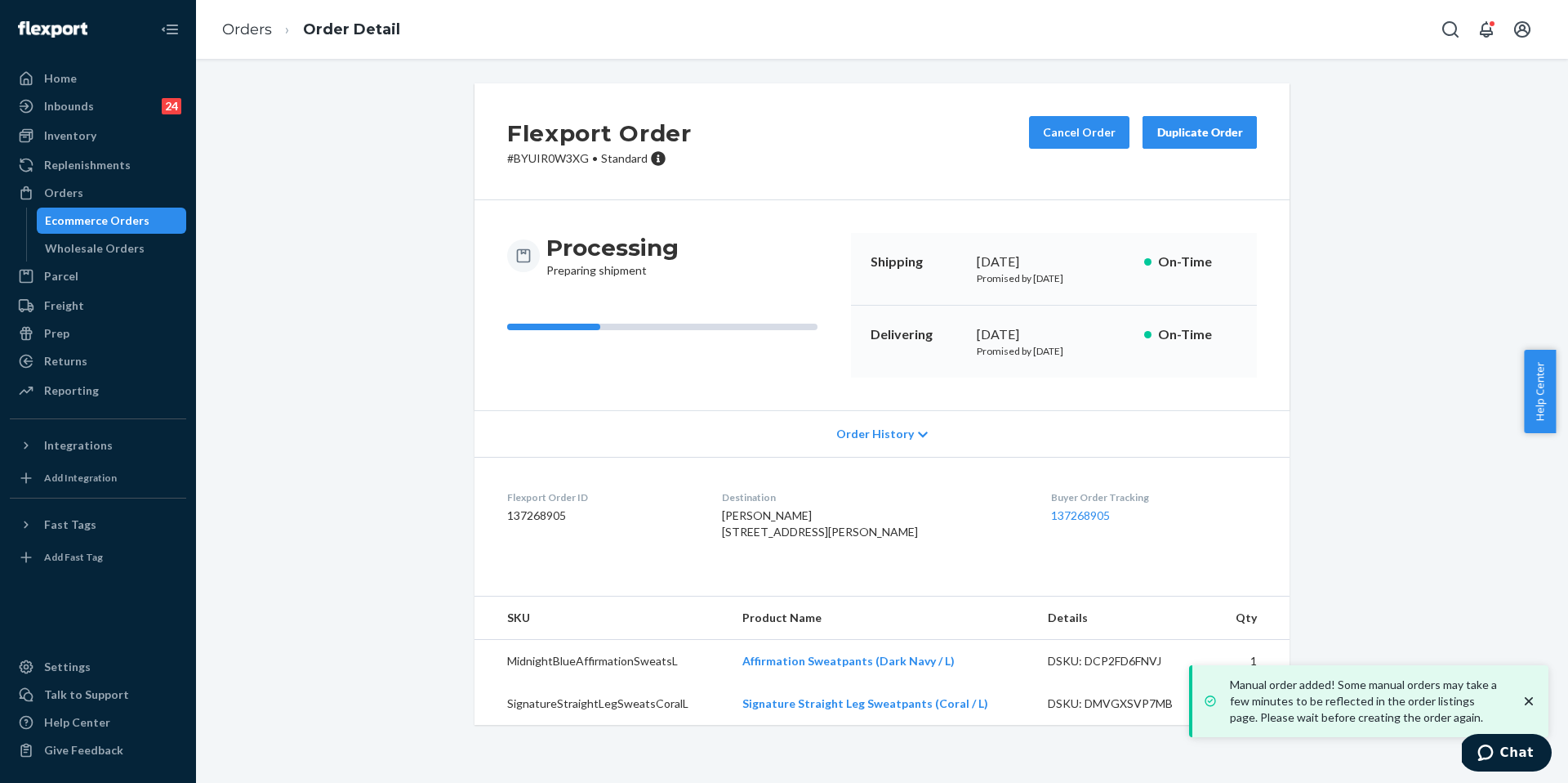
click at [752, 455] on div "Order History" at bounding box center [883, 433] width 816 height 47
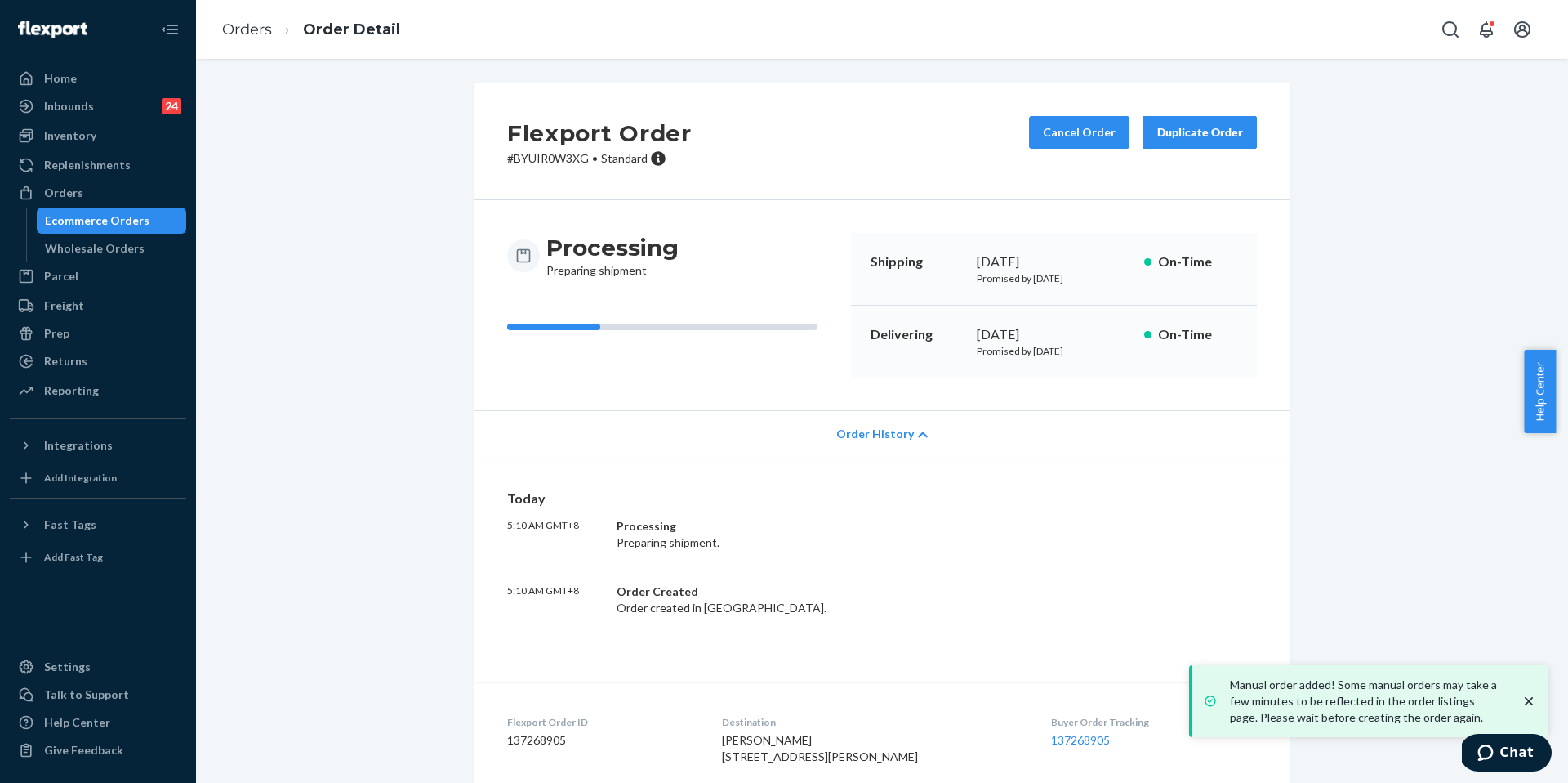
click at [842, 431] on span "Order History" at bounding box center [875, 434] width 78 height 16
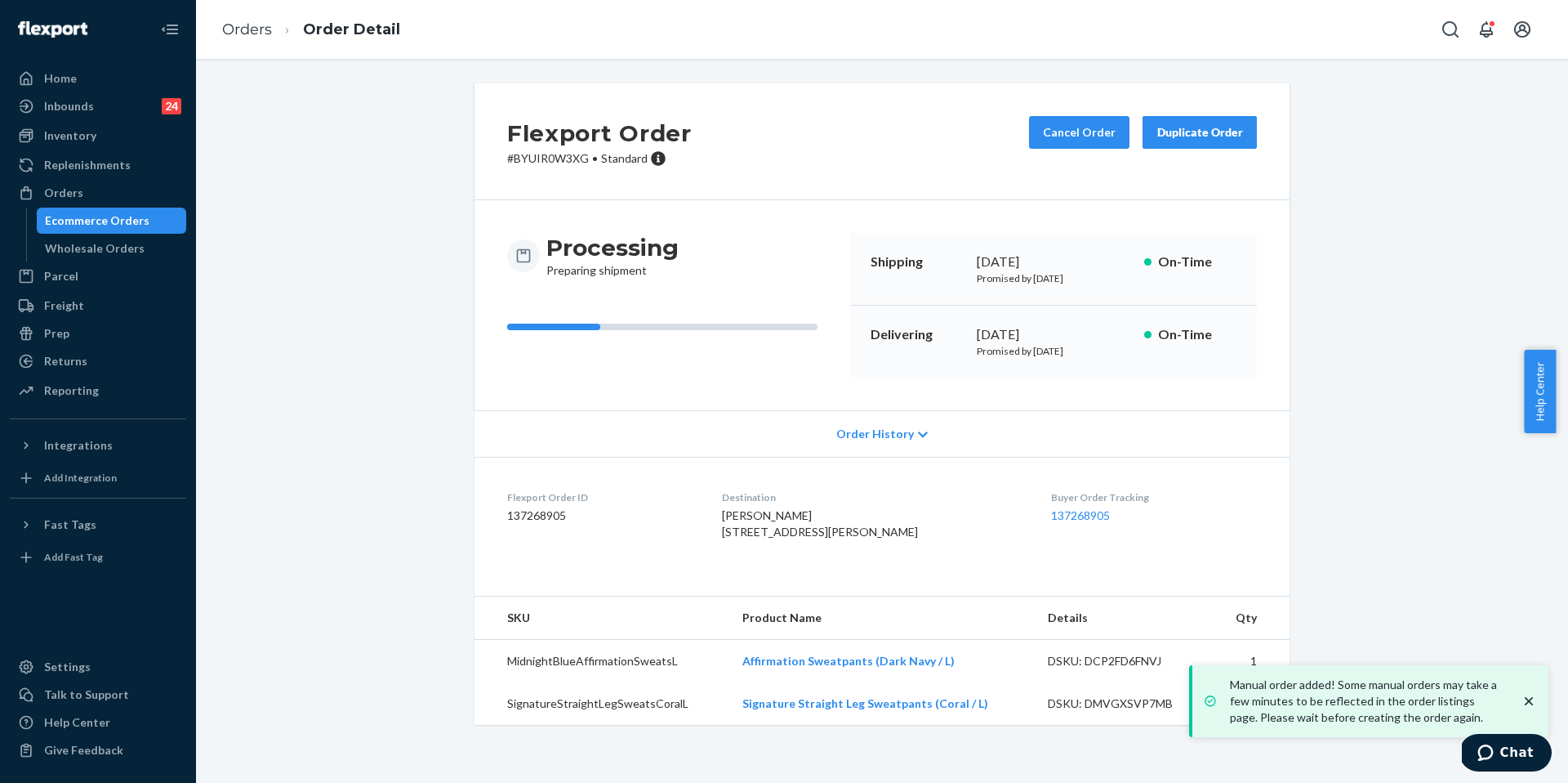
click at [718, 487] on dl "Flexport Order ID 137268905 Destination heather boyd 104 Willow St Goodell, IA …" at bounding box center [883, 518] width 816 height 123
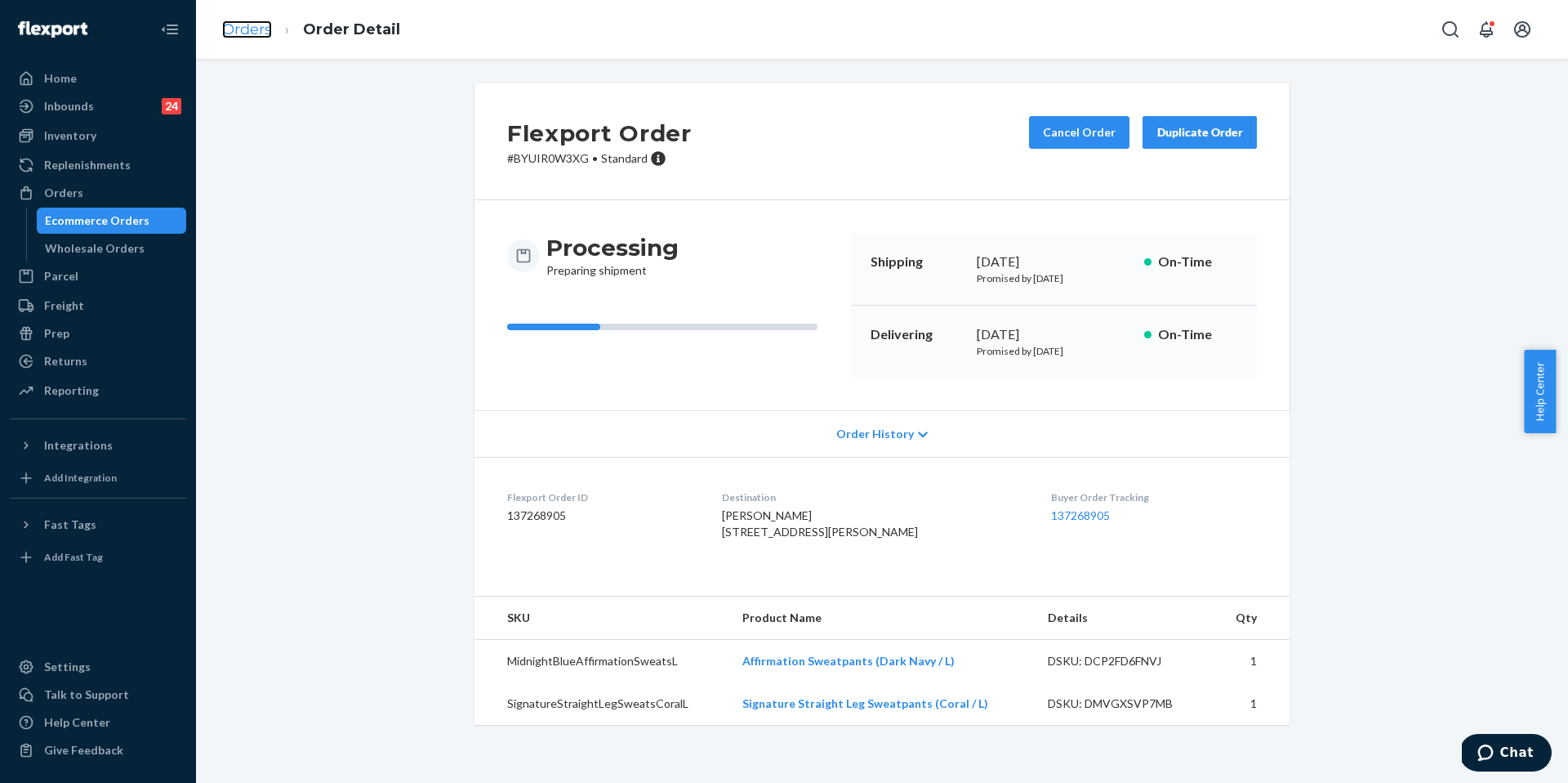
click at [237, 29] on link "Orders" at bounding box center [246, 29] width 50 height 18
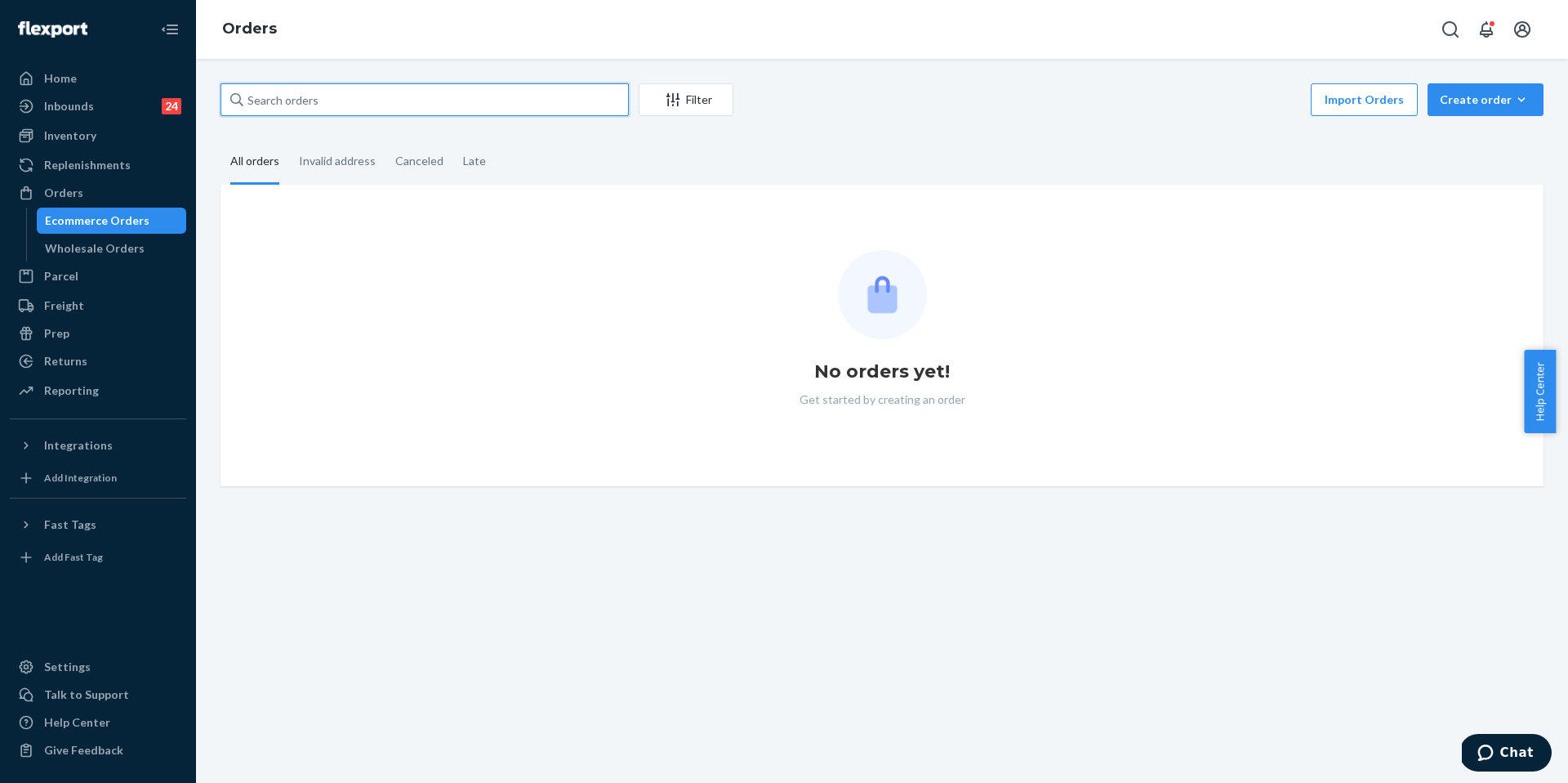
click at [368, 95] on input "text" at bounding box center [424, 100] width 409 height 33
paste input "255101321"
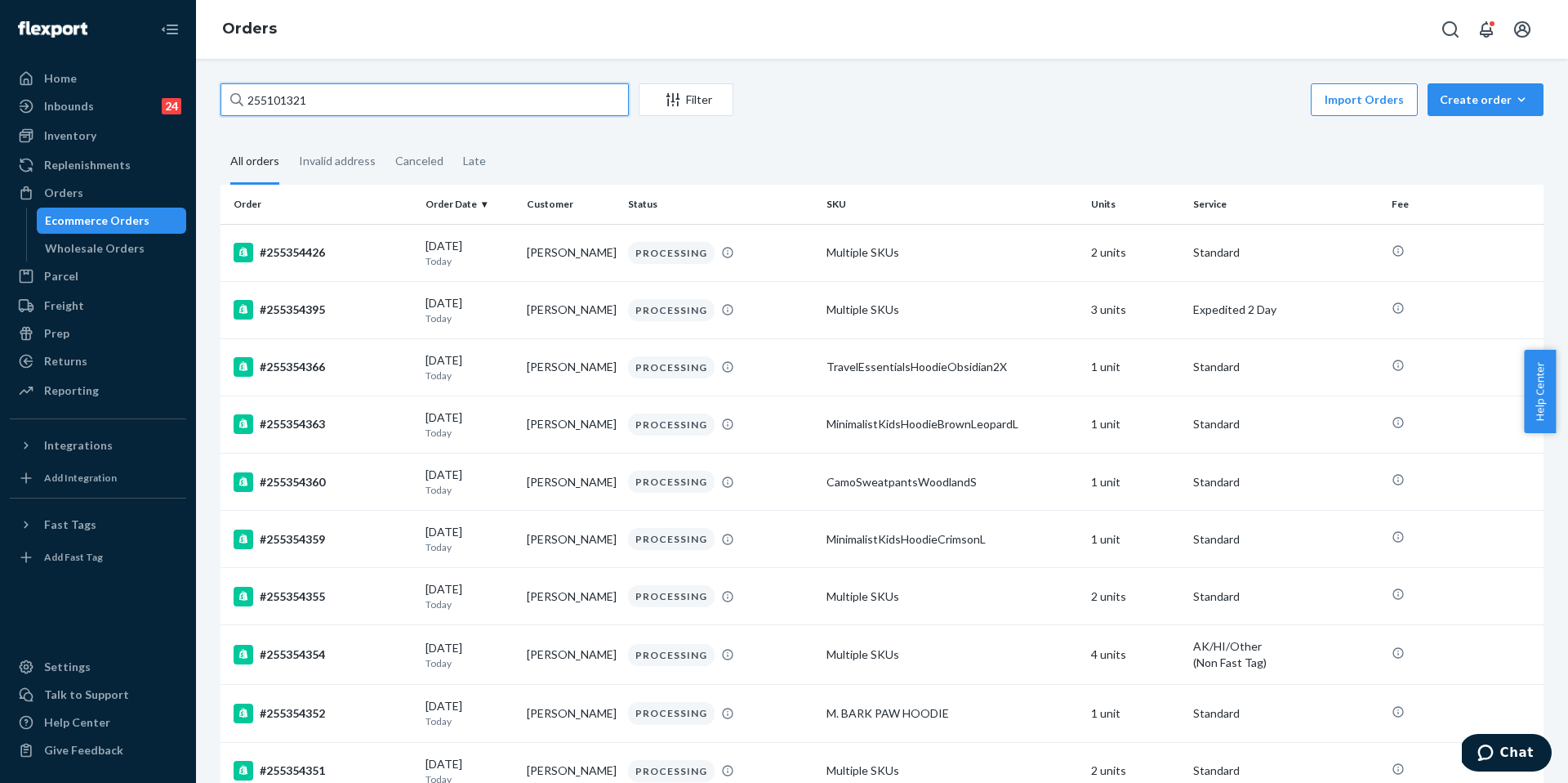
type input "255101321"
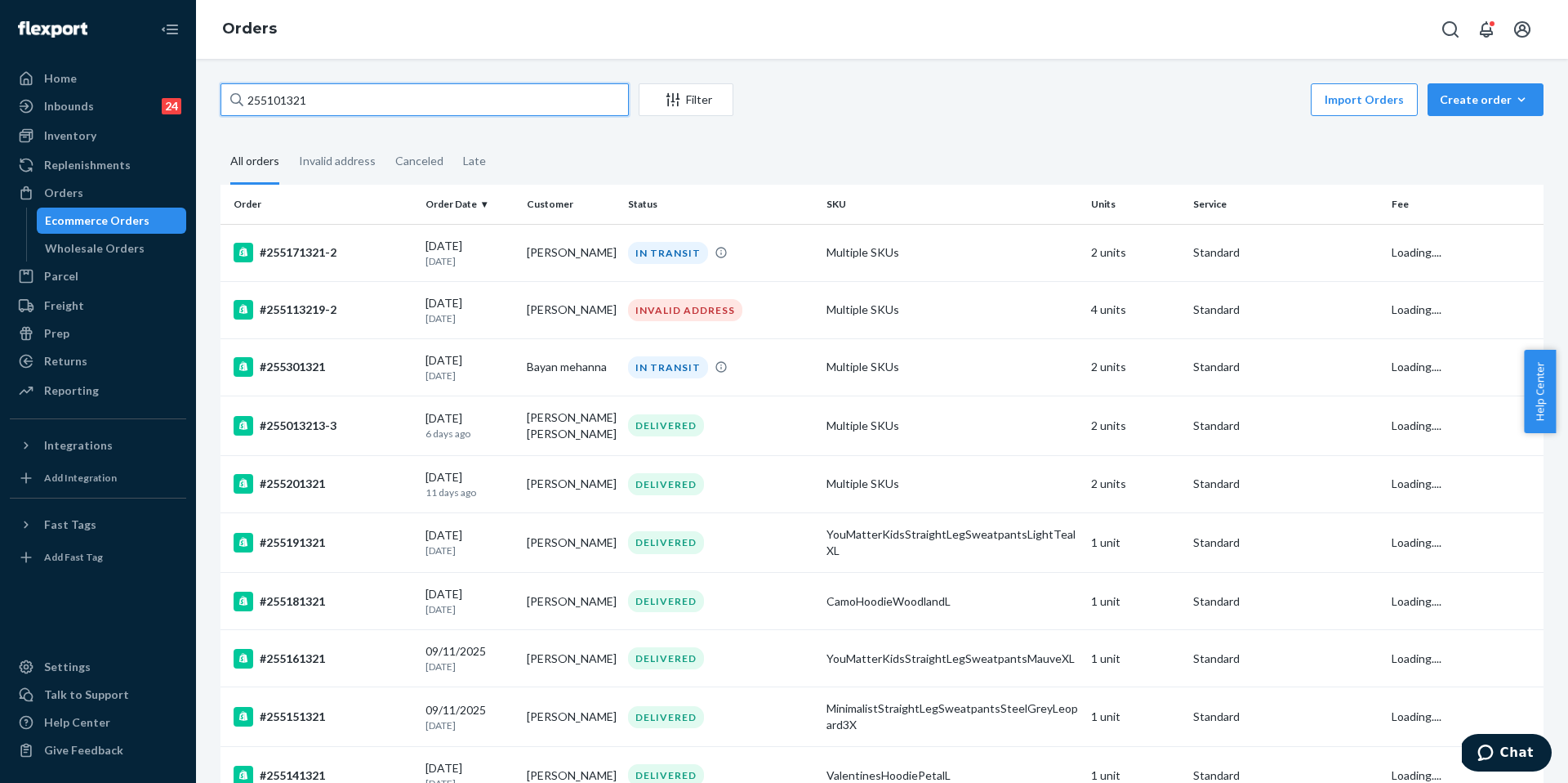
drag, startPoint x: 419, startPoint y: 109, endPoint x: 167, endPoint y: 62, distance: 256.3
click at [167, 62] on div "Home Inbounds 24 Shipping Plans Problems 24 Inventory Products Replenishments O…" at bounding box center [784, 392] width 1568 height 783
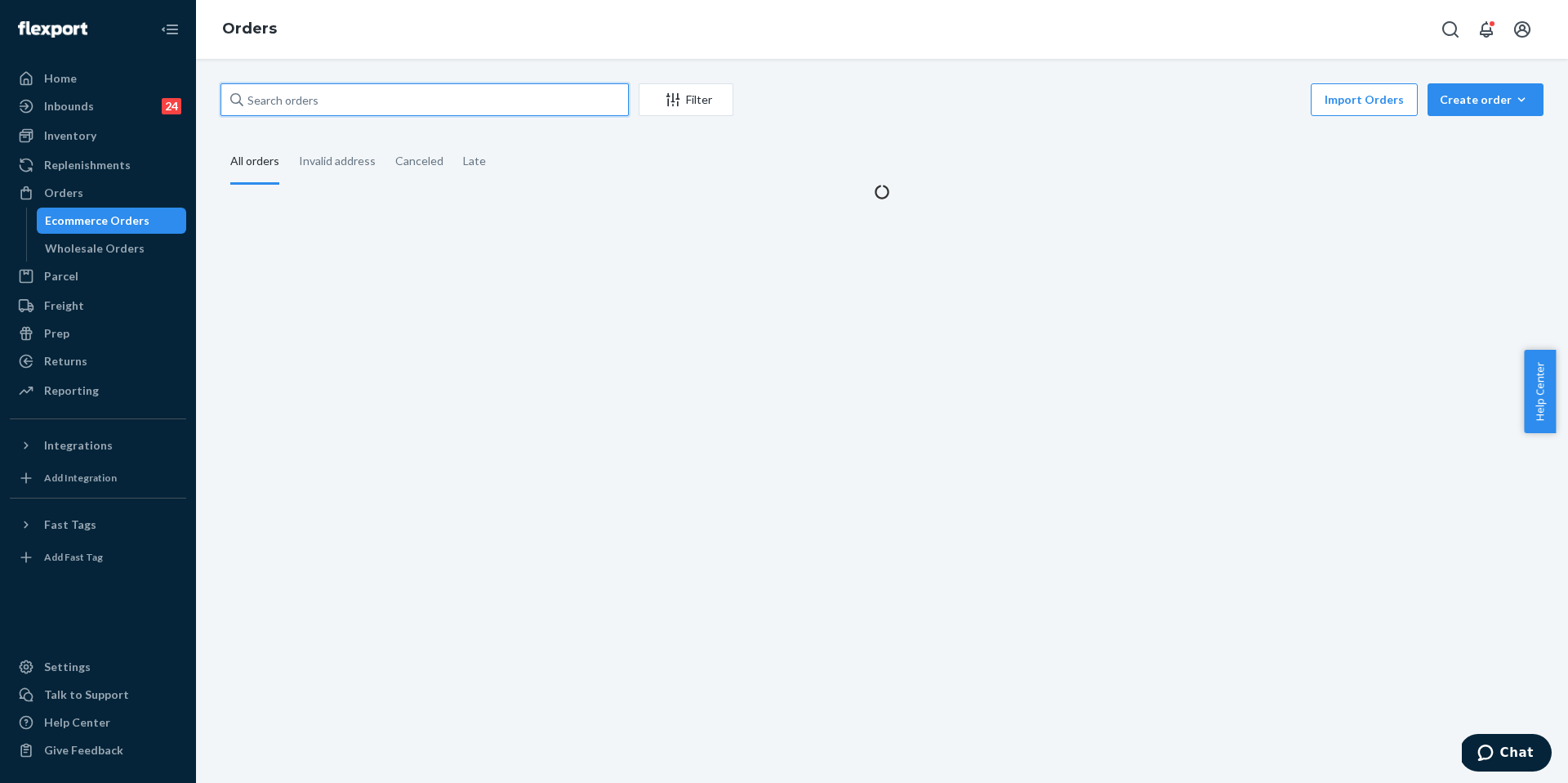
paste input "255101321"
type input "255101321"
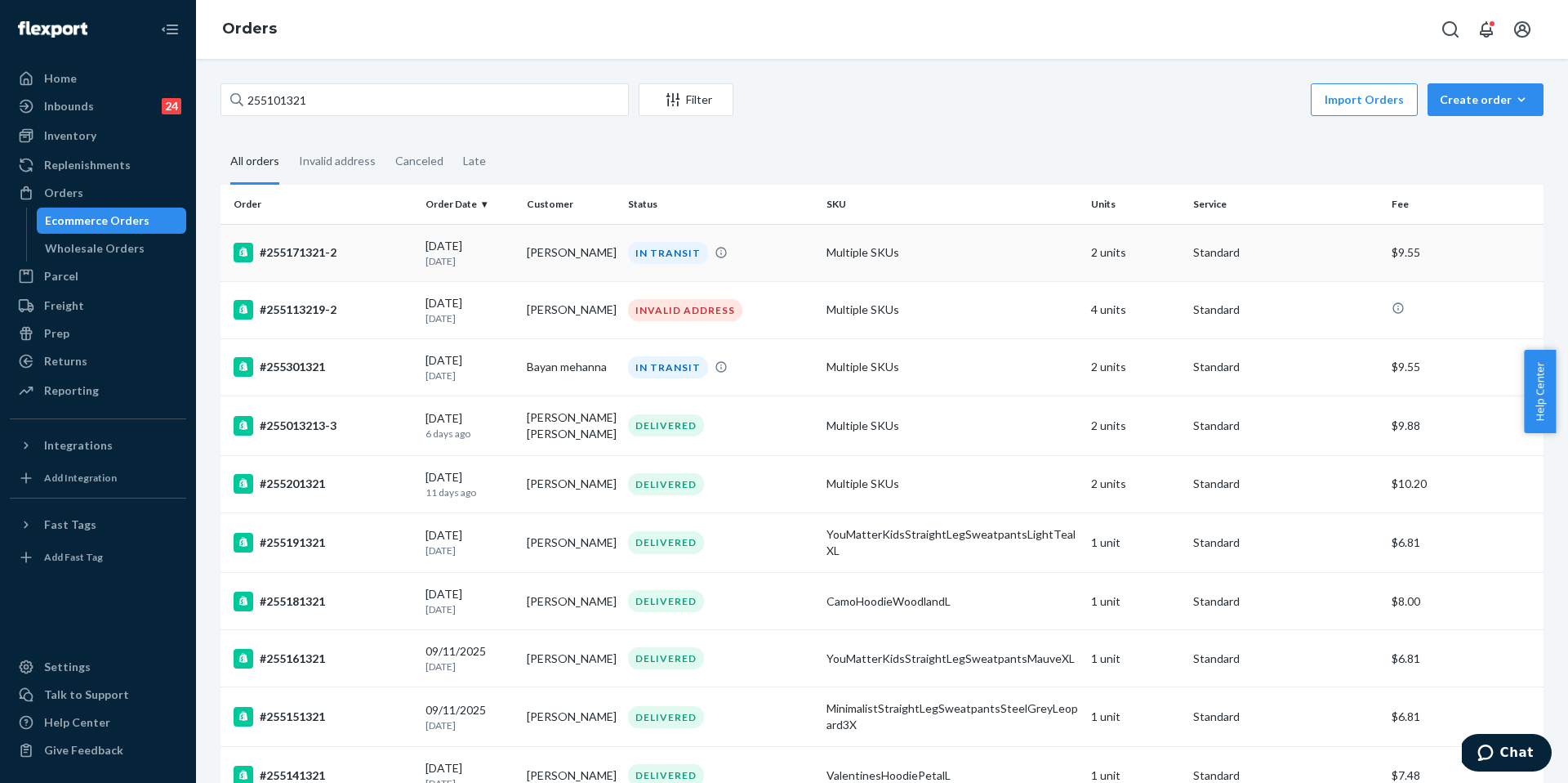
click at [371, 254] on div "#255171321-2" at bounding box center [323, 252] width 178 height 20
click at [427, 106] on input "255101321" at bounding box center [424, 100] width 409 height 33
drag, startPoint x: 428, startPoint y: 104, endPoint x: 183, endPoint y: 55, distance: 249.9
click at [183, 55] on div "Home Inbounds 24 Shipping Plans Problems 24 Inventory Products Replenishments O…" at bounding box center [784, 392] width 1568 height 783
drag, startPoint x: 506, startPoint y: 84, endPoint x: 189, endPoint y: 74, distance: 317.2
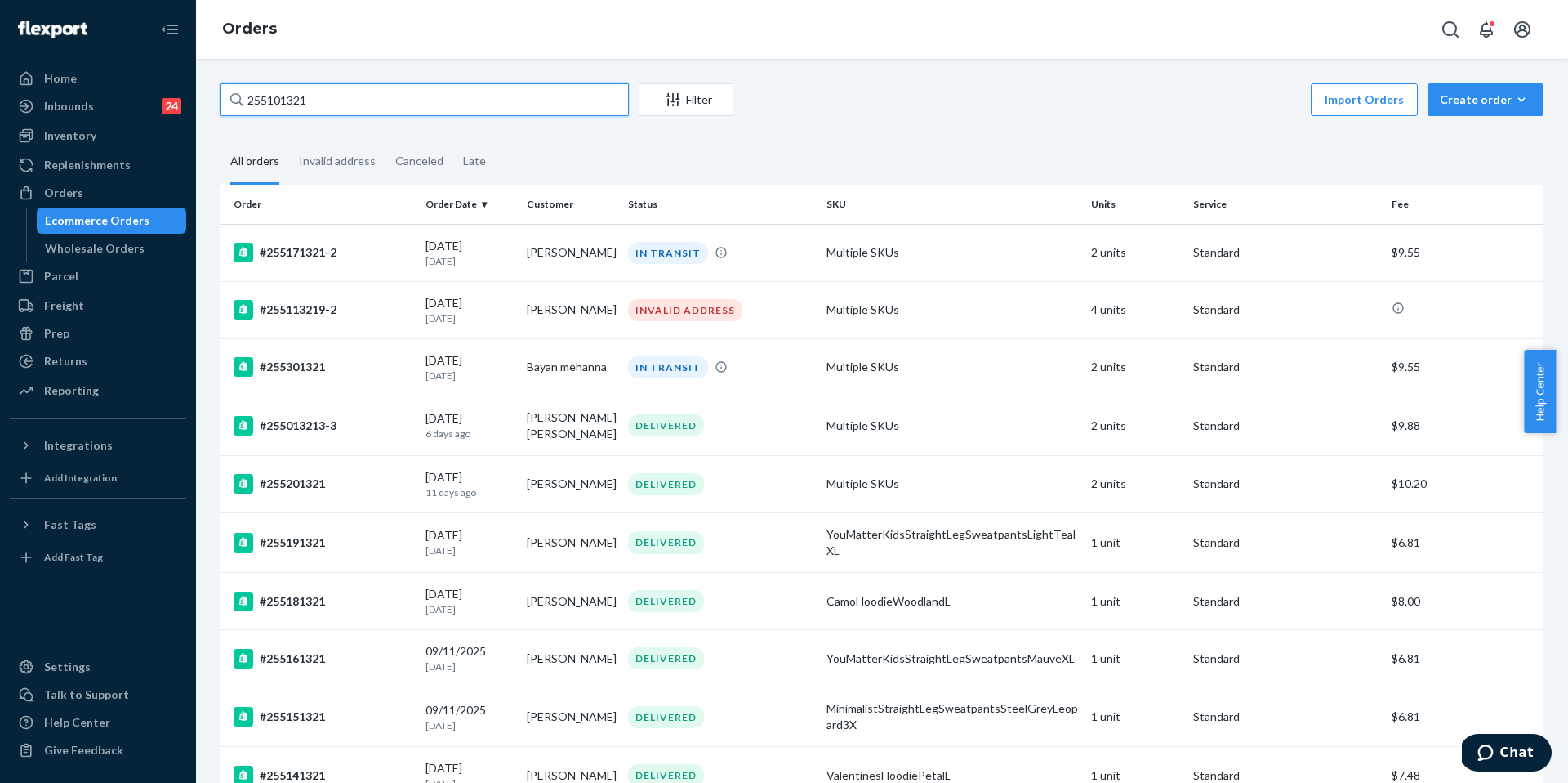
click at [189, 74] on div "Home Inbounds 24 Shipping Plans Problems 24 Inventory Products Replenishments O…" at bounding box center [784, 392] width 1568 height 783
drag, startPoint x: 404, startPoint y: 102, endPoint x: 103, endPoint y: 54, distance: 304.8
click at [103, 54] on div "Home Inbounds 24 Shipping Plans Problems 24 Inventory Products Replenishments O…" at bounding box center [784, 392] width 1568 height 783
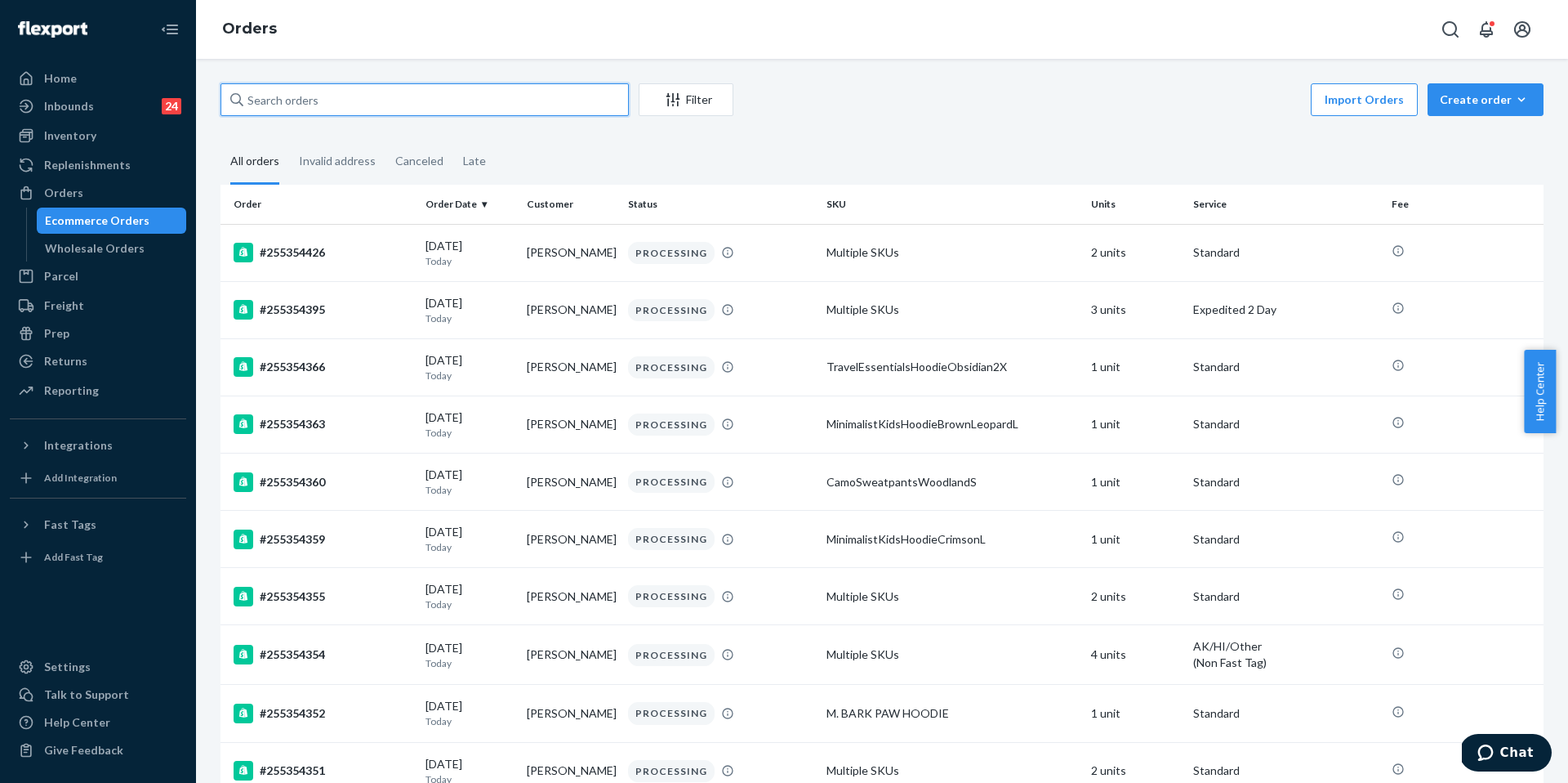
paste input "255101321"
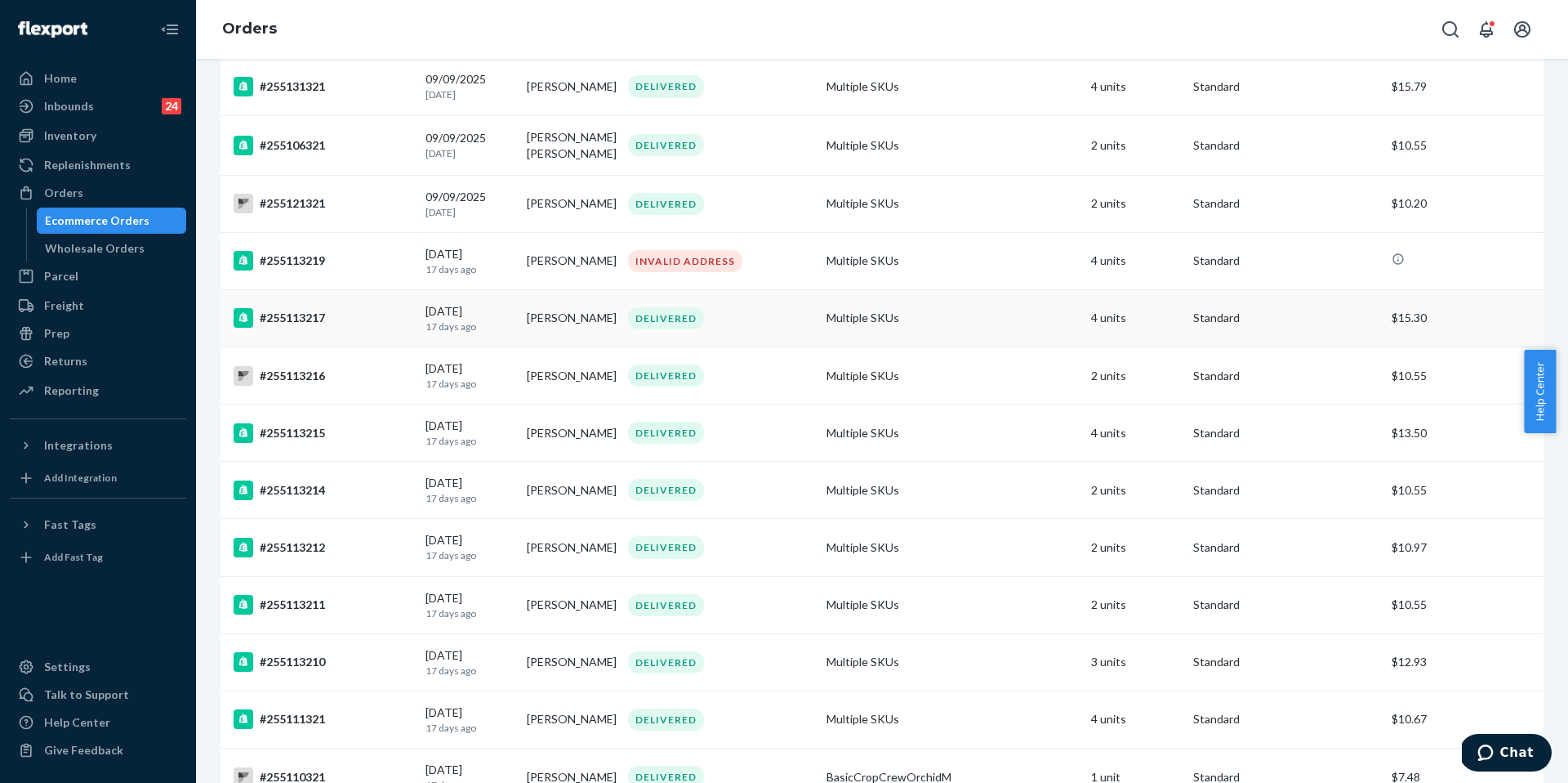
scroll to position [980, 0]
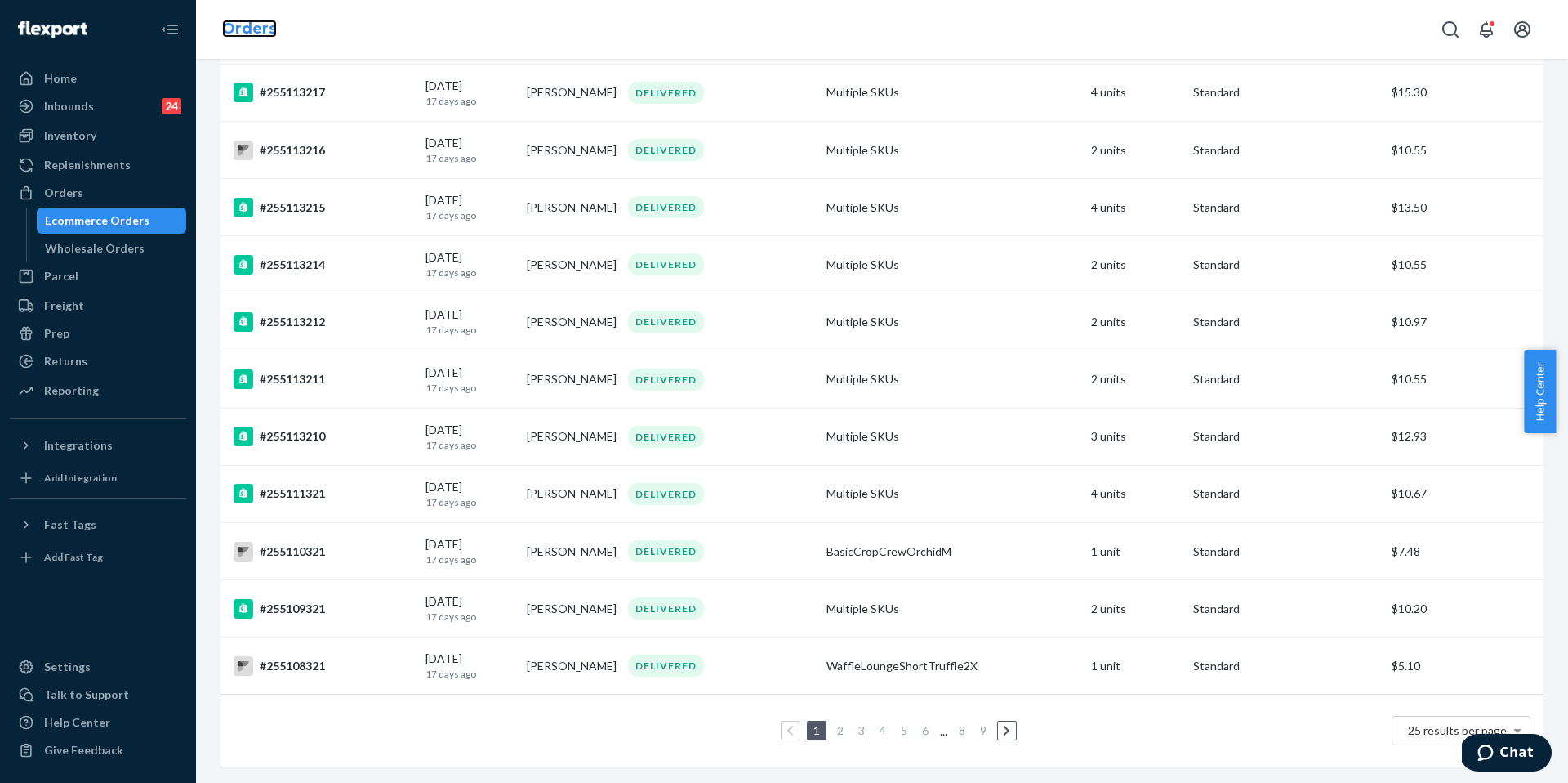
click at [228, 29] on link "Orders" at bounding box center [249, 29] width 55 height 18
click at [263, 26] on link "Orders" at bounding box center [249, 29] width 55 height 18
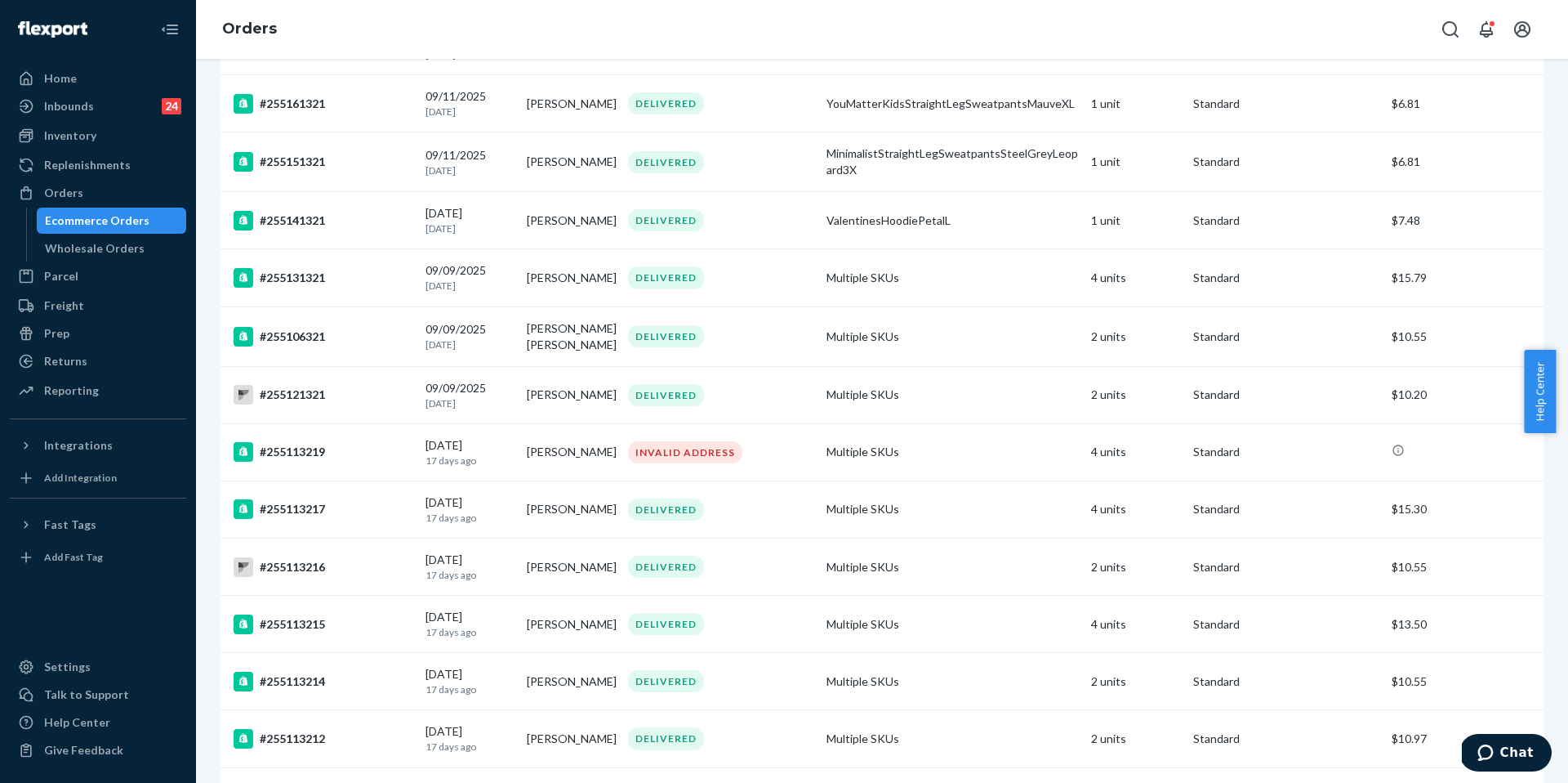
scroll to position [0, 0]
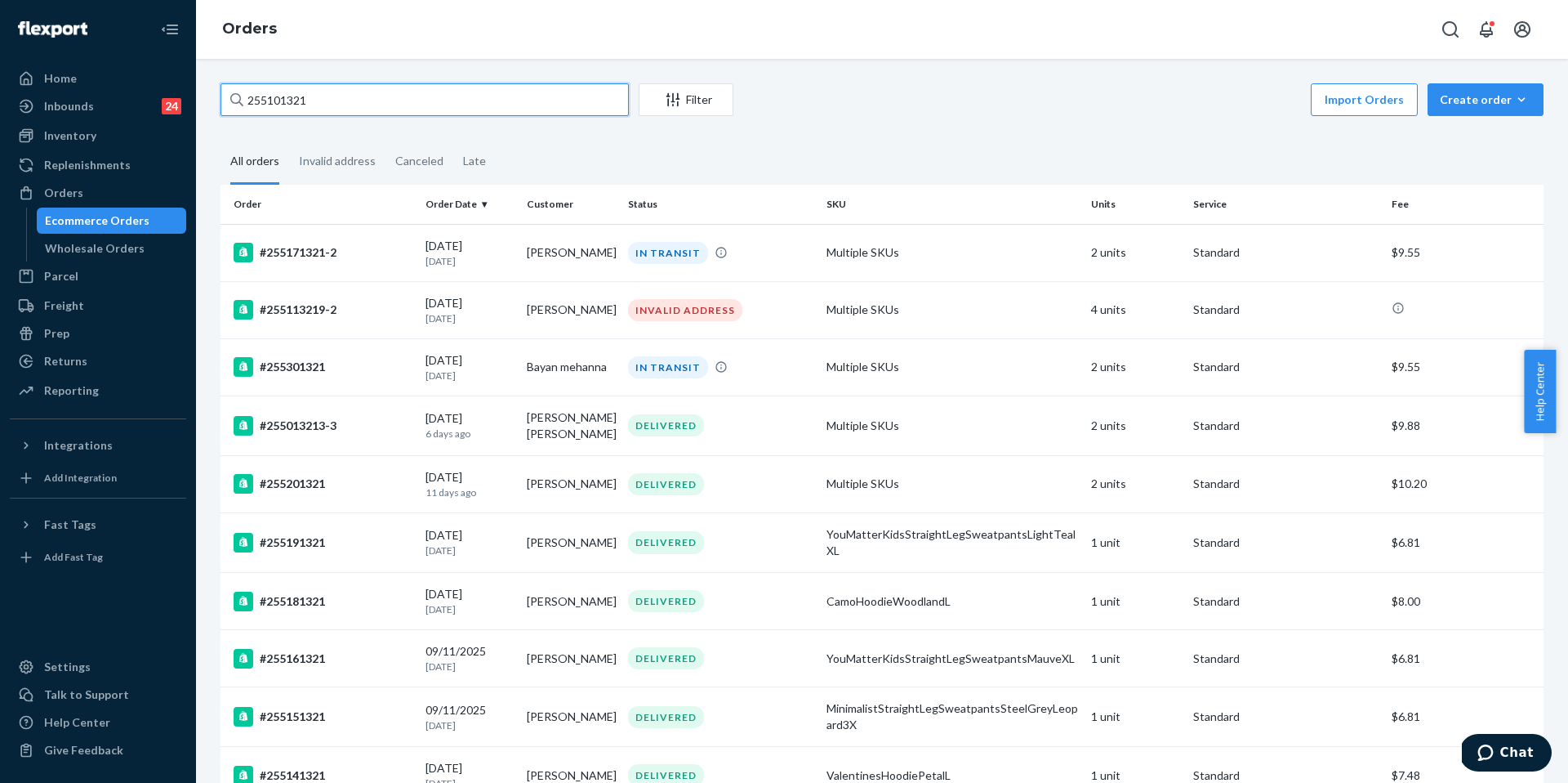
click at [338, 99] on input "255101321" at bounding box center [424, 100] width 409 height 33
paste input "4895374"
type input "254895374"
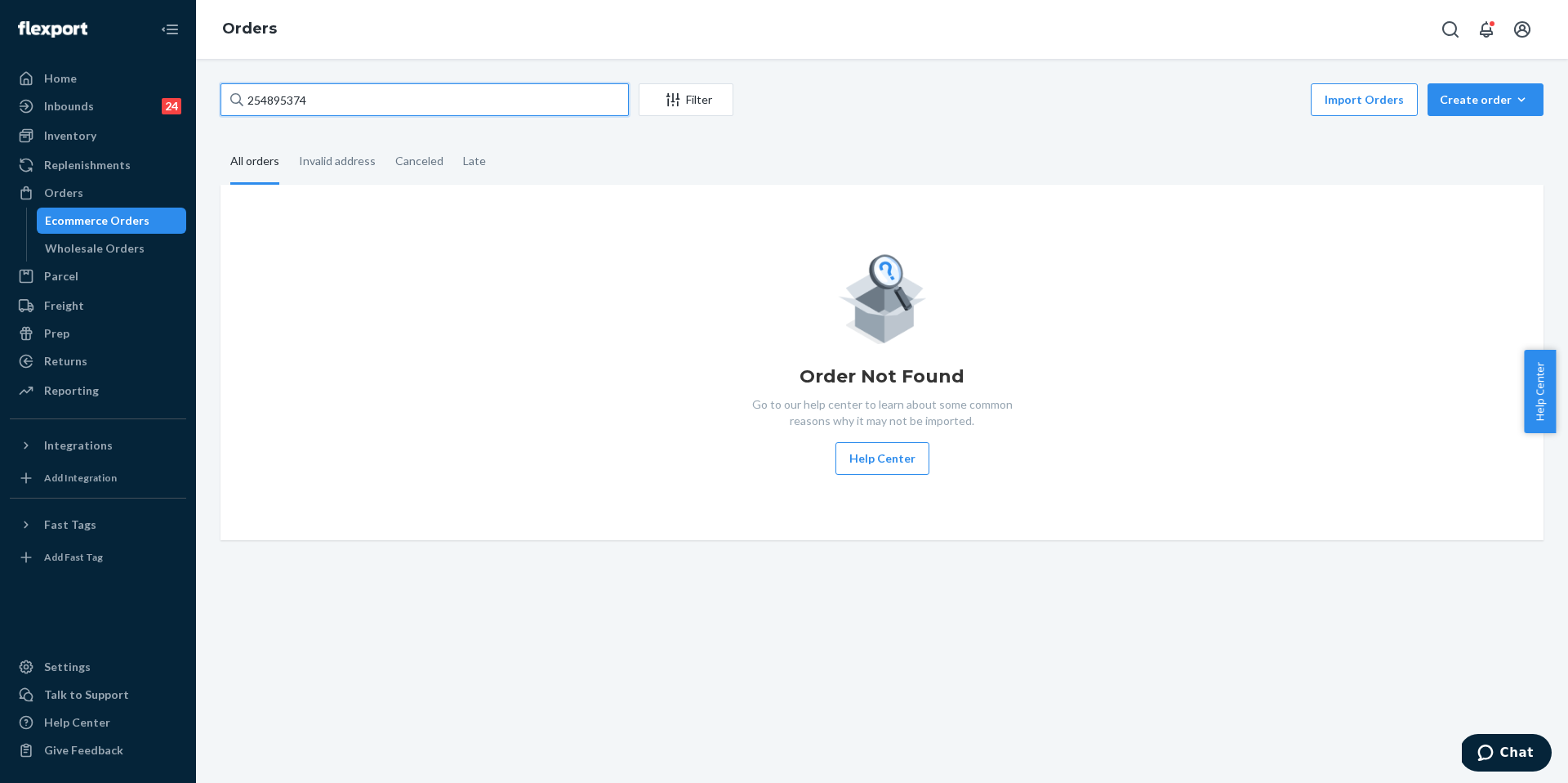
drag, startPoint x: 396, startPoint y: 106, endPoint x: 205, endPoint y: 71, distance: 194.2
click at [205, 71] on div "254895374 Filter Import Orders Create order Ecommerce order Removal order All o…" at bounding box center [882, 421] width 1372 height 724
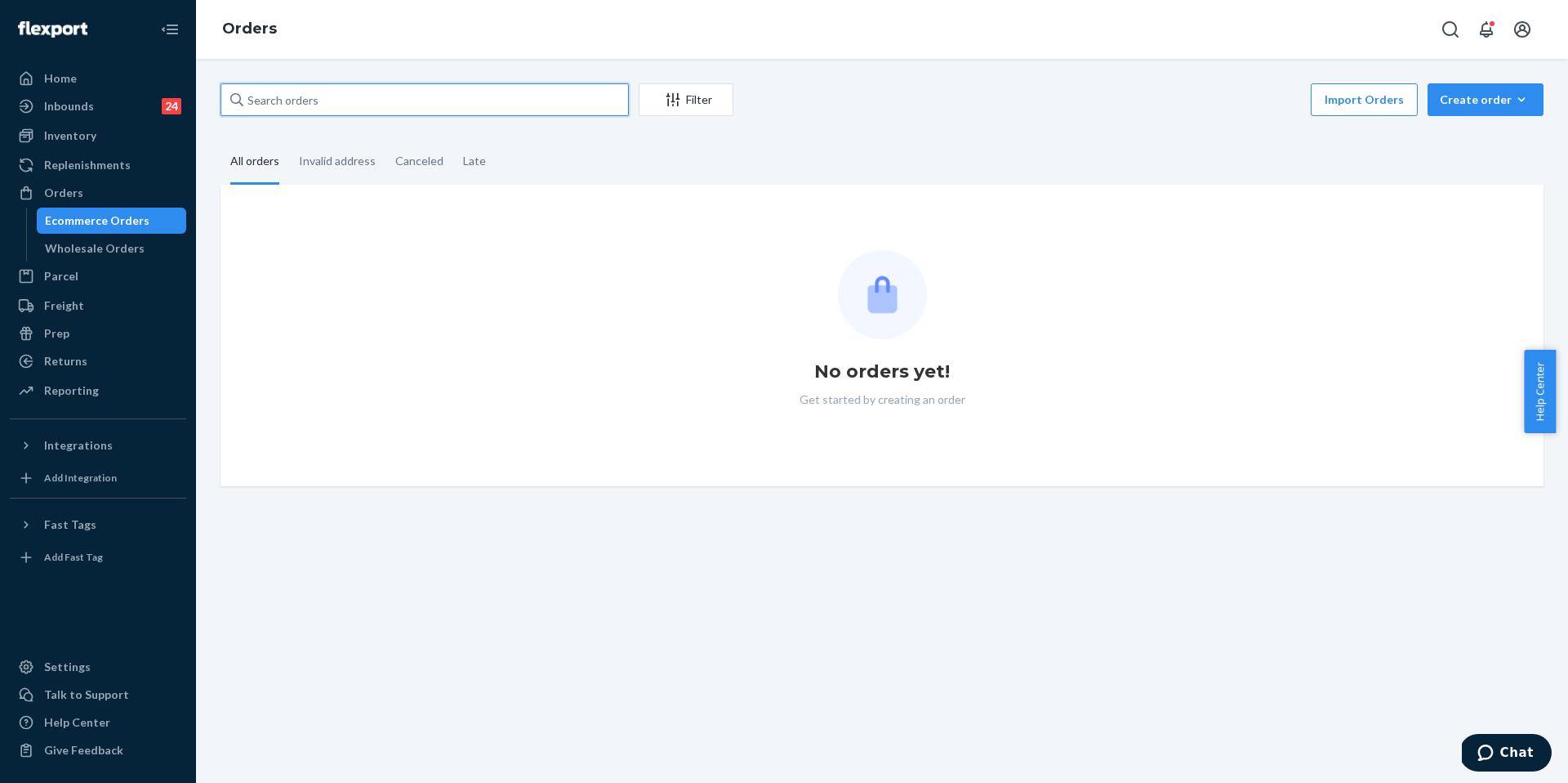
paste input "254895374"
type input "254895374"
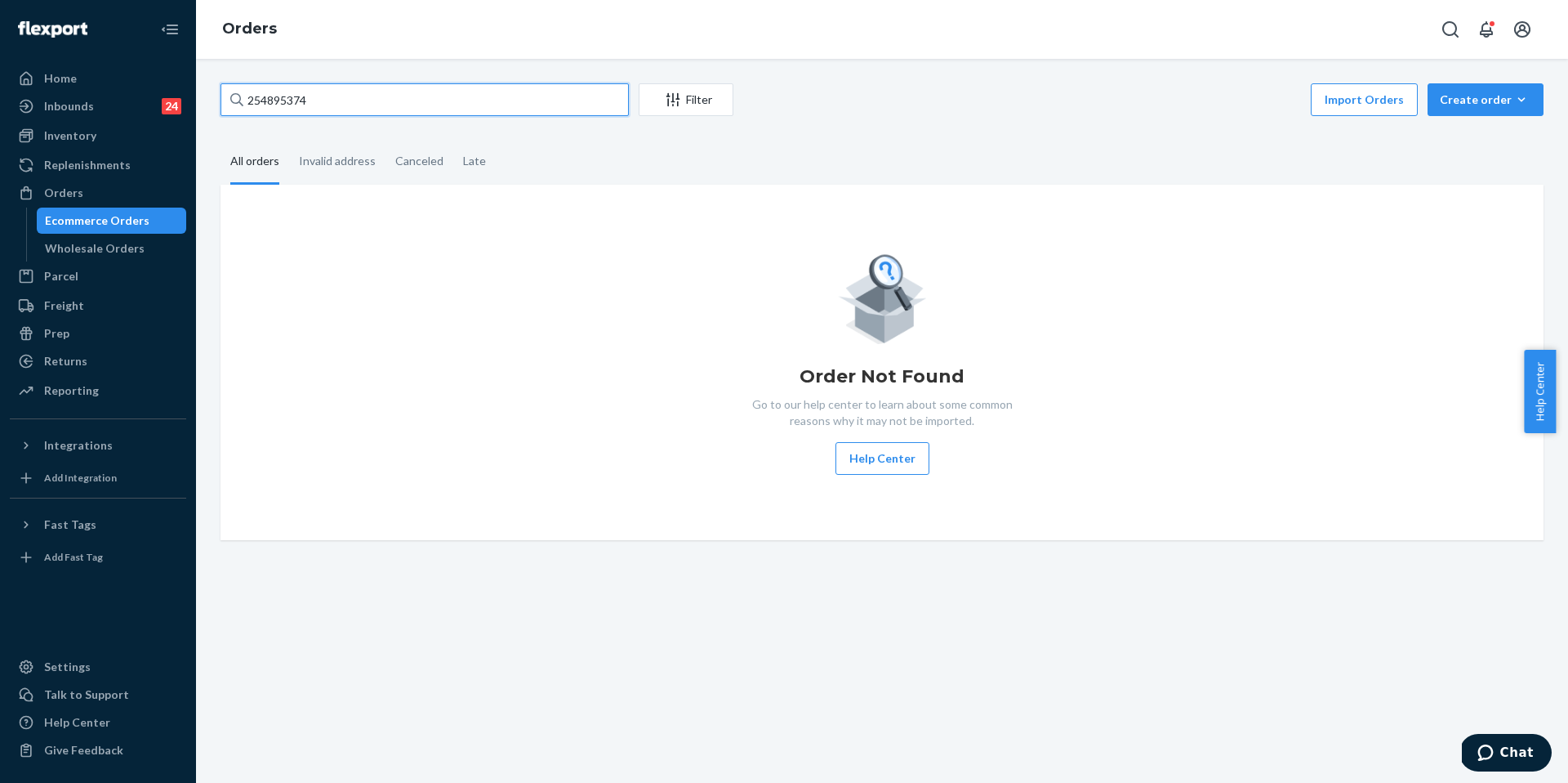
click at [439, 112] on input "254895374" at bounding box center [424, 100] width 409 height 33
drag, startPoint x: 436, startPoint y: 108, endPoint x: 173, endPoint y: 80, distance: 264.5
click at [173, 80] on div "Home Inbounds 24 Shipping Plans Problems 24 Inventory Products Replenishments O…" at bounding box center [784, 392] width 1568 height 783
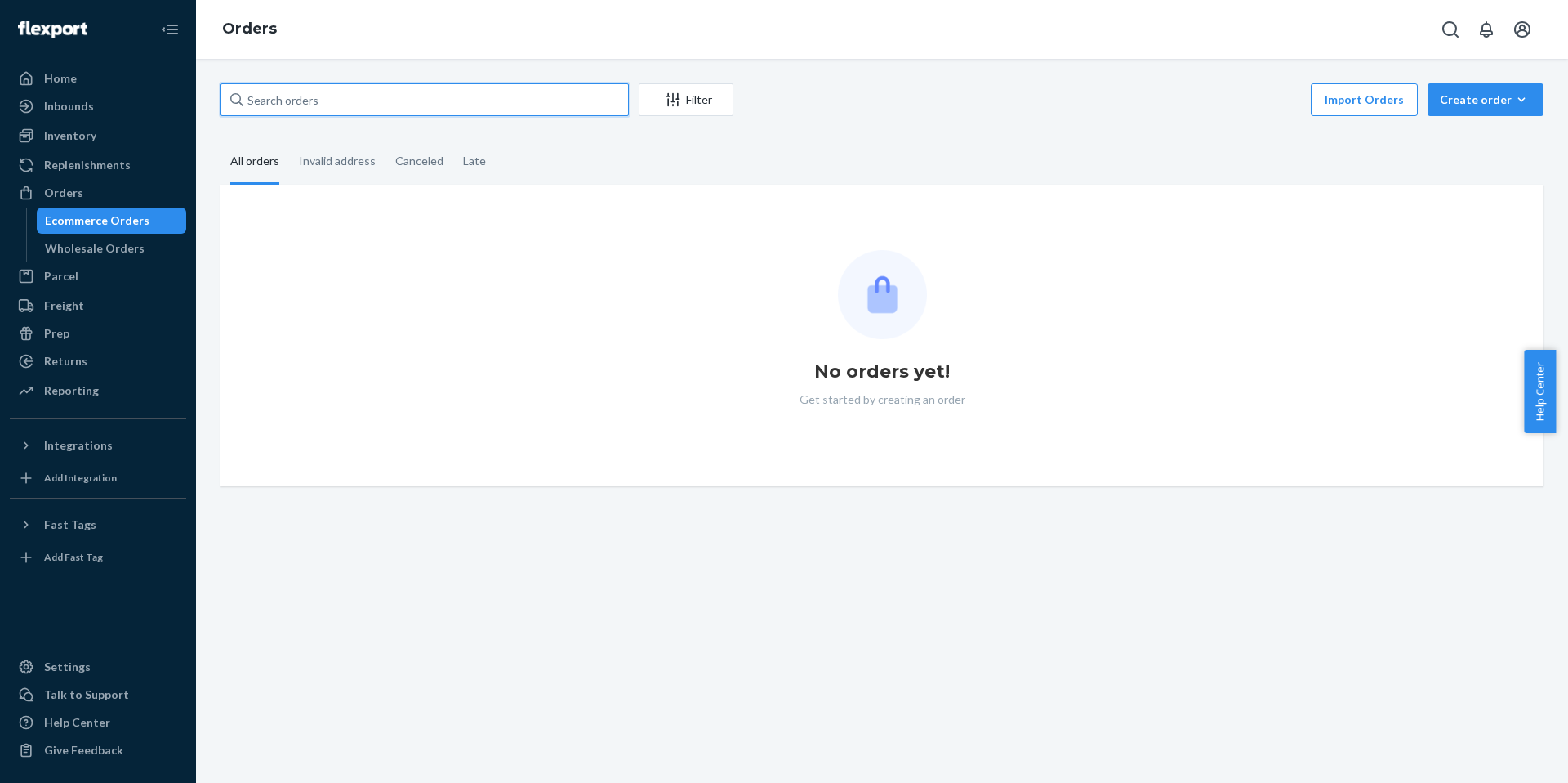
click at [351, 93] on input "text" at bounding box center [424, 100] width 409 height 33
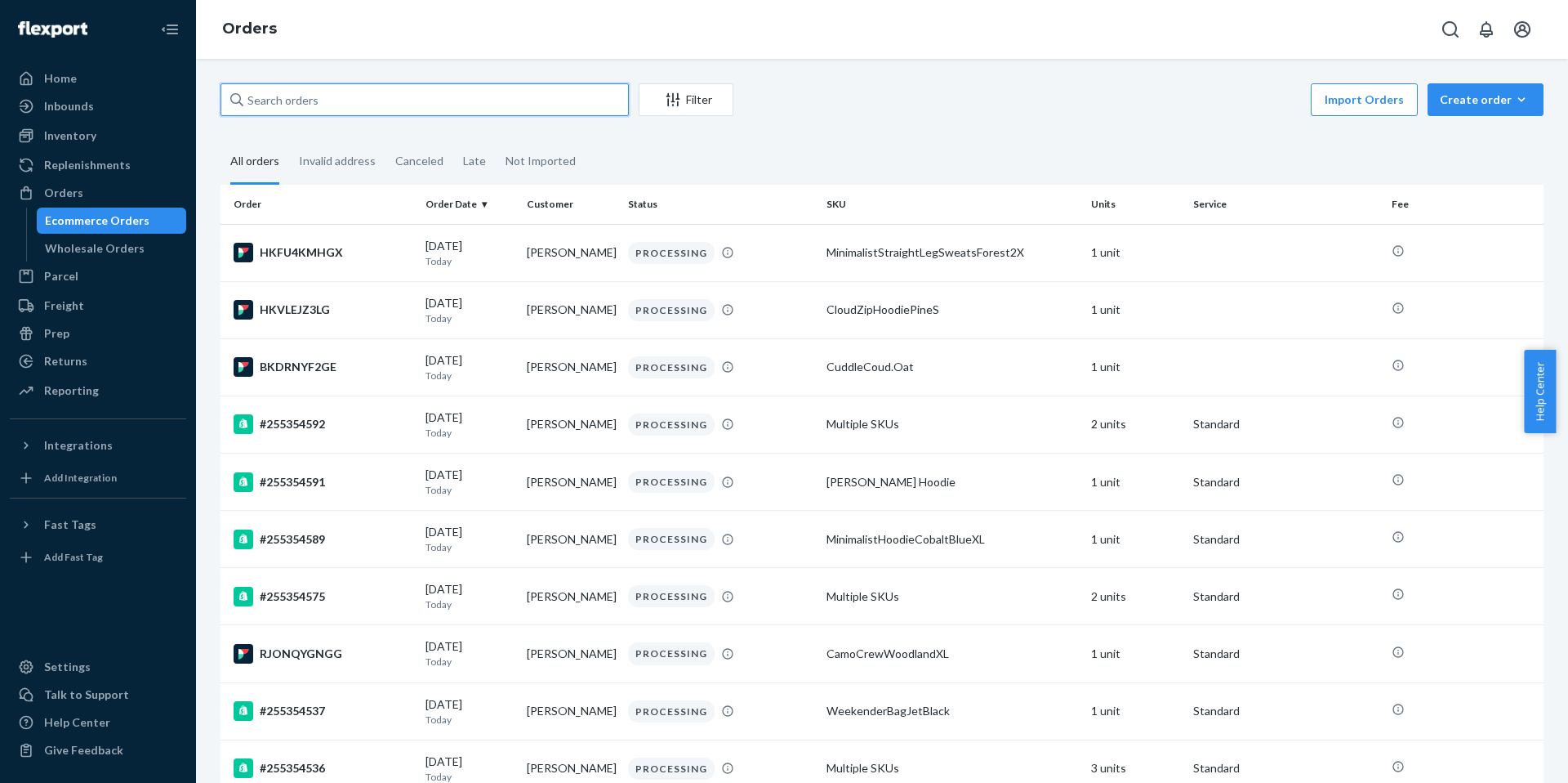
paste input "254895374"
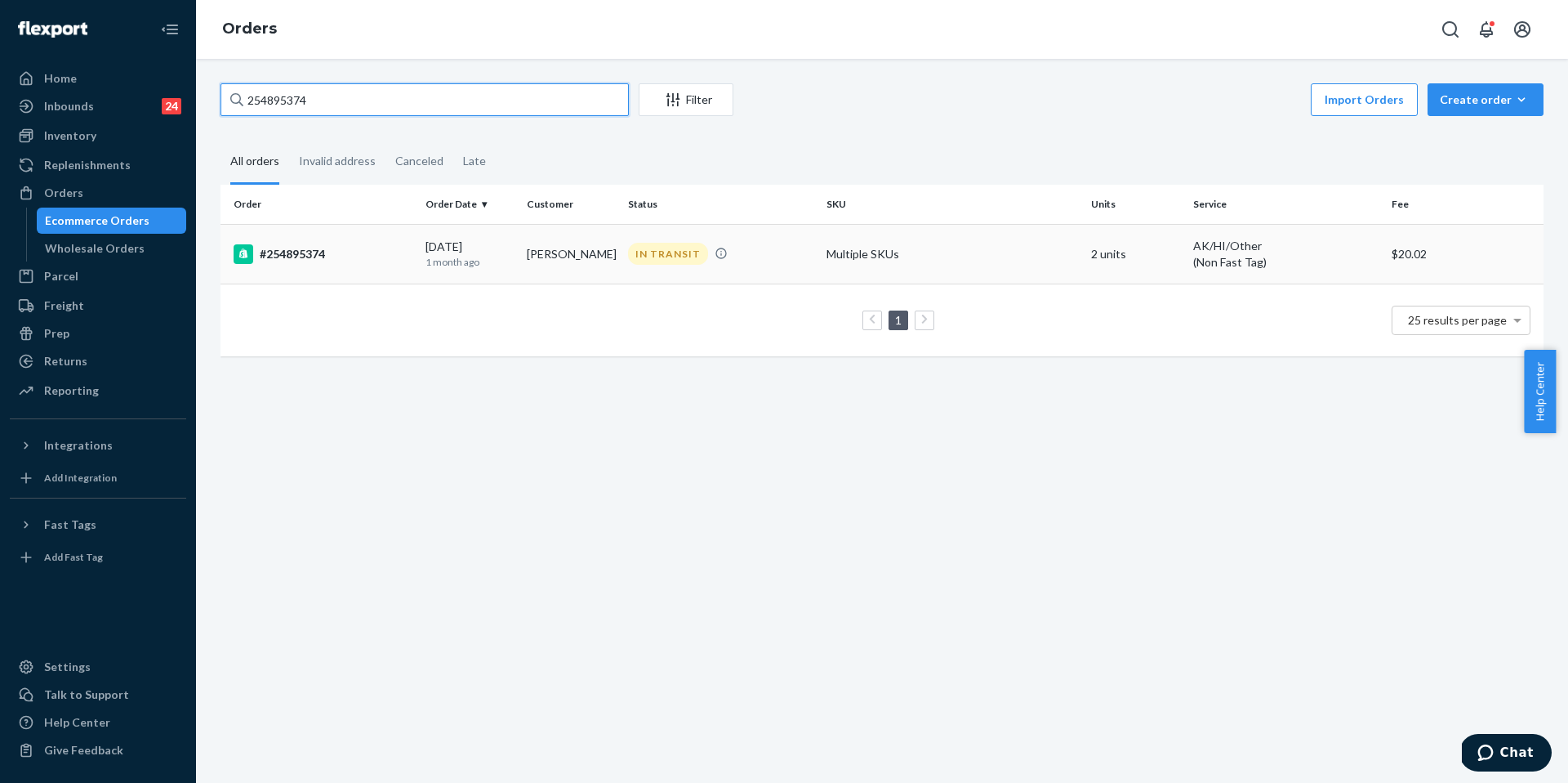
type input "254895374"
click at [352, 268] on td "#254895374" at bounding box center [319, 253] width 198 height 60
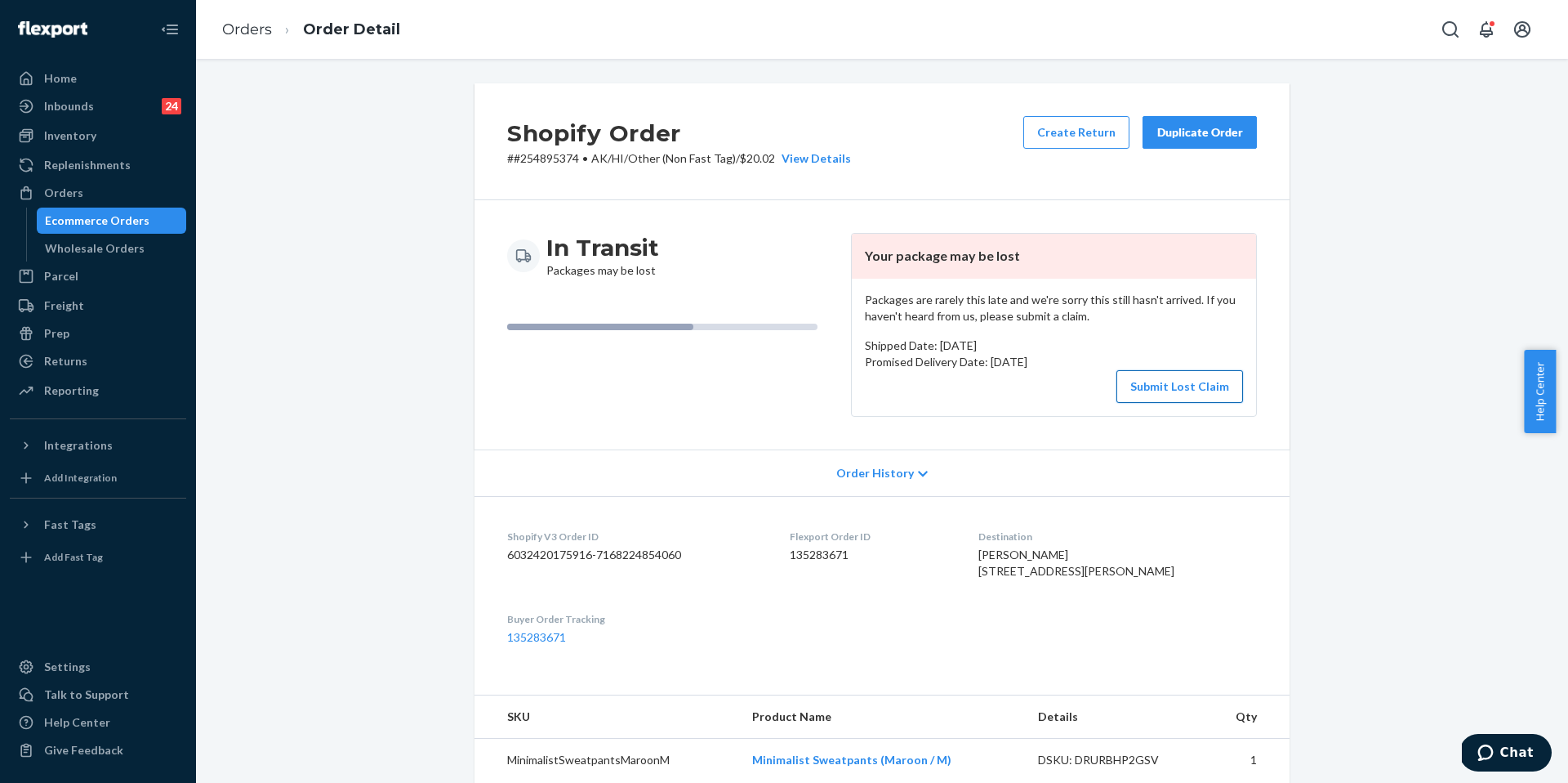
click at [1183, 385] on button "Submit Lost Claim" at bounding box center [1180, 387] width 127 height 33
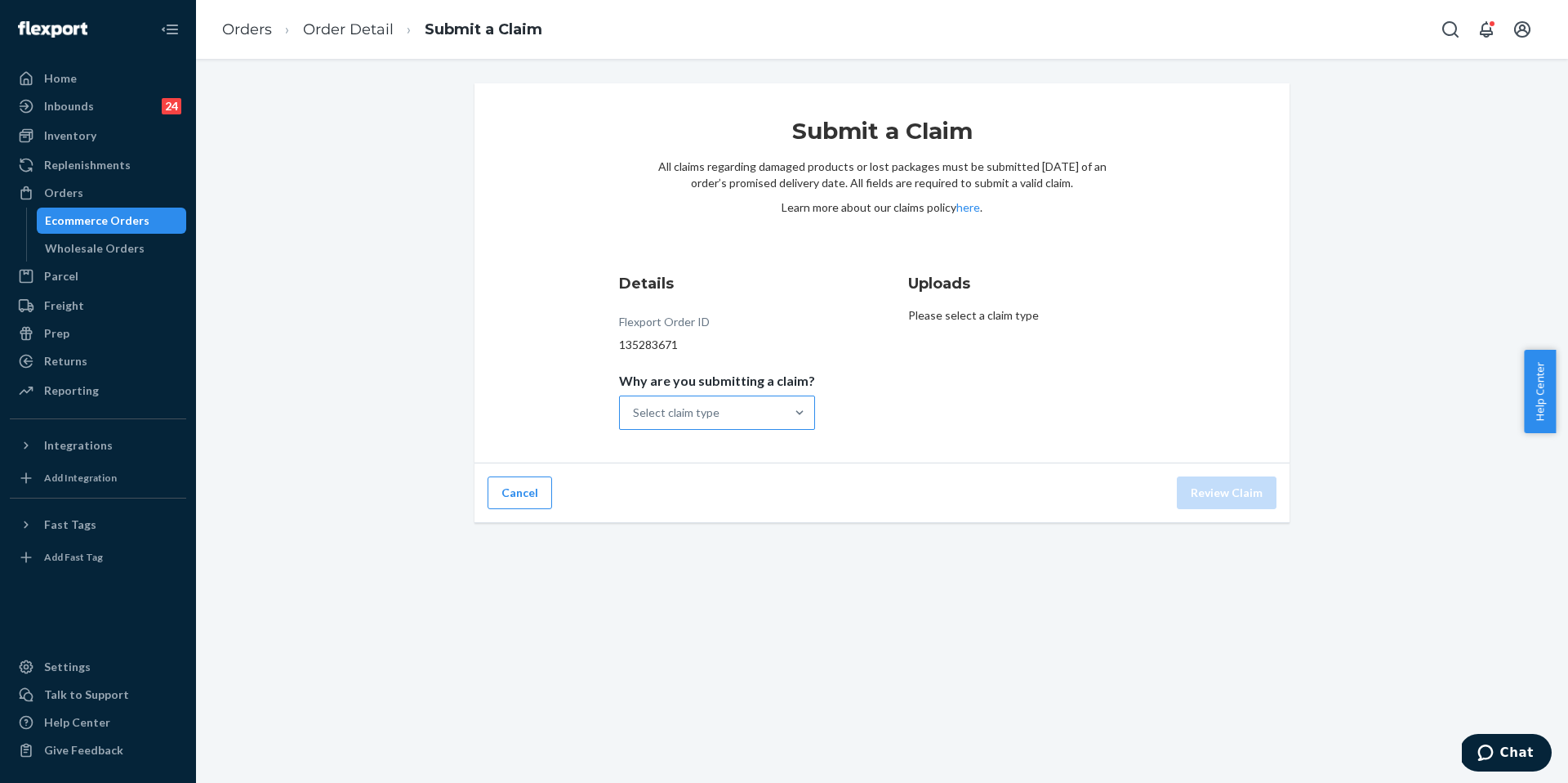
click at [768, 407] on div "Select claim type" at bounding box center [703, 413] width 165 height 33
click at [635, 407] on input "Why are you submitting a claim? Select claim type" at bounding box center [634, 413] width 2 height 16
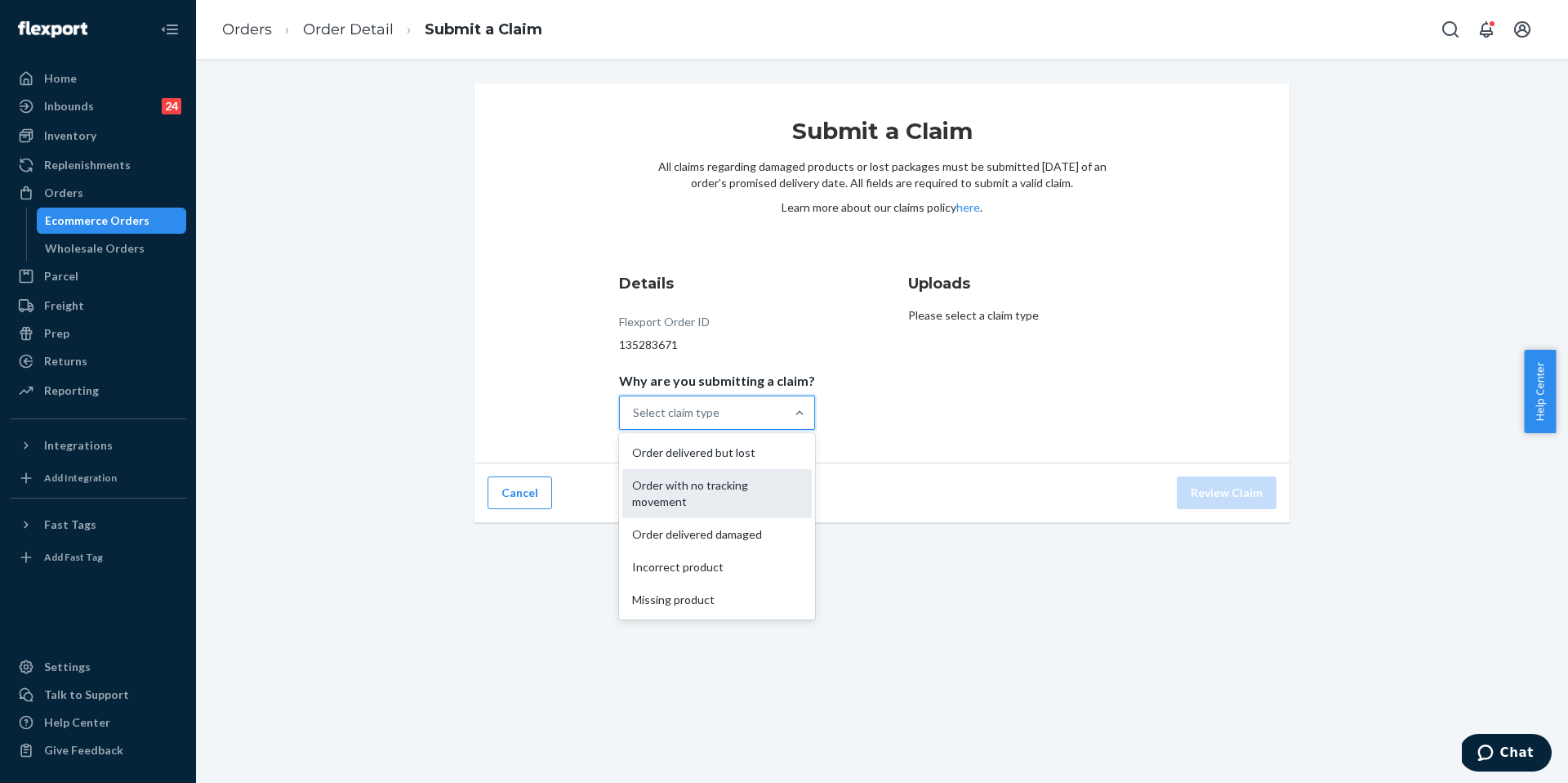
click at [742, 496] on div "Order with no tracking movement" at bounding box center [716, 494] width 189 height 49
click at [635, 421] on input "Why are you submitting a claim? option Order with no tracking movement focused,…" at bounding box center [634, 413] width 2 height 16
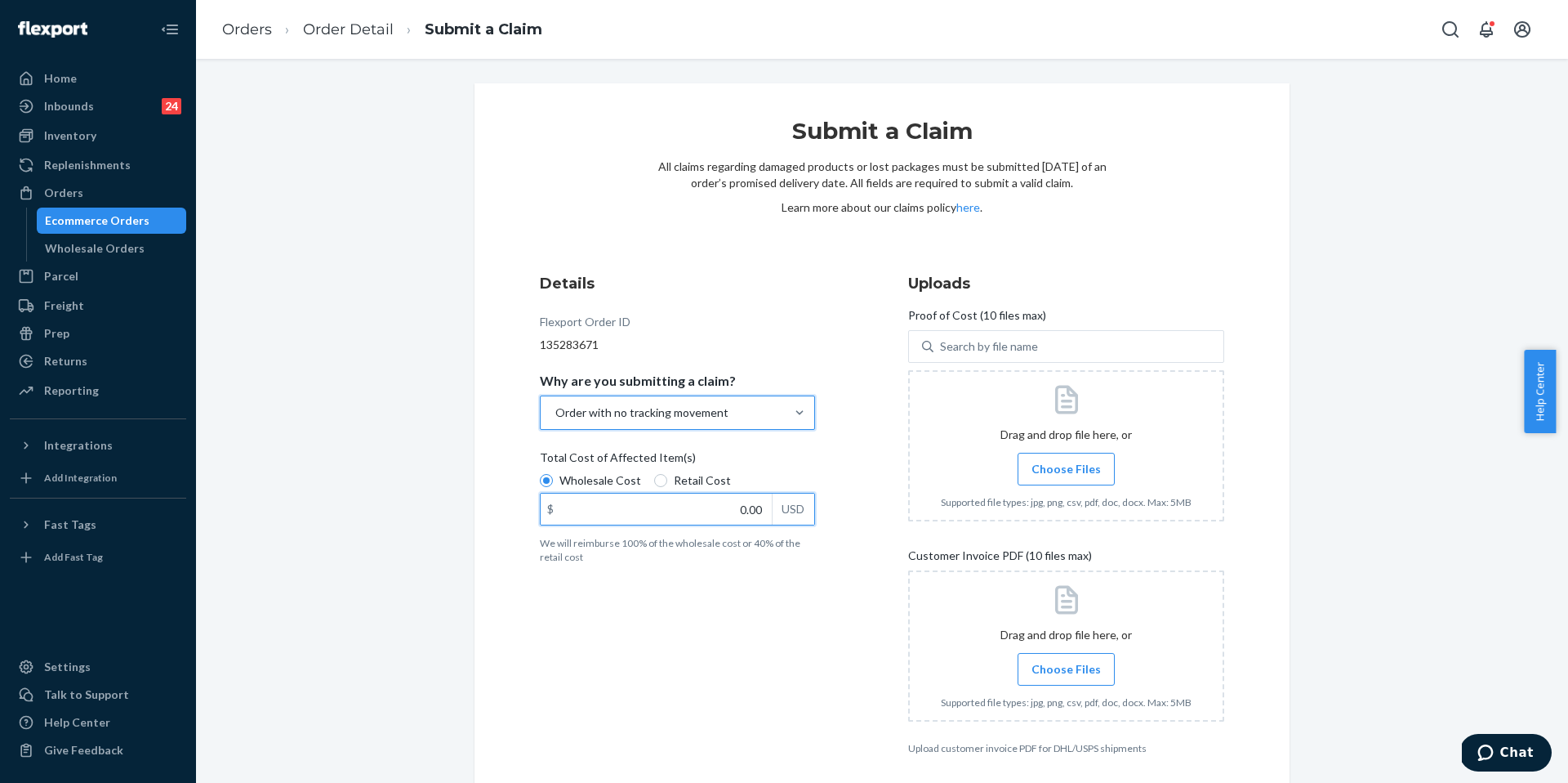
click at [748, 508] on input "0.00" at bounding box center [656, 509] width 231 height 31
type input "79.00"
click at [1082, 467] on span "Choose Files" at bounding box center [1066, 469] width 70 height 16
click at [1067, 467] on input "Choose Files" at bounding box center [1066, 469] width 1 height 18
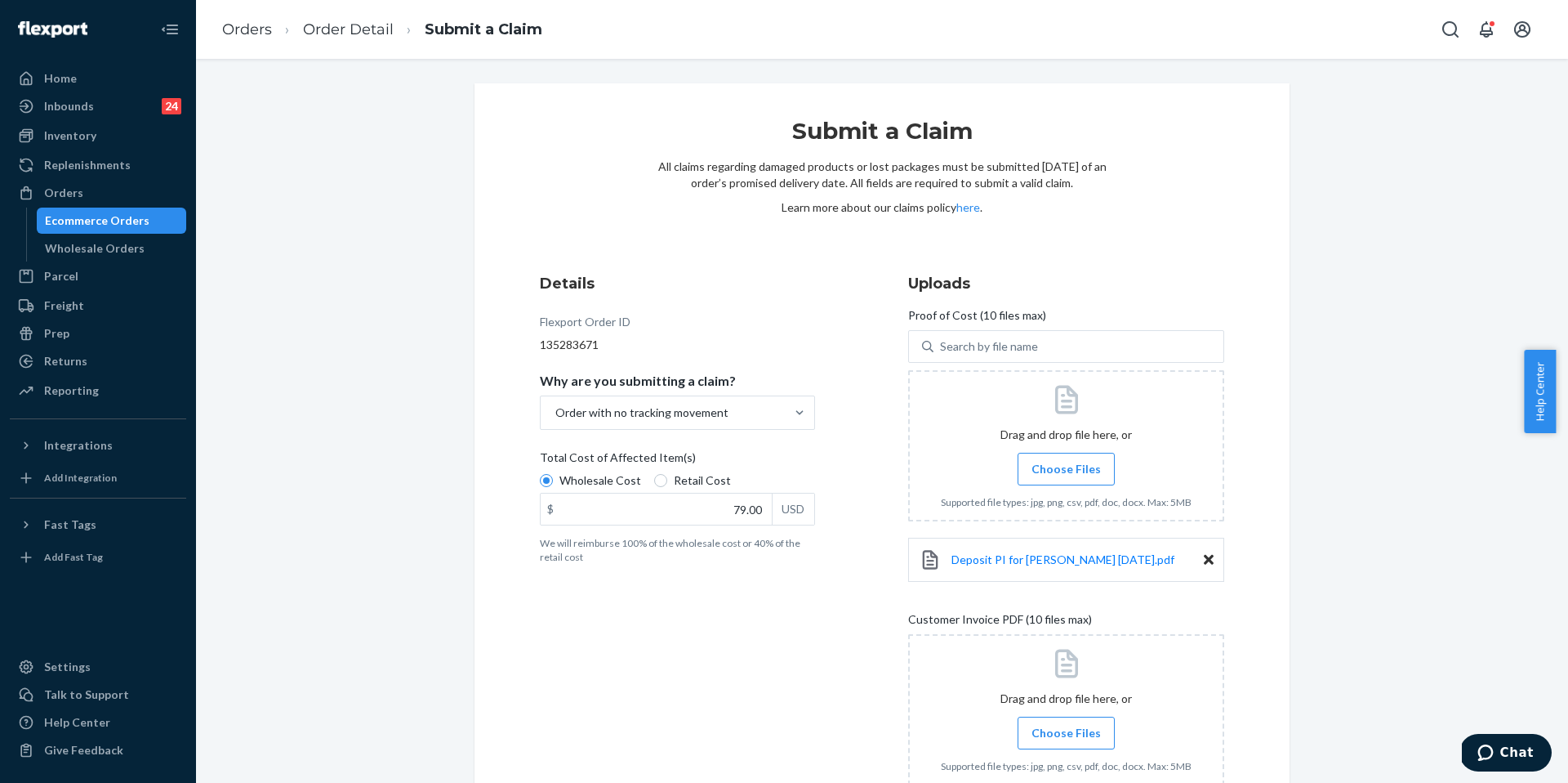
click at [1073, 740] on span "Choose Files" at bounding box center [1066, 733] width 70 height 16
click at [1067, 740] on input "Choose Files" at bounding box center [1066, 733] width 1 height 18
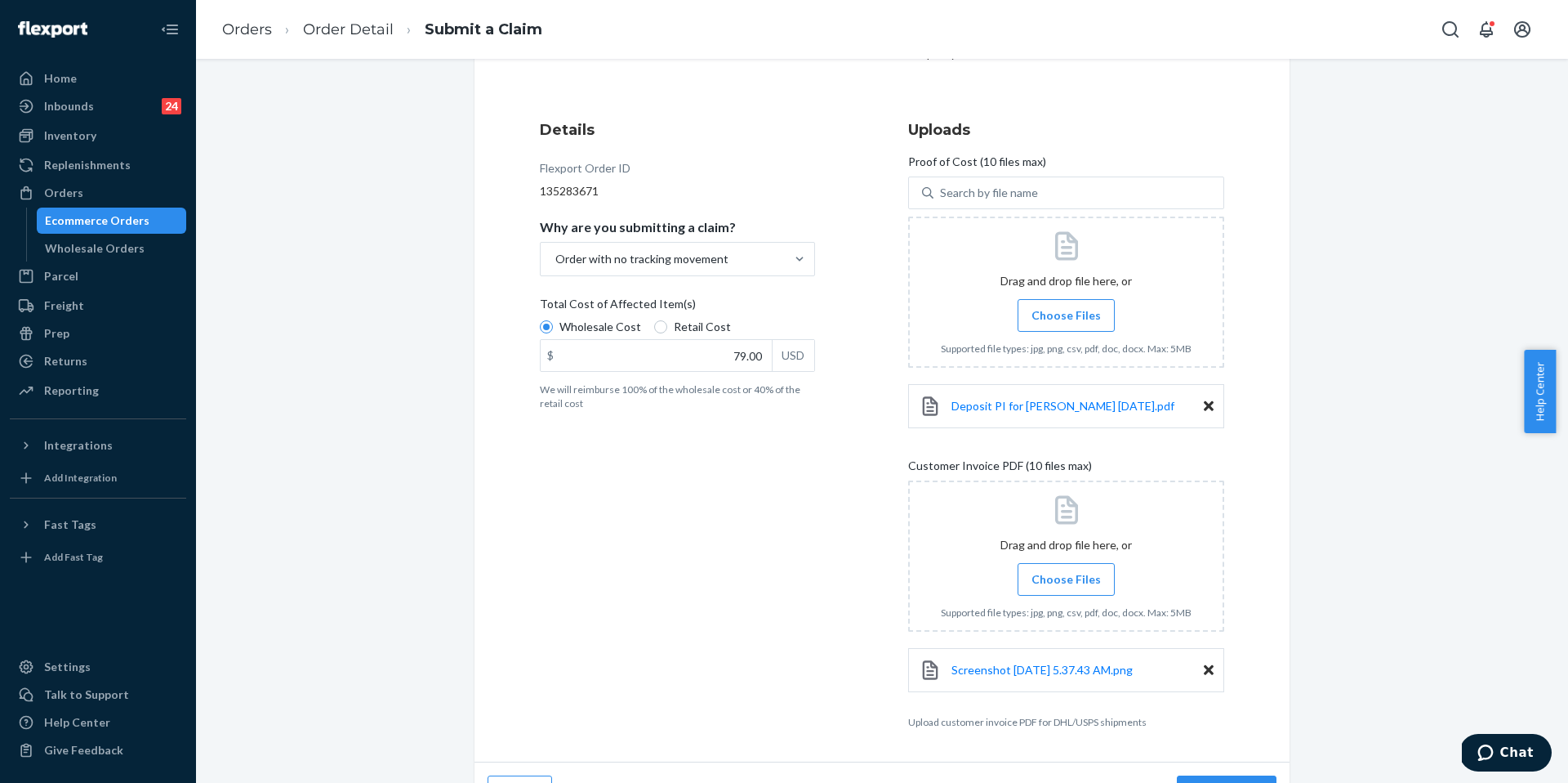
scroll to position [192, 0]
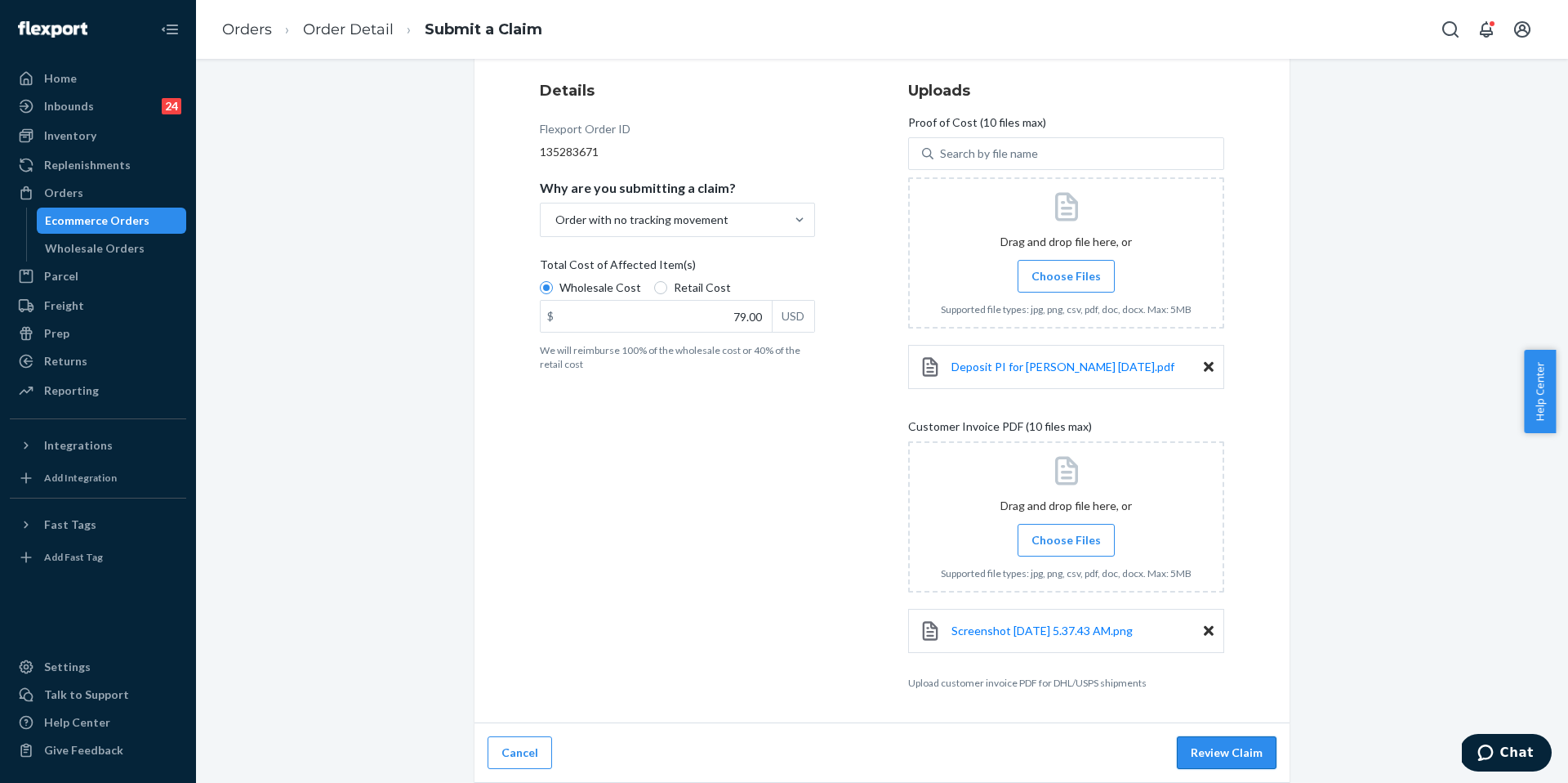
click at [1234, 741] on button "Review Claim" at bounding box center [1227, 753] width 100 height 33
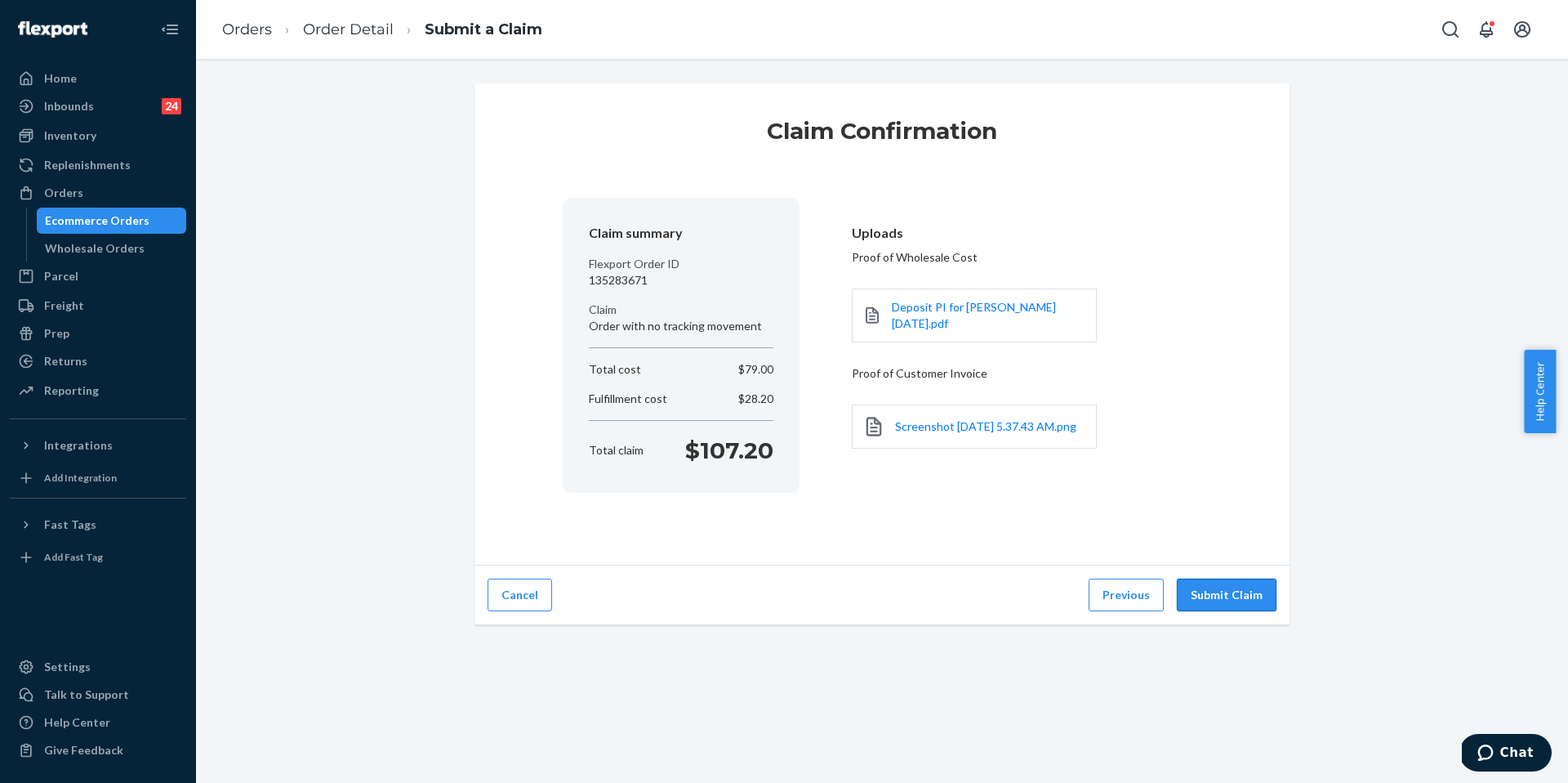
click at [1225, 590] on button "Submit Claim" at bounding box center [1227, 595] width 100 height 33
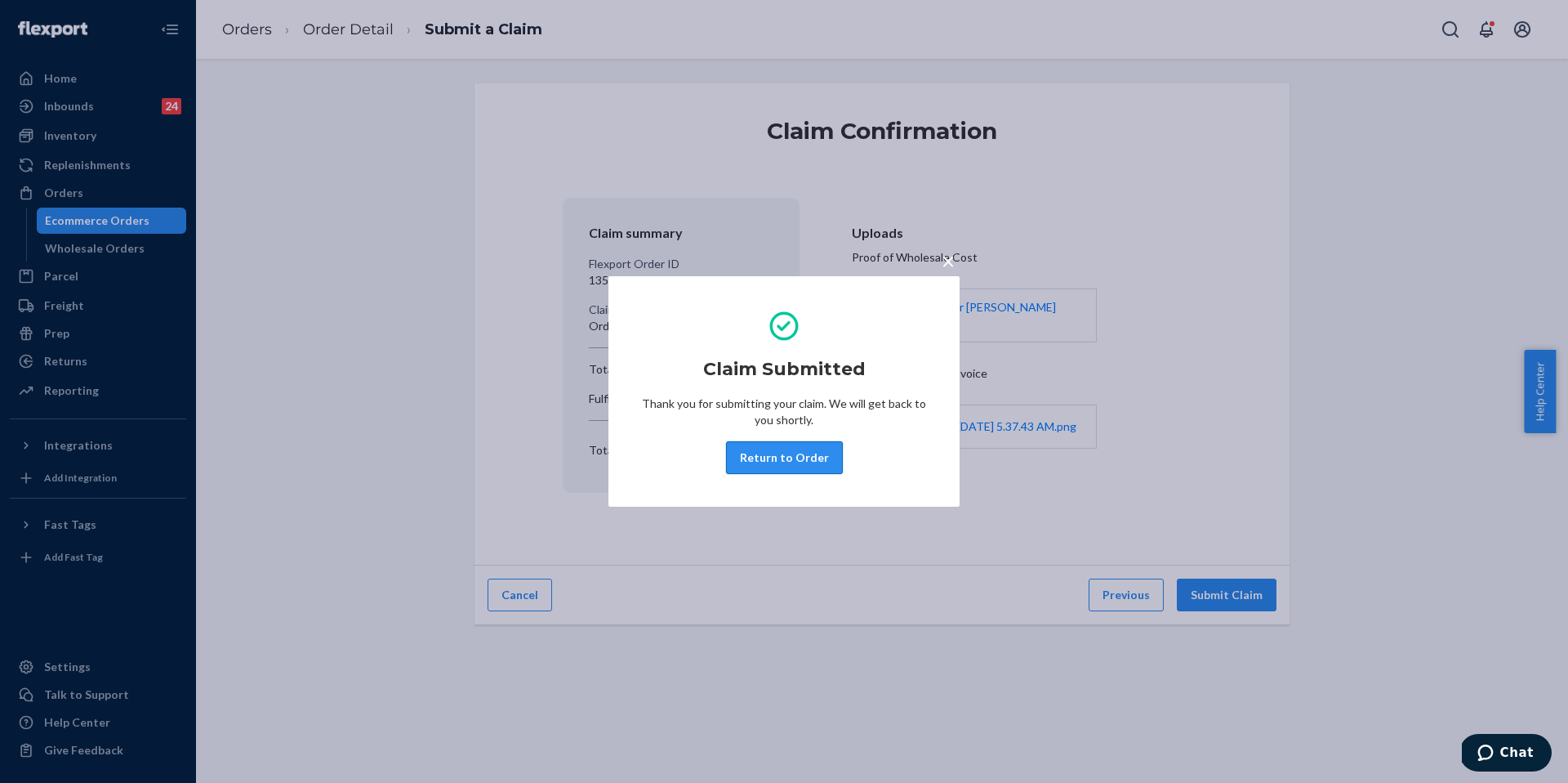
drag, startPoint x: 808, startPoint y: 478, endPoint x: 807, endPoint y: 469, distance: 9.1
click at [808, 477] on div "Claim Submitted Thank you for submitting your claim. We will get back to you sh…" at bounding box center [784, 391] width 286 height 178
drag, startPoint x: 806, startPoint y: 464, endPoint x: 798, endPoint y: 442, distance: 23.4
click at [807, 464] on button "Return to Order" at bounding box center [784, 458] width 117 height 33
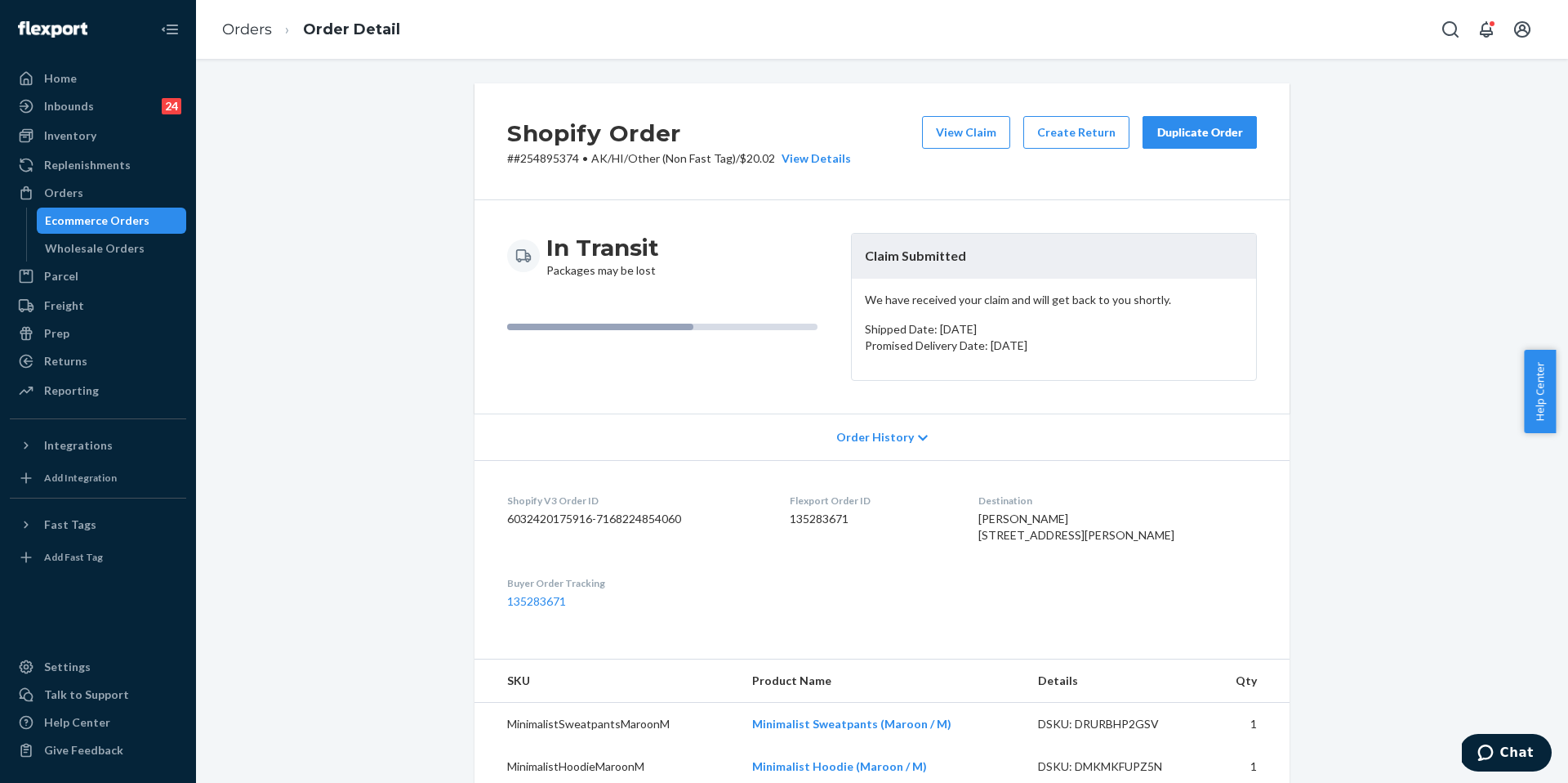
click at [1217, 136] on div "Duplicate Order" at bounding box center [1200, 133] width 87 height 16
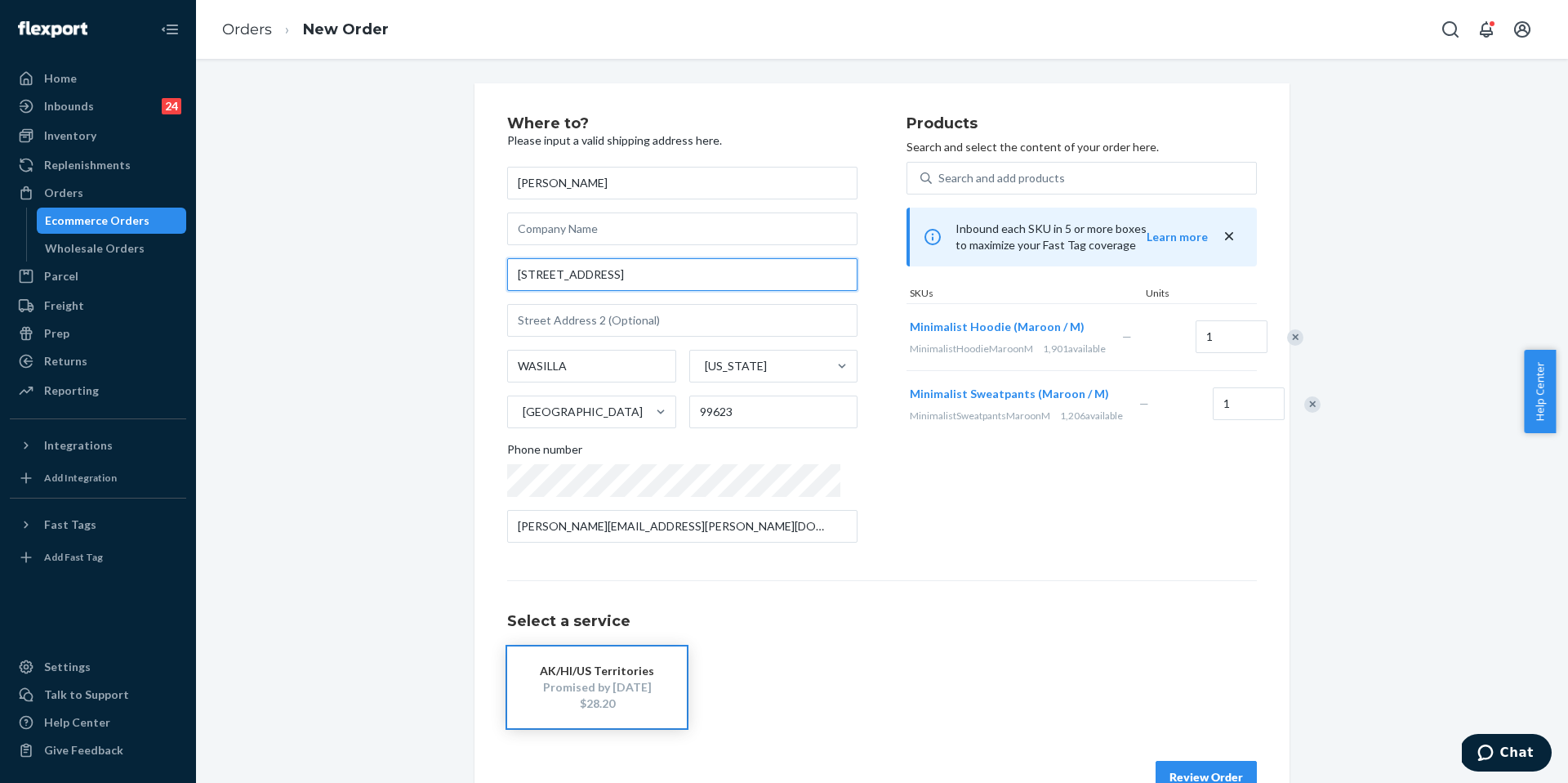
drag, startPoint x: 703, startPoint y: 275, endPoint x: 463, endPoint y: 260, distance: 240.5
click at [463, 260] on div "Where to? Please input a valid shipping address here. [PERSON_NAME] [STREET_ADD…" at bounding box center [883, 455] width 840 height 743
paste input "[STREET_ADDRESS][PERSON_NAME]"
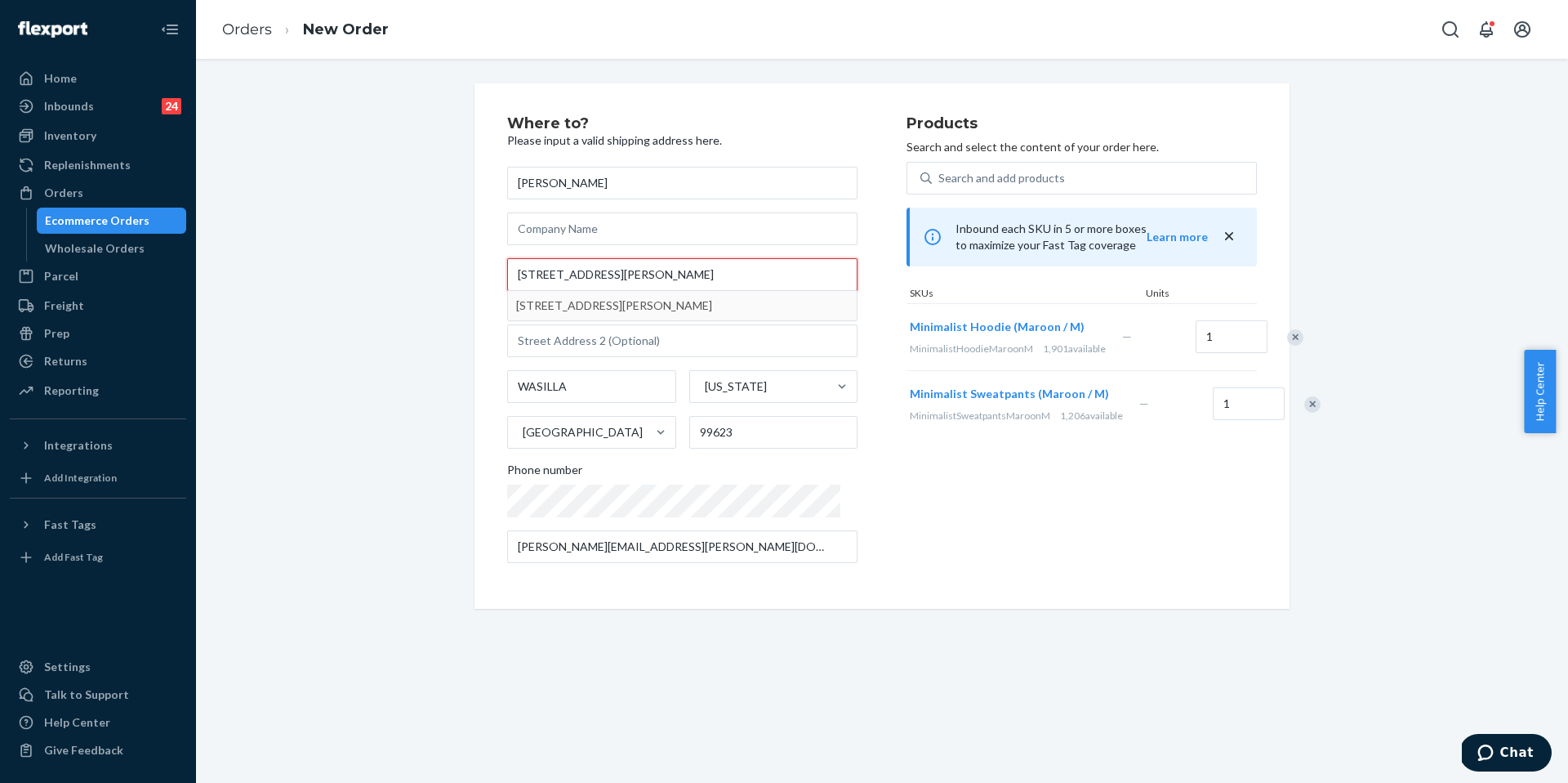
type input "[STREET_ADDRESS][PERSON_NAME]"
type input "Wasilla"
type input "[STREET_ADDRESS]"
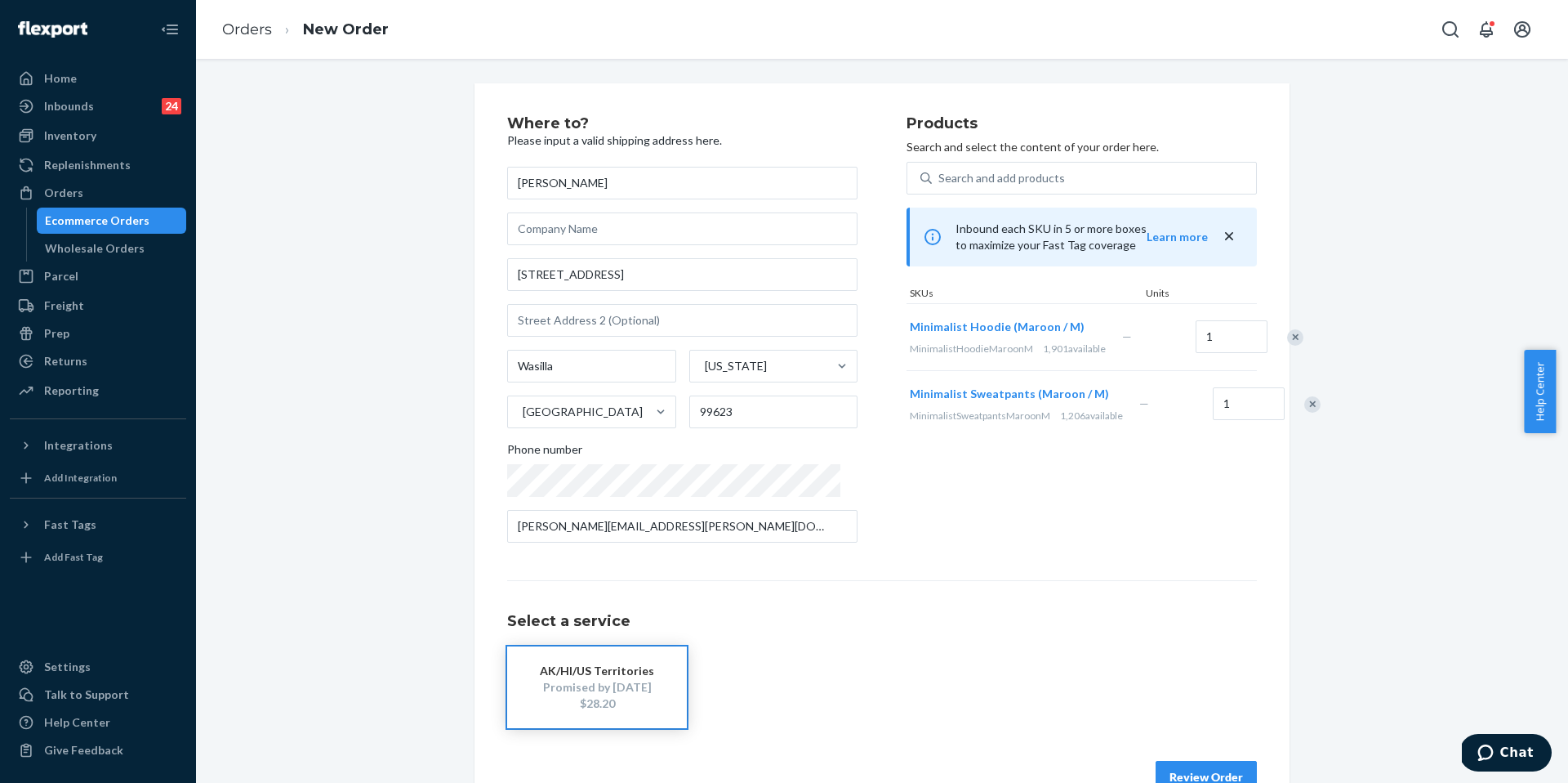
click at [1168, 782] on button "Review Order" at bounding box center [1207, 777] width 102 height 33
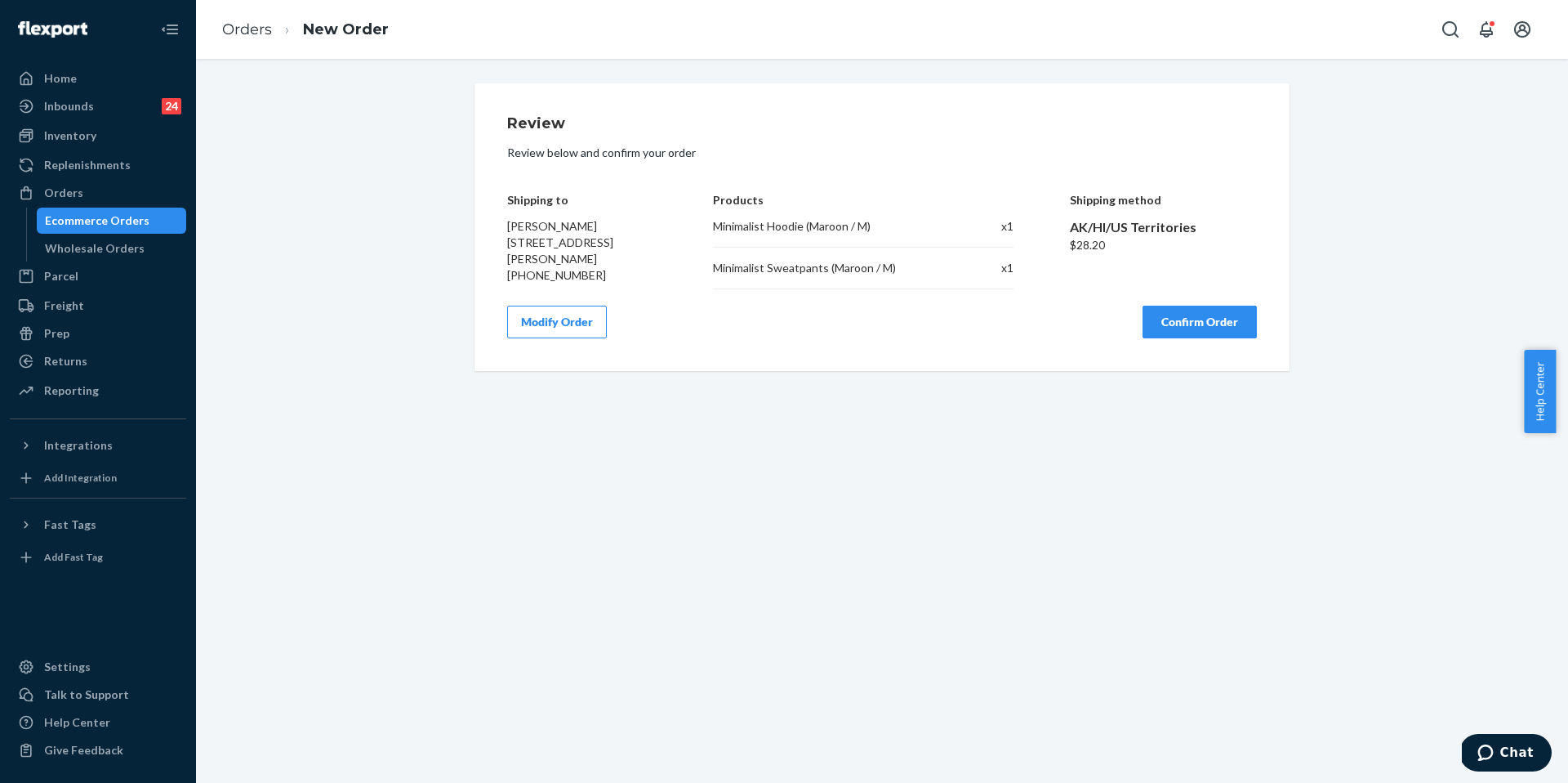
click at [1213, 315] on button "Confirm Order" at bounding box center [1200, 322] width 115 height 33
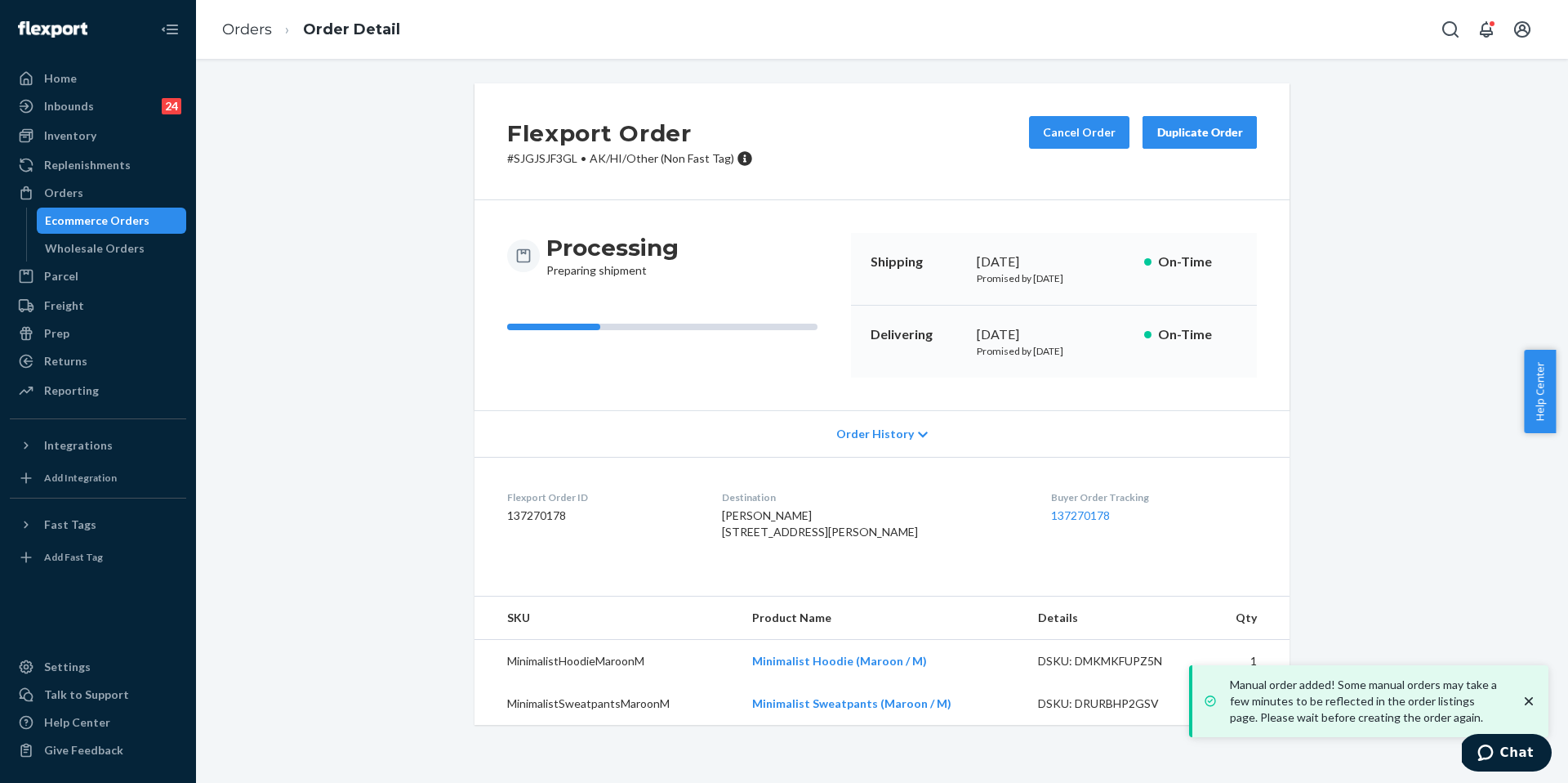
click at [712, 482] on dl "Flexport Order ID 137270178 Destination [PERSON_NAME] [STREET_ADDRESS][PERSON_N…" at bounding box center [883, 518] width 816 height 123
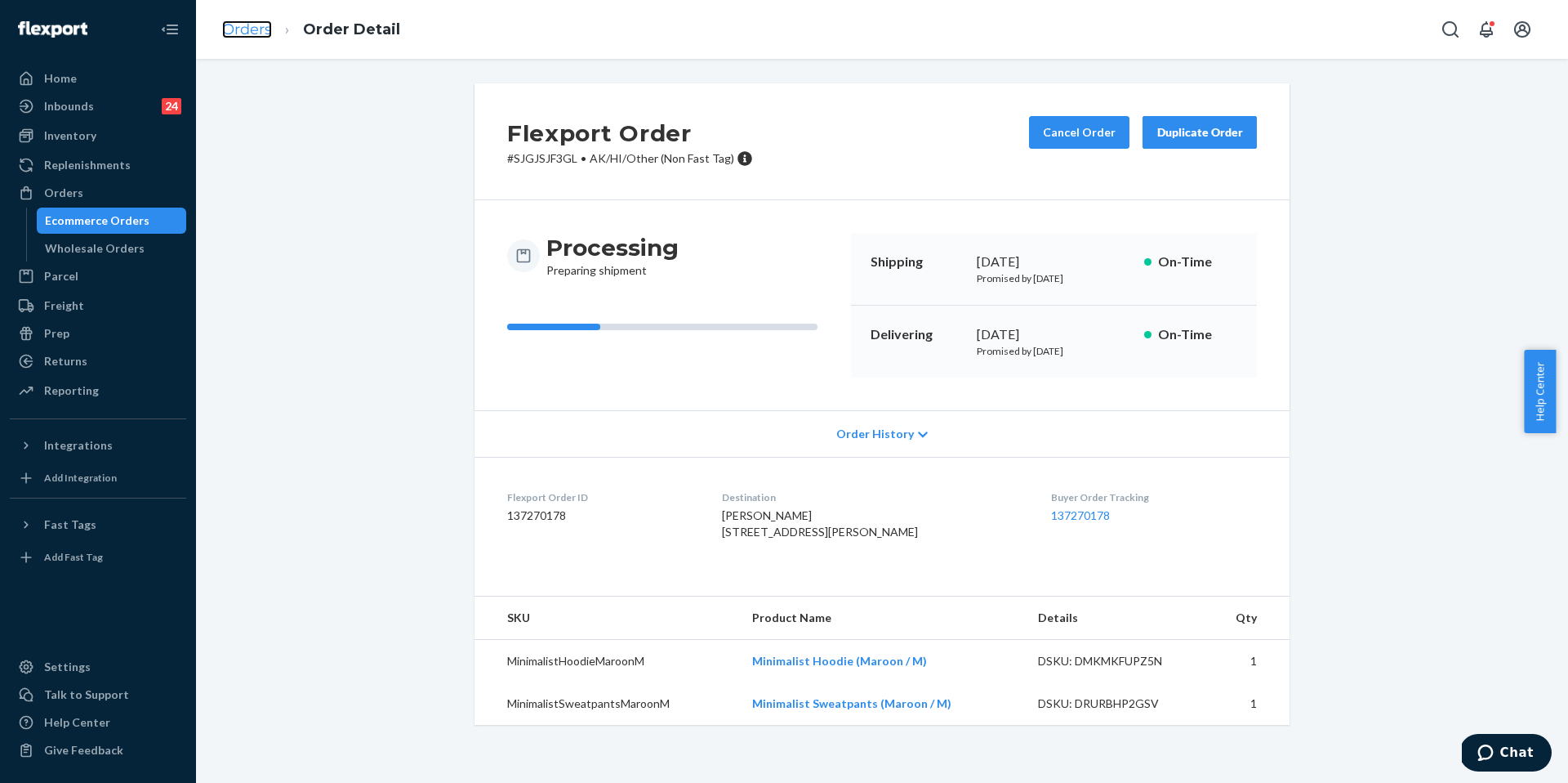
click at [255, 37] on link "Orders" at bounding box center [246, 29] width 50 height 18
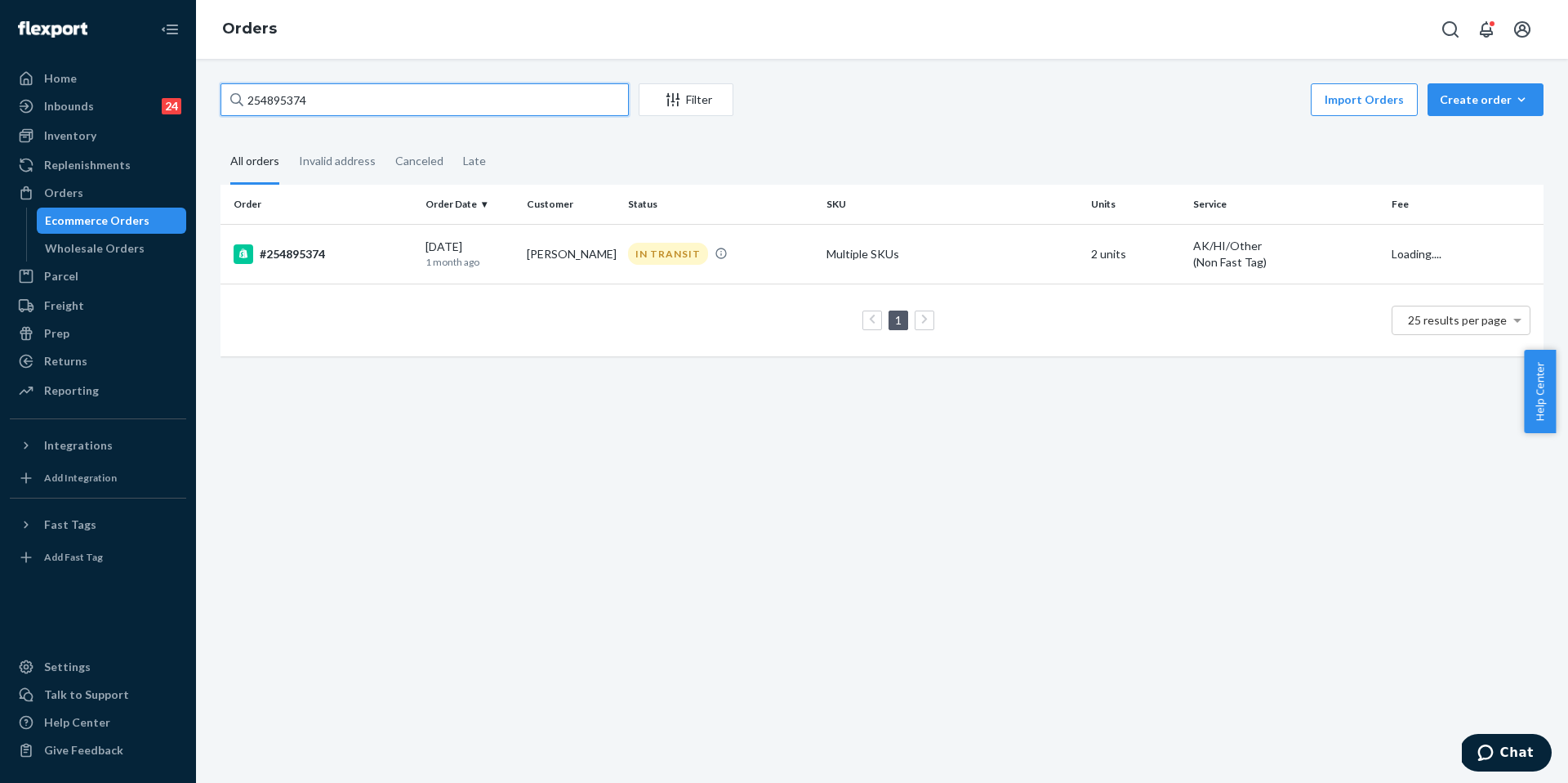
click at [333, 99] on input "254895374" at bounding box center [424, 100] width 409 height 33
paste input "5262546"
type input "255262546"
click at [336, 239] on td "#255262546" at bounding box center [319, 252] width 198 height 57
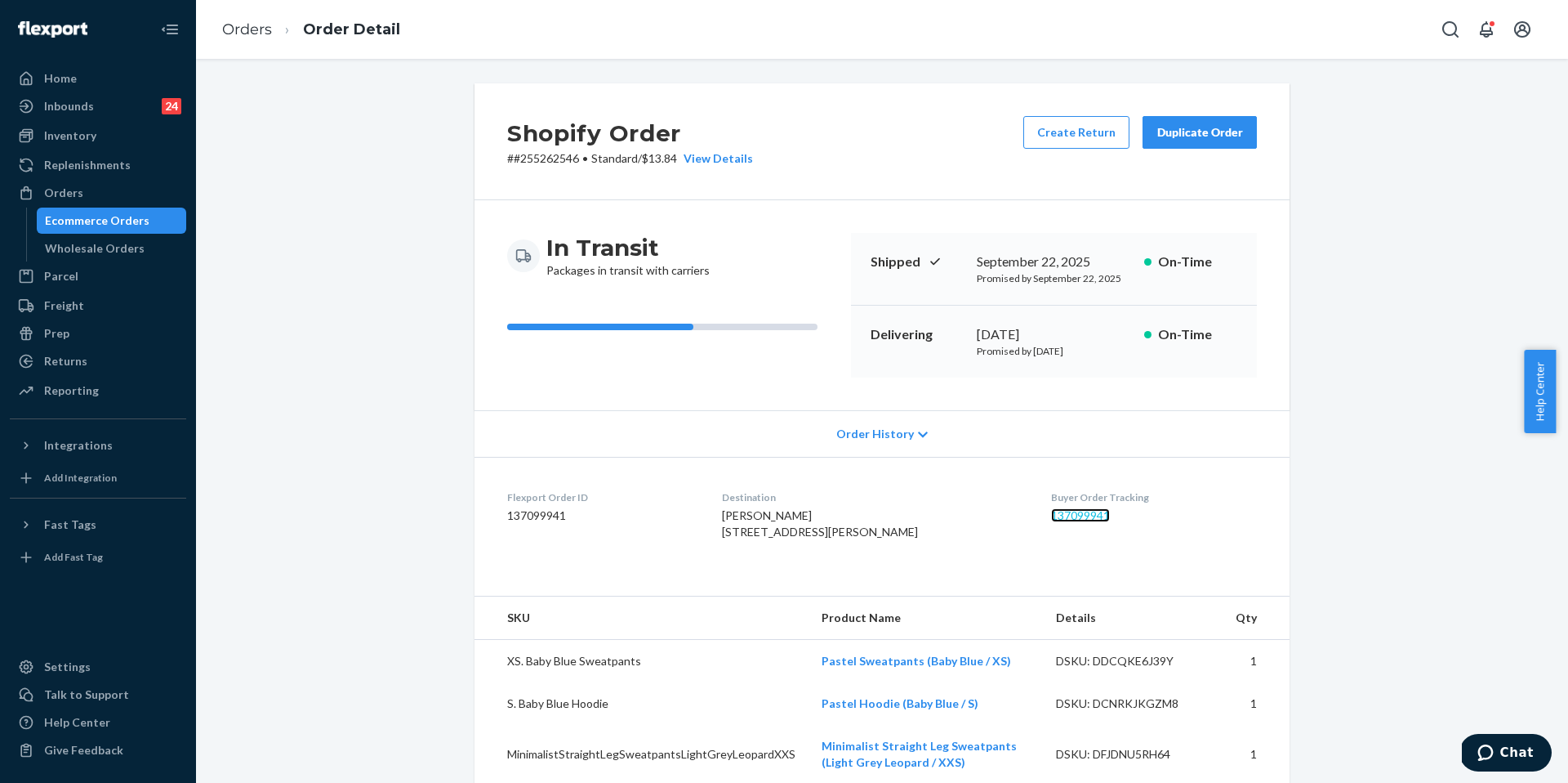
click at [1060, 518] on link "137099941" at bounding box center [1081, 515] width 59 height 14
click at [259, 29] on link "Orders" at bounding box center [246, 29] width 50 height 18
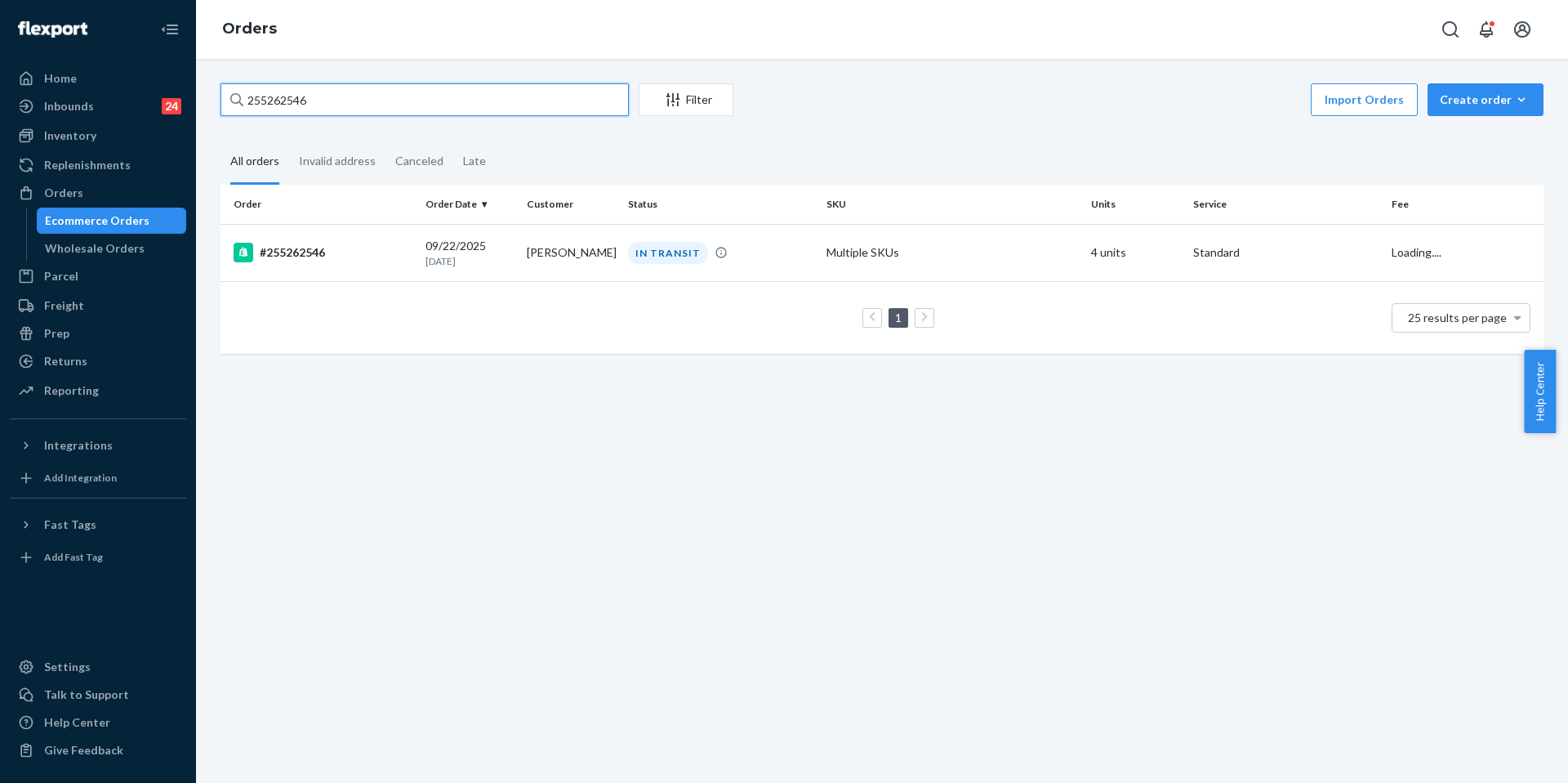
click at [359, 108] on input "255262546" at bounding box center [424, 100] width 409 height 33
paste input "91500"
type input "255291500"
click at [411, 259] on td "#255291500" at bounding box center [319, 252] width 198 height 57
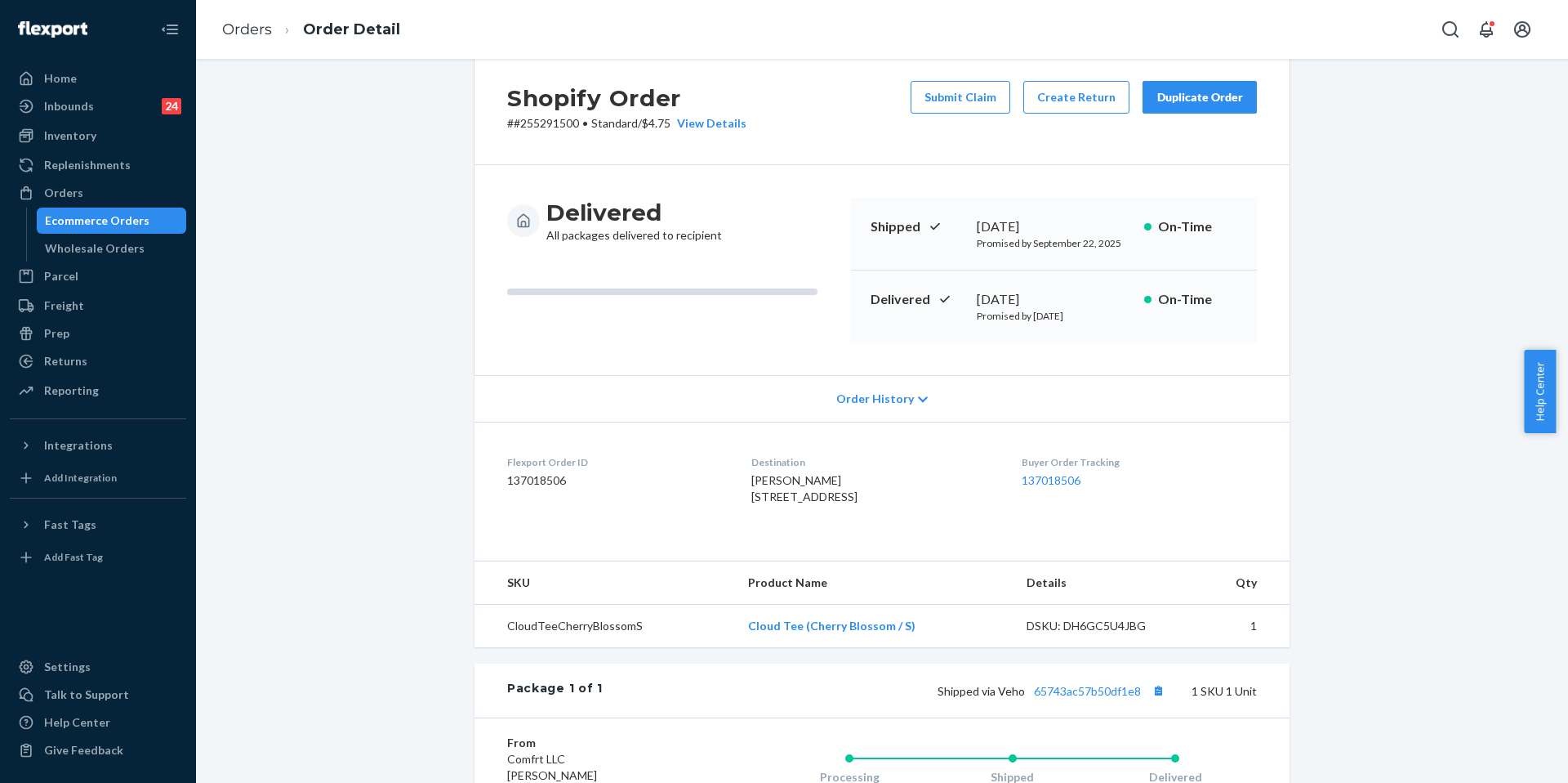
scroll to position [40, 0]
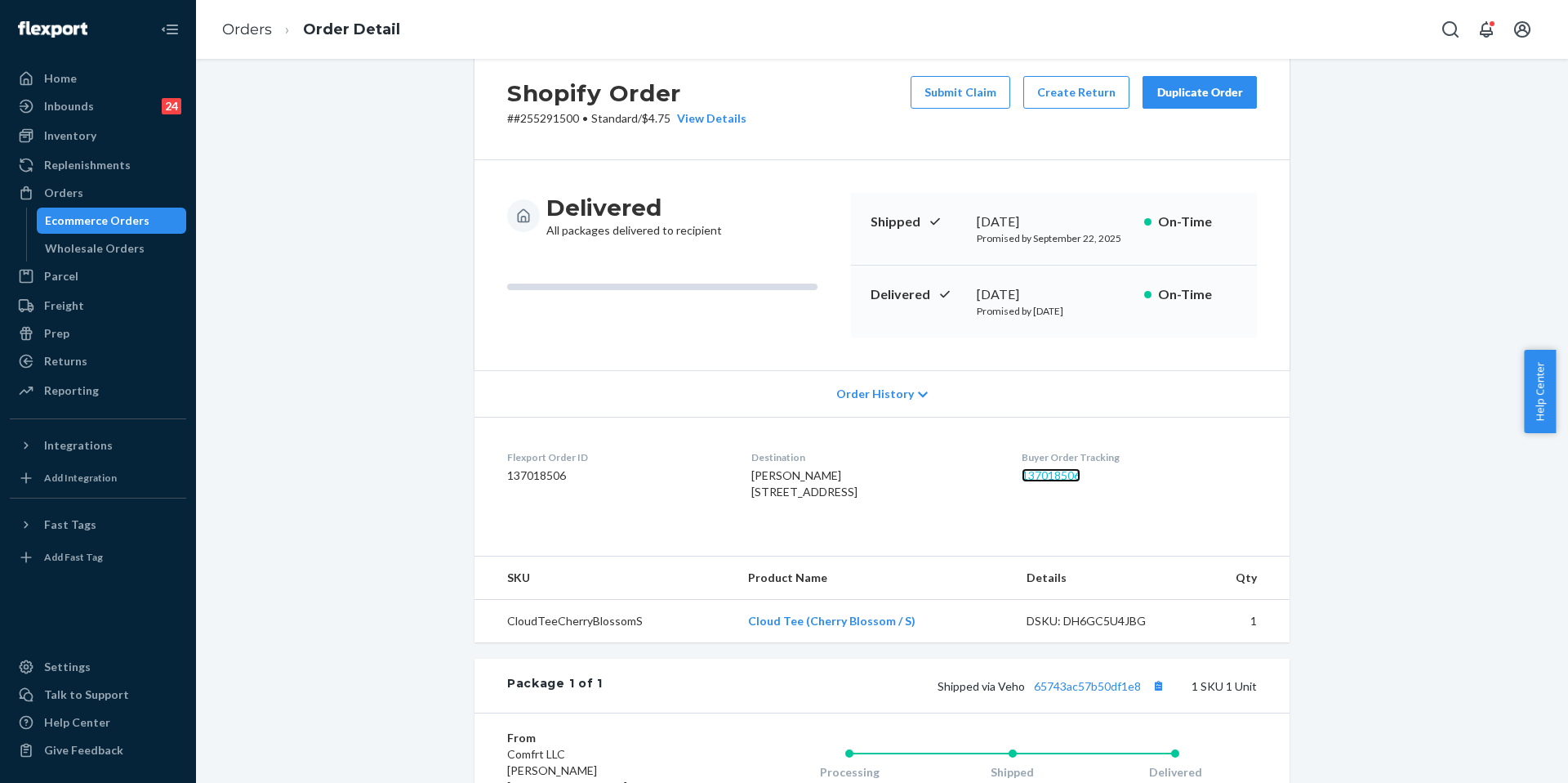
click at [1042, 472] on link "137018506" at bounding box center [1051, 475] width 59 height 14
click at [241, 26] on link "Orders" at bounding box center [246, 29] width 50 height 18
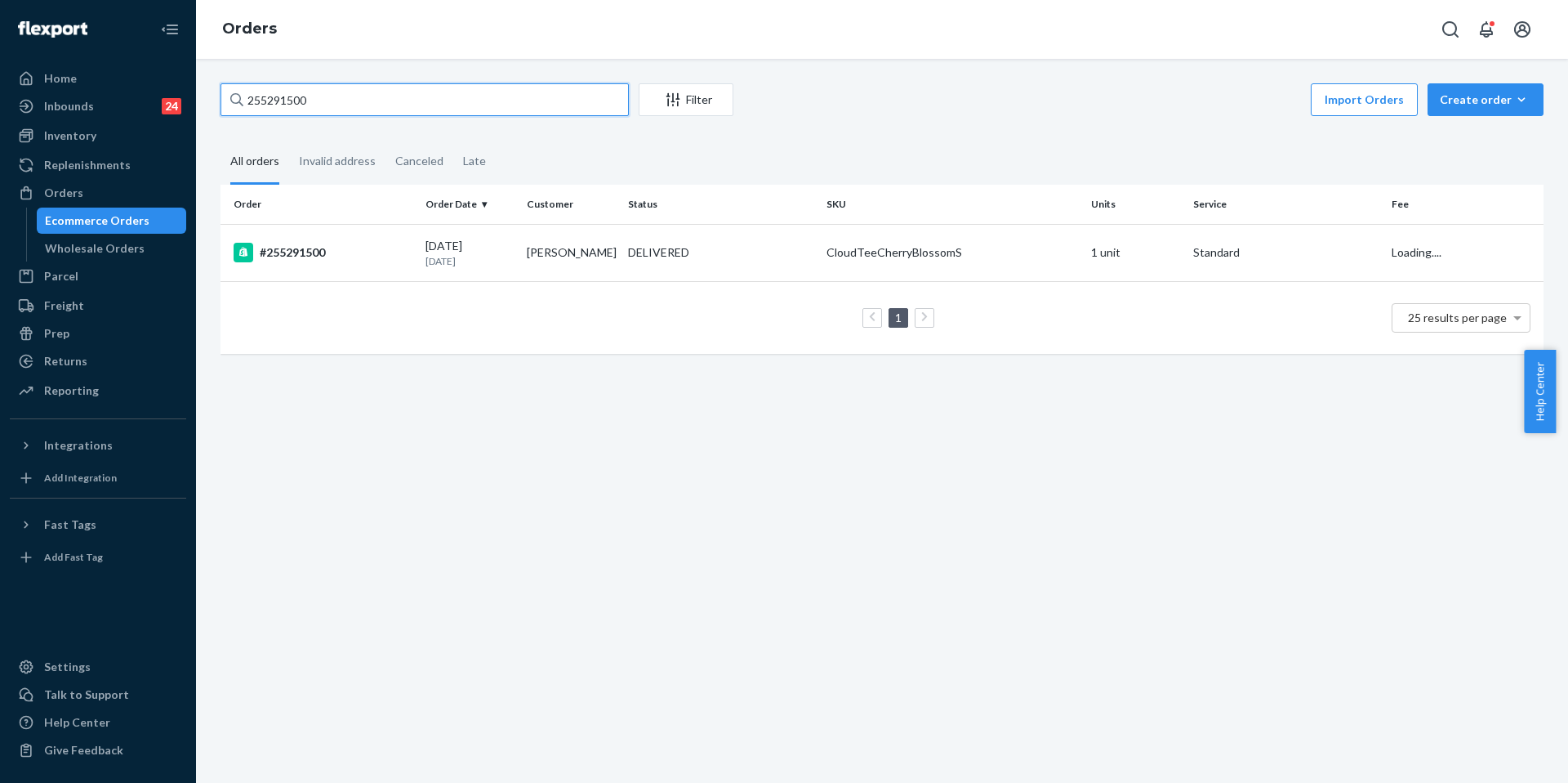
click at [352, 102] on input "255291500" at bounding box center [424, 100] width 409 height 33
paste input "4425496"
type input "254425496"
click at [377, 259] on div "#254425496" at bounding box center [323, 252] width 178 height 20
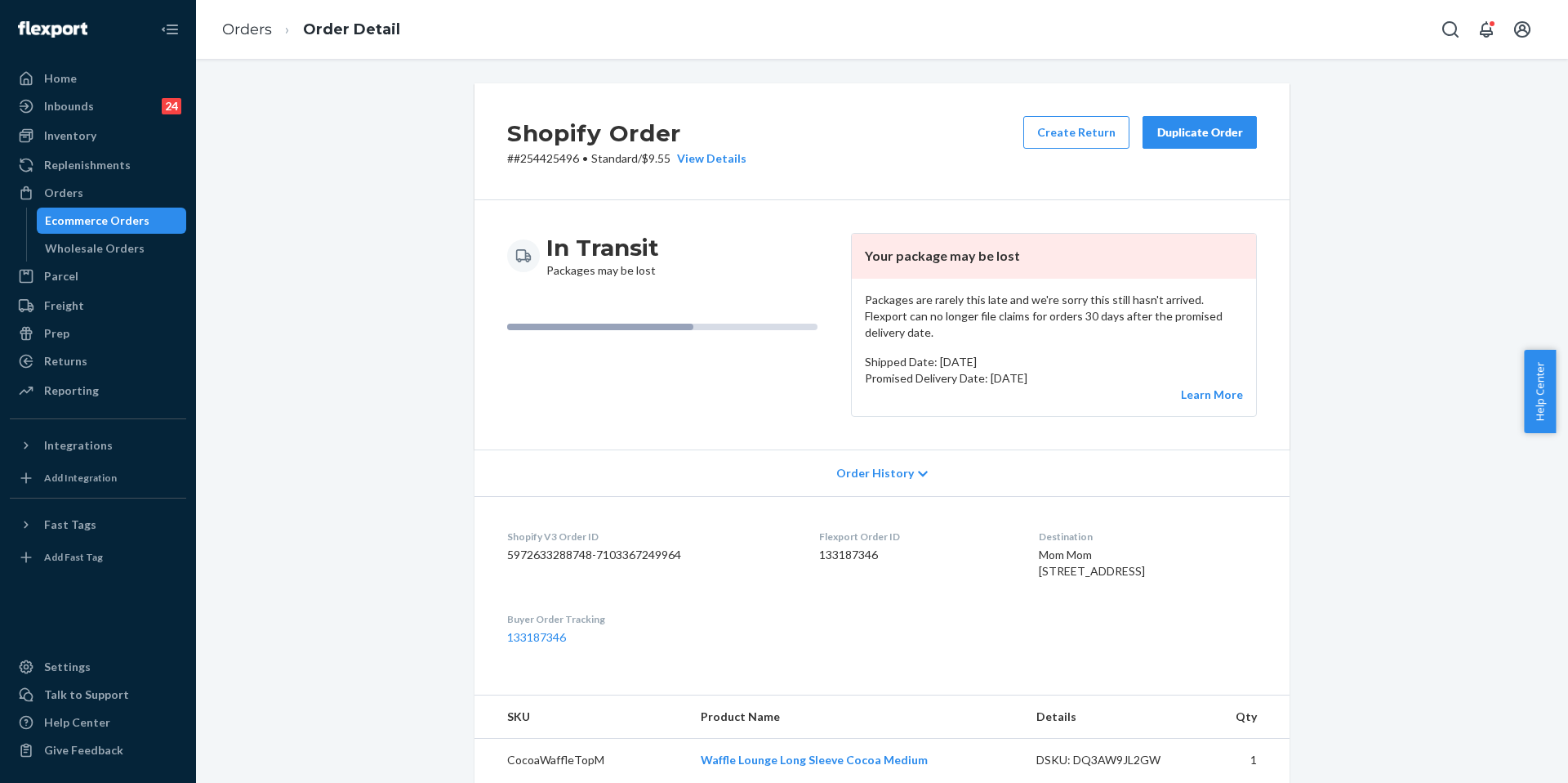
click at [1217, 138] on div "Duplicate Order" at bounding box center [1200, 133] width 87 height 16
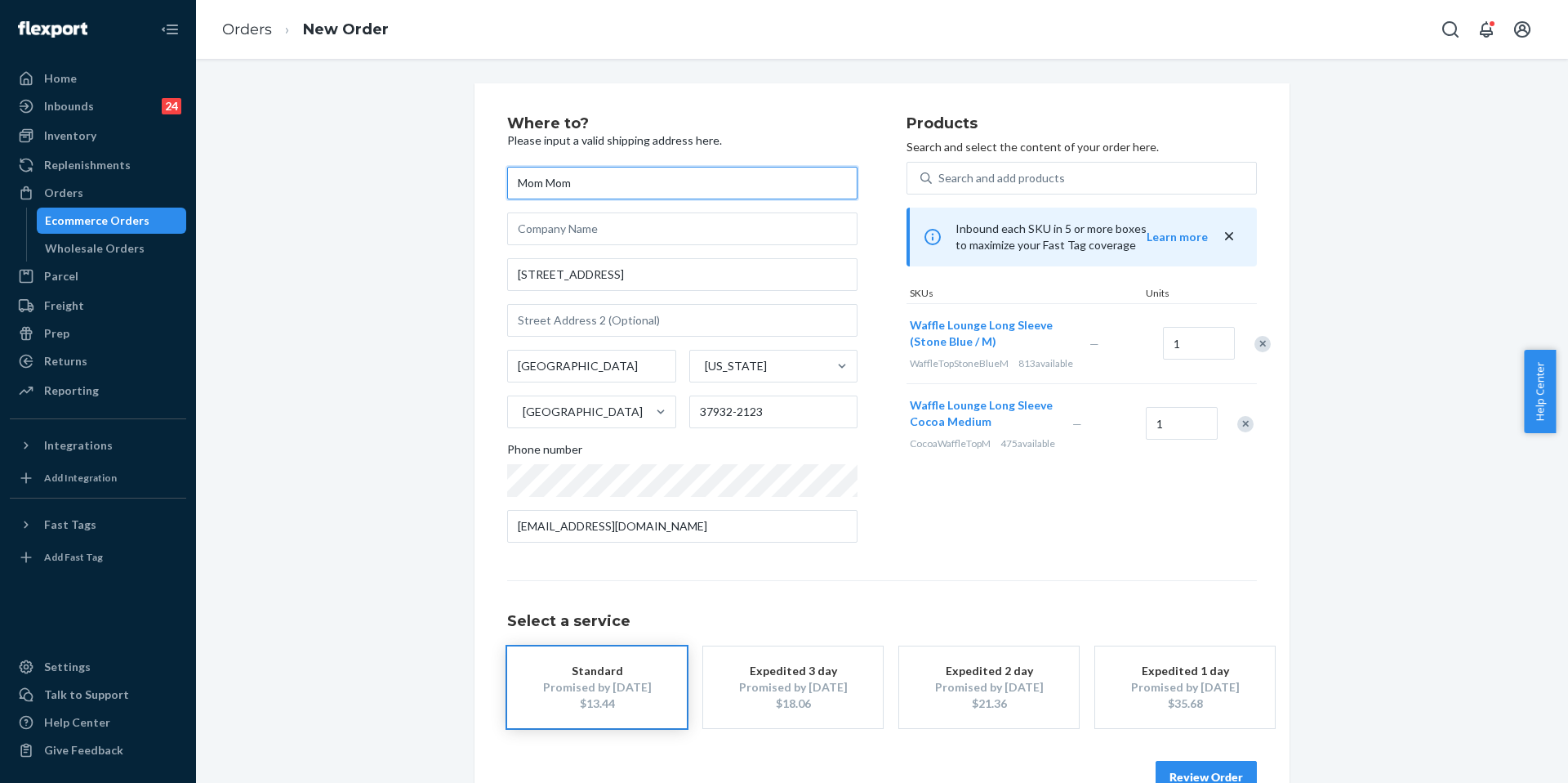
drag, startPoint x: 597, startPoint y: 188, endPoint x: 410, endPoint y: 174, distance: 187.5
click at [410, 174] on div "Where to? Please input a valid shipping address here. Mom Mom [STREET_ADDRESS][…" at bounding box center [882, 455] width 1348 height 743
paste input "[PERSON_NAME]"
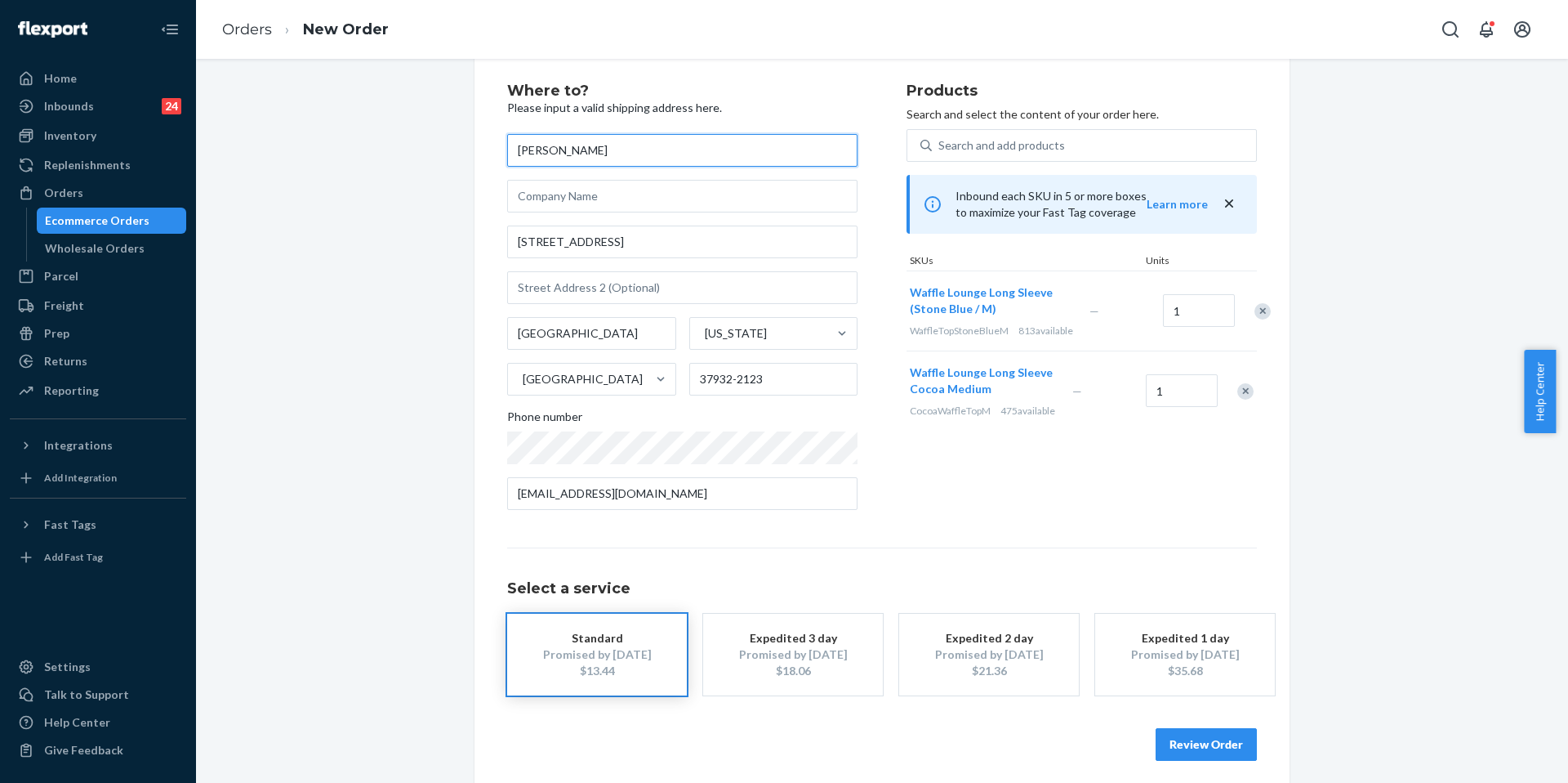
scroll to position [43, 0]
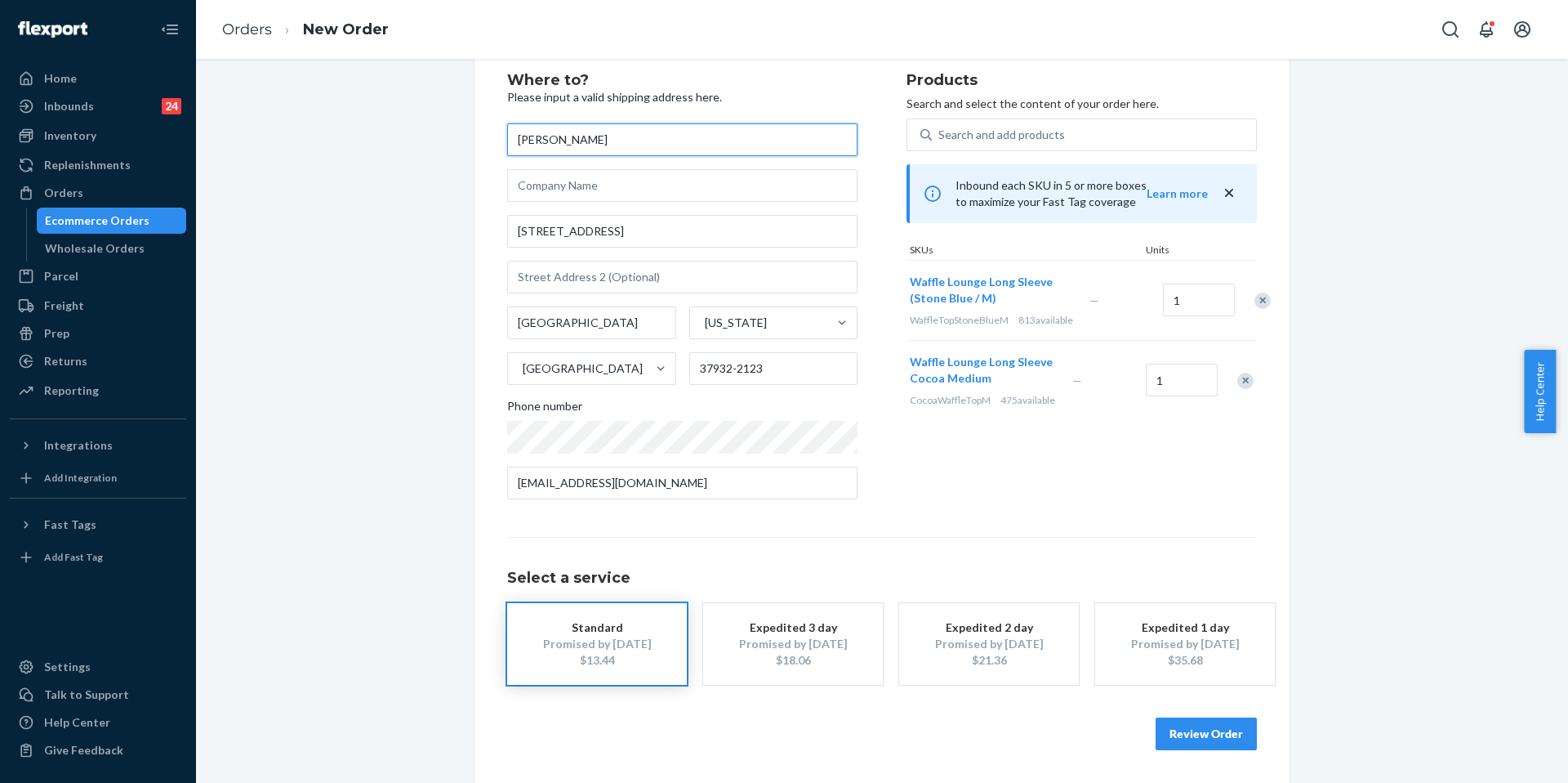
type input "[PERSON_NAME]"
click at [1192, 732] on button "Review Order" at bounding box center [1207, 734] width 102 height 33
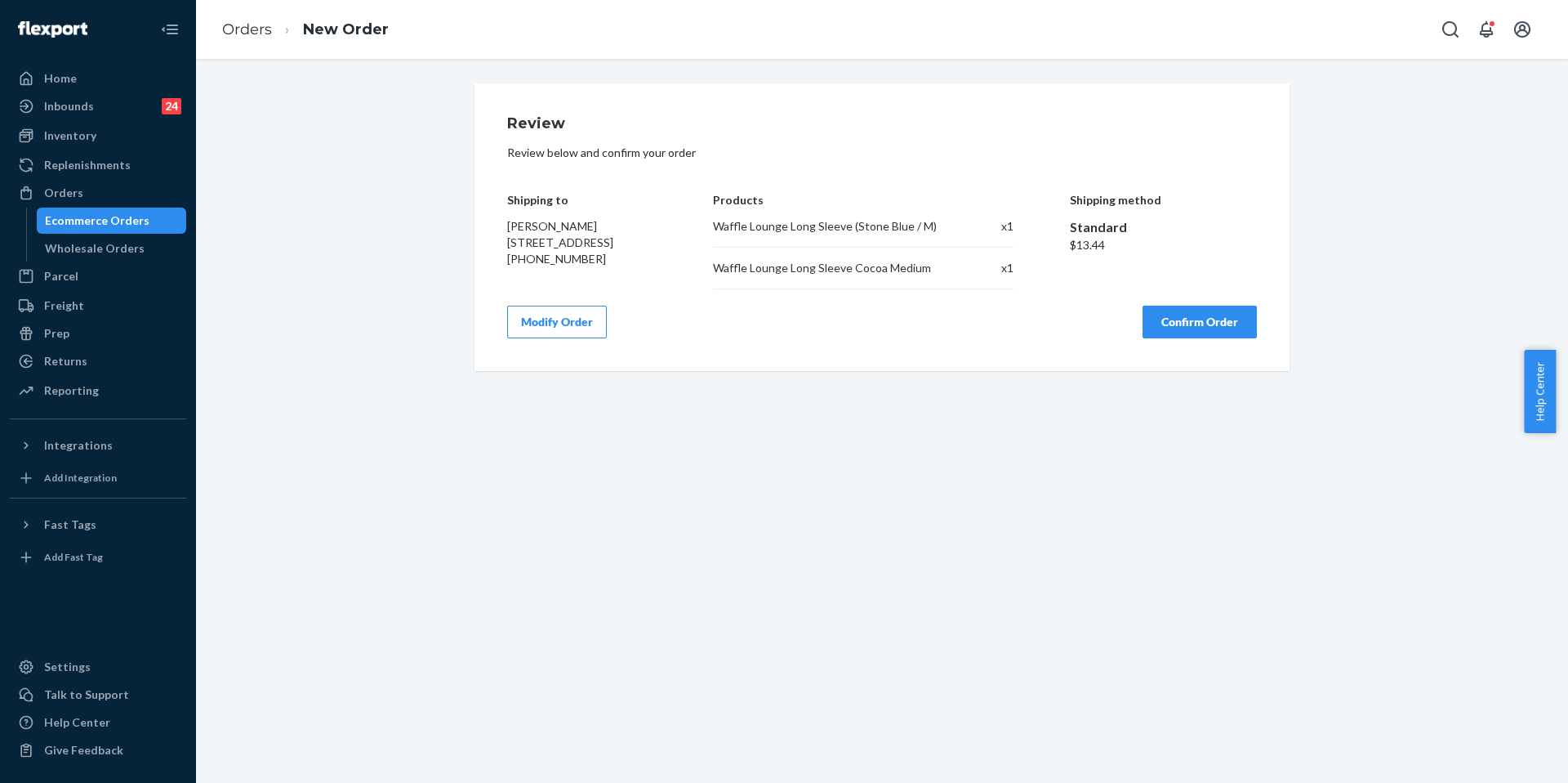
click at [1191, 325] on button "Confirm Order" at bounding box center [1200, 322] width 115 height 33
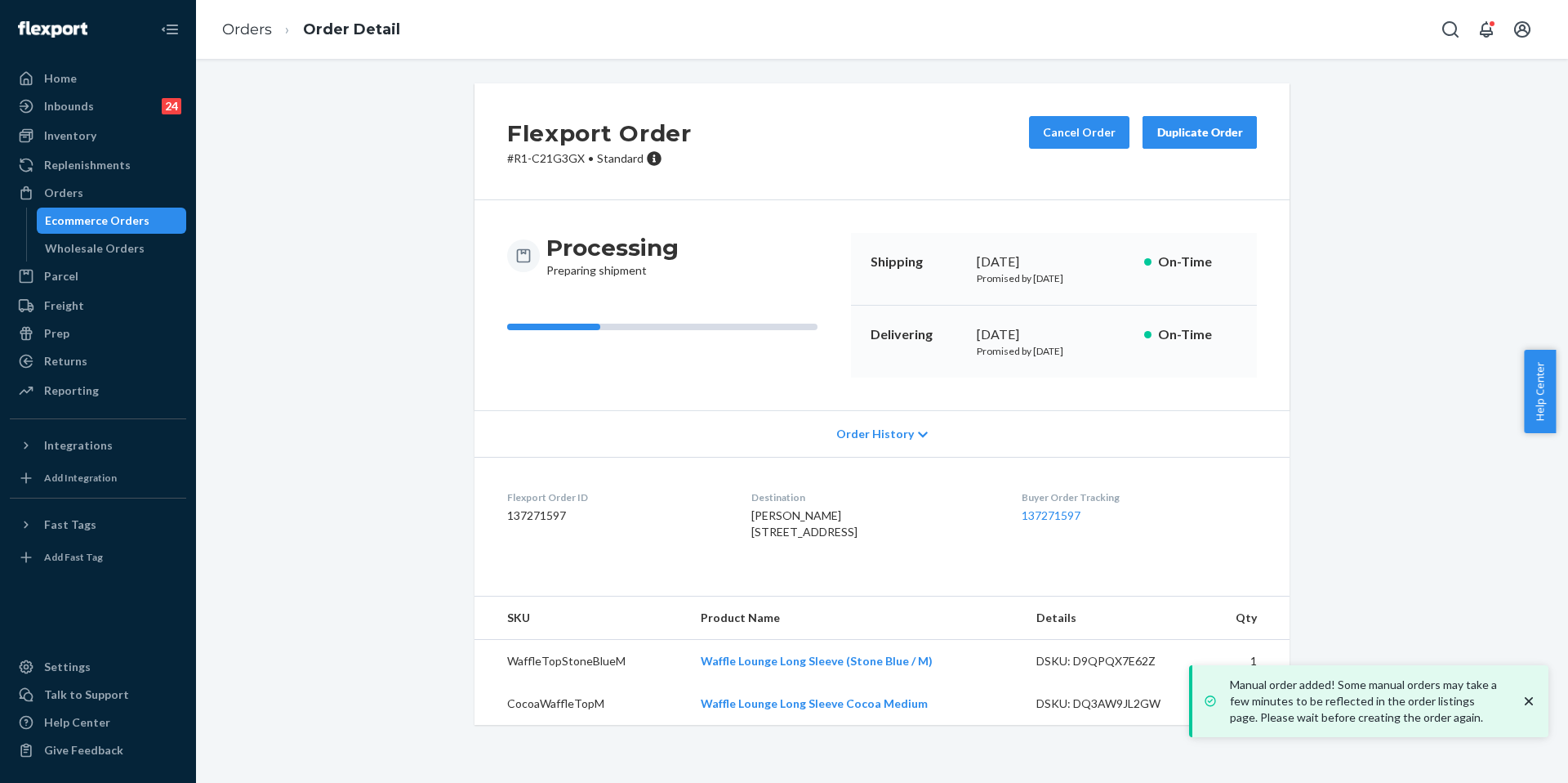
click at [637, 488] on dl "Flexport Order ID 137271597 Destination [PERSON_NAME] [STREET_ADDRESS] US Buyer…" at bounding box center [883, 518] width 816 height 123
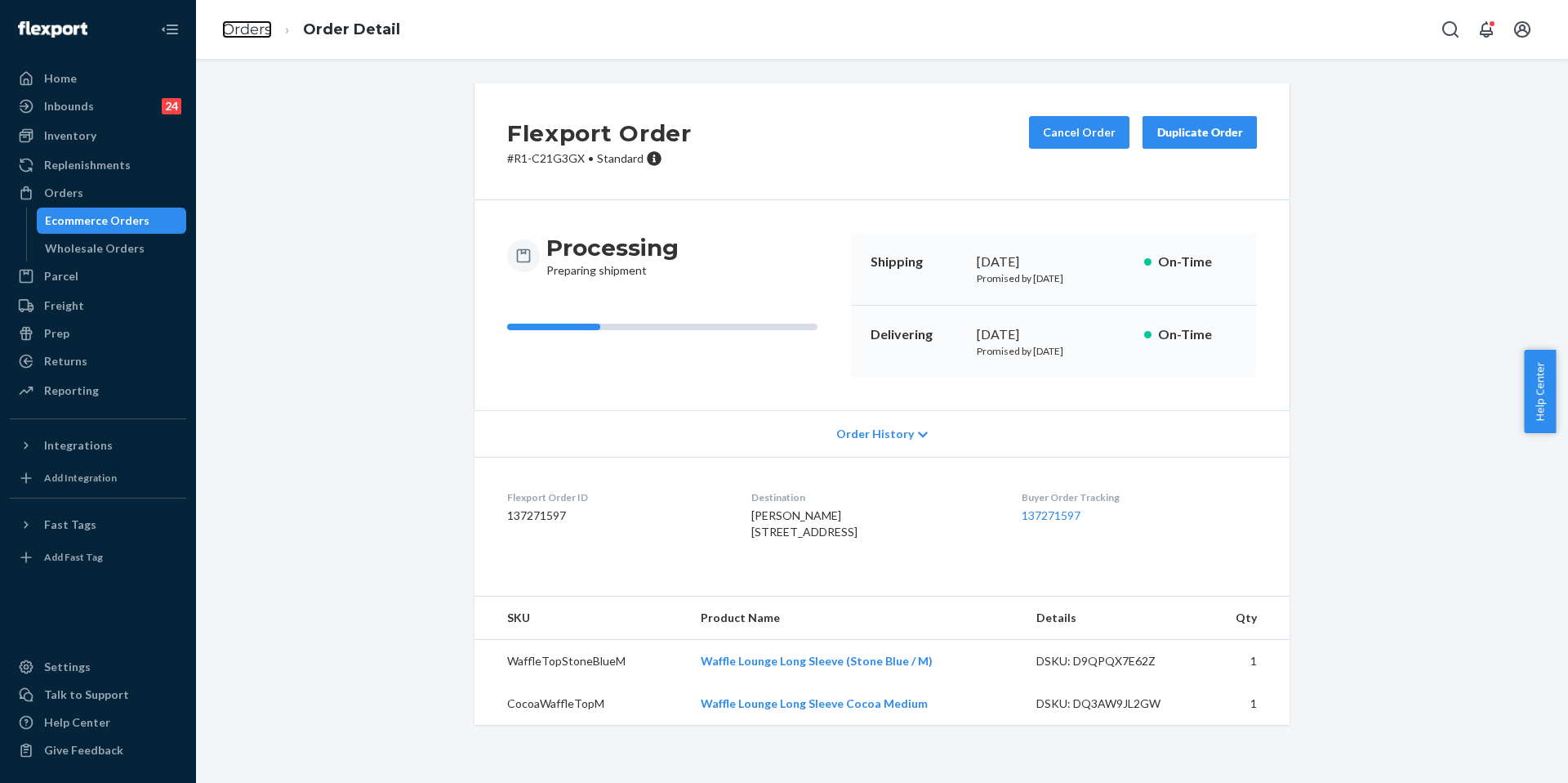
click at [247, 33] on link "Orders" at bounding box center [246, 29] width 50 height 18
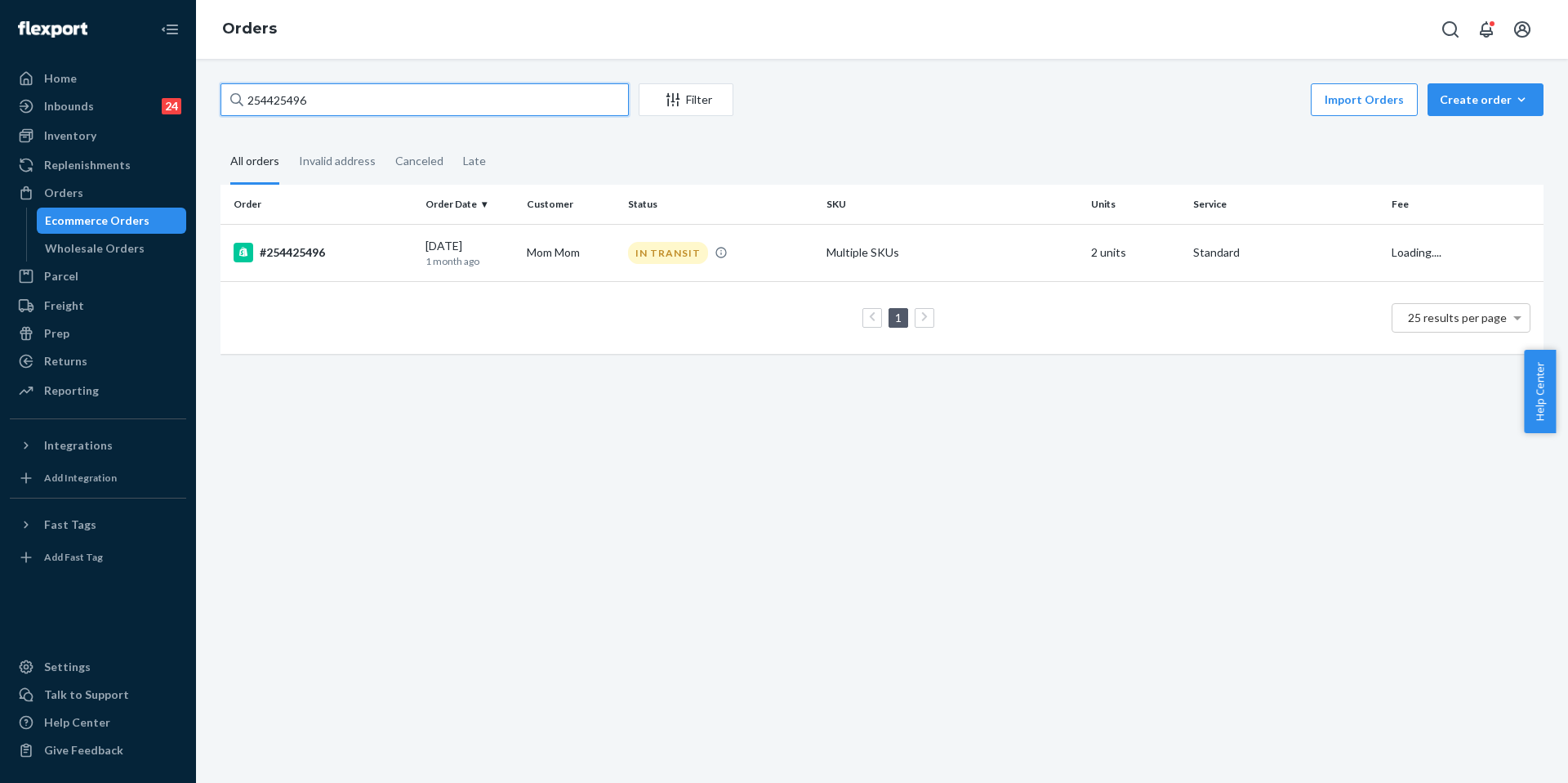
click at [368, 106] on input "254425496" at bounding box center [424, 100] width 409 height 33
paste input "5187203"
type input "255187203"
click at [326, 260] on div "#255187203" at bounding box center [323, 252] width 178 height 20
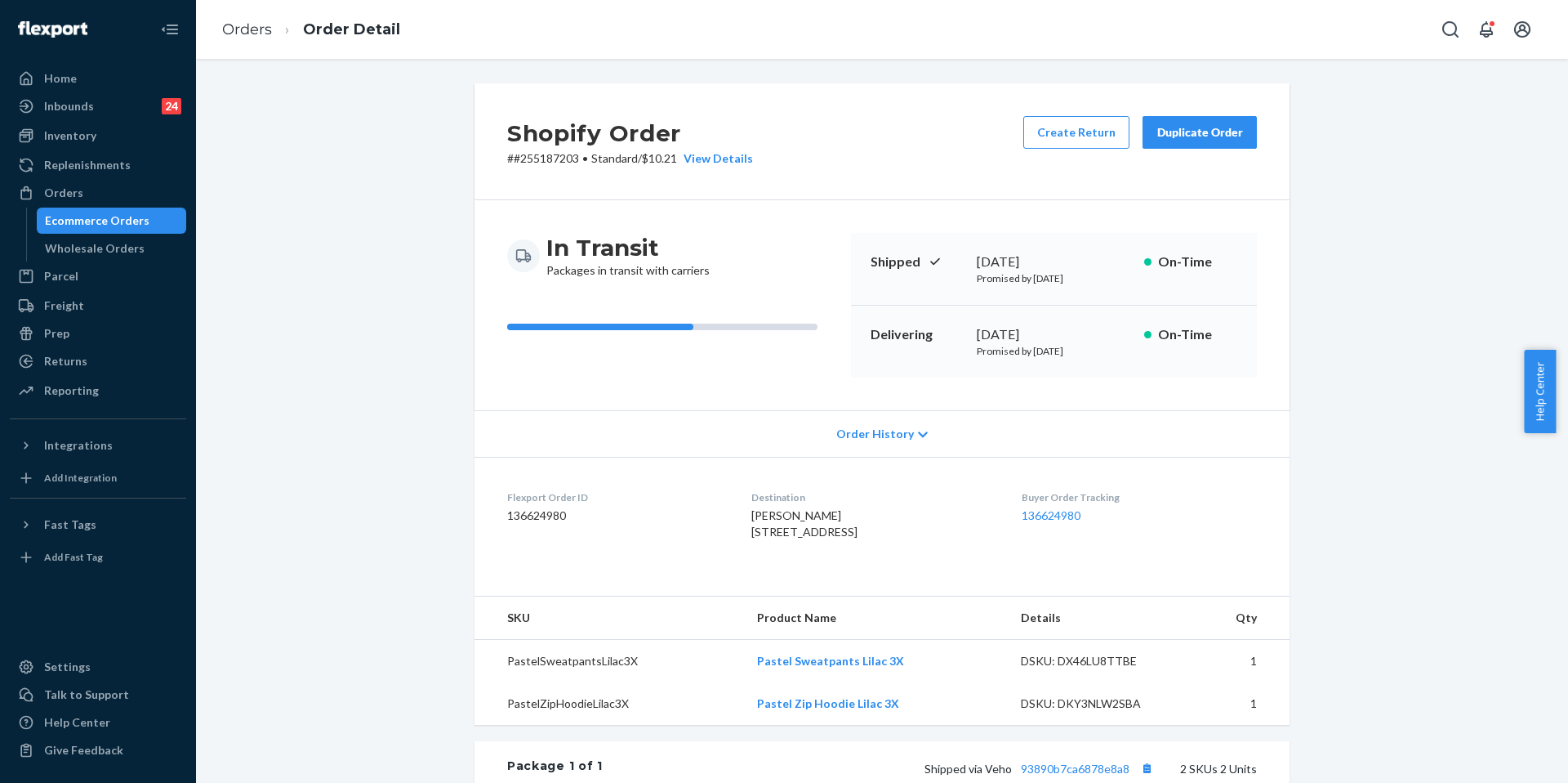
click at [1073, 506] on div "Buyer Order Tracking 136624980" at bounding box center [1139, 518] width 235 height 57
click at [1072, 511] on link "136624980" at bounding box center [1051, 515] width 59 height 14
